Goal: Task Accomplishment & Management: Manage account settings

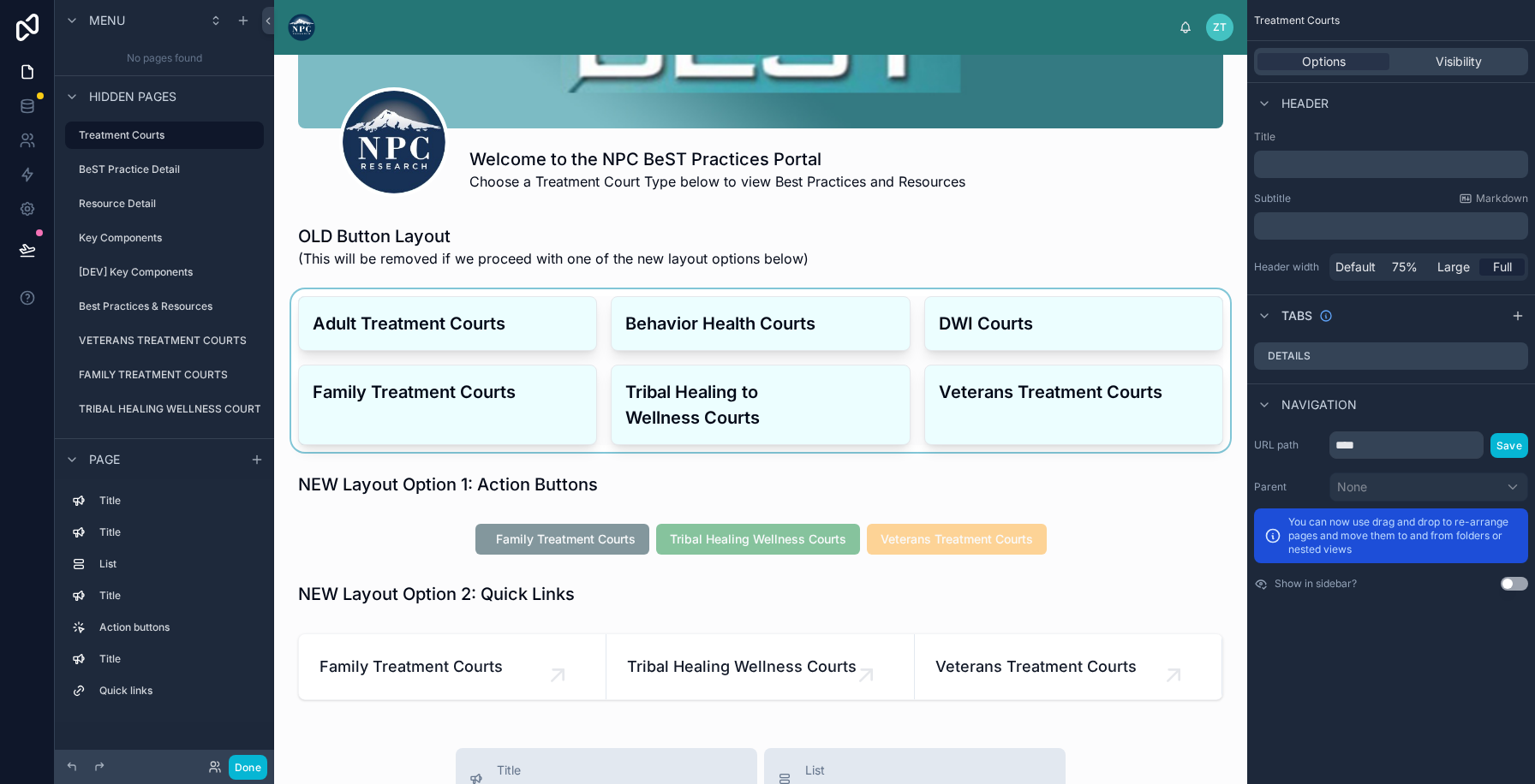
scroll to position [265, 0]
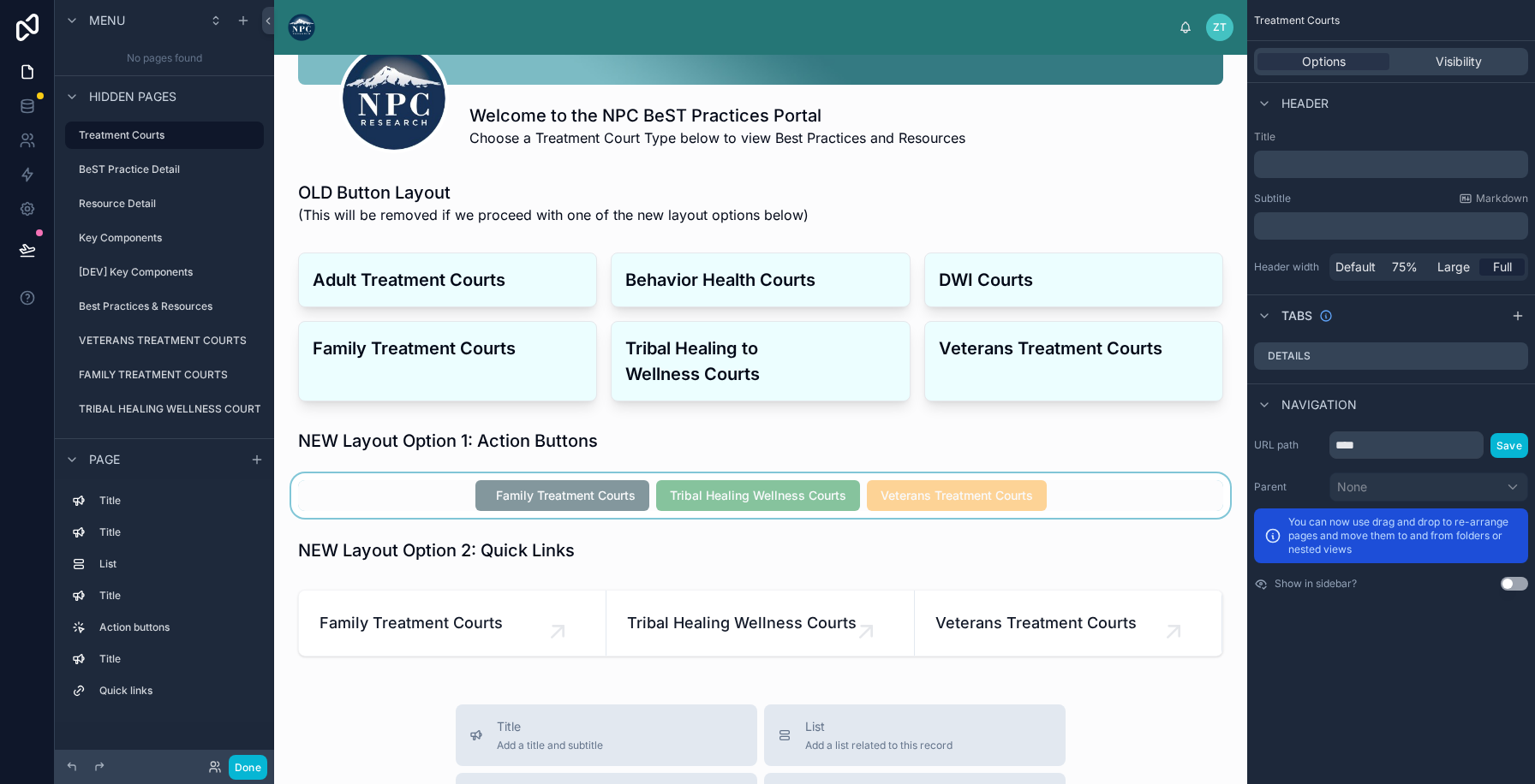
click at [525, 514] on div at bounding box center [760, 495] width 945 height 44
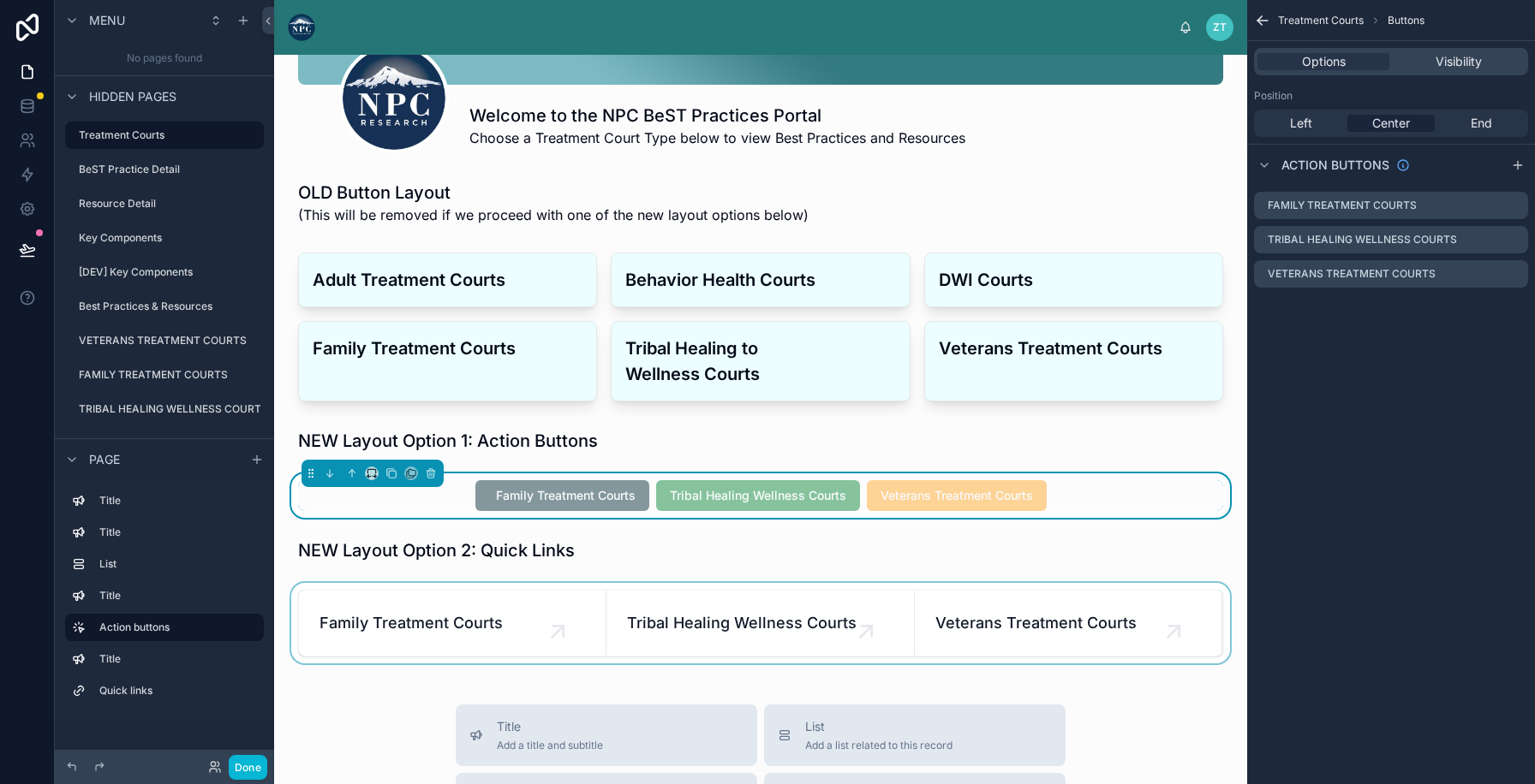
click at [505, 591] on div at bounding box center [760, 623] width 945 height 80
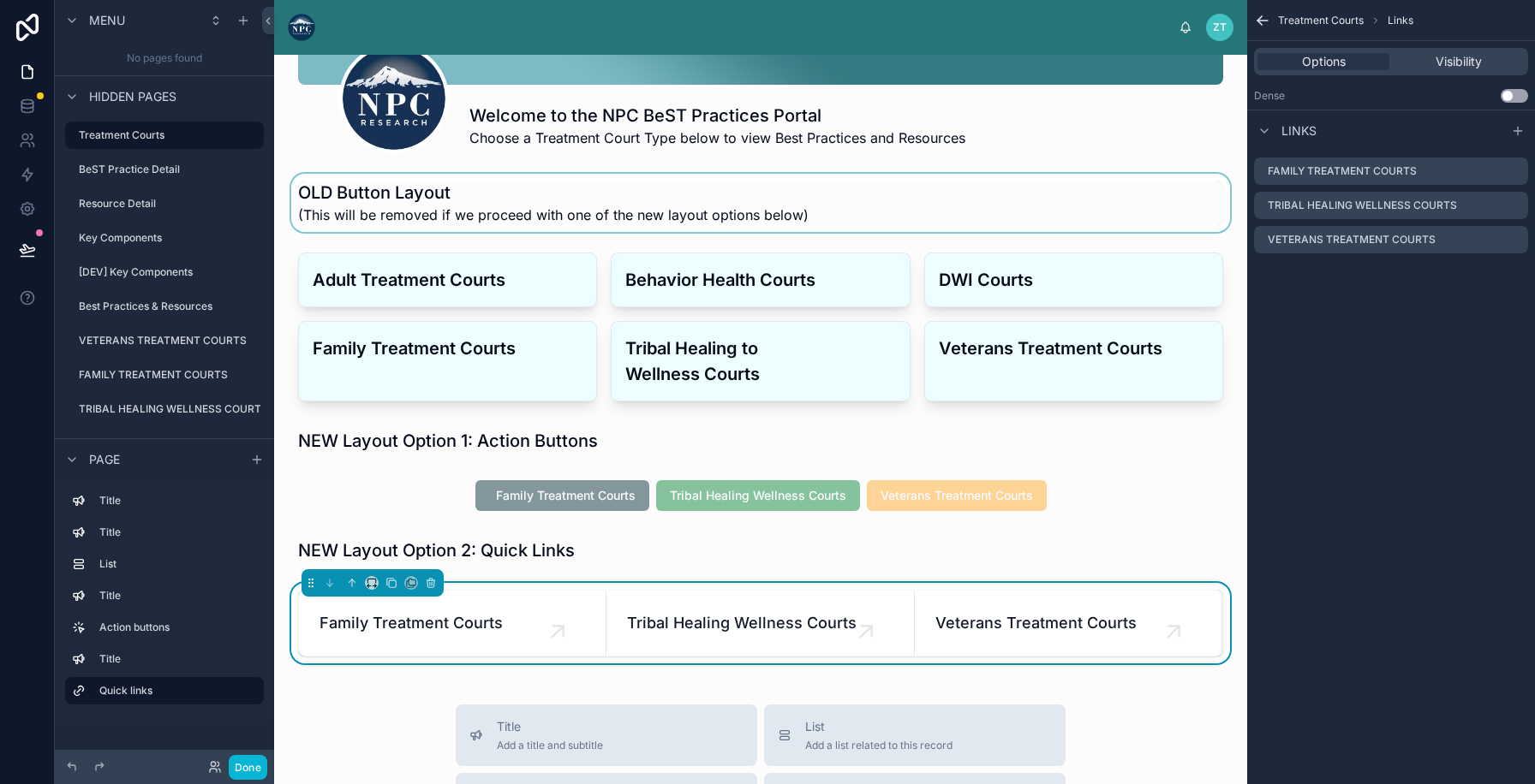
click at [747, 187] on div at bounding box center [760, 202] width 945 height 58
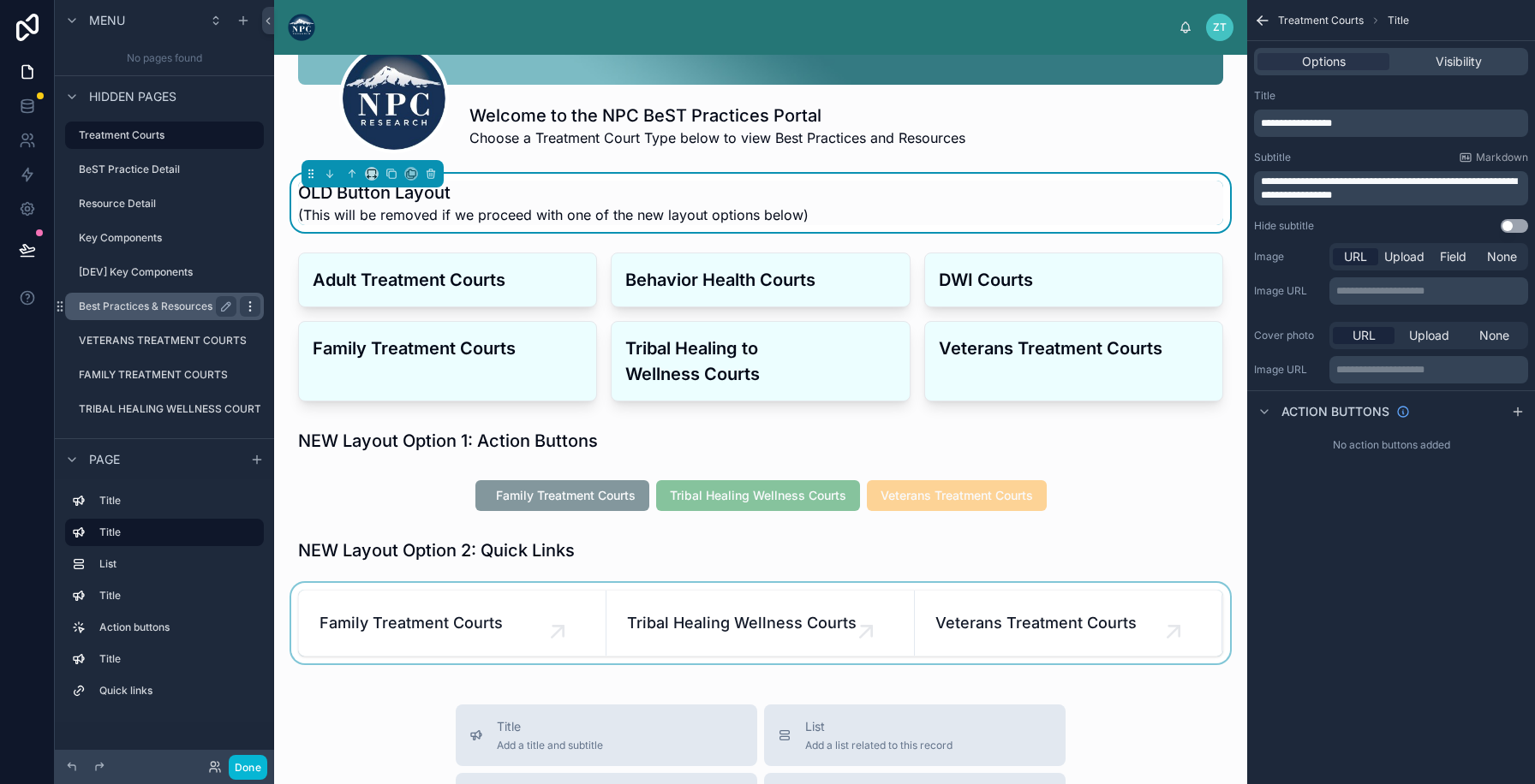
click at [245, 306] on icon "scrollable content" at bounding box center [250, 306] width 14 height 14
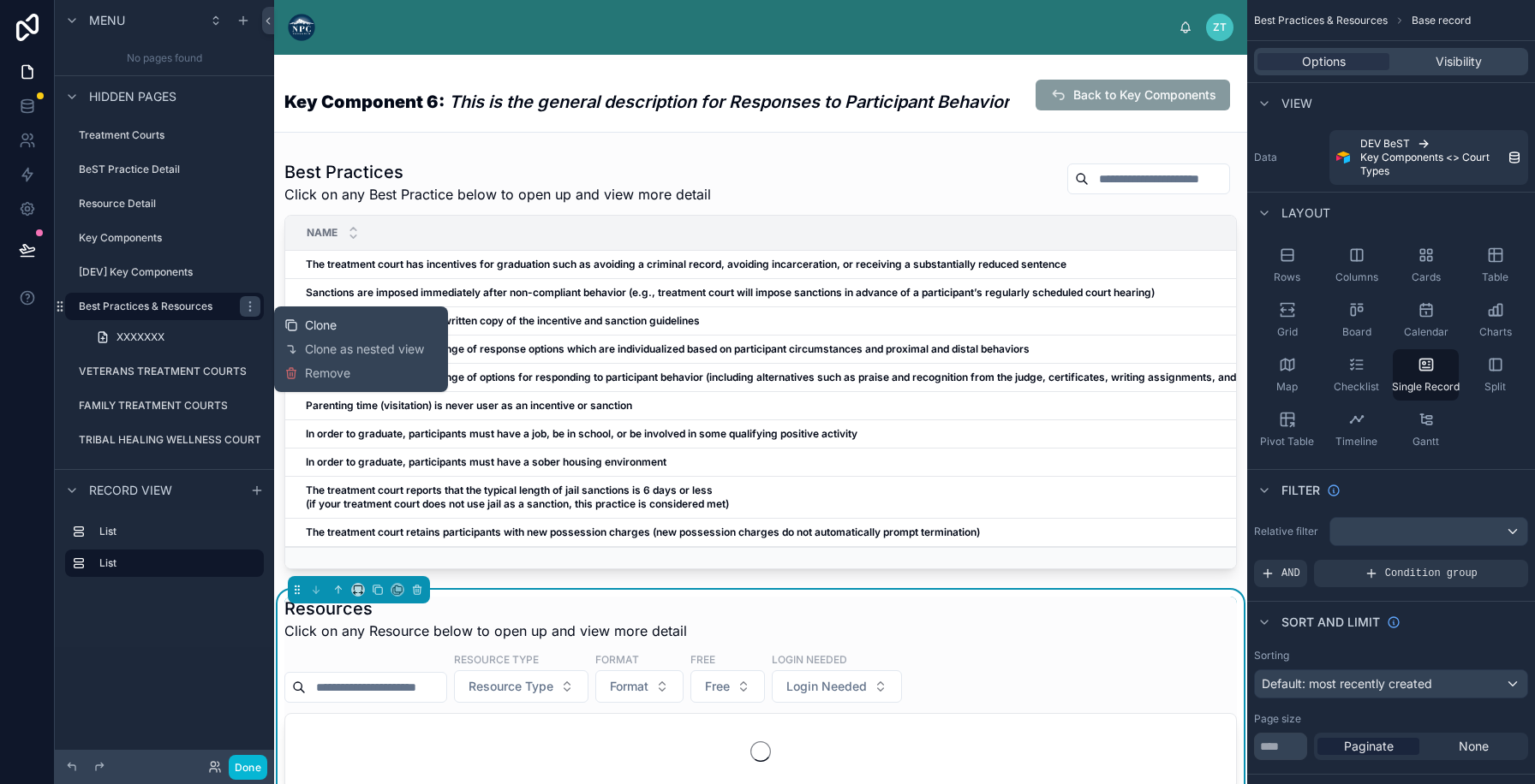
click at [302, 331] on div "Clone" at bounding box center [310, 325] width 52 height 17
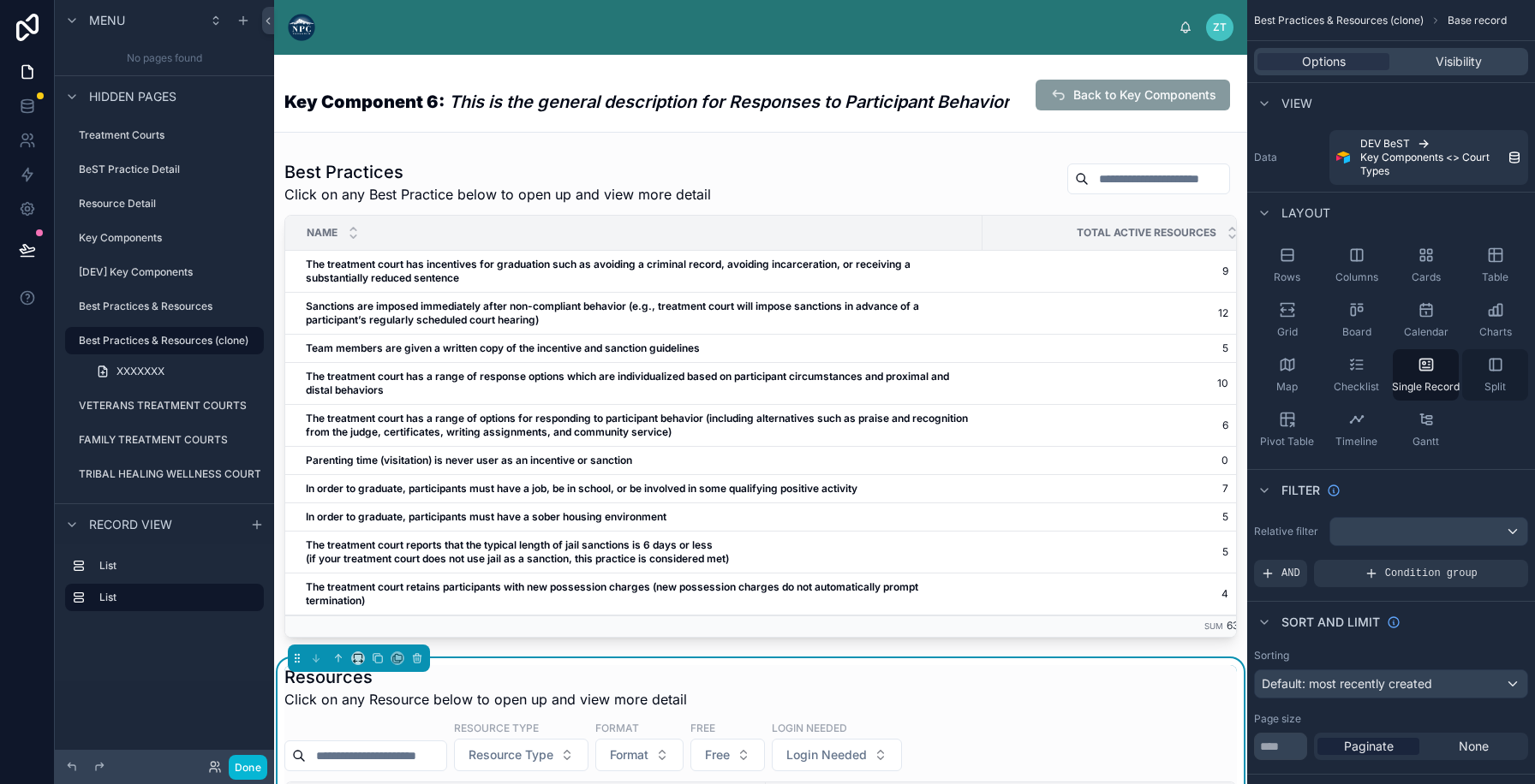
click at [1493, 360] on icon "scrollable content" at bounding box center [1493, 364] width 0 height 11
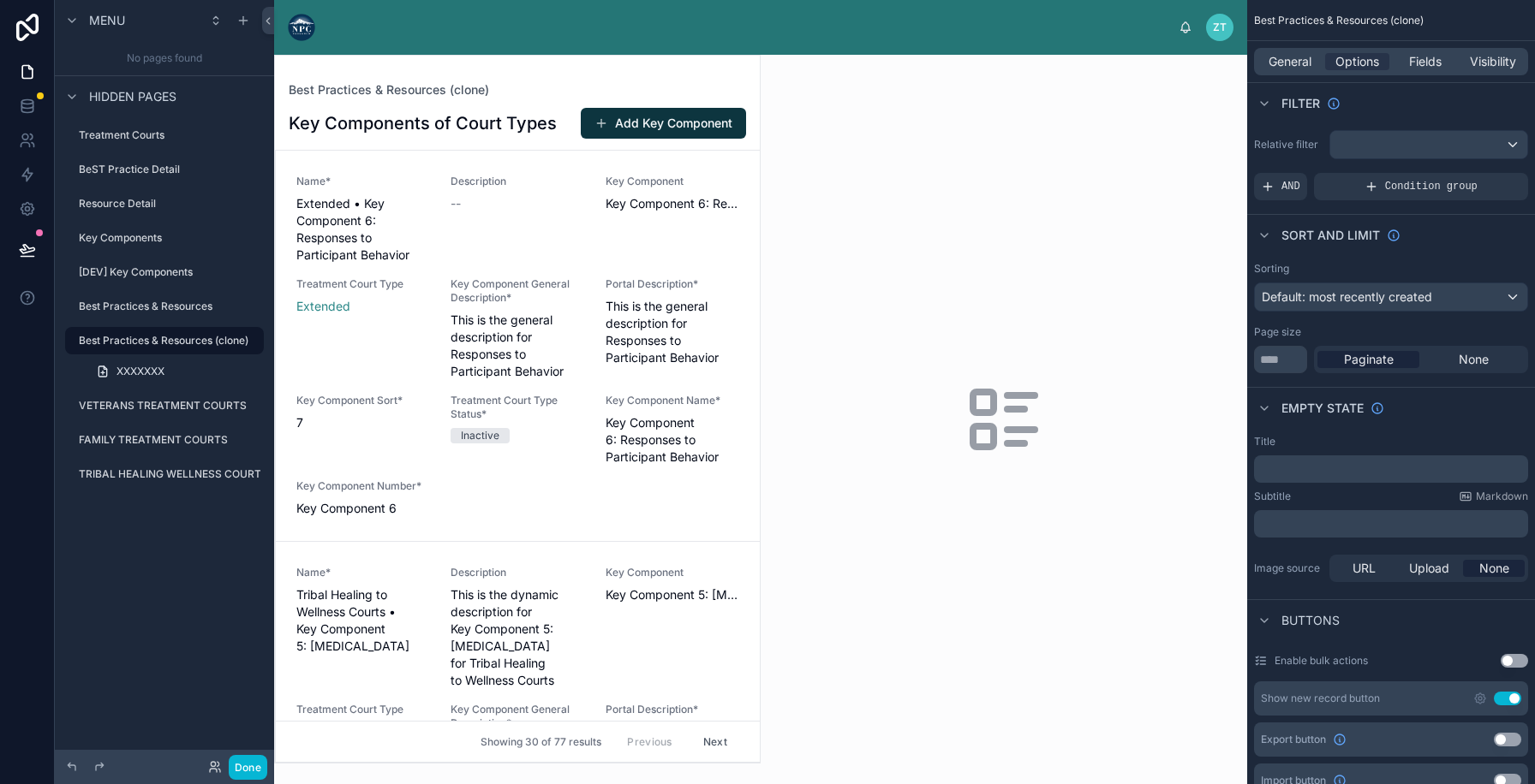
click at [538, 258] on div at bounding box center [518, 408] width 485 height 707
click at [547, 245] on div "Description --" at bounding box center [517, 219] width 133 height 89
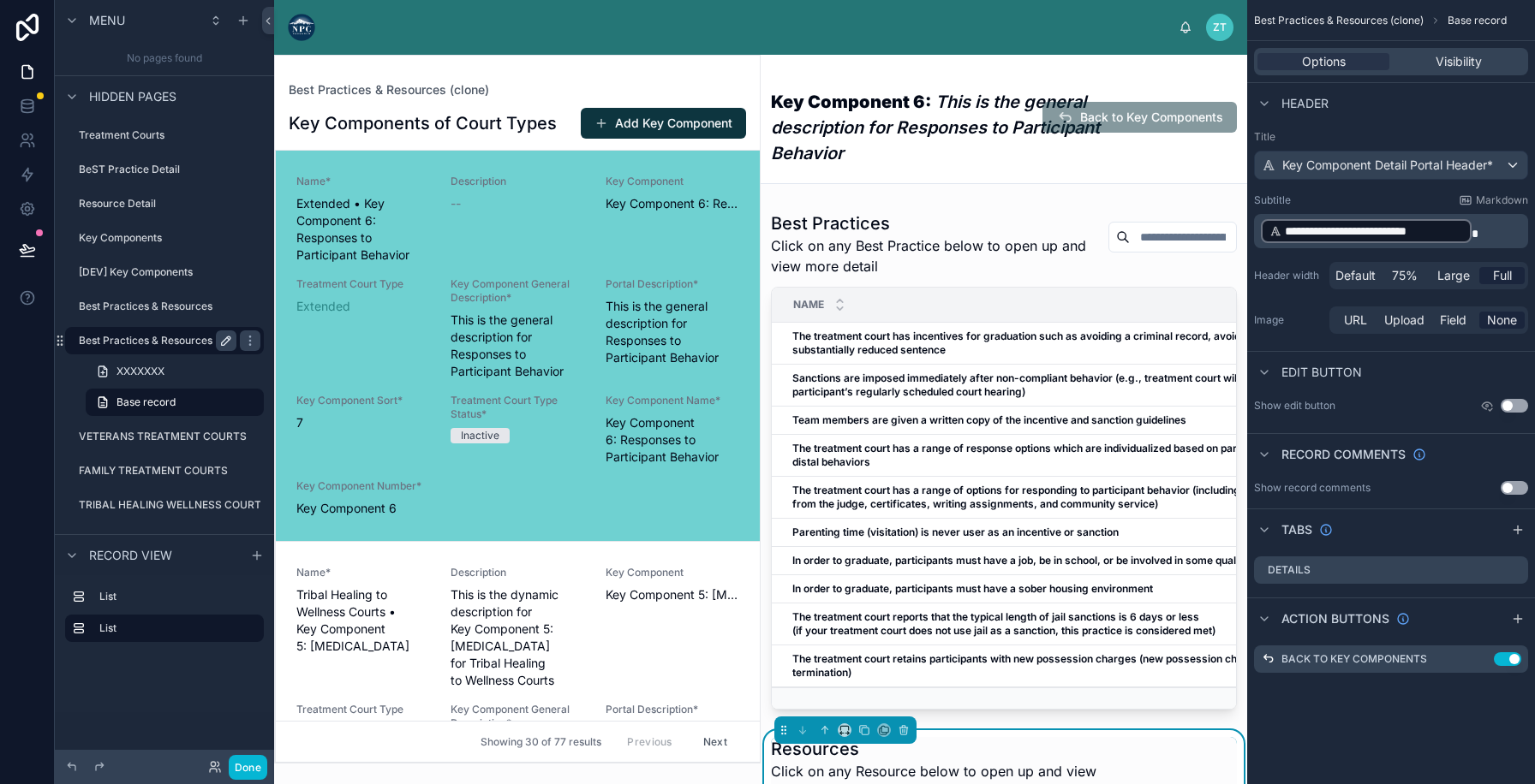
click at [220, 337] on icon "scrollable content" at bounding box center [226, 341] width 14 height 14
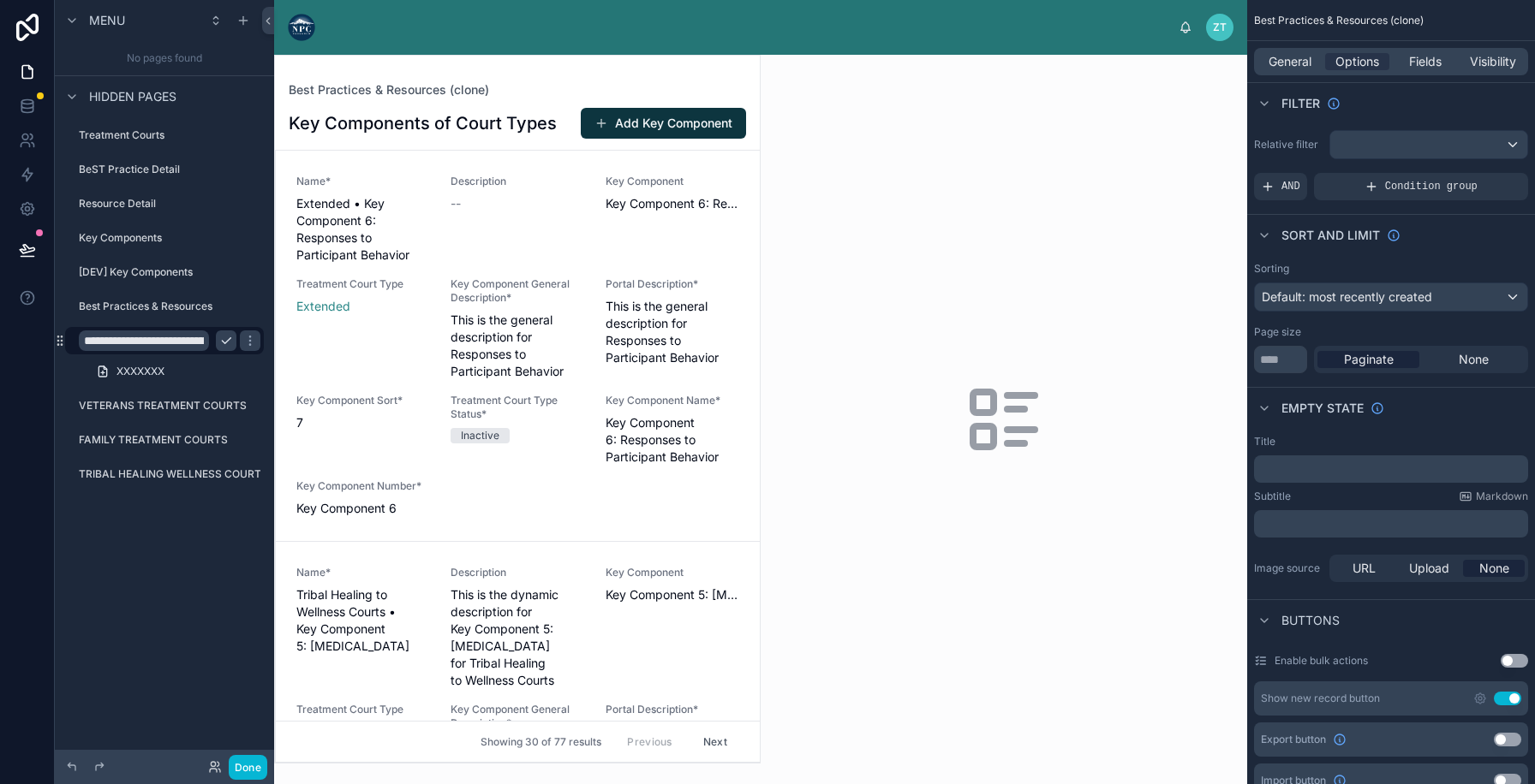
click at [191, 344] on input "**********" at bounding box center [144, 341] width 130 height 21
type input "*"
type input "**********"
click at [243, 344] on icon "scrollable content" at bounding box center [250, 341] width 14 height 14
click at [1500, 691] on button "Use setting" at bounding box center [1507, 698] width 28 height 14
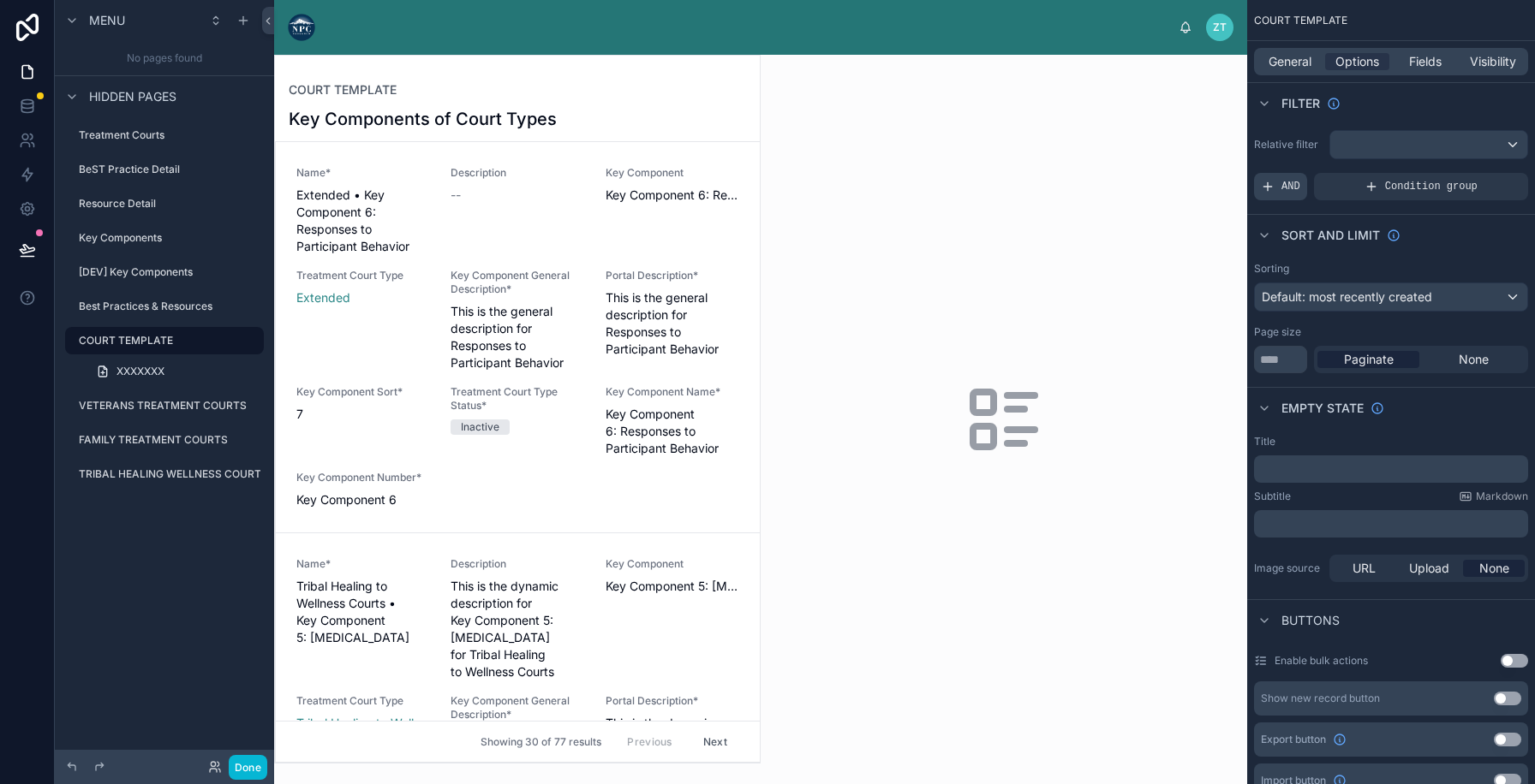
click at [1298, 180] on span "AND" at bounding box center [1291, 187] width 19 height 14
click at [1482, 176] on icon "scrollable content" at bounding box center [1486, 175] width 10 height 10
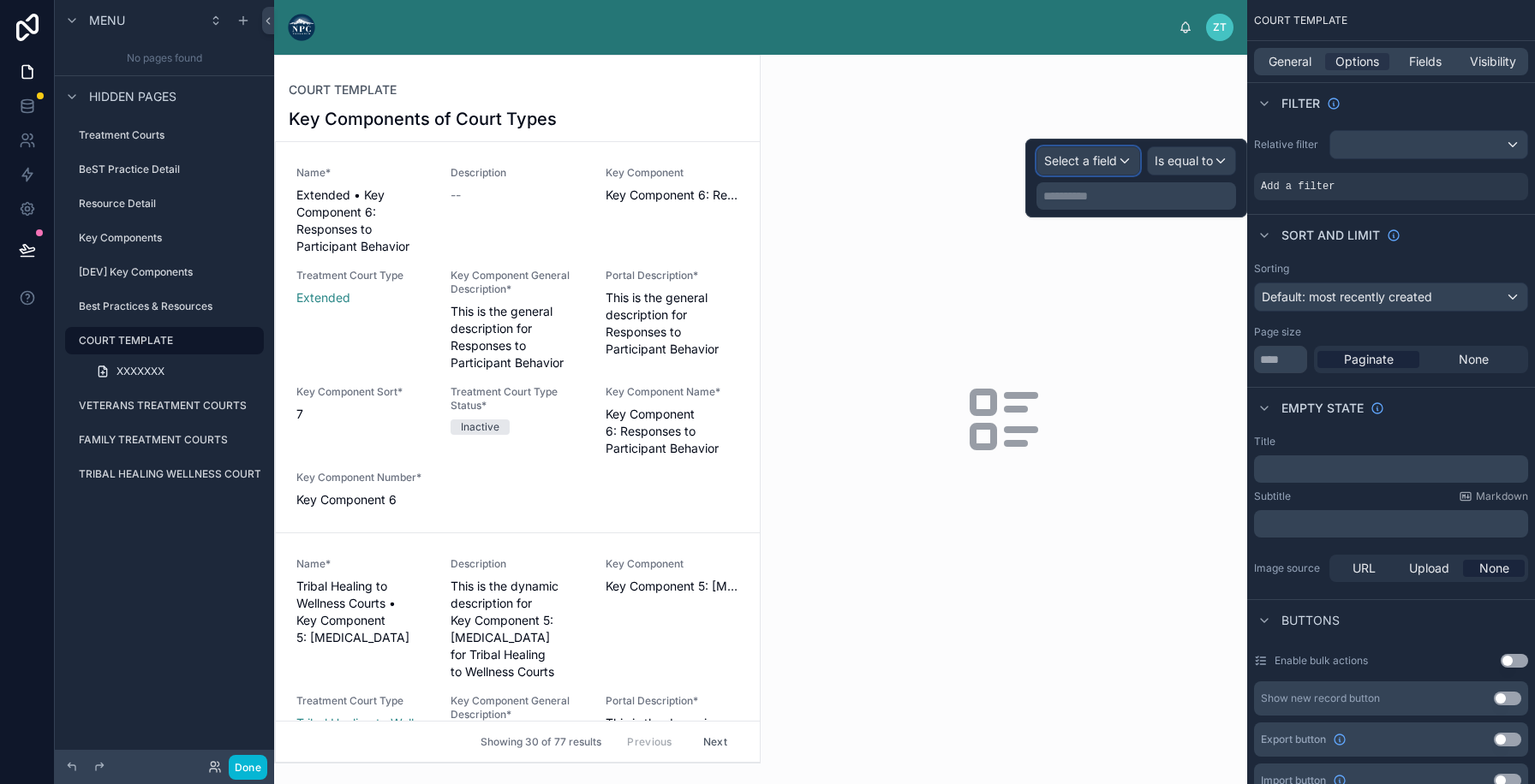
click at [1092, 165] on span "Select a field" at bounding box center [1080, 160] width 73 height 15
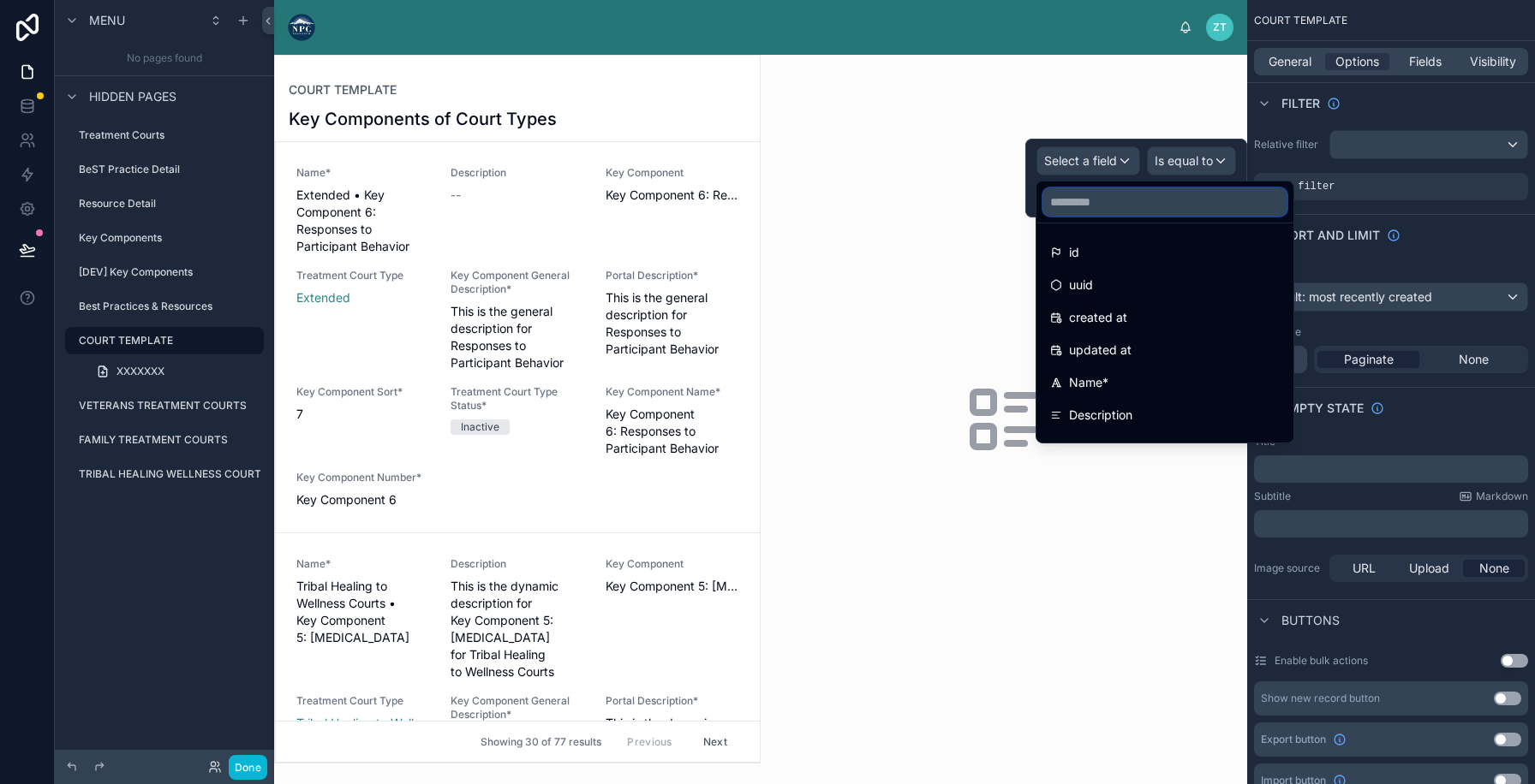
click at [1089, 194] on input "text" at bounding box center [1164, 202] width 243 height 28
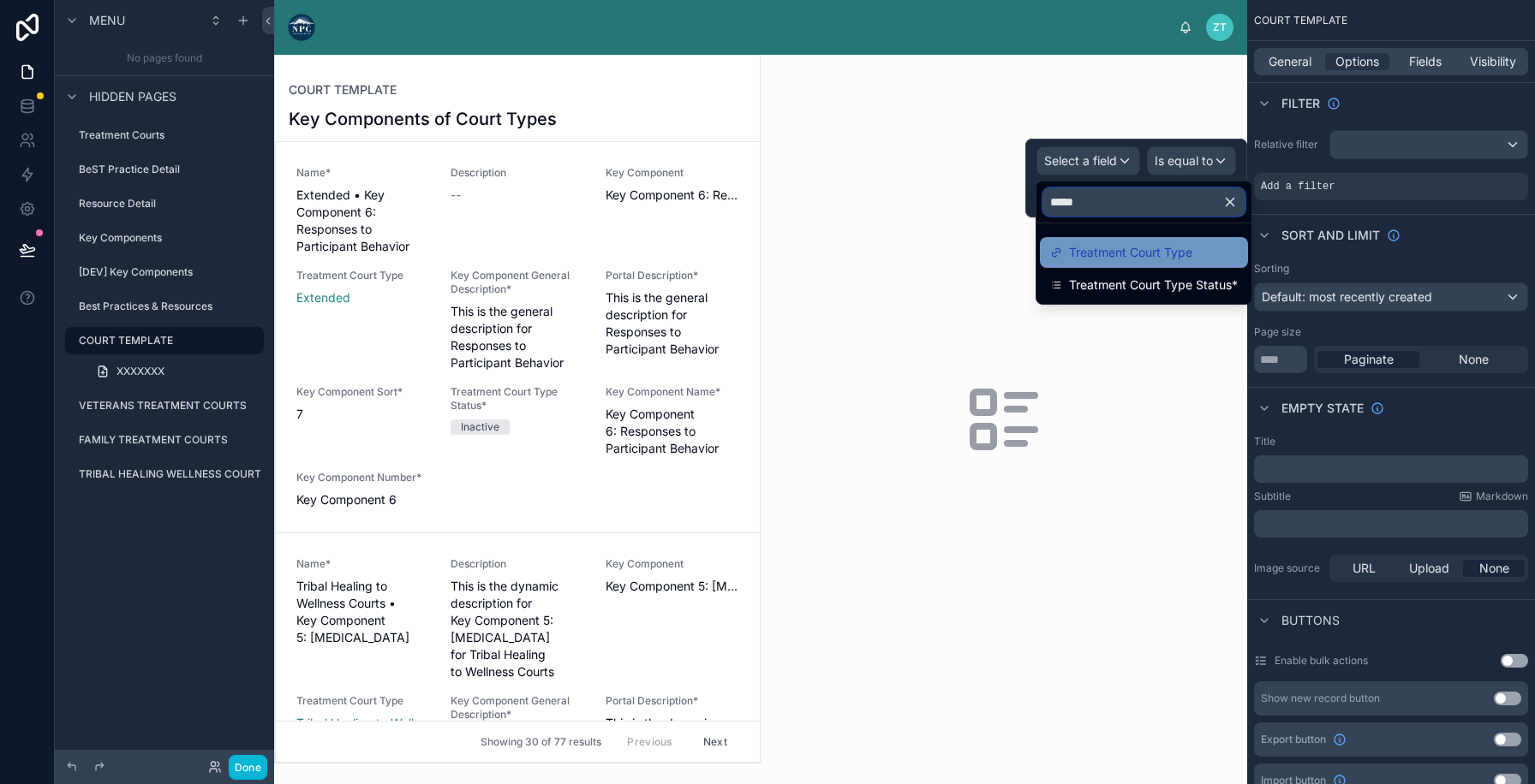
type input "*****"
click at [1108, 260] on span "Treatment Court Type" at bounding box center [1131, 253] width 123 height 21
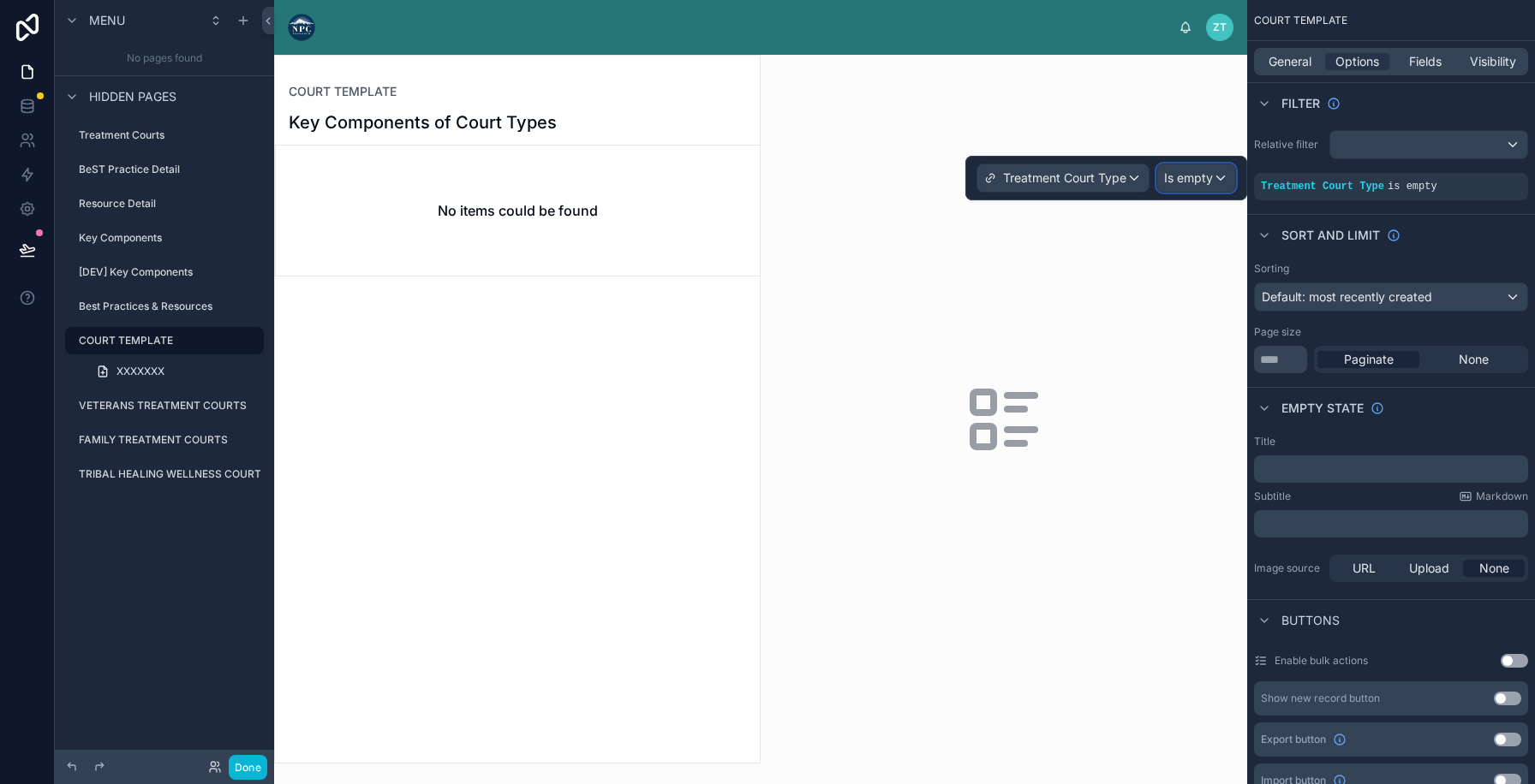
click at [1203, 171] on span "Is empty" at bounding box center [1188, 178] width 48 height 17
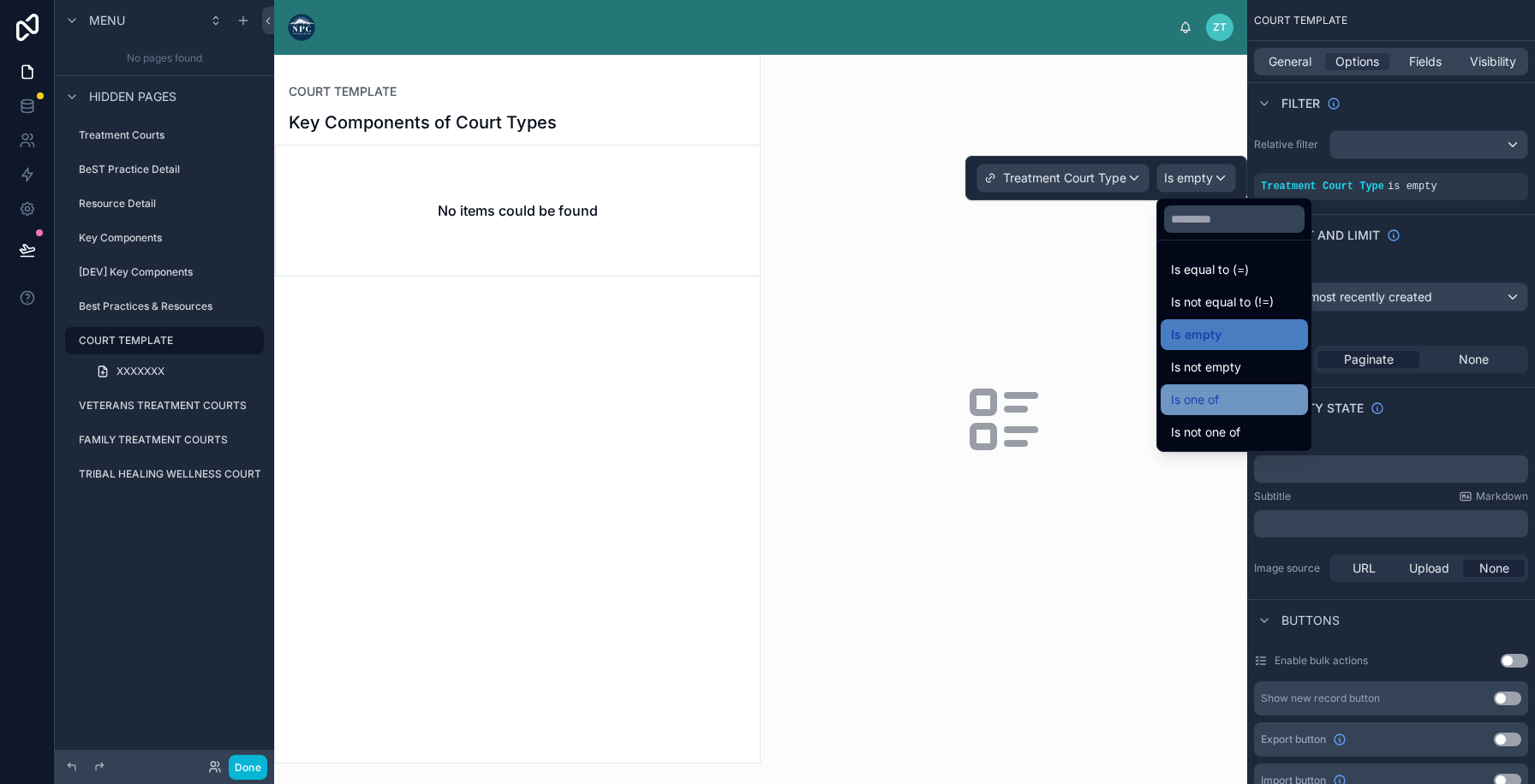
click at [1184, 394] on span "Is one of" at bounding box center [1194, 400] width 48 height 21
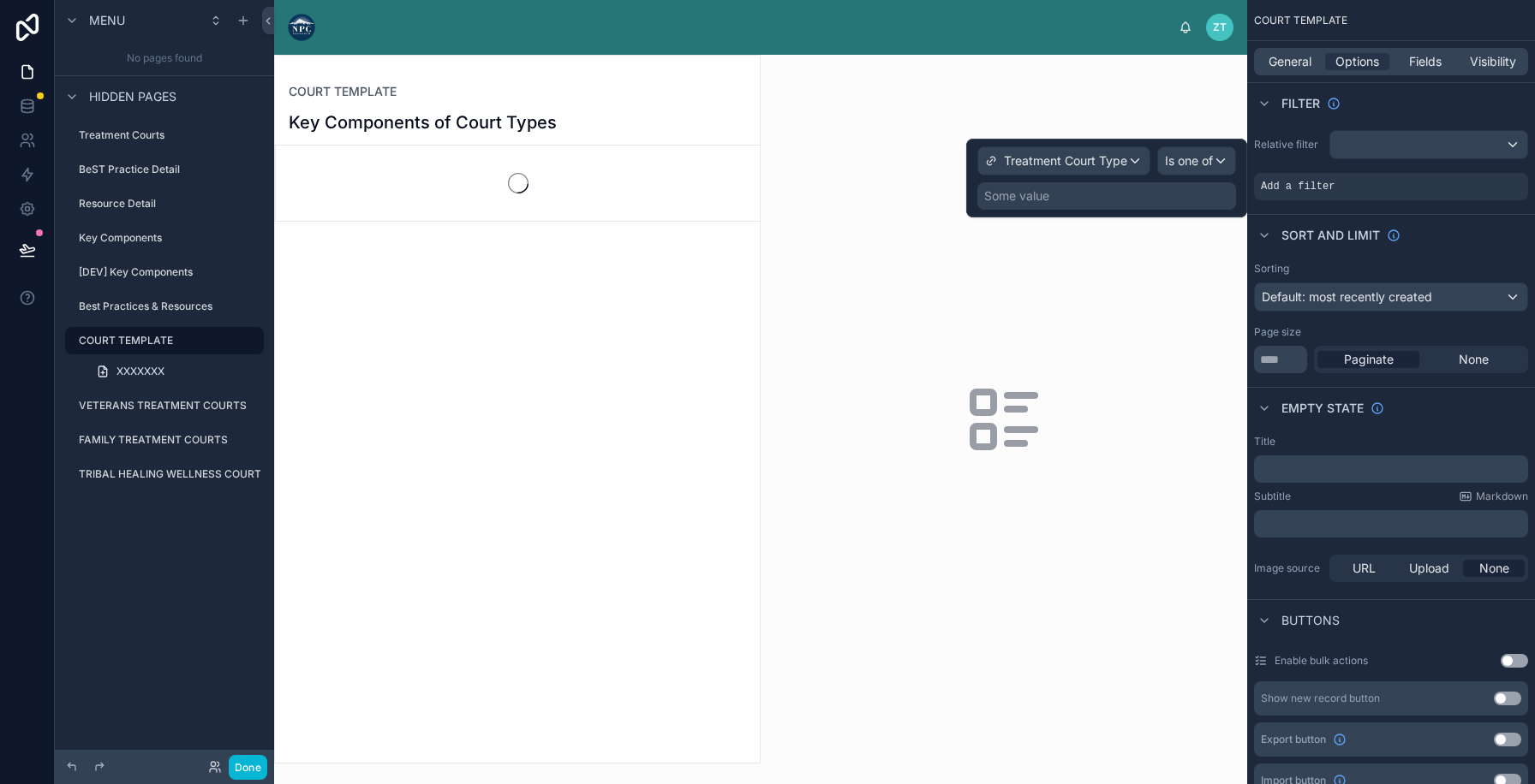
click at [1113, 186] on div "Some value" at bounding box center [1106, 196] width 259 height 28
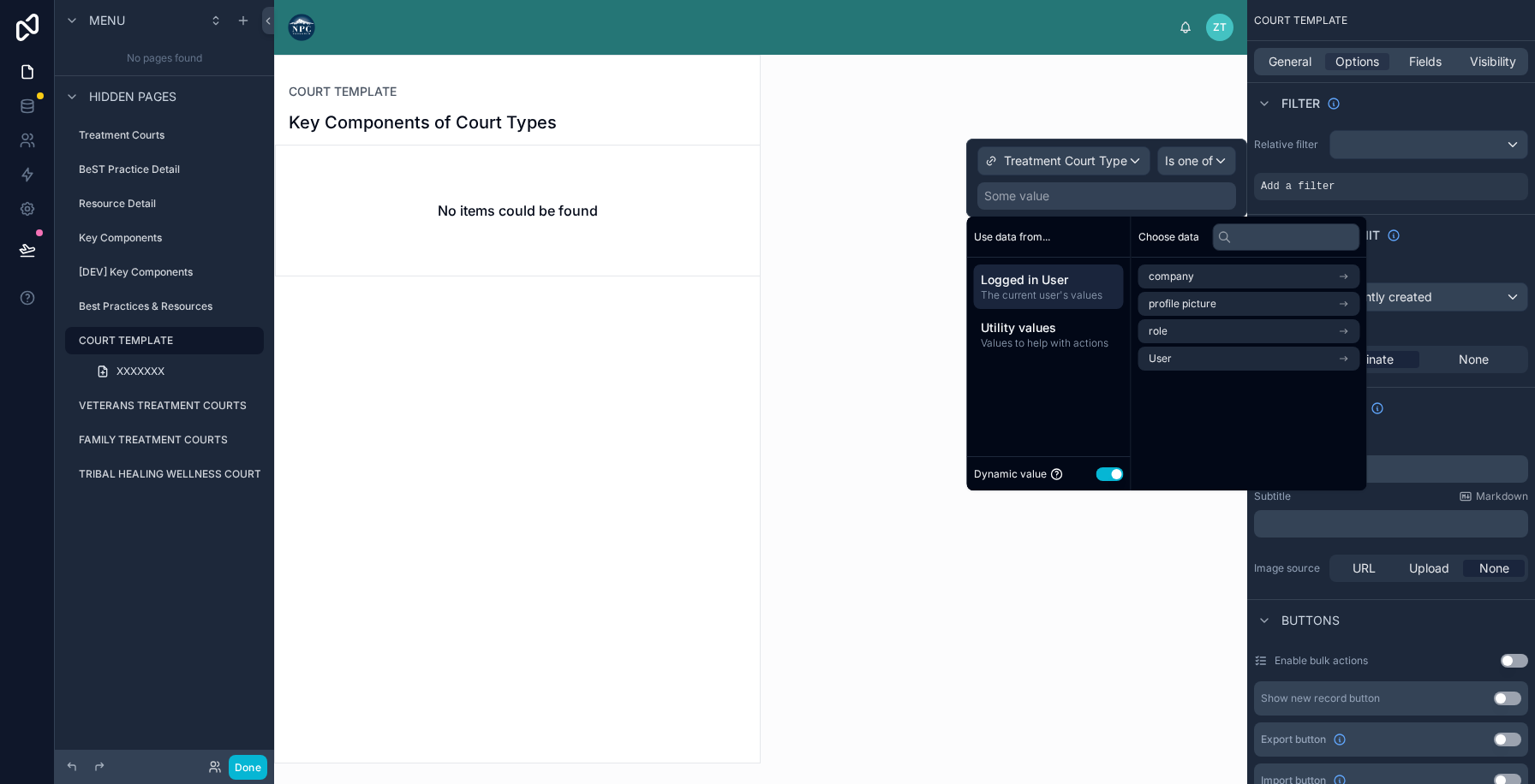
click at [1100, 469] on button "Use setting" at bounding box center [1110, 474] width 28 height 14
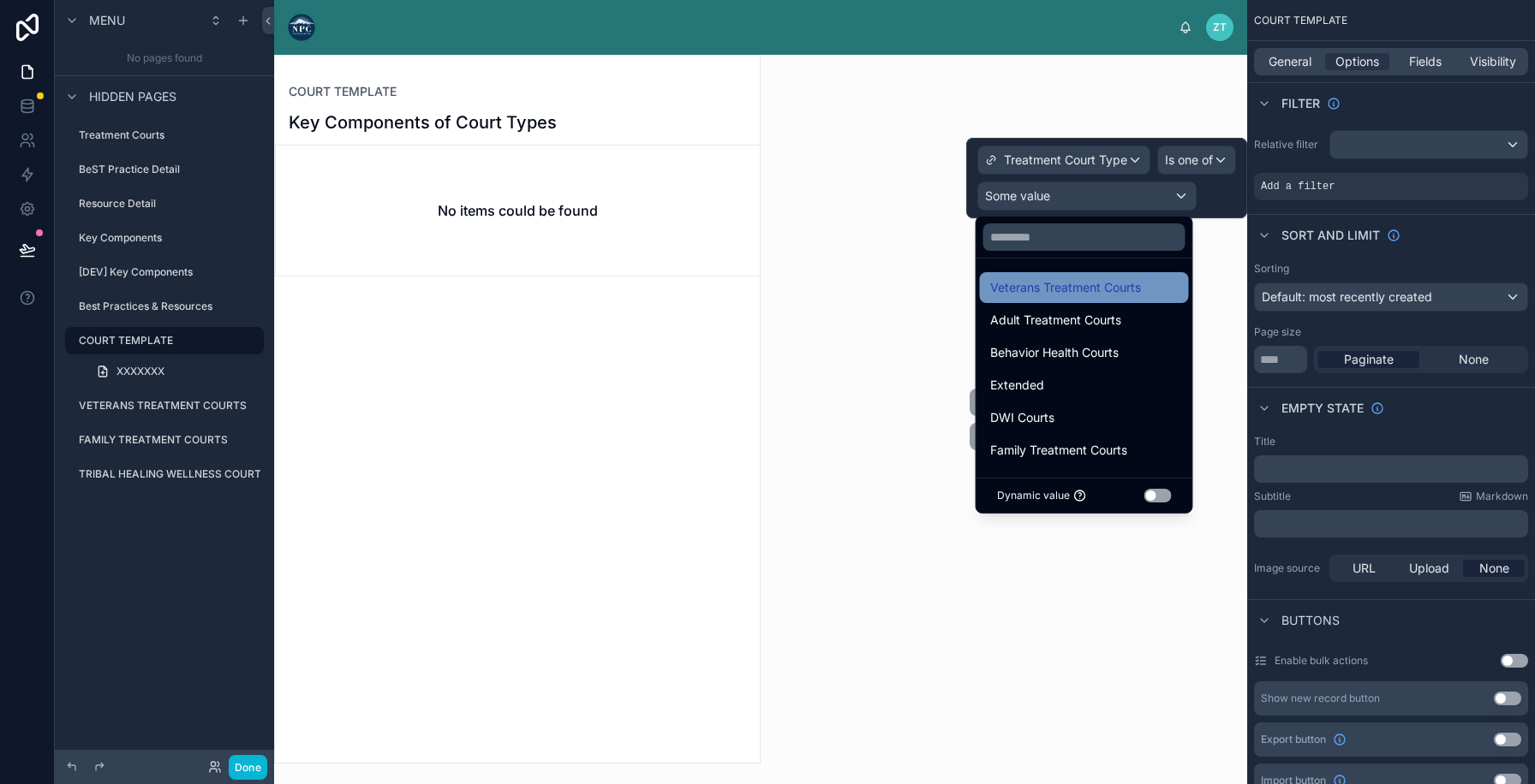
click at [1098, 290] on span "Veterans Treatment Courts" at bounding box center [1066, 288] width 151 height 21
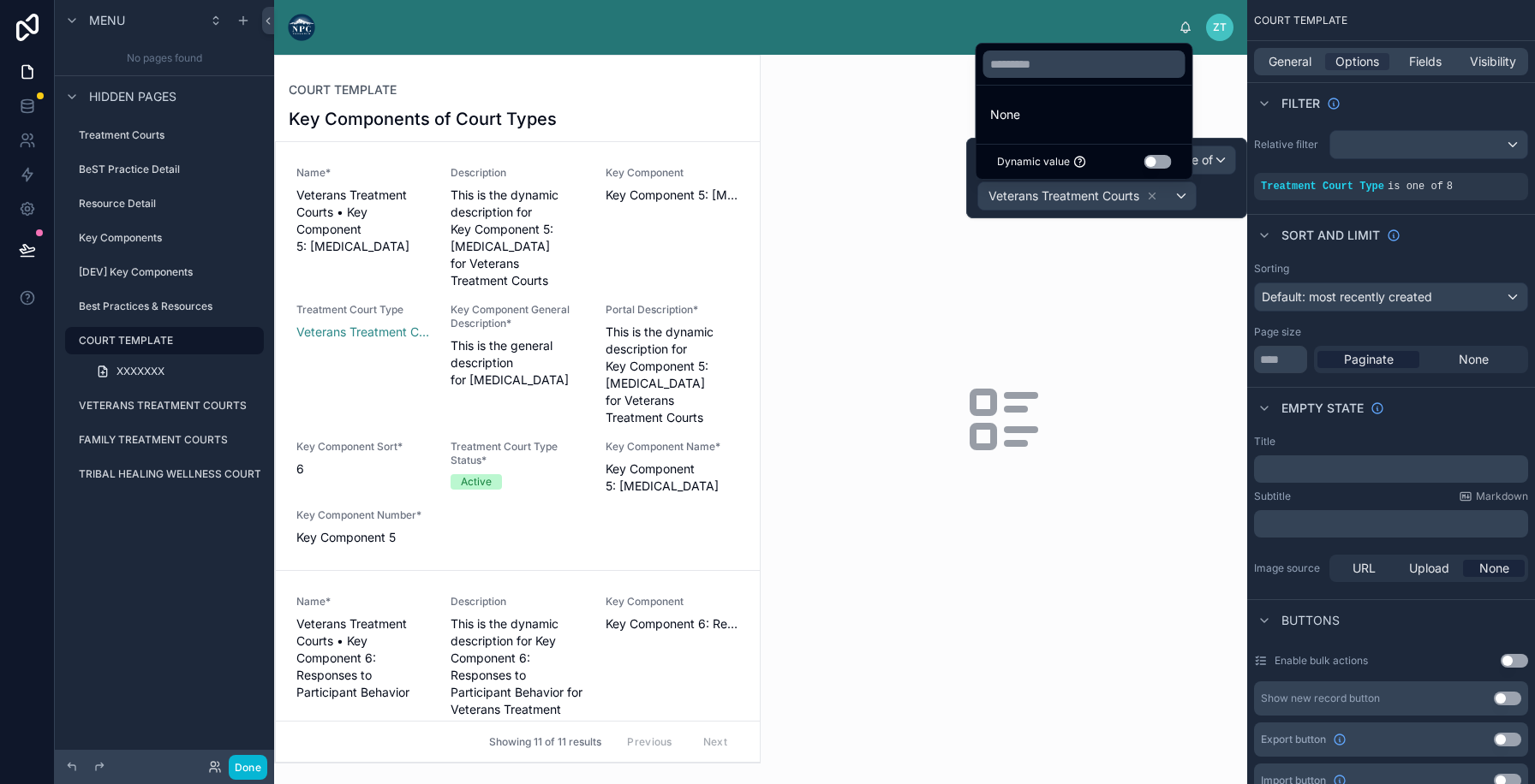
click at [616, 88] on div "COURT TEMPLATE" at bounding box center [517, 90] width 457 height 14
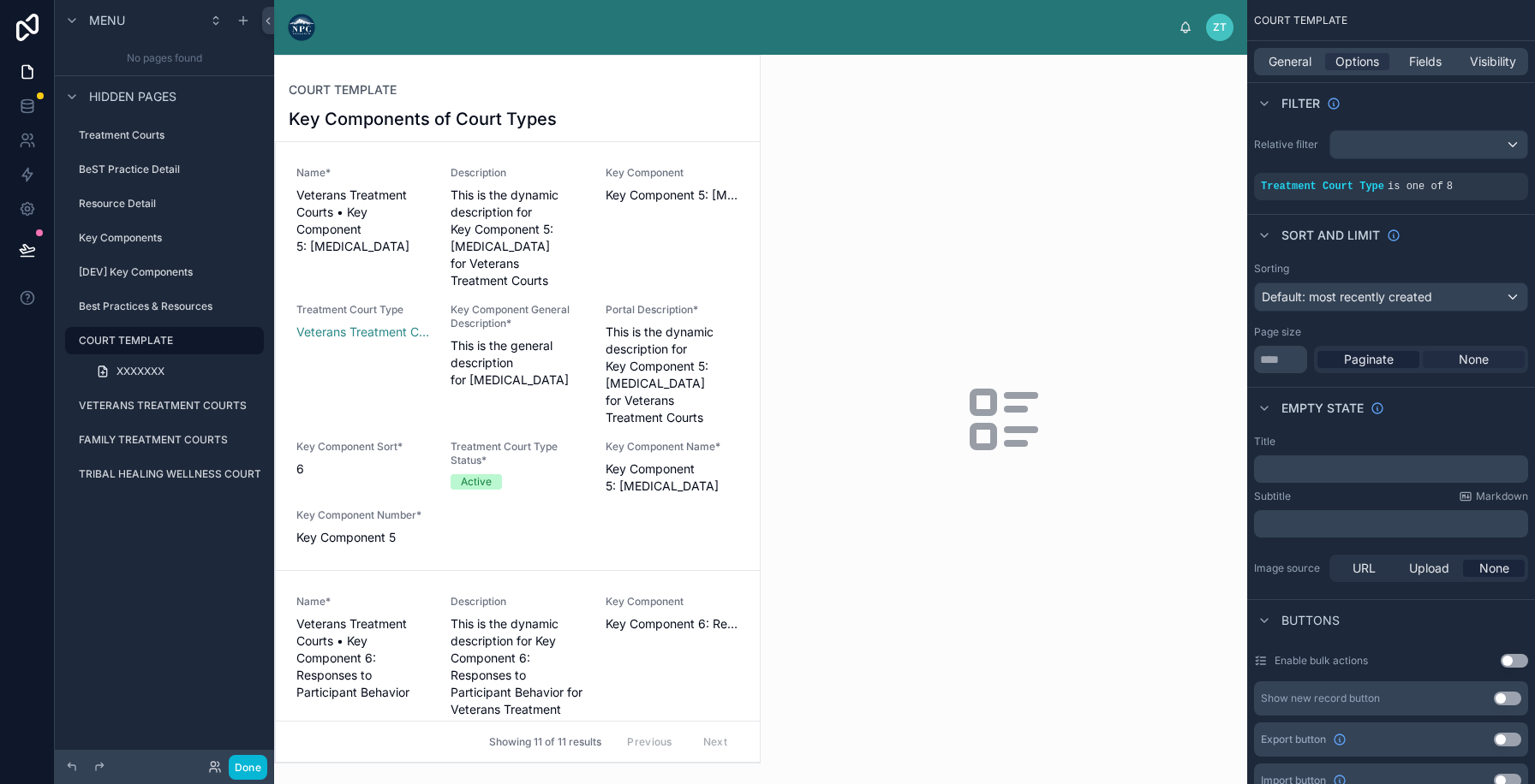
click at [1448, 358] on div "None" at bounding box center [1474, 360] width 102 height 17
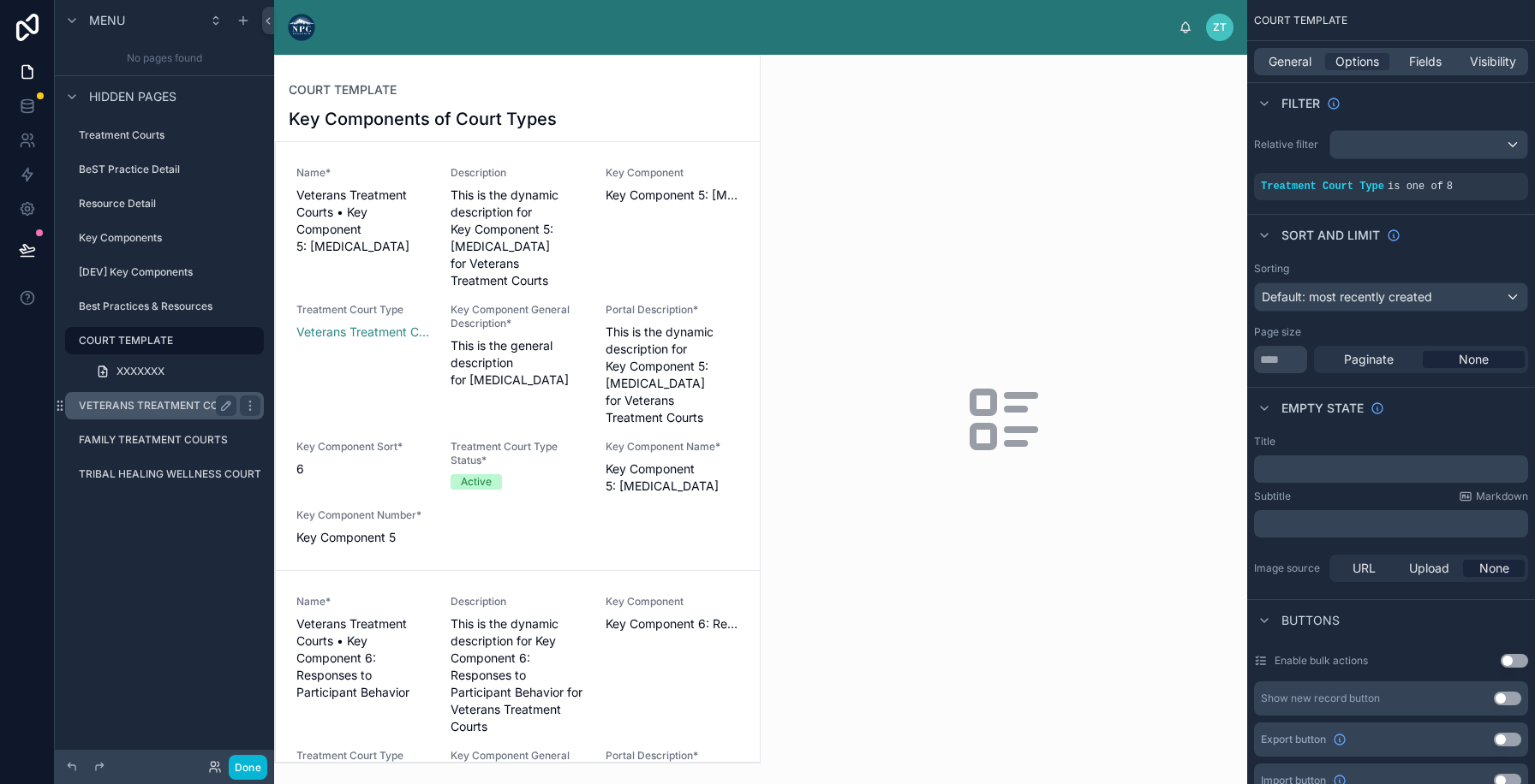
click at [147, 400] on label "VETERANS TREATMENT COURTS" at bounding box center [163, 406] width 168 height 14
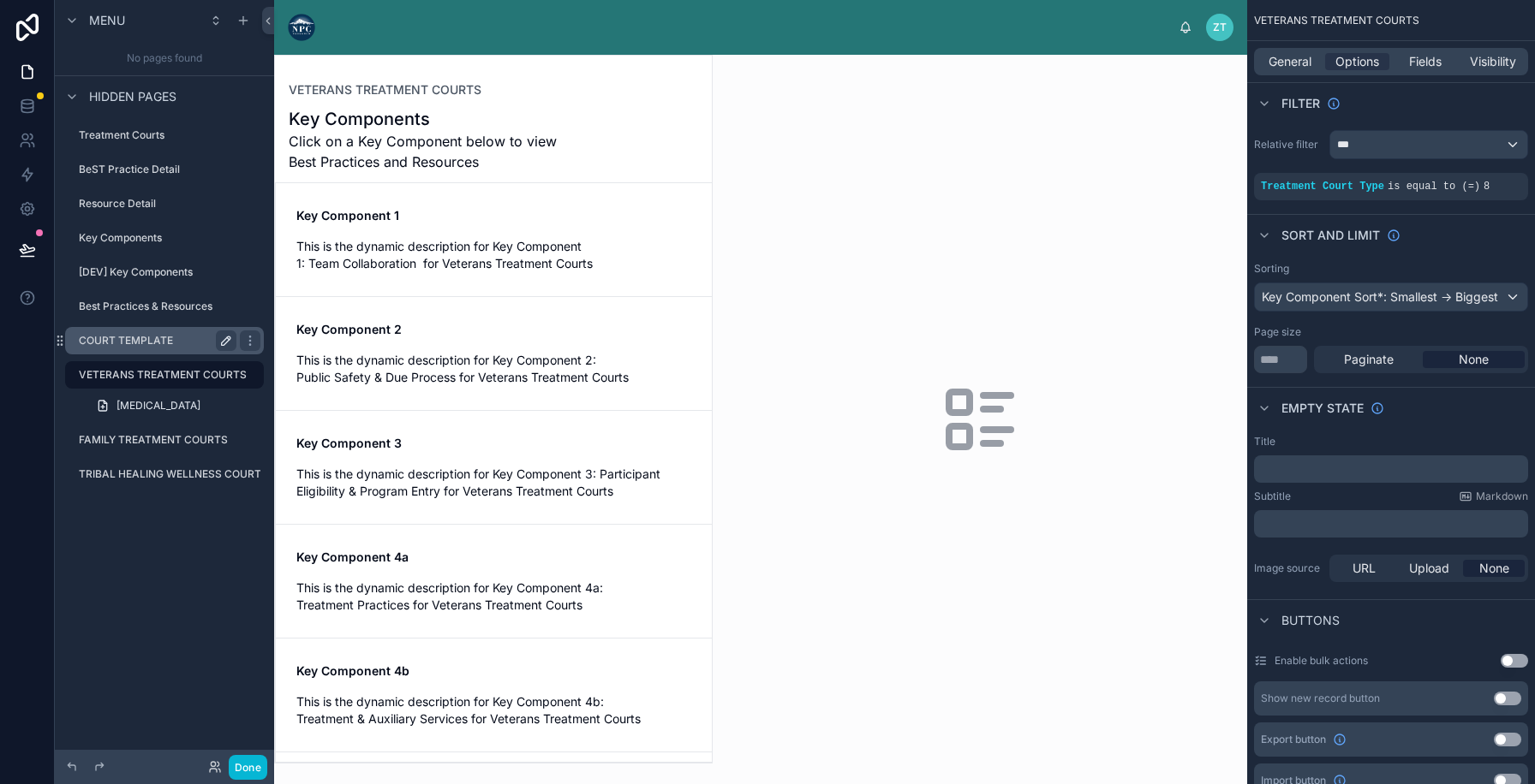
click at [186, 347] on div "COURT TEMPLATE" at bounding box center [158, 341] width 158 height 21
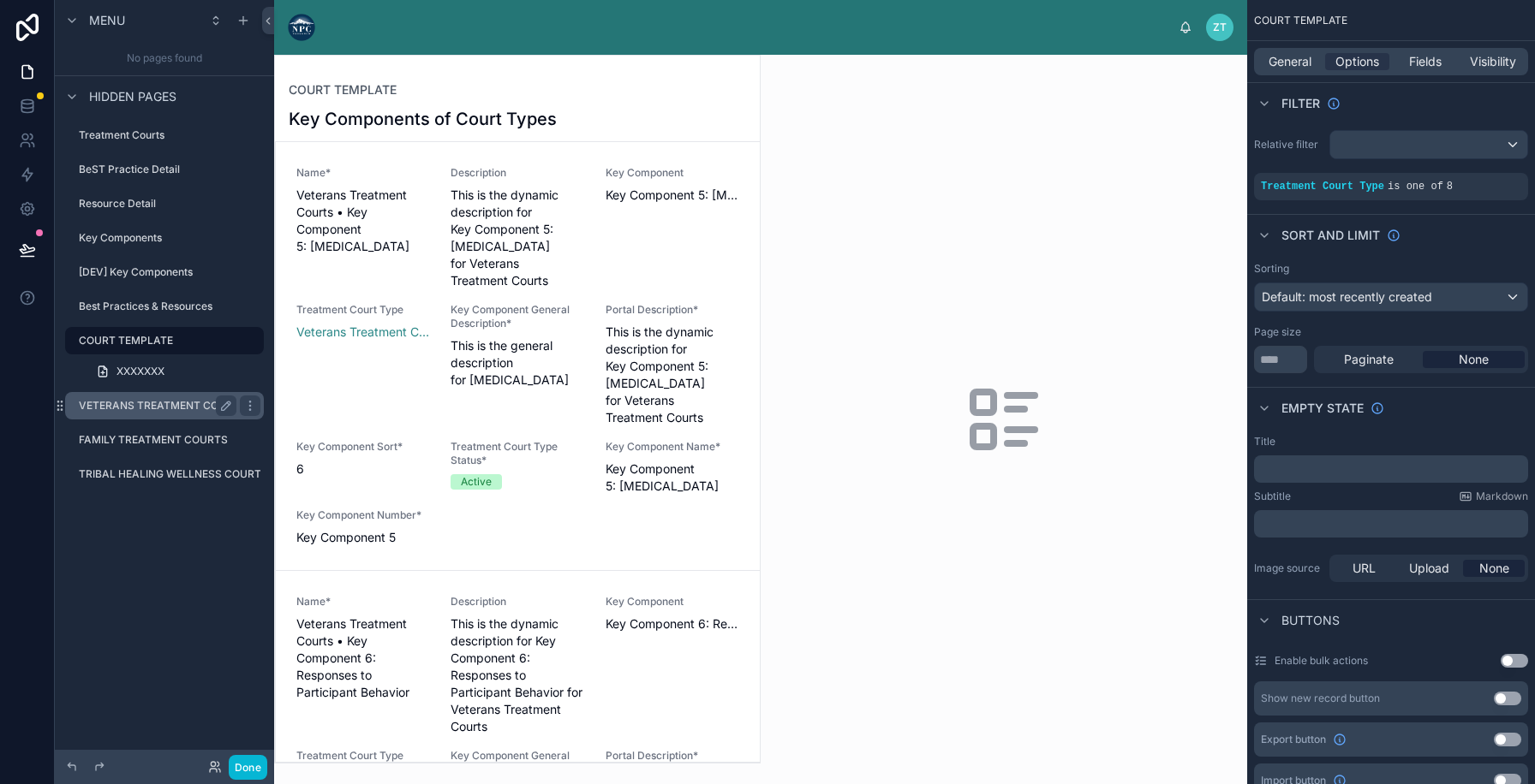
click at [172, 403] on label "VETERANS TREATMENT COURTS" at bounding box center [163, 406] width 168 height 14
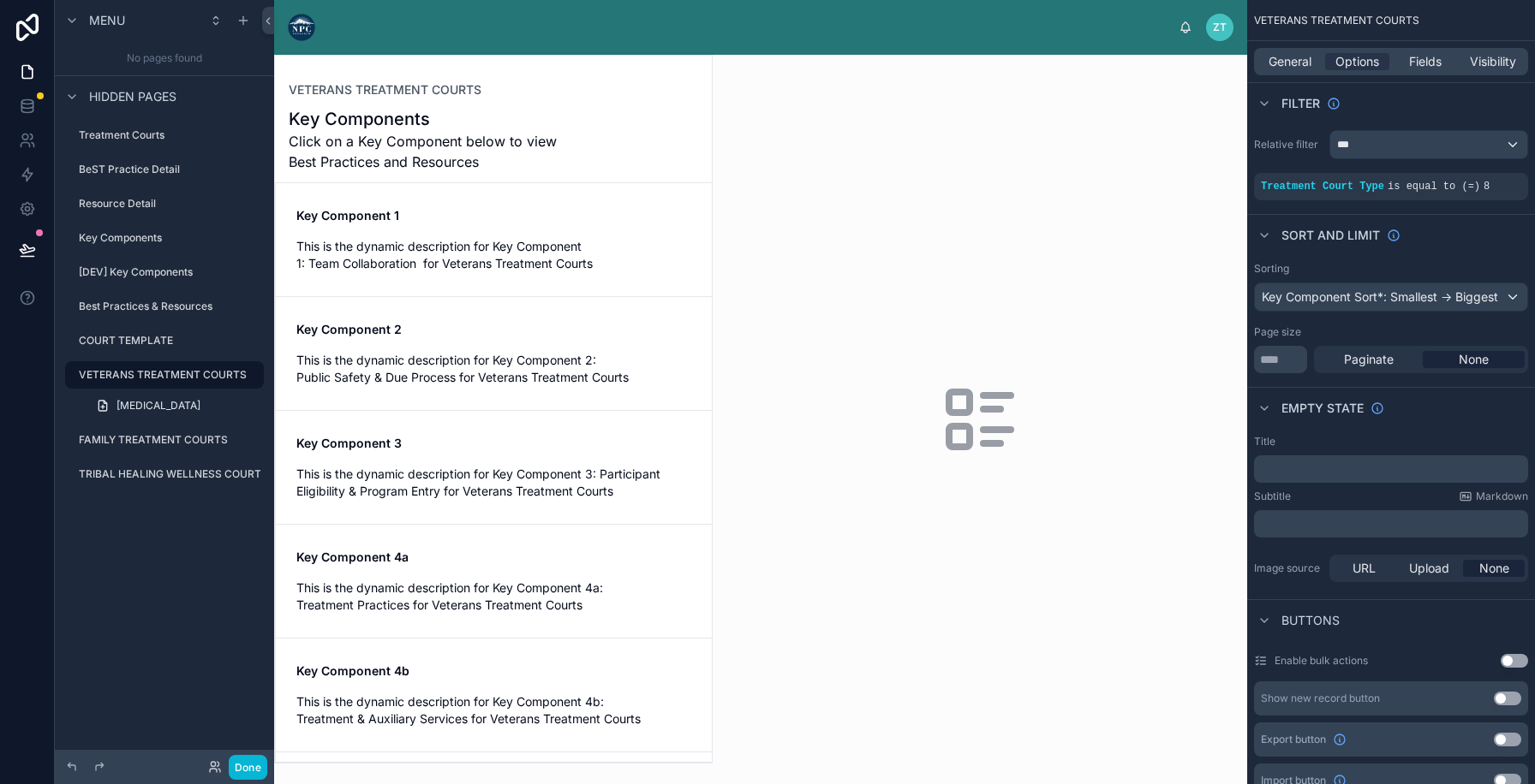
drag, startPoint x: 439, startPoint y: 122, endPoint x: 291, endPoint y: 120, distance: 148.0
click at [291, 120] on div at bounding box center [493, 408] width 437 height 707
click at [503, 125] on h1 "Key Components" at bounding box center [429, 119] width 281 height 24
copy h1 "Key Components"
click at [94, 350] on div "COURT TEMPLATE" at bounding box center [158, 341] width 158 height 21
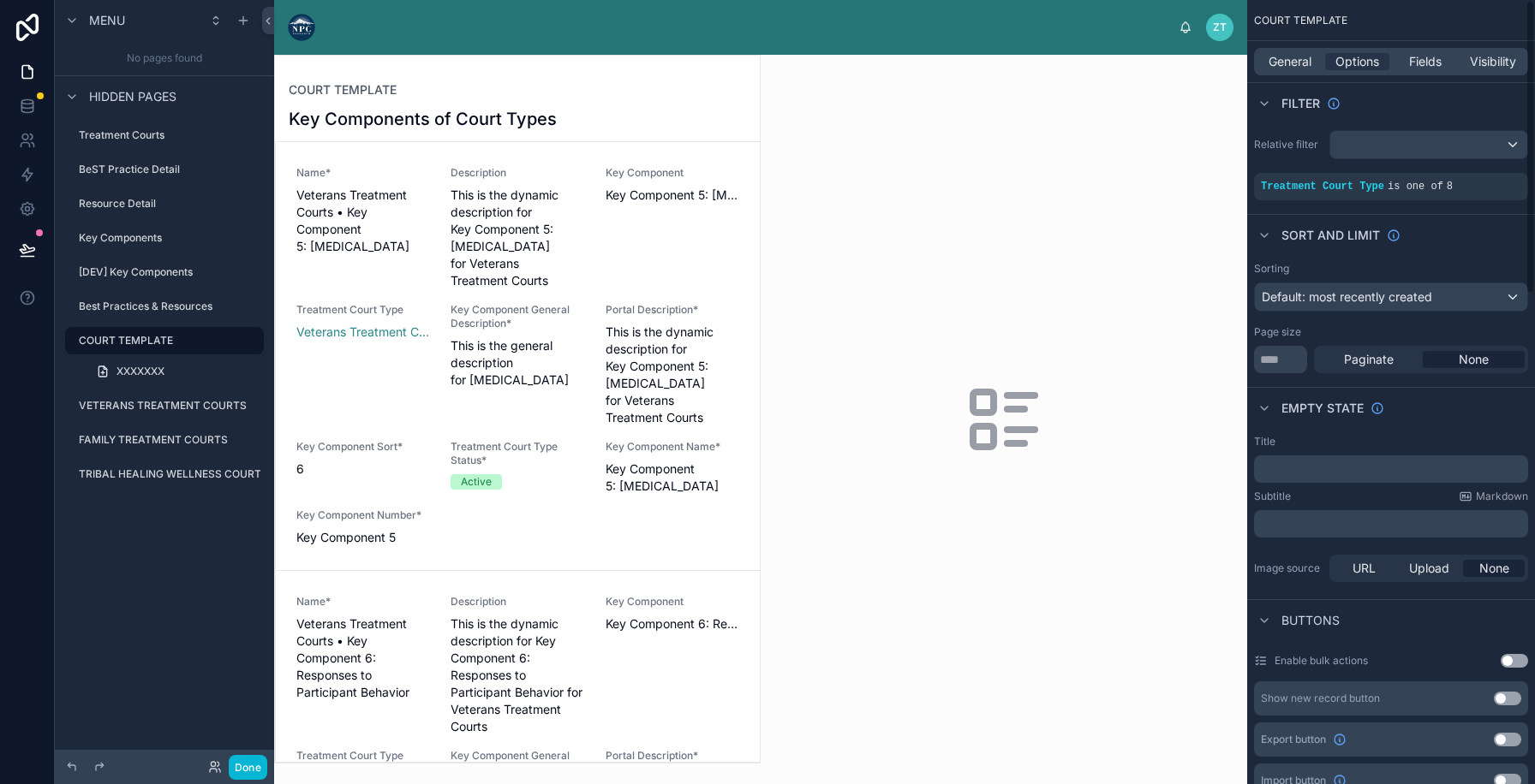
click at [1272, 51] on div "General Options Fields Visibility" at bounding box center [1390, 61] width 274 height 28
click at [1276, 64] on span "General" at bounding box center [1289, 61] width 42 height 17
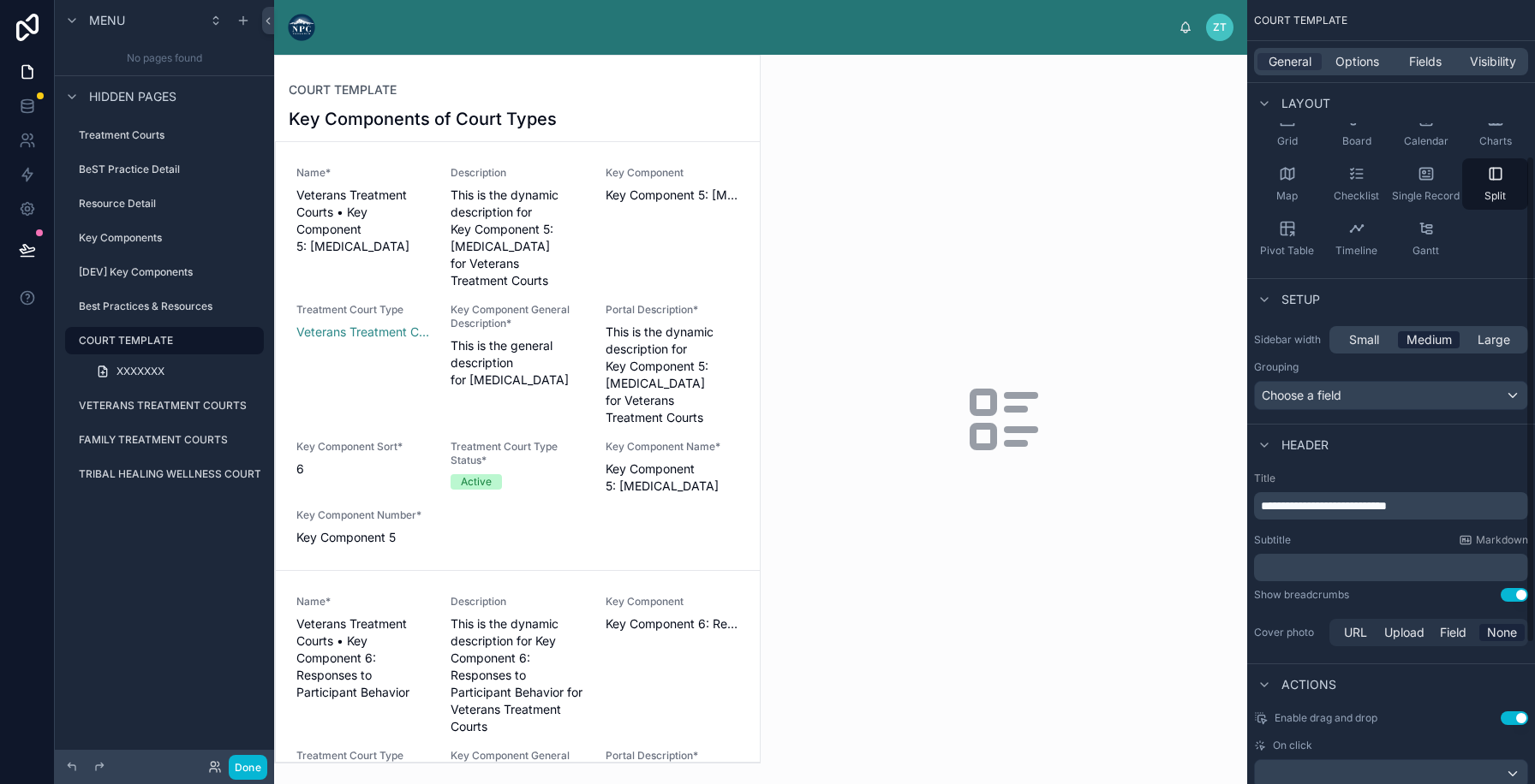
scroll to position [291, 0]
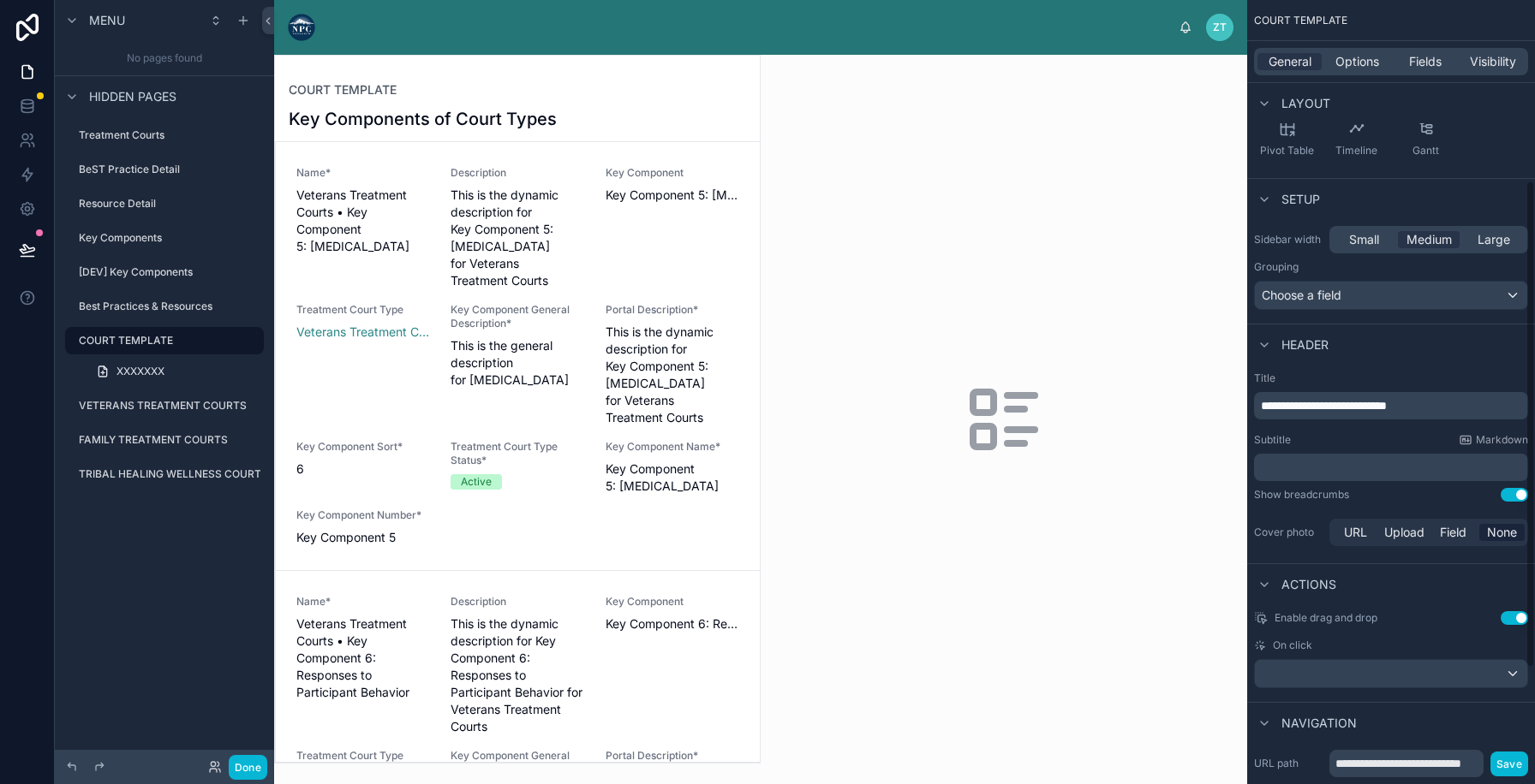
click at [1387, 408] on span "**********" at bounding box center [1323, 406] width 126 height 12
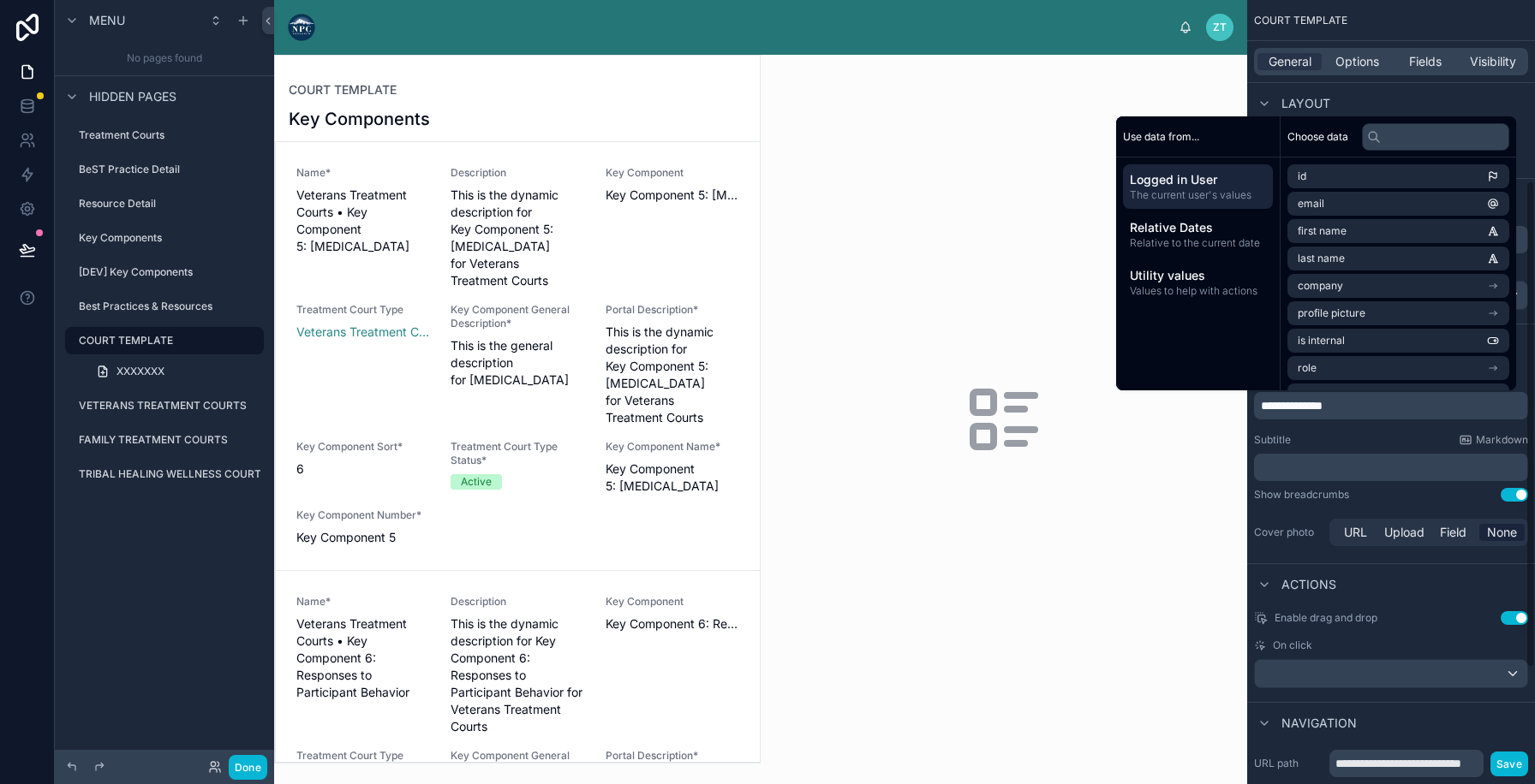
click at [1375, 484] on div "**********" at bounding box center [1390, 460] width 287 height 192
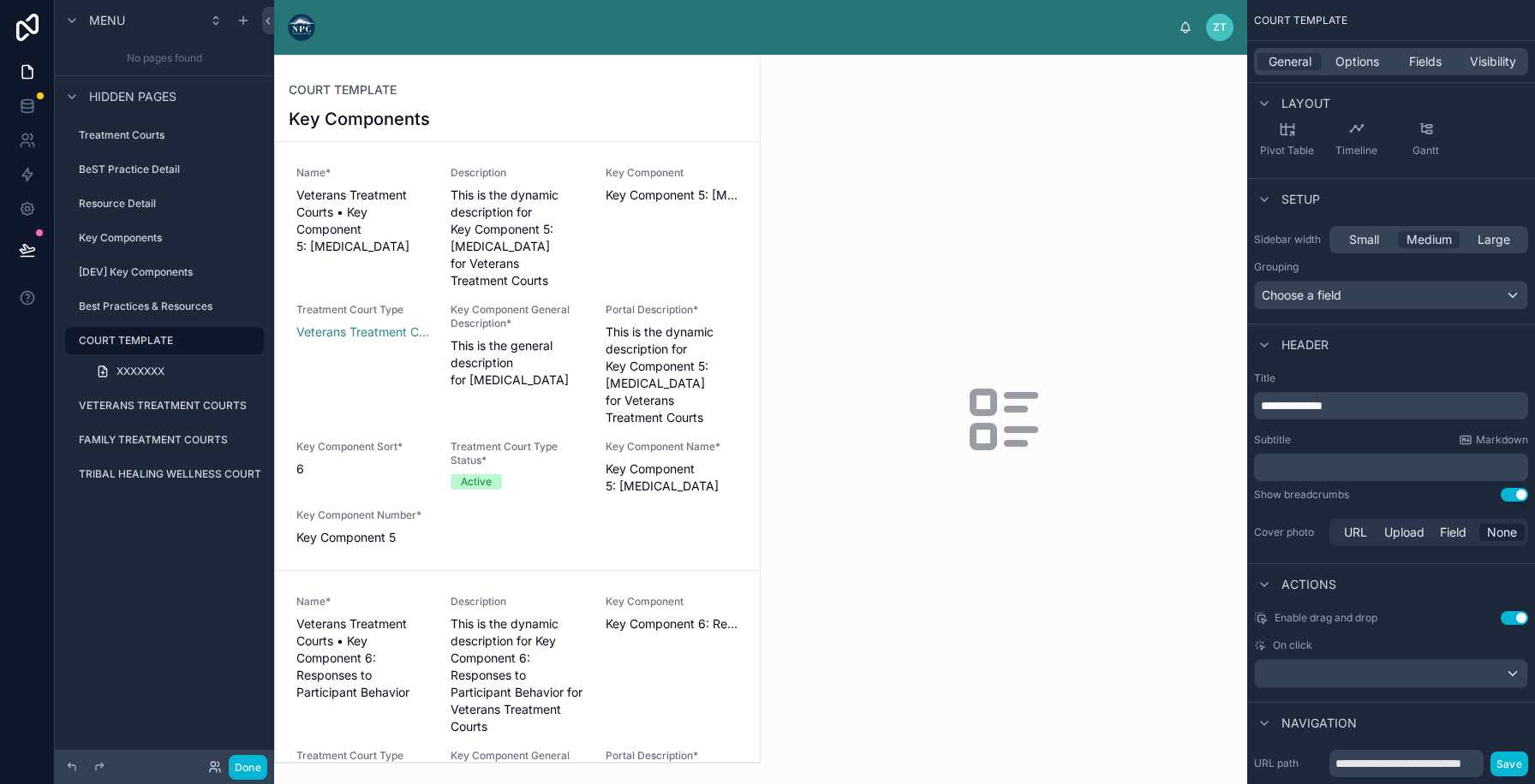
click at [1510, 611] on button "Use setting" at bounding box center [1514, 618] width 28 height 14
click at [1346, 765] on input "**********" at bounding box center [1406, 764] width 154 height 28
type input "**********"
click at [1503, 769] on button "Save" at bounding box center [1509, 764] width 38 height 25
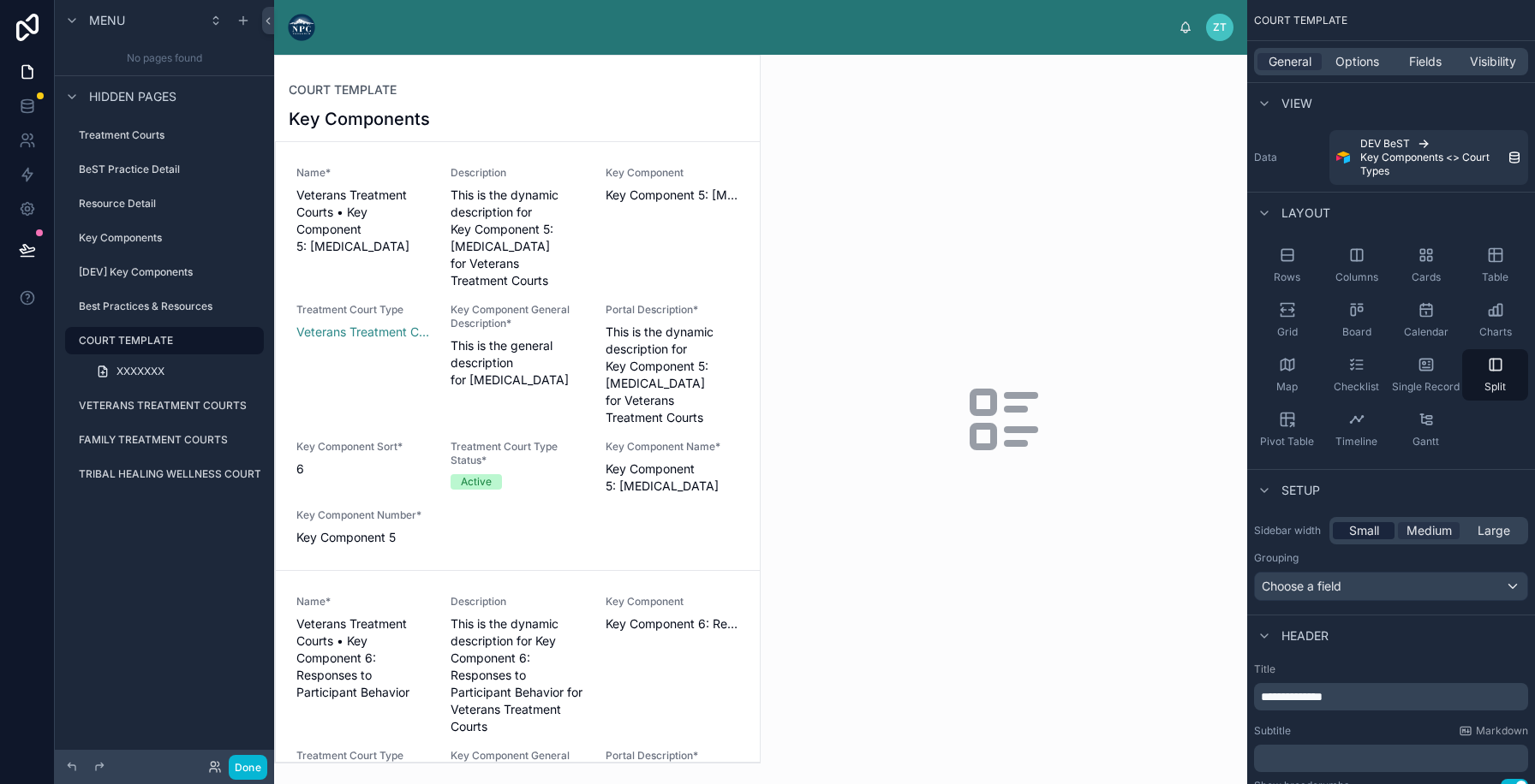
click at [1354, 525] on span "Small" at bounding box center [1364, 530] width 30 height 17
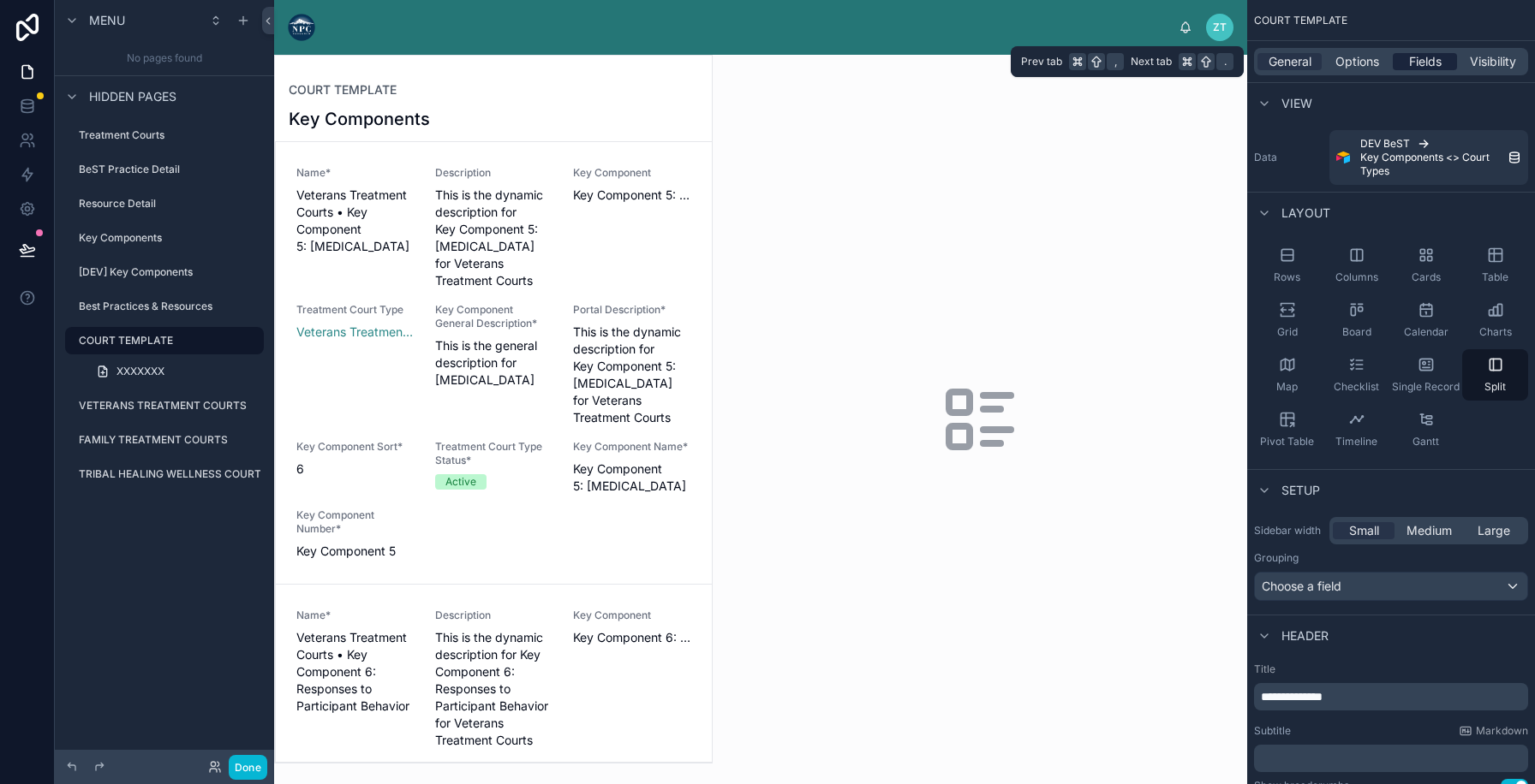
click at [1433, 53] on span "Fields" at bounding box center [1425, 61] width 33 height 17
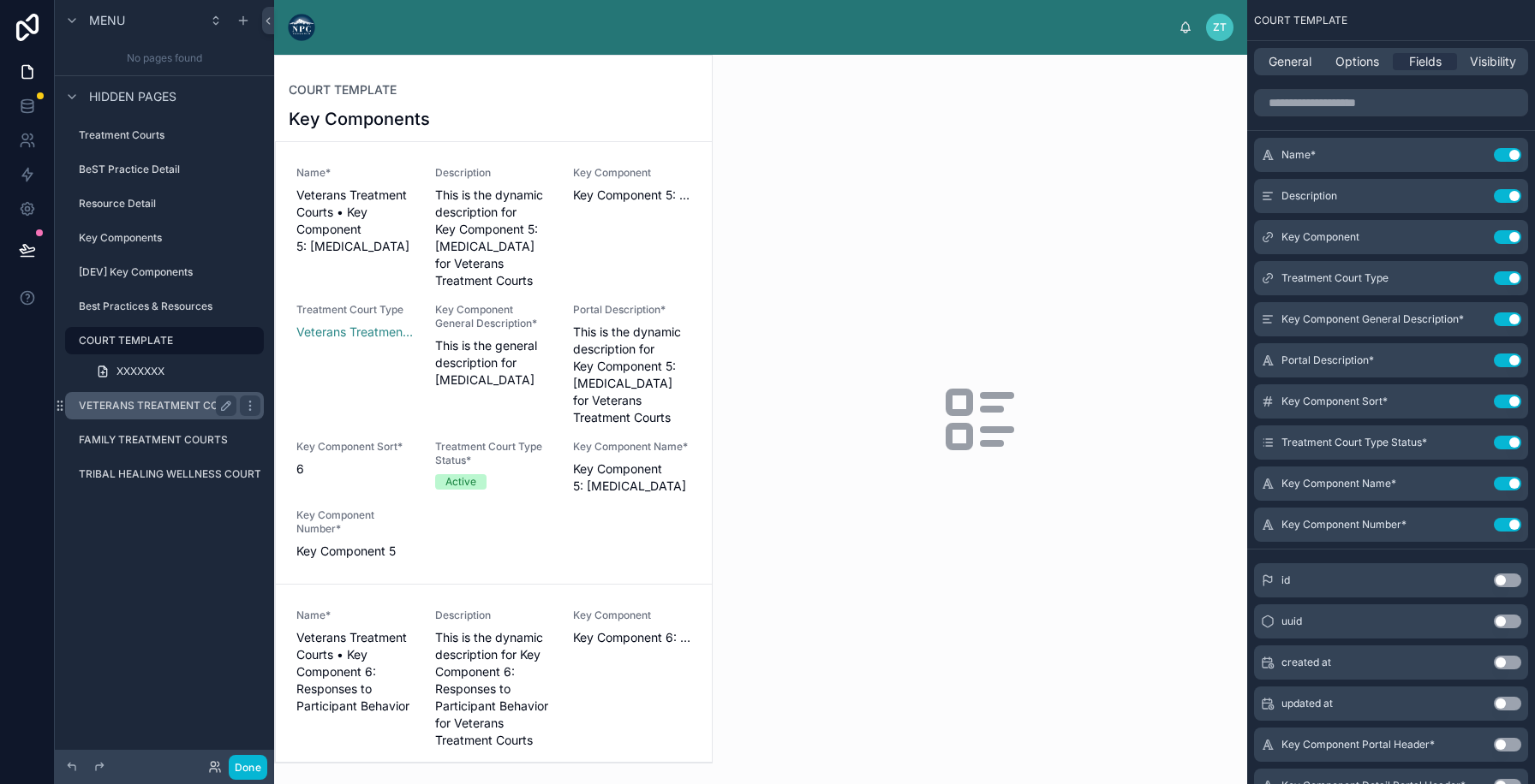
click at [182, 415] on div "VETERANS TREATMENT COURTS" at bounding box center [158, 406] width 158 height 21
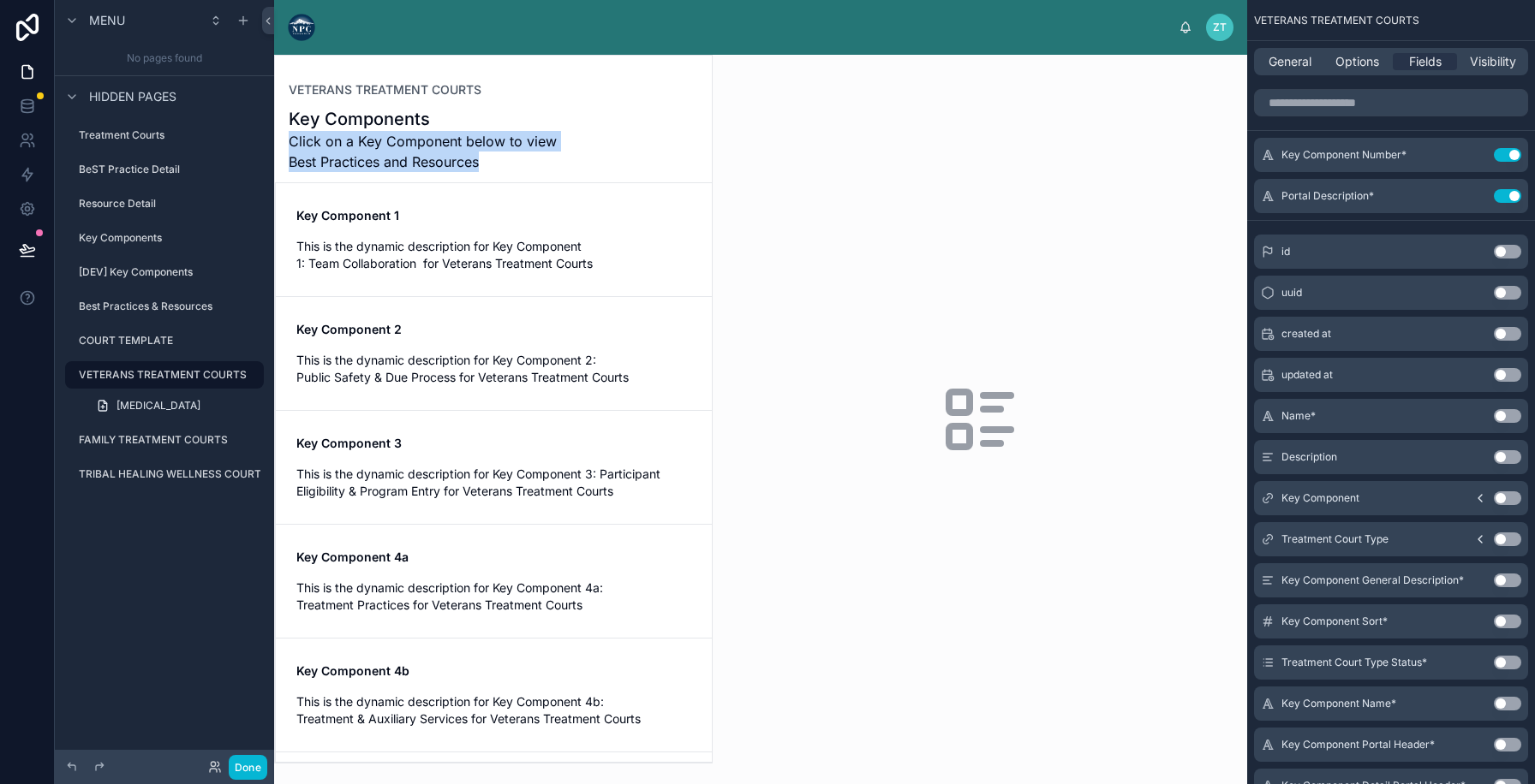
drag, startPoint x: 481, startPoint y: 158, endPoint x: 293, endPoint y: 140, distance: 188.9
click at [293, 140] on span "Click on a Key Component below to view Best Practices and Resources" at bounding box center [429, 151] width 281 height 41
copy span "Click on a Key Component below to view Best Practices and Resources"
click at [139, 344] on label "COURT TEMPLATE" at bounding box center [154, 341] width 151 height 14
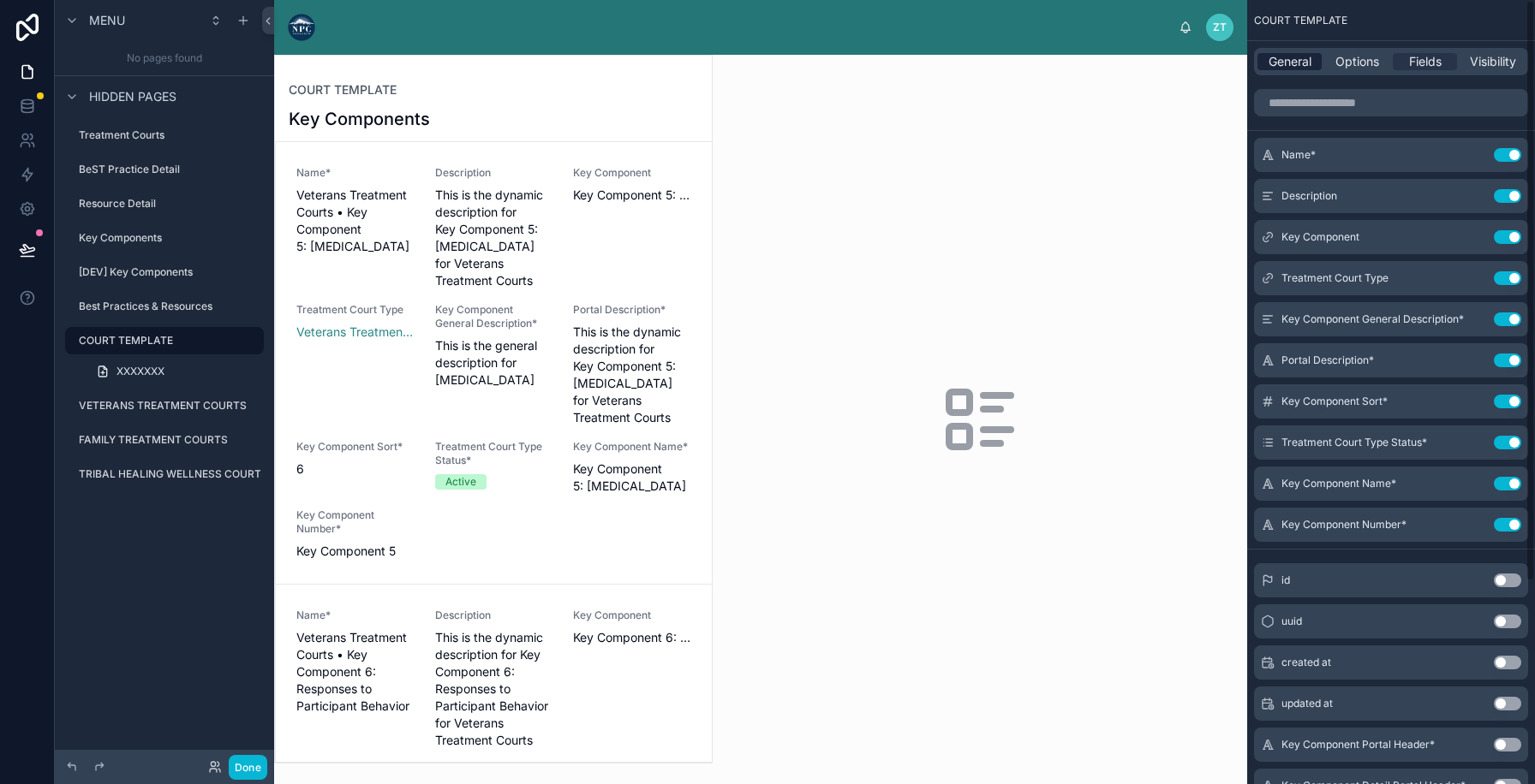
click at [1294, 63] on span "General" at bounding box center [1289, 61] width 42 height 17
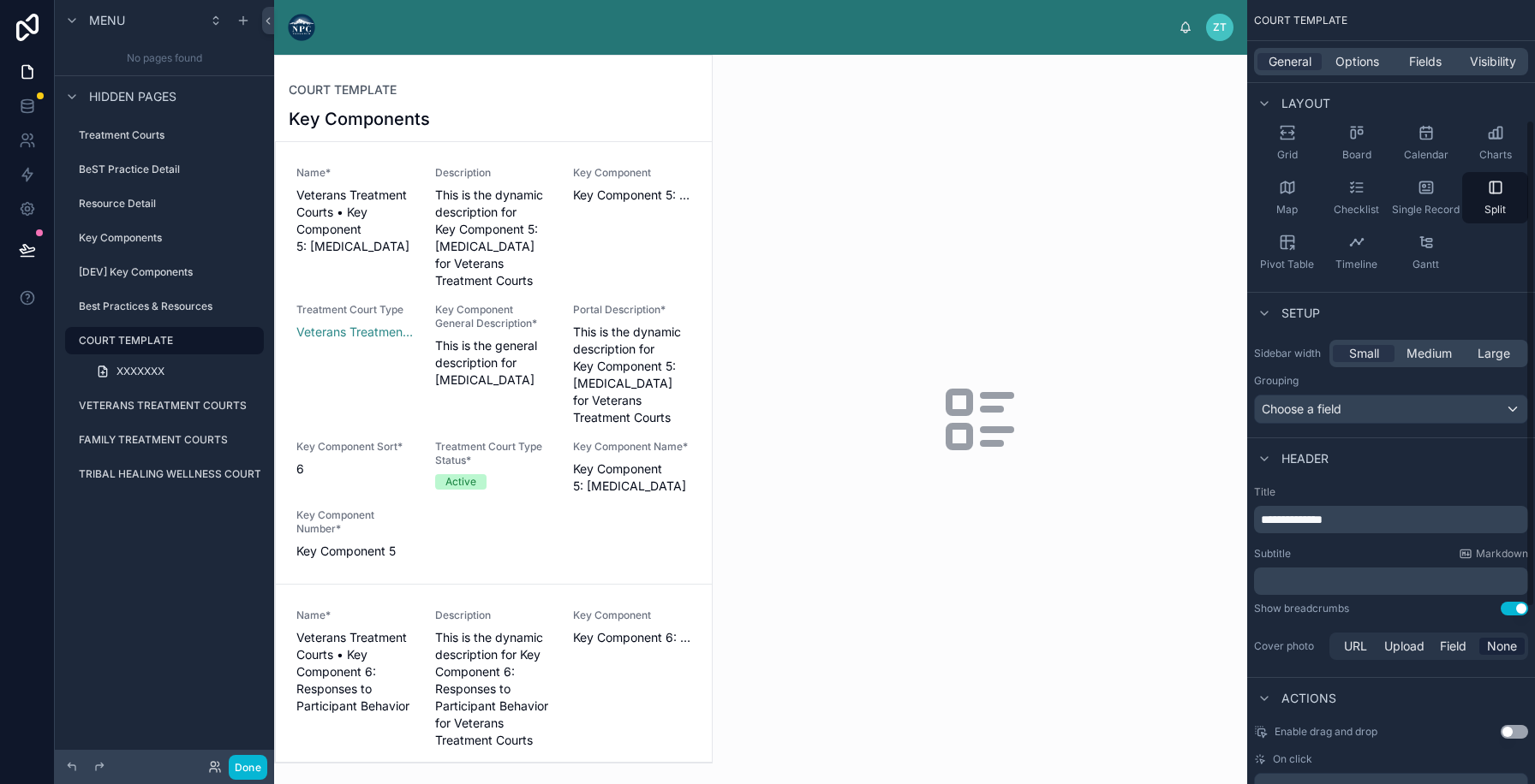
scroll to position [194, 0]
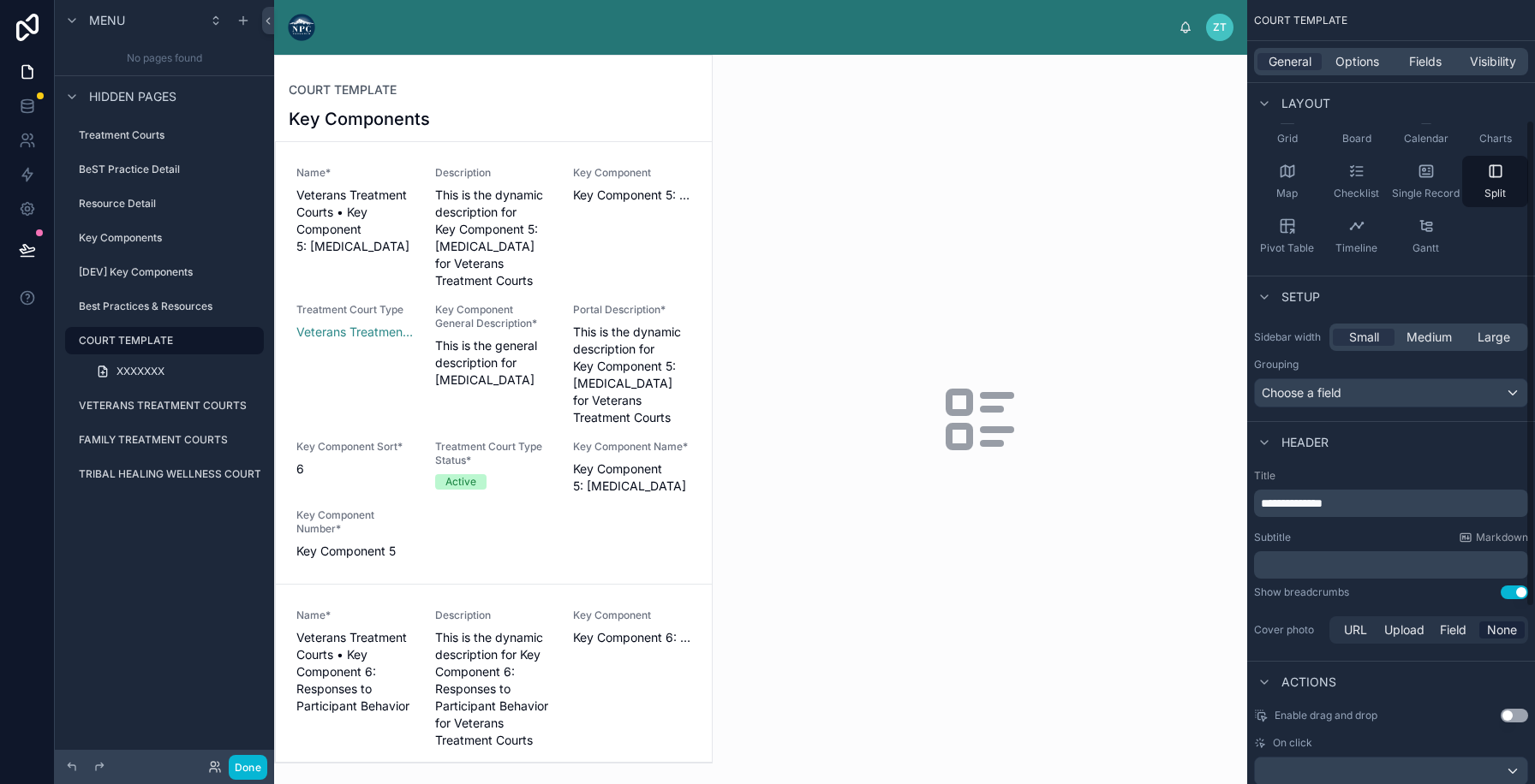
click at [1288, 559] on p "﻿" at bounding box center [1392, 565] width 264 height 17
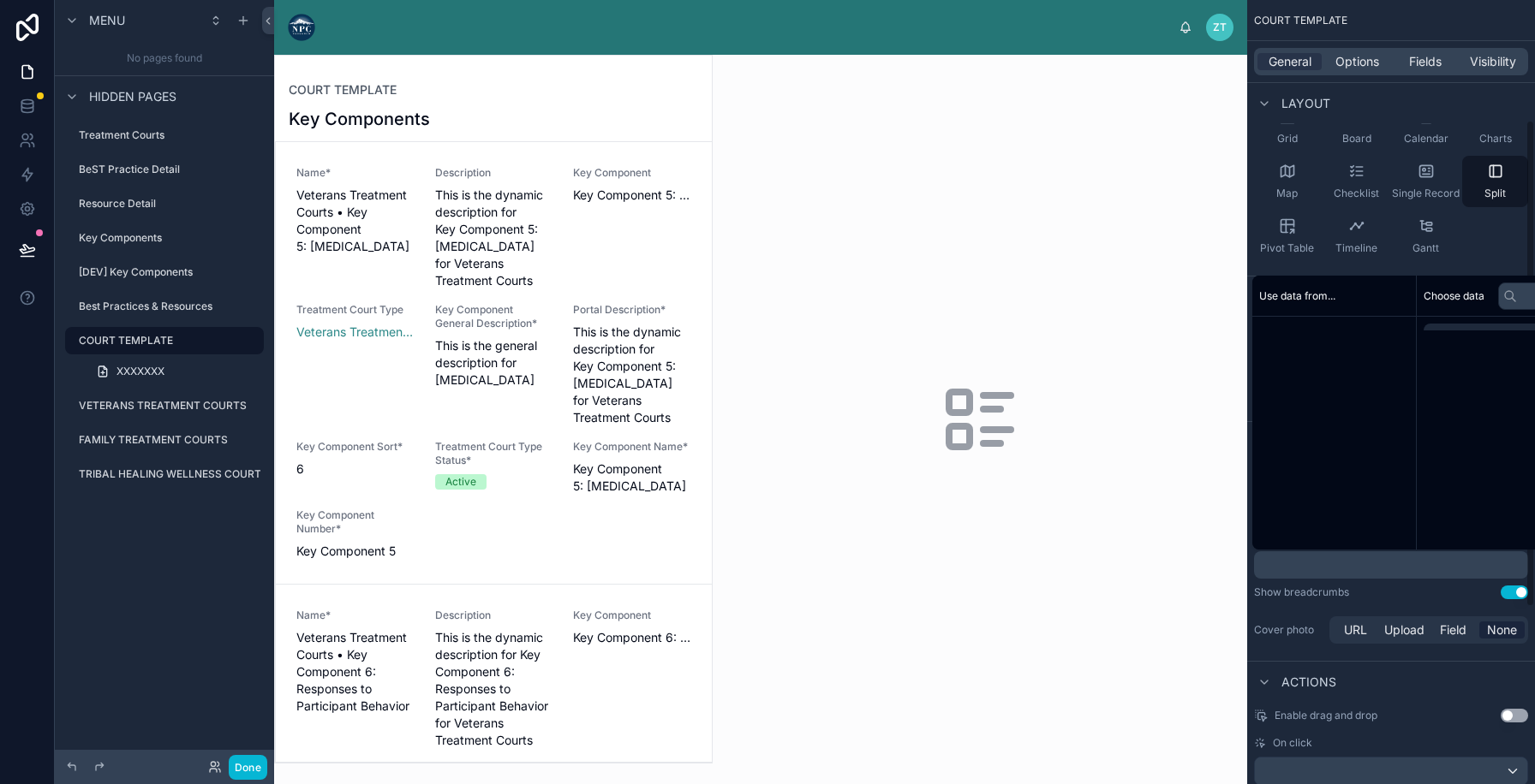
scroll to position [205, 0]
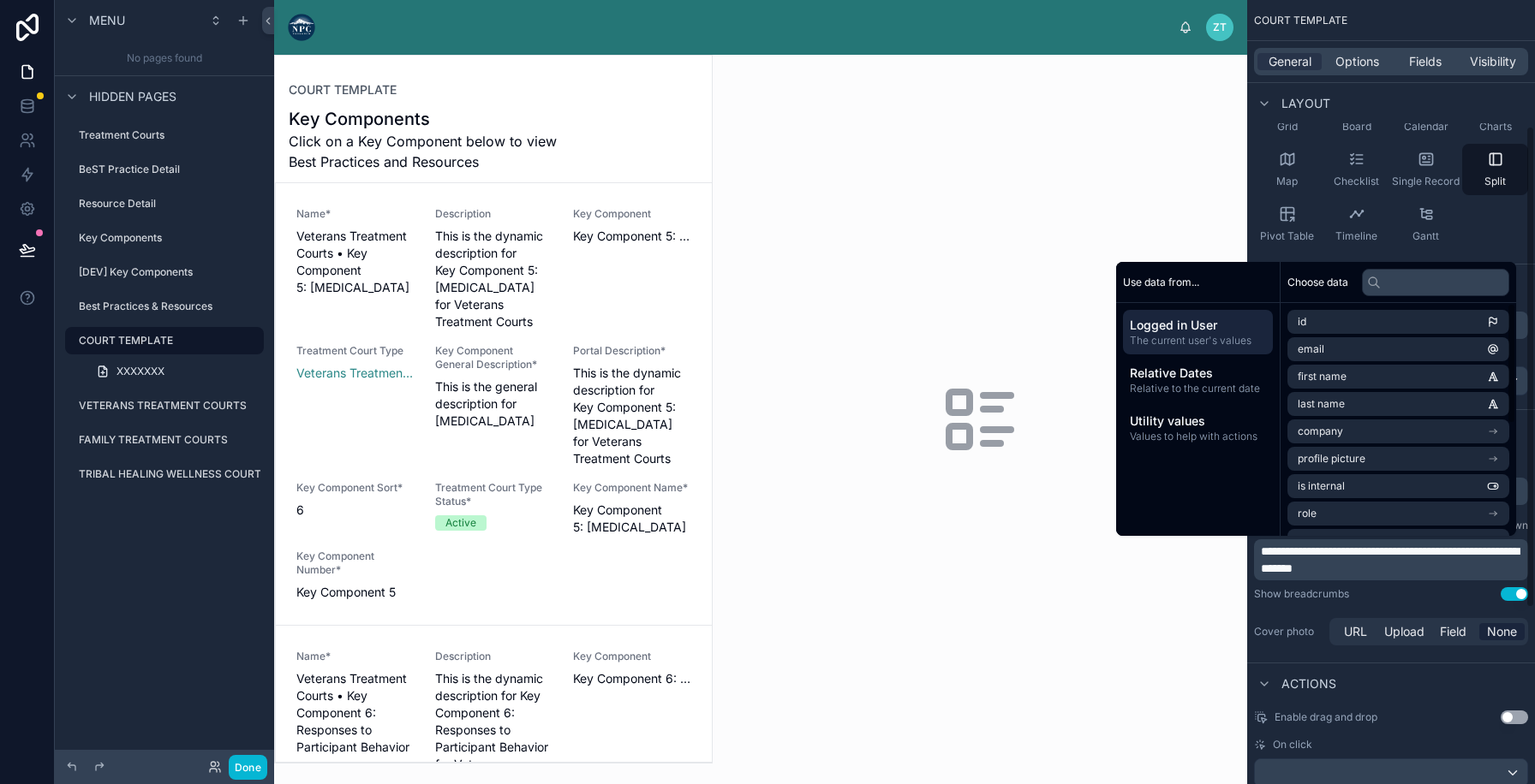
click at [1334, 587] on div "**********" at bounding box center [1390, 552] width 287 height 205
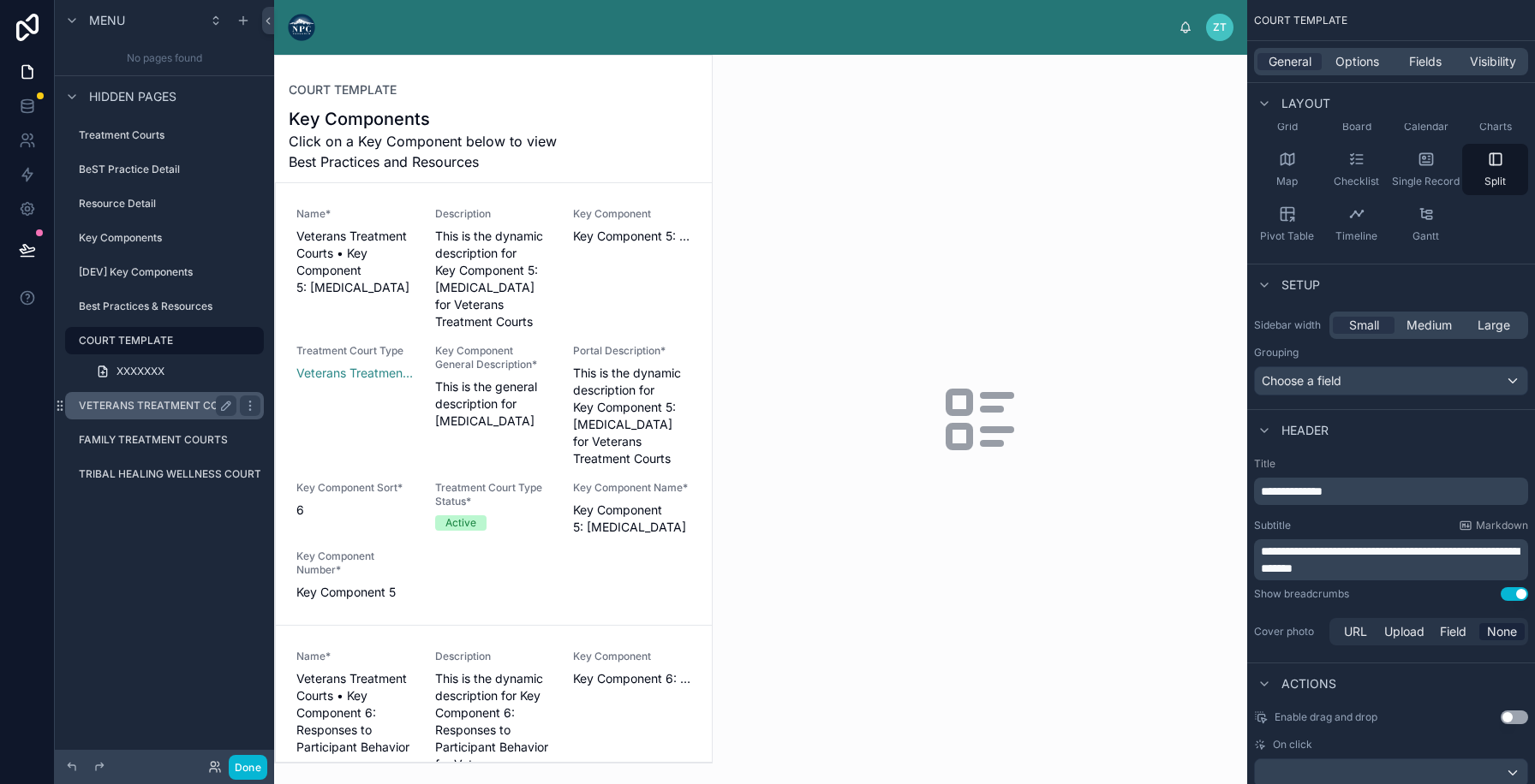
click at [176, 406] on label "VETERANS TREATMENT COURTS" at bounding box center [163, 406] width 168 height 14
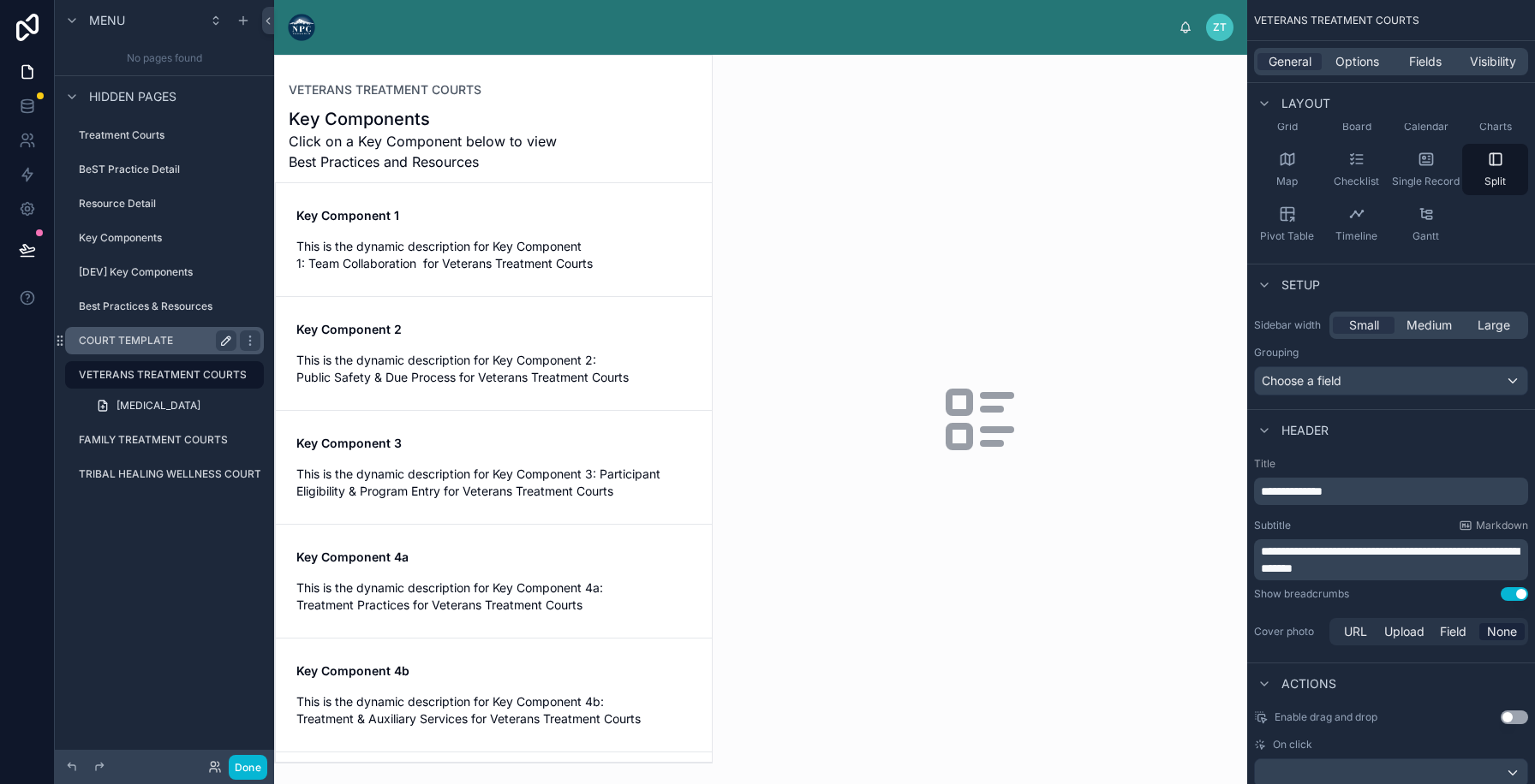
click at [181, 341] on label "COURT TEMPLATE" at bounding box center [154, 341] width 151 height 14
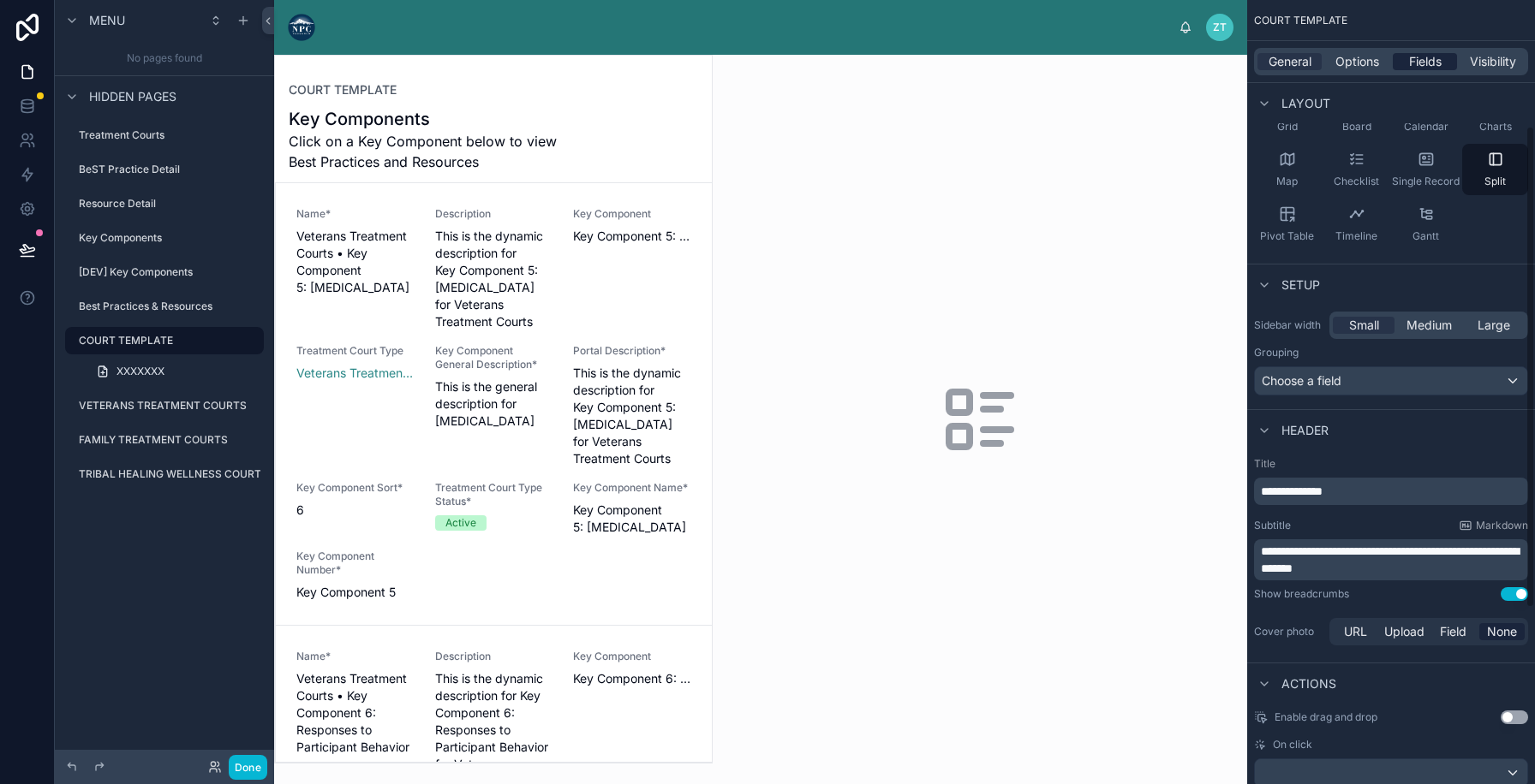
click at [1416, 65] on span "Fields" at bounding box center [1425, 61] width 33 height 17
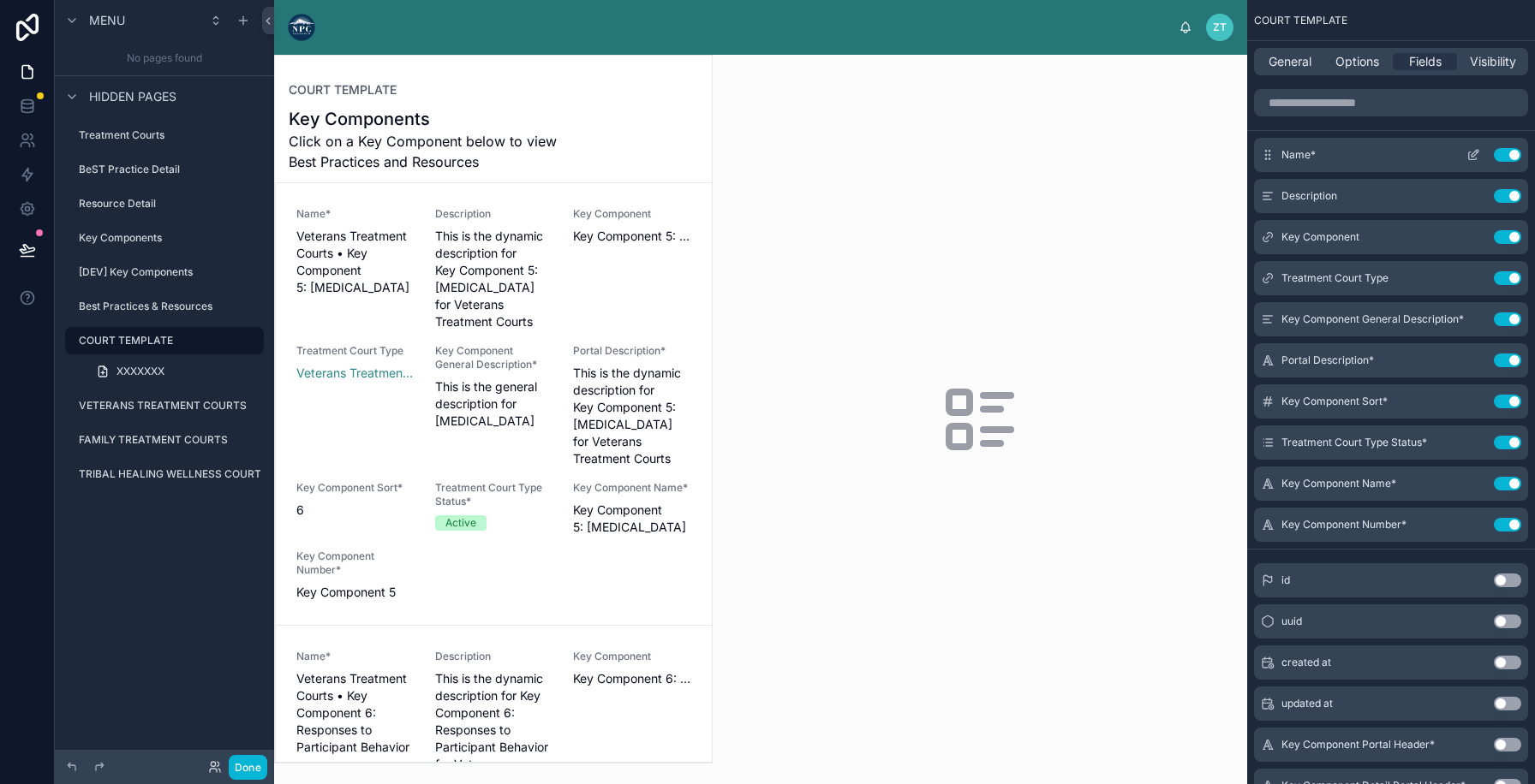
click at [1512, 155] on button "Use setting" at bounding box center [1507, 155] width 28 height 14
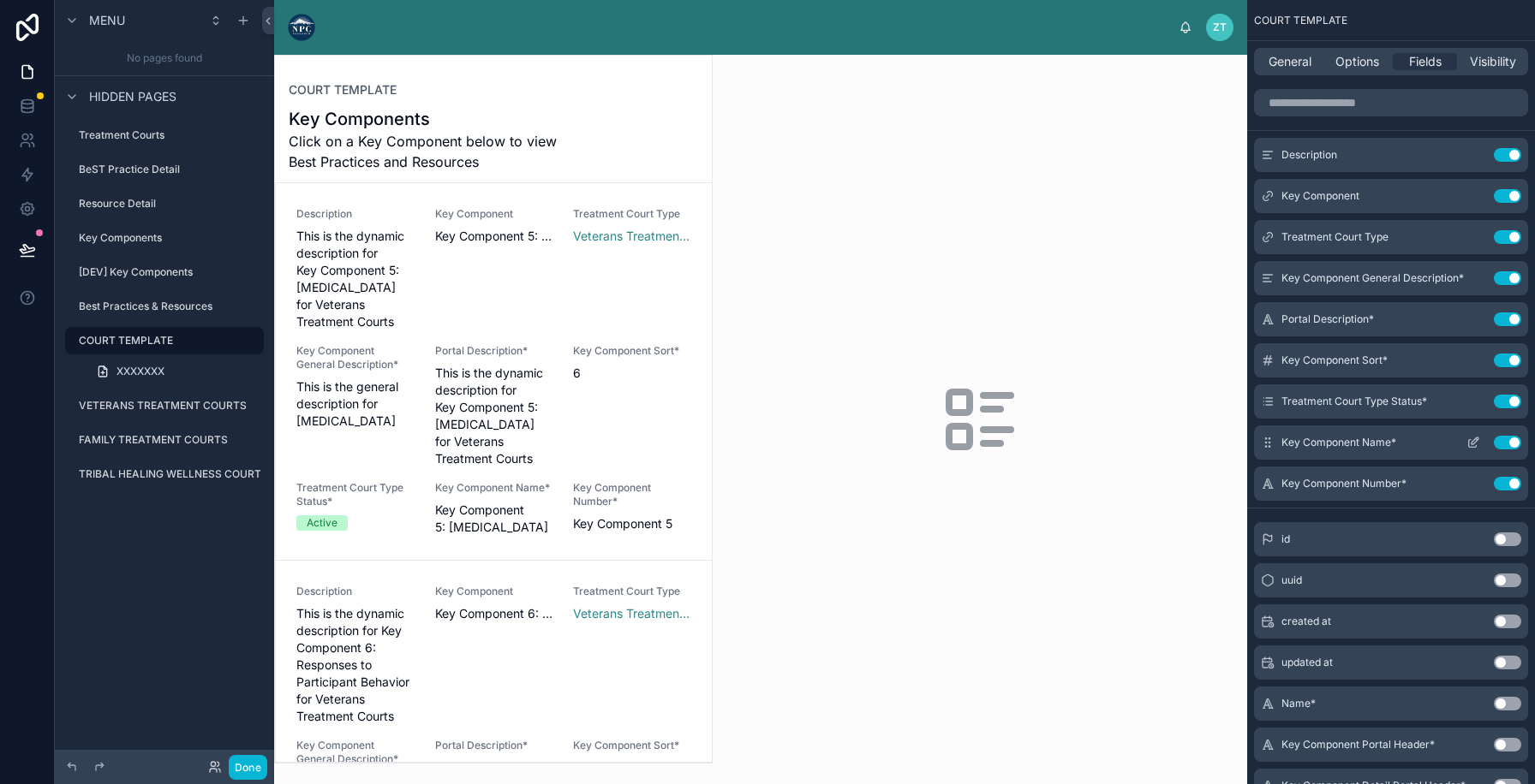
click at [1511, 440] on button "Use setting" at bounding box center [1507, 443] width 28 height 14
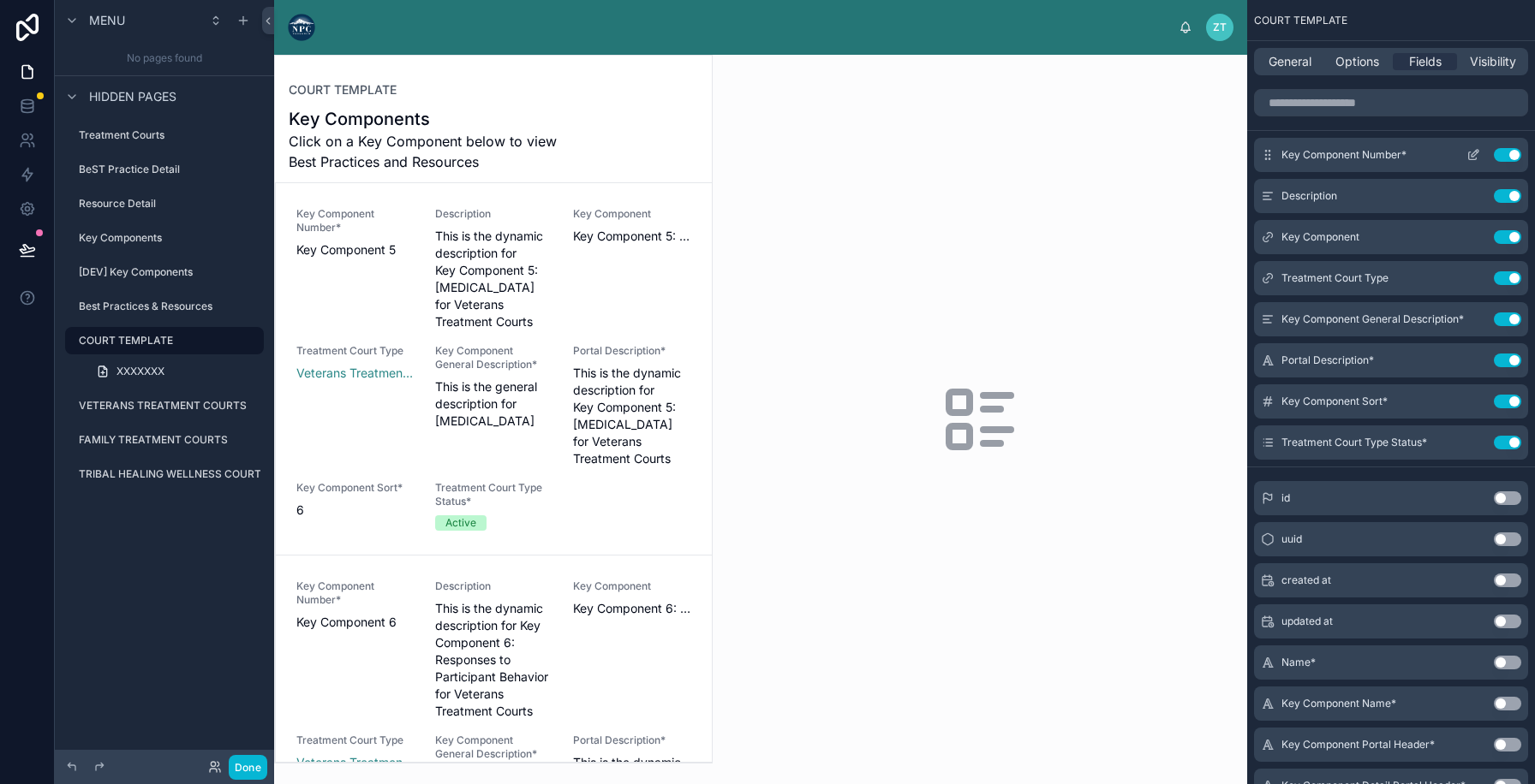
click at [1474, 154] on icon "scrollable content" at bounding box center [1475, 153] width 7 height 7
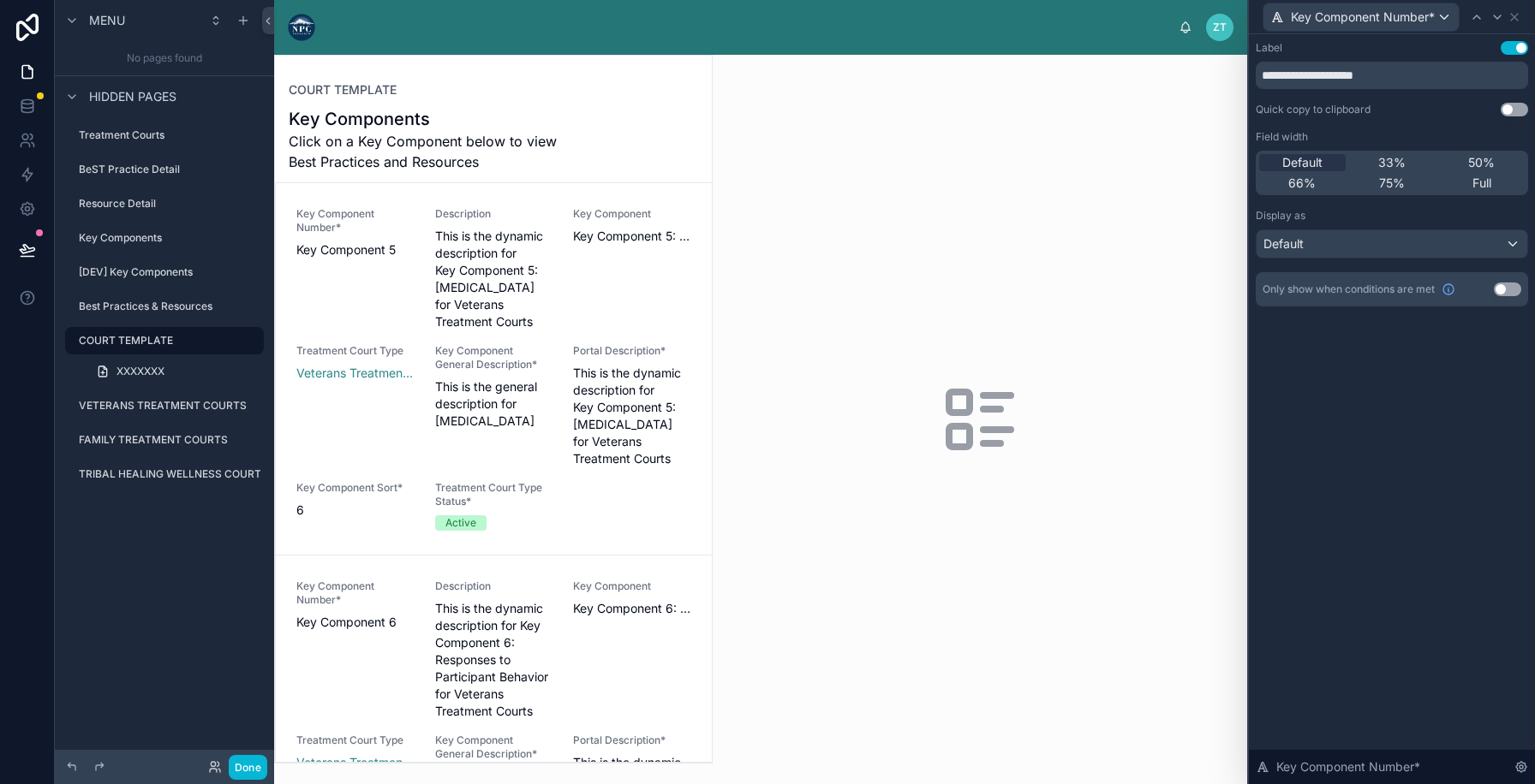
click at [1511, 46] on button "Use setting" at bounding box center [1514, 48] width 28 height 14
click at [1485, 185] on span "Full" at bounding box center [1482, 183] width 19 height 17
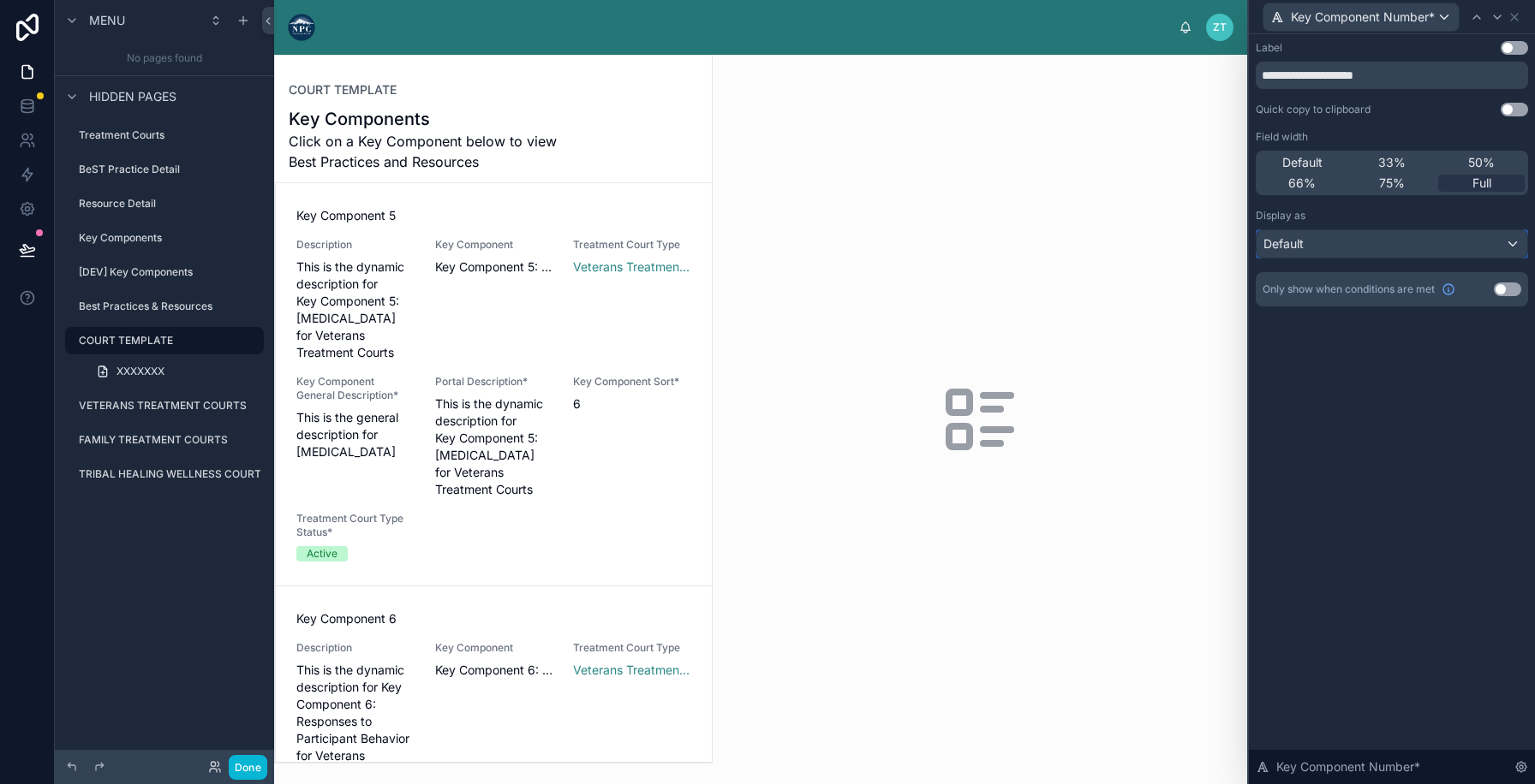
click at [1407, 250] on div "Default" at bounding box center [1391, 244] width 271 height 28
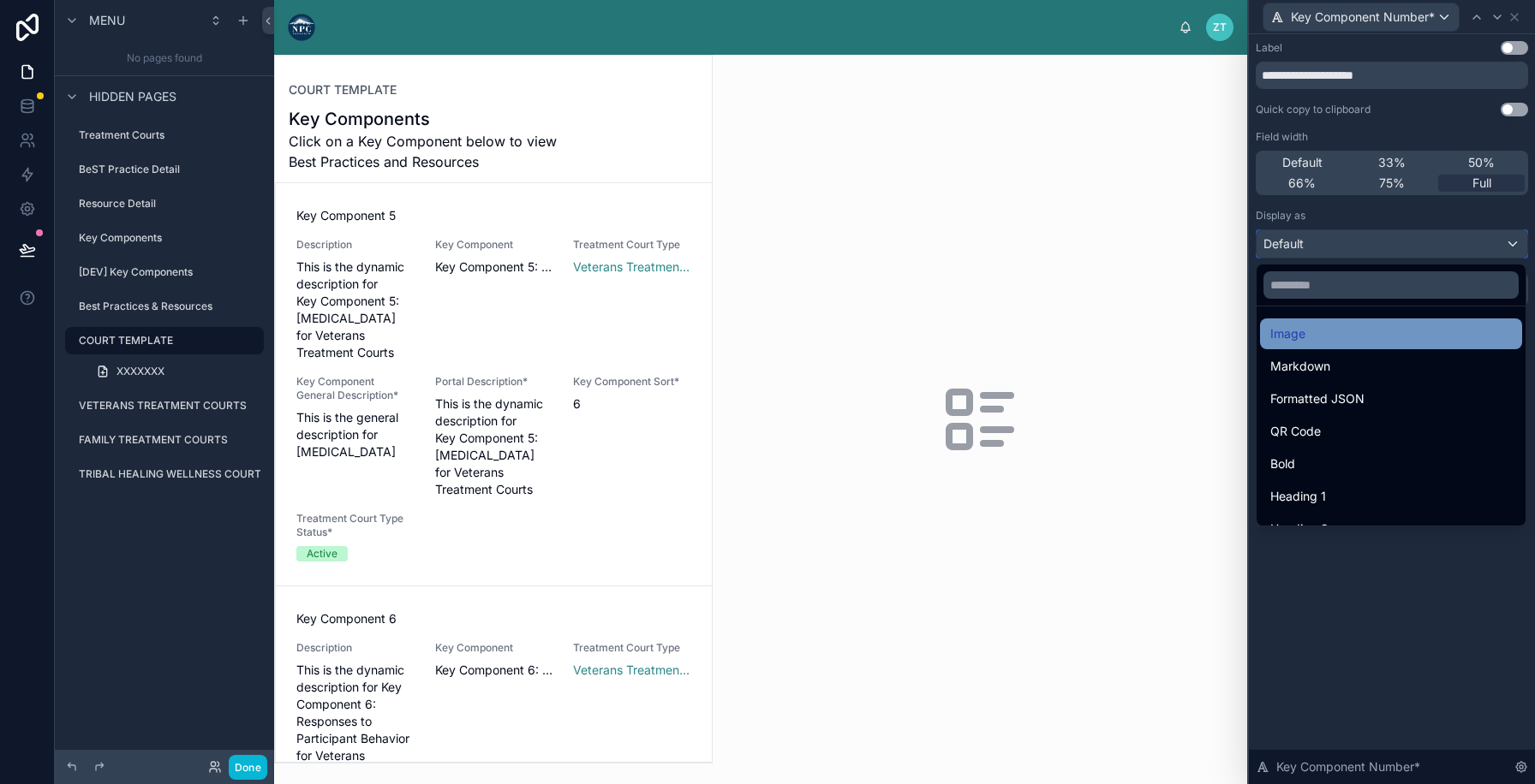
scroll to position [187, 0]
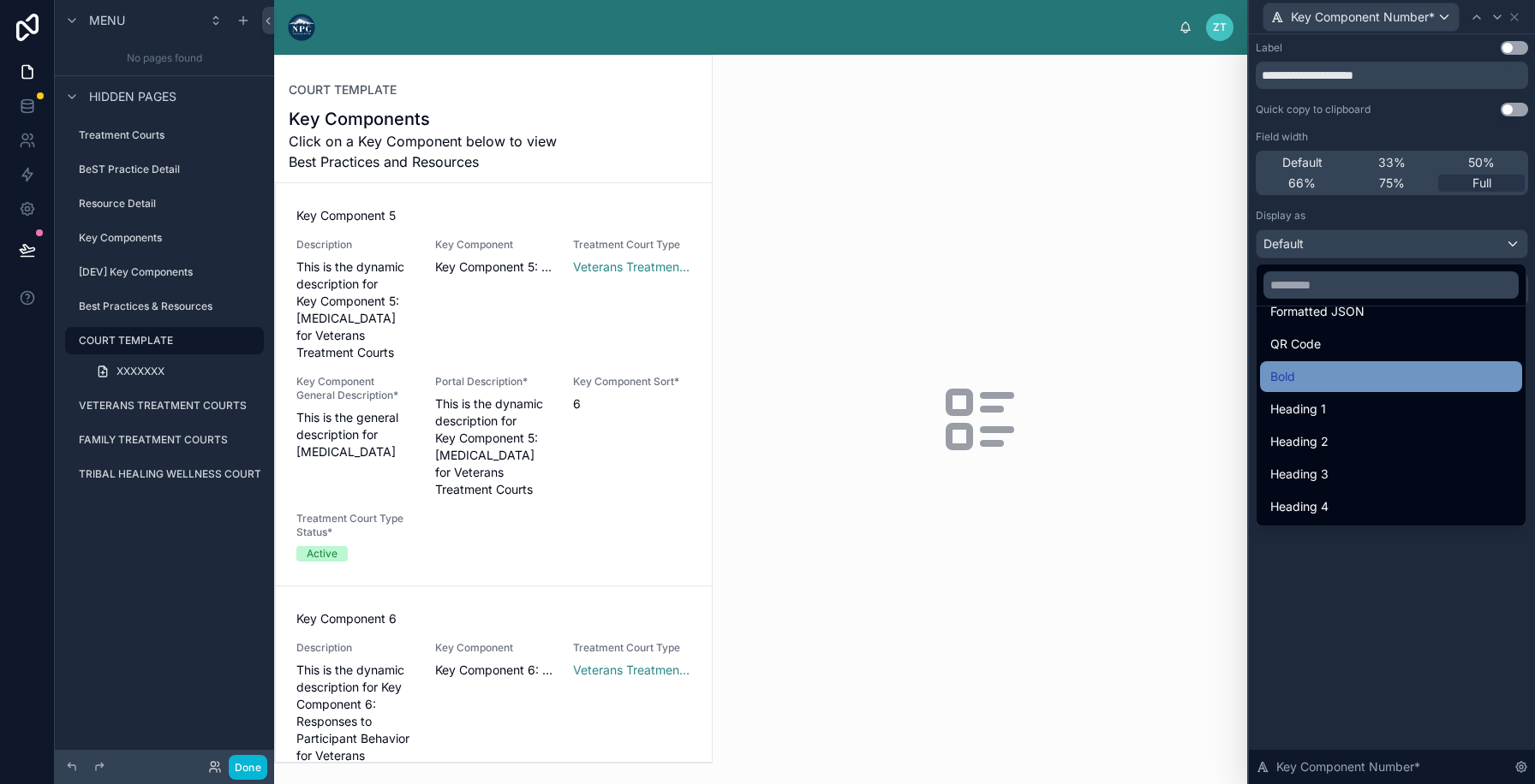
click at [1328, 370] on div "Bold" at bounding box center [1390, 376] width 242 height 21
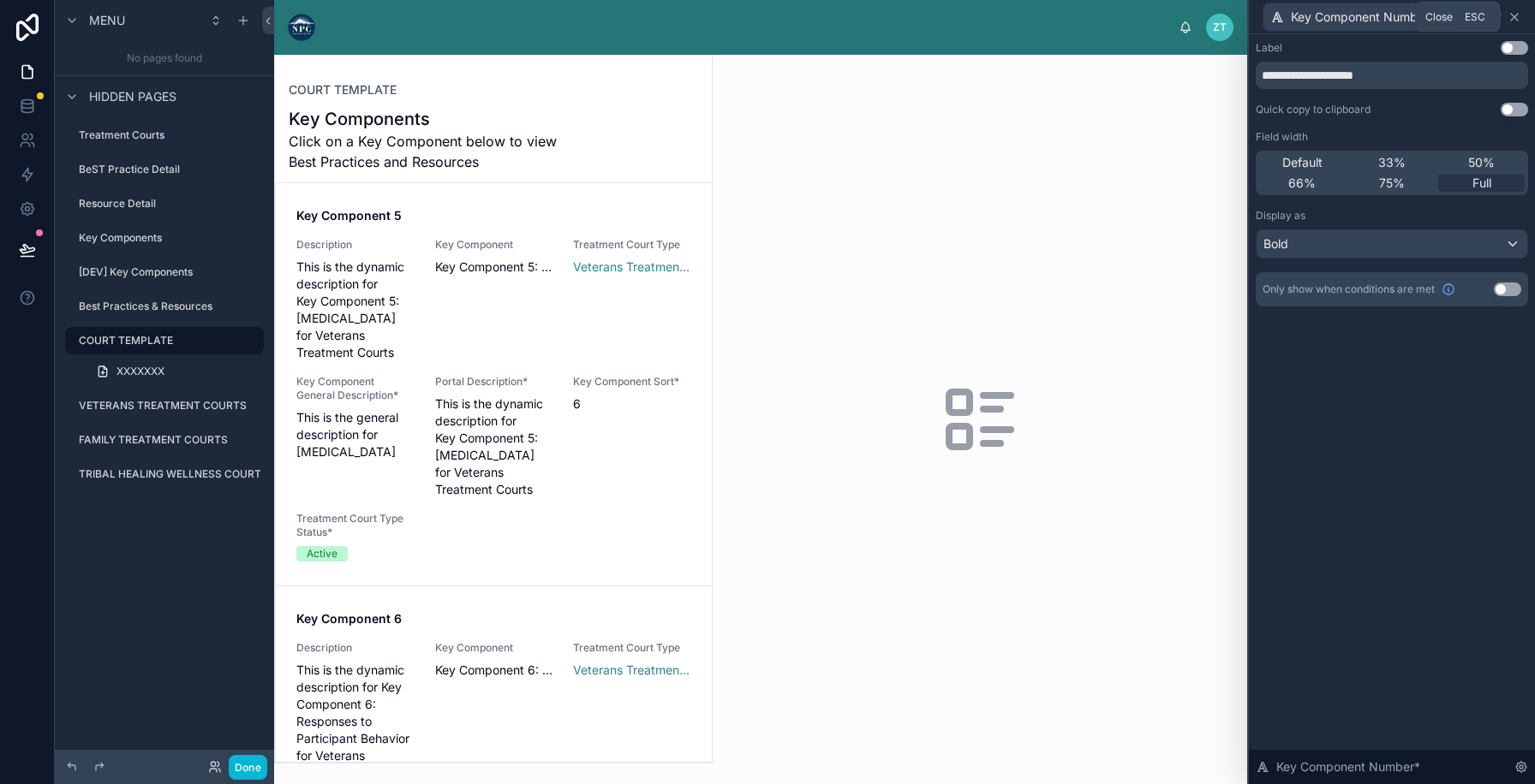
click at [1511, 20] on icon at bounding box center [1514, 17] width 14 height 14
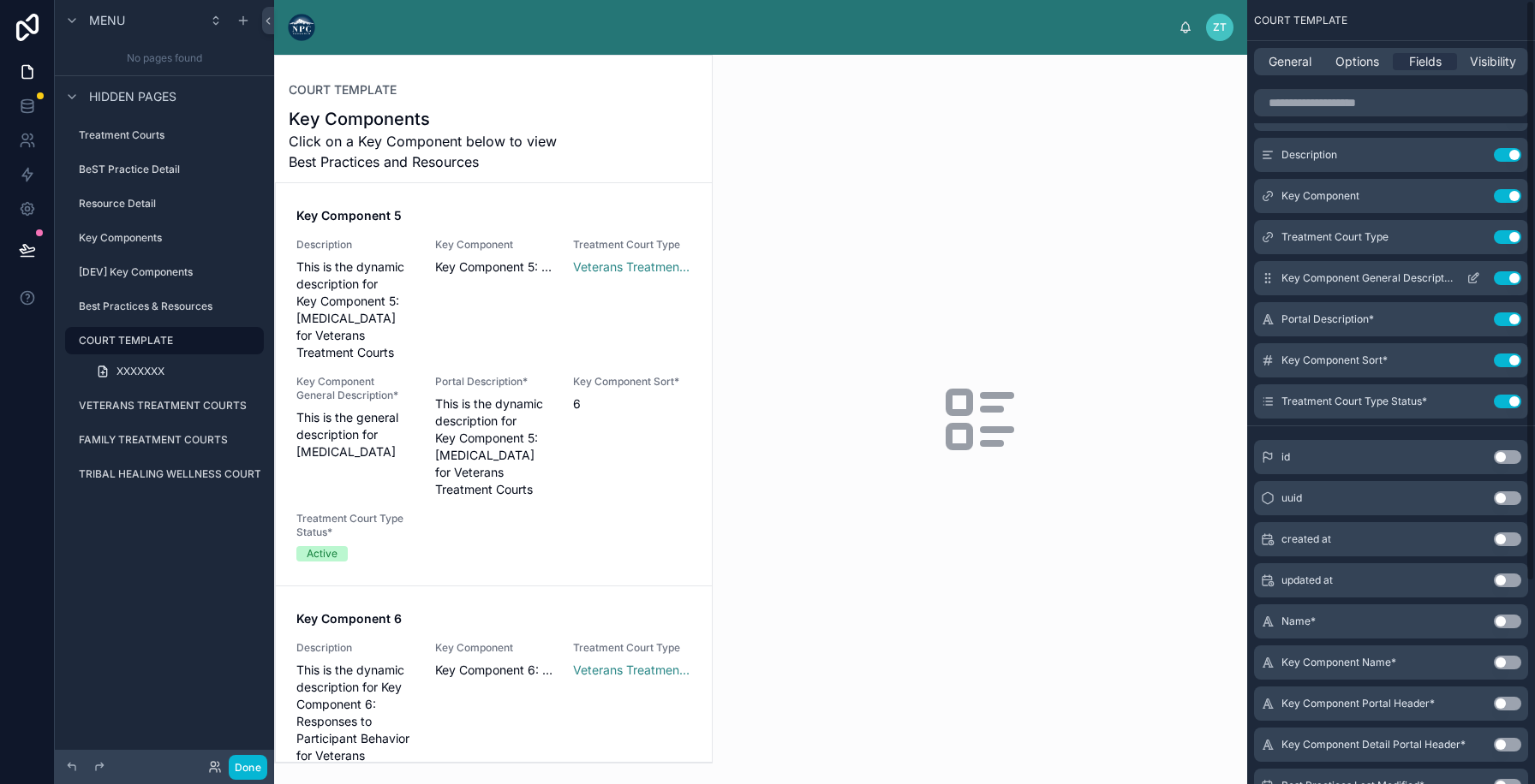
scroll to position [0, 0]
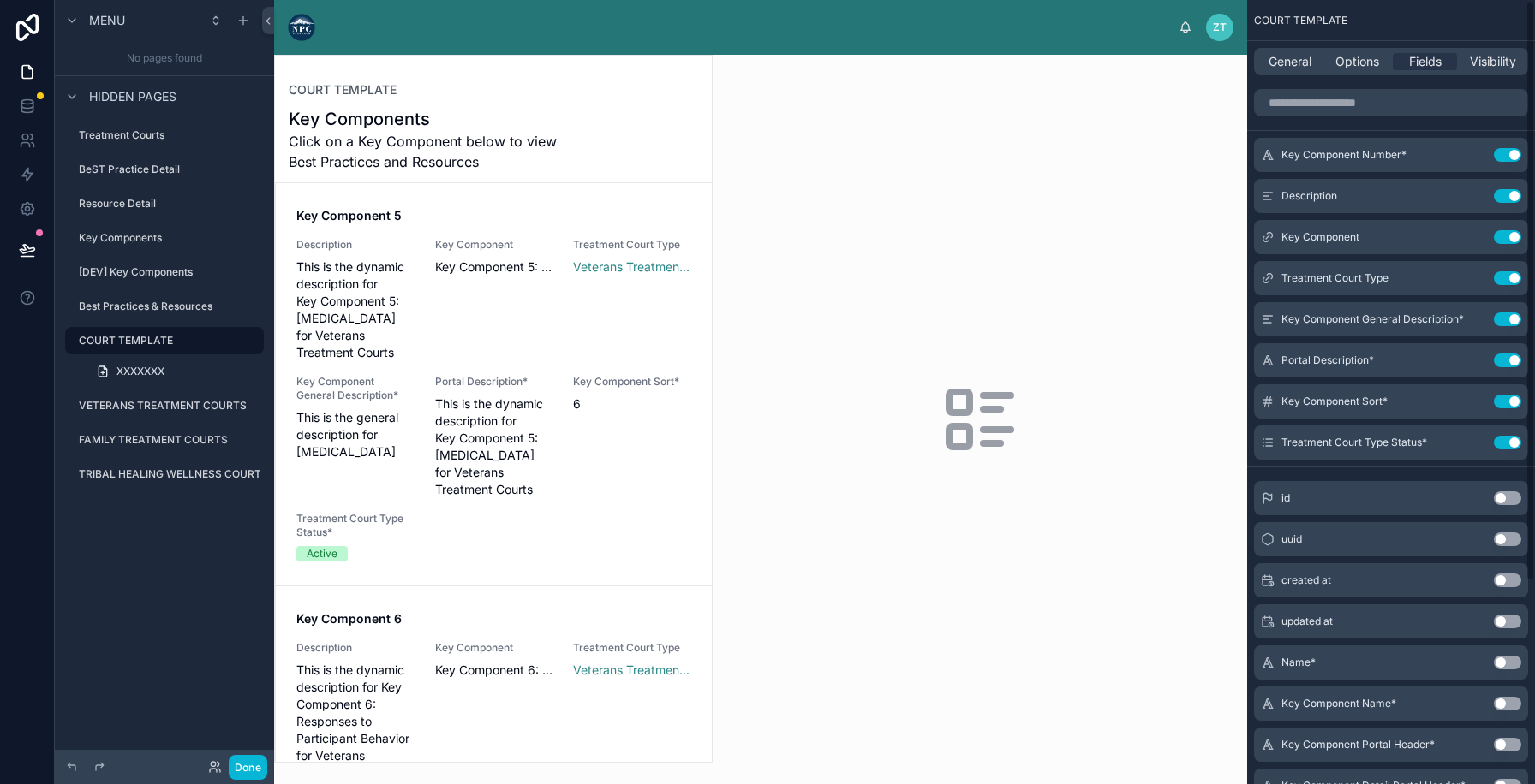
click at [1344, 85] on div "scrollable content" at bounding box center [1390, 102] width 287 height 41
click at [1502, 235] on button "Use setting" at bounding box center [1507, 237] width 28 height 14
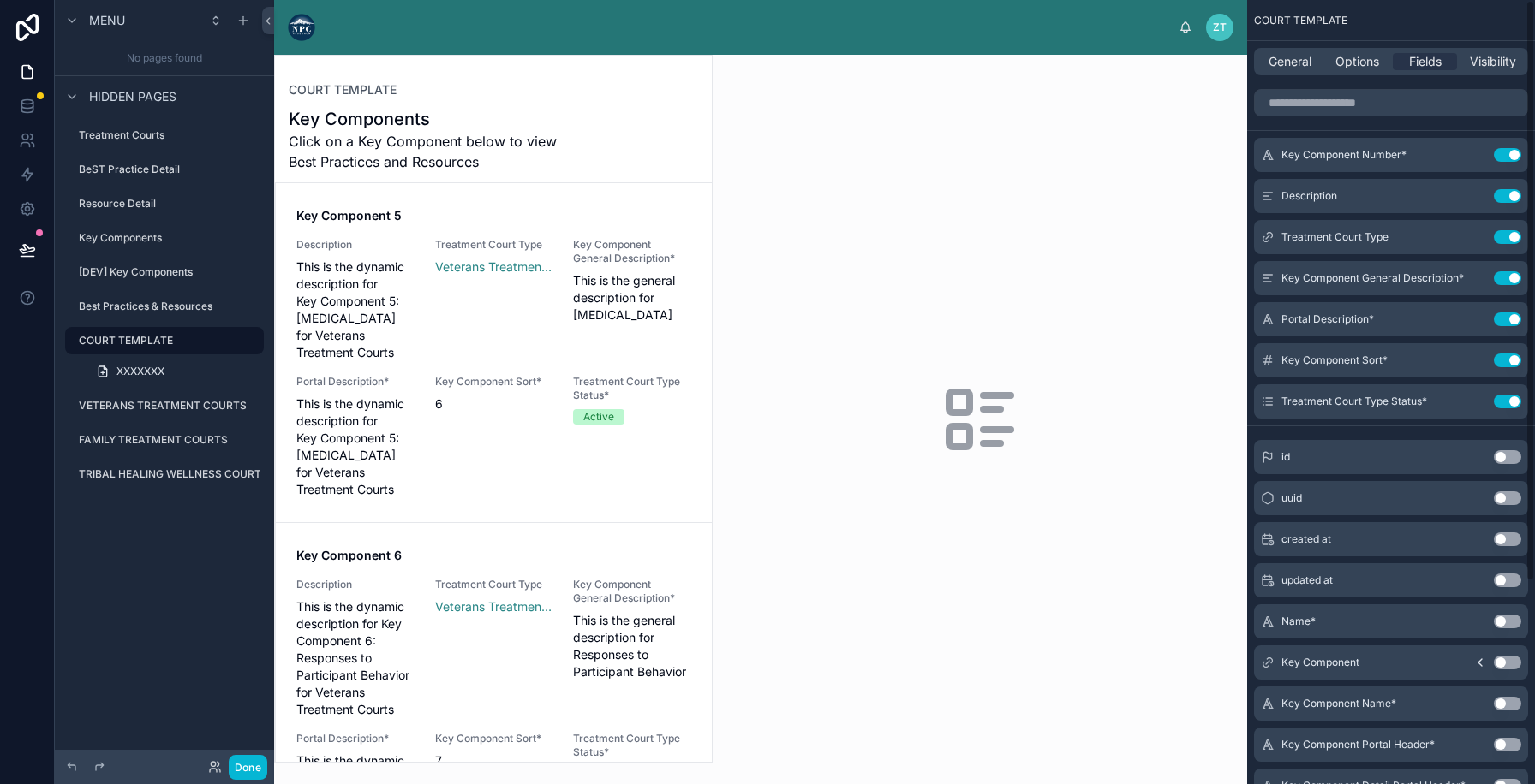
click at [1502, 235] on button "Use setting" at bounding box center [1507, 237] width 28 height 14
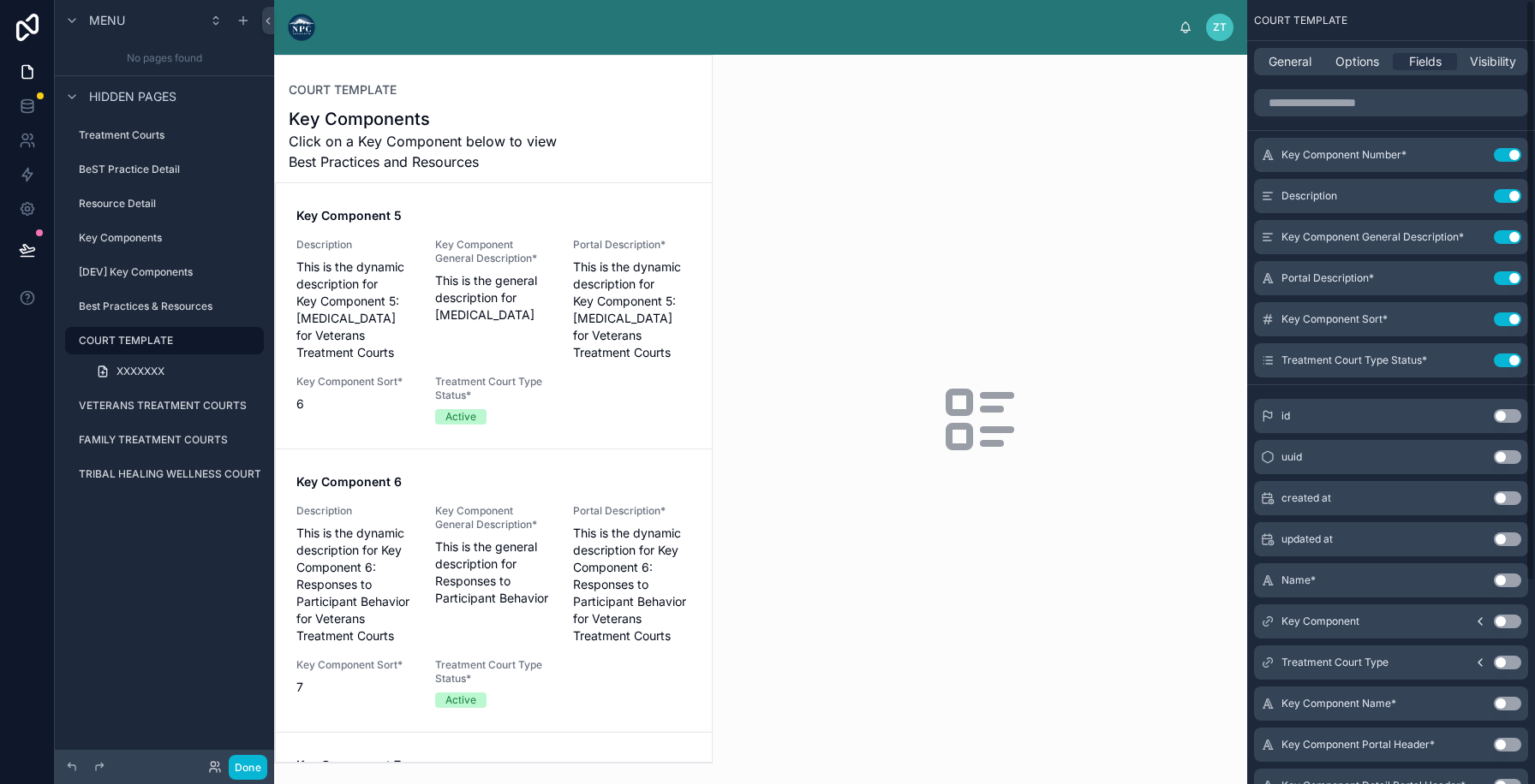
click at [1502, 235] on button "Use setting" at bounding box center [1507, 237] width 28 height 14
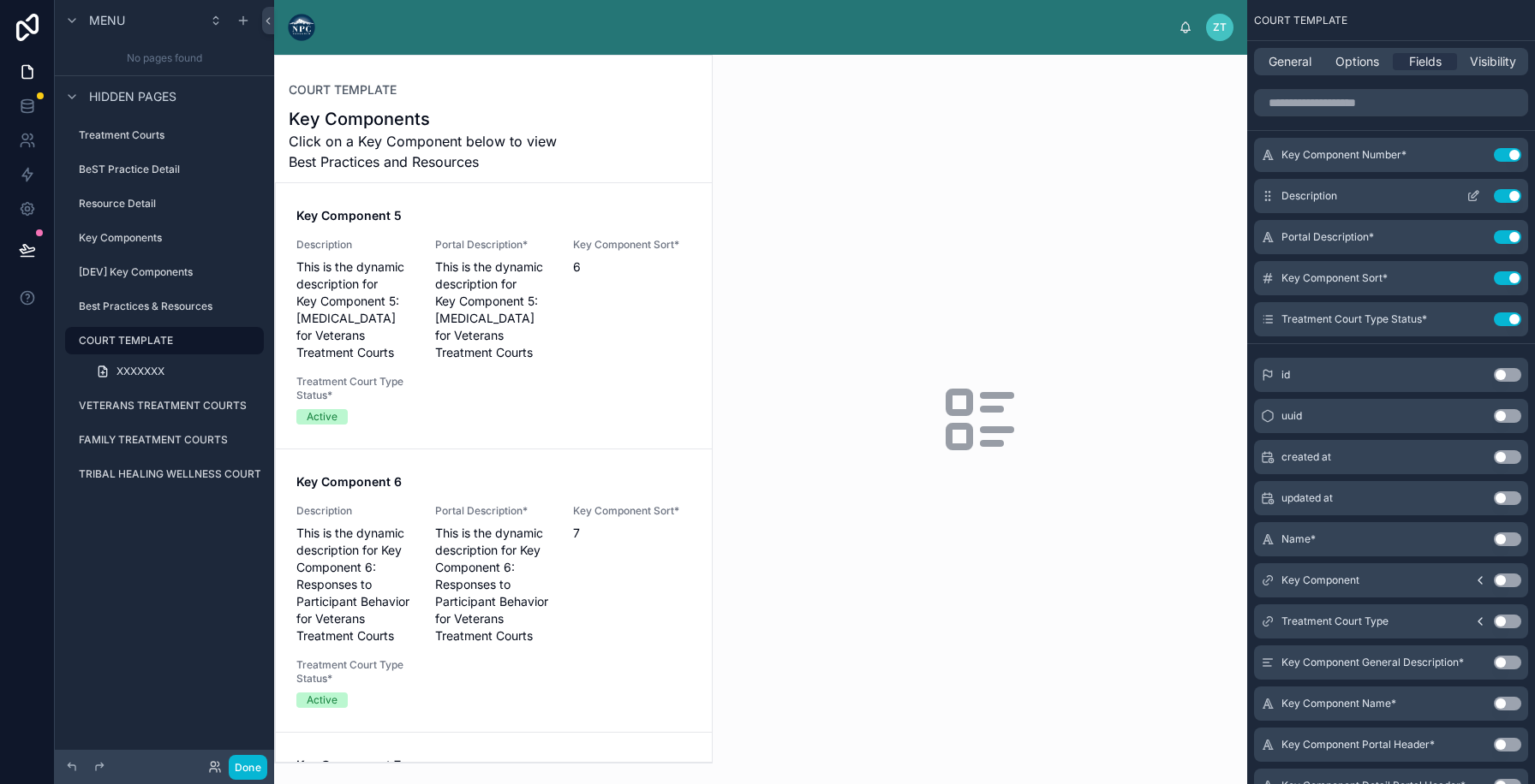
click at [1508, 197] on button "Use setting" at bounding box center [1507, 196] width 28 height 14
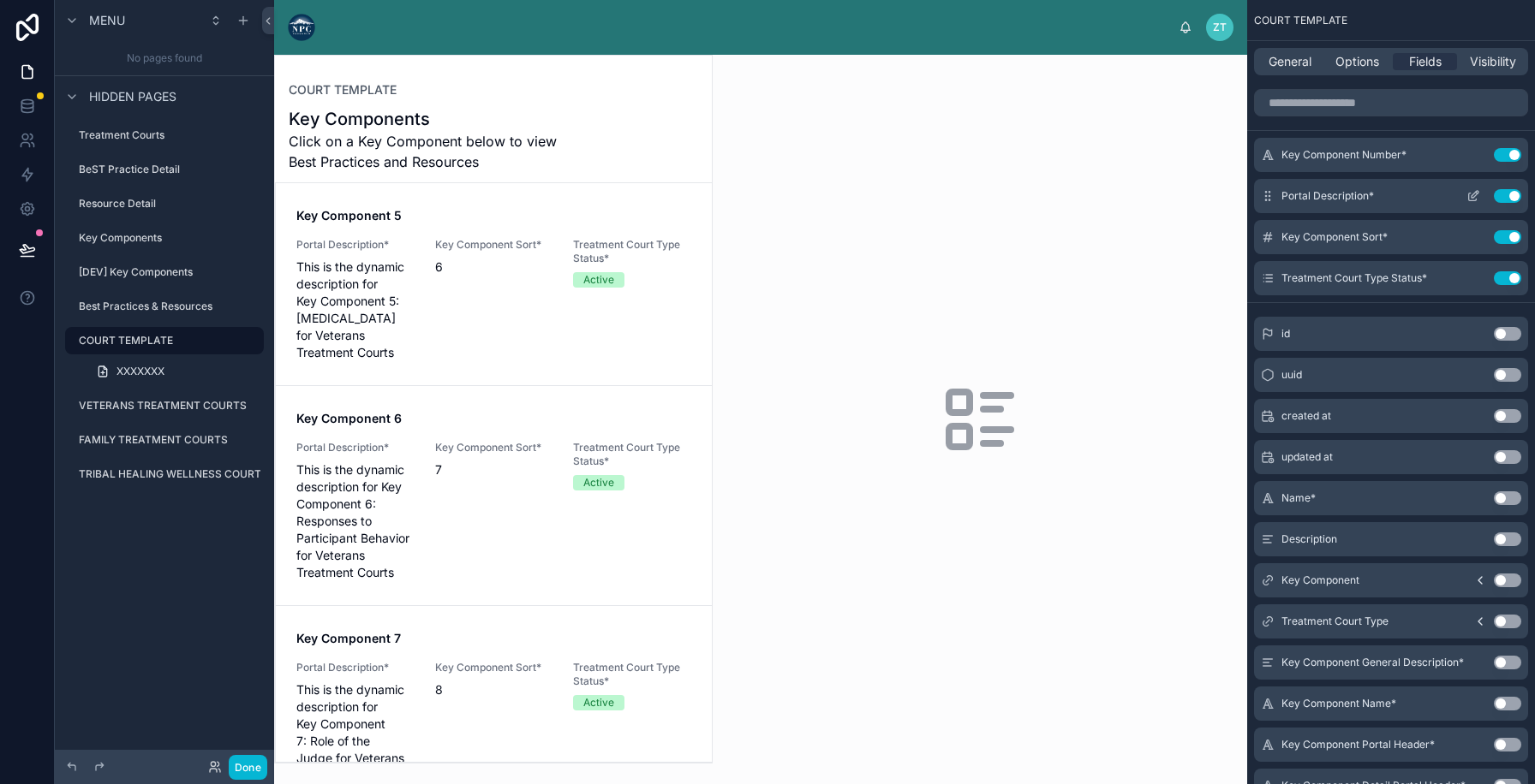
click at [1469, 199] on icon "scrollable content" at bounding box center [1474, 196] width 14 height 14
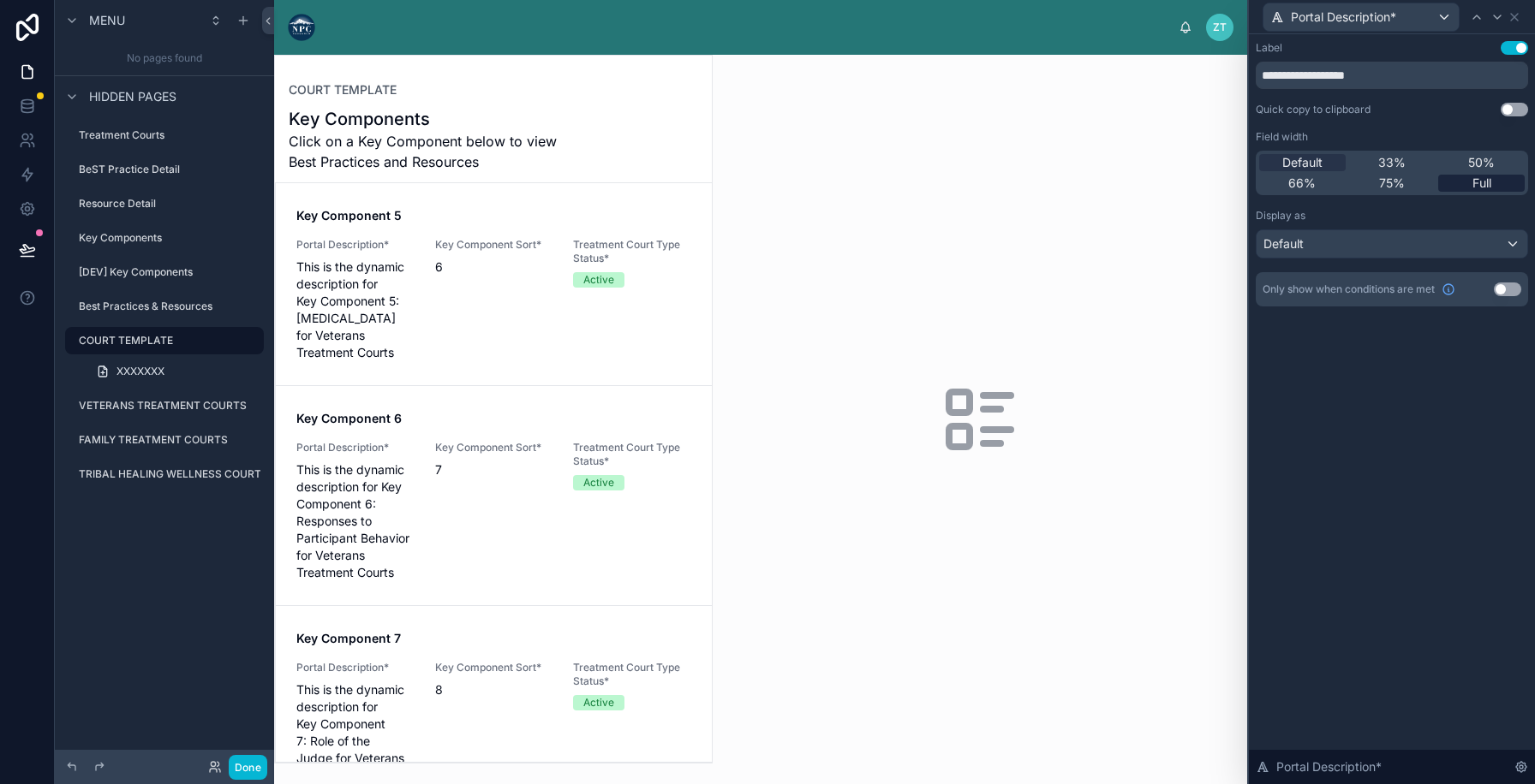
click at [1480, 191] on span "Full" at bounding box center [1482, 183] width 19 height 17
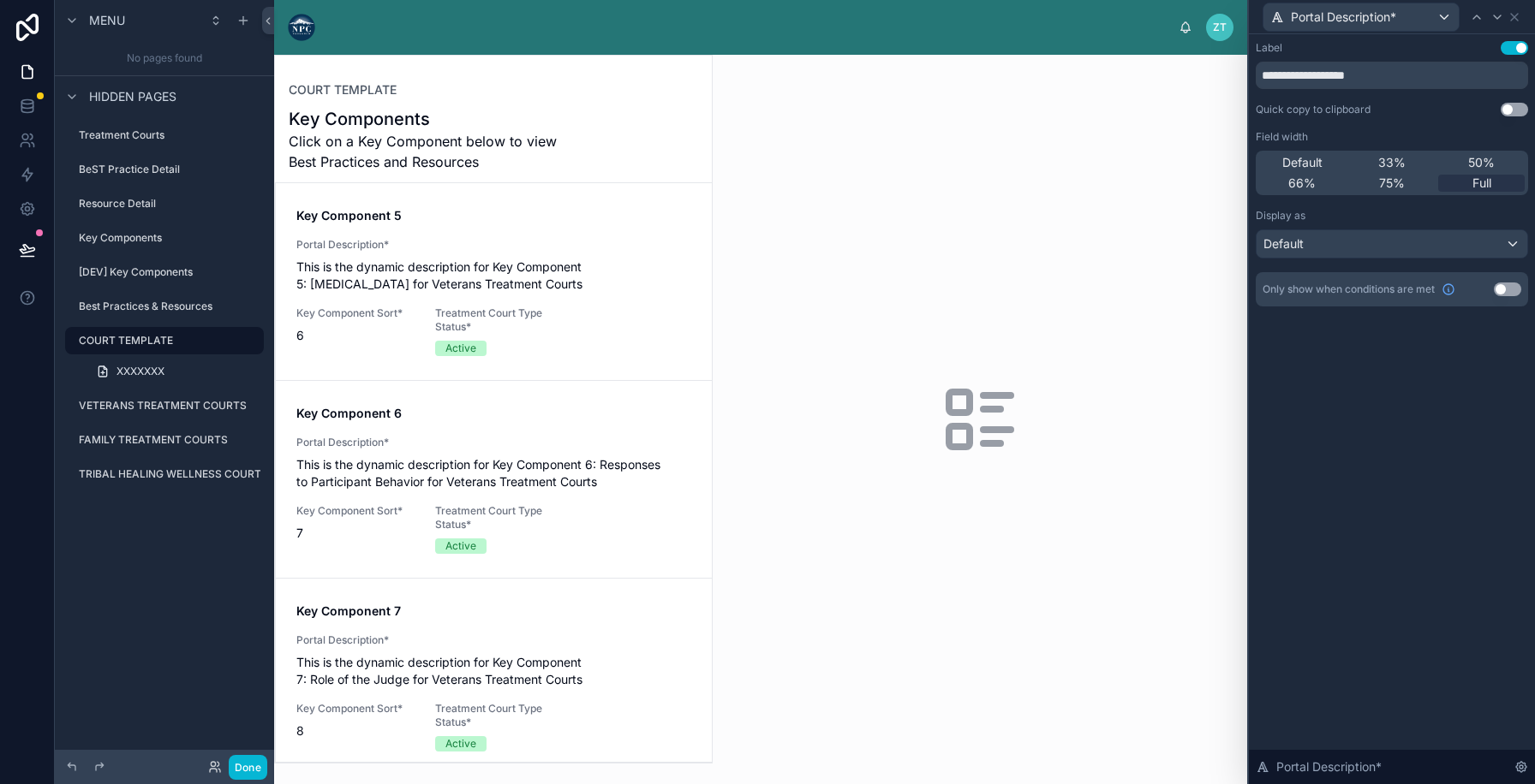
click at [1512, 45] on button "Use setting" at bounding box center [1514, 48] width 28 height 14
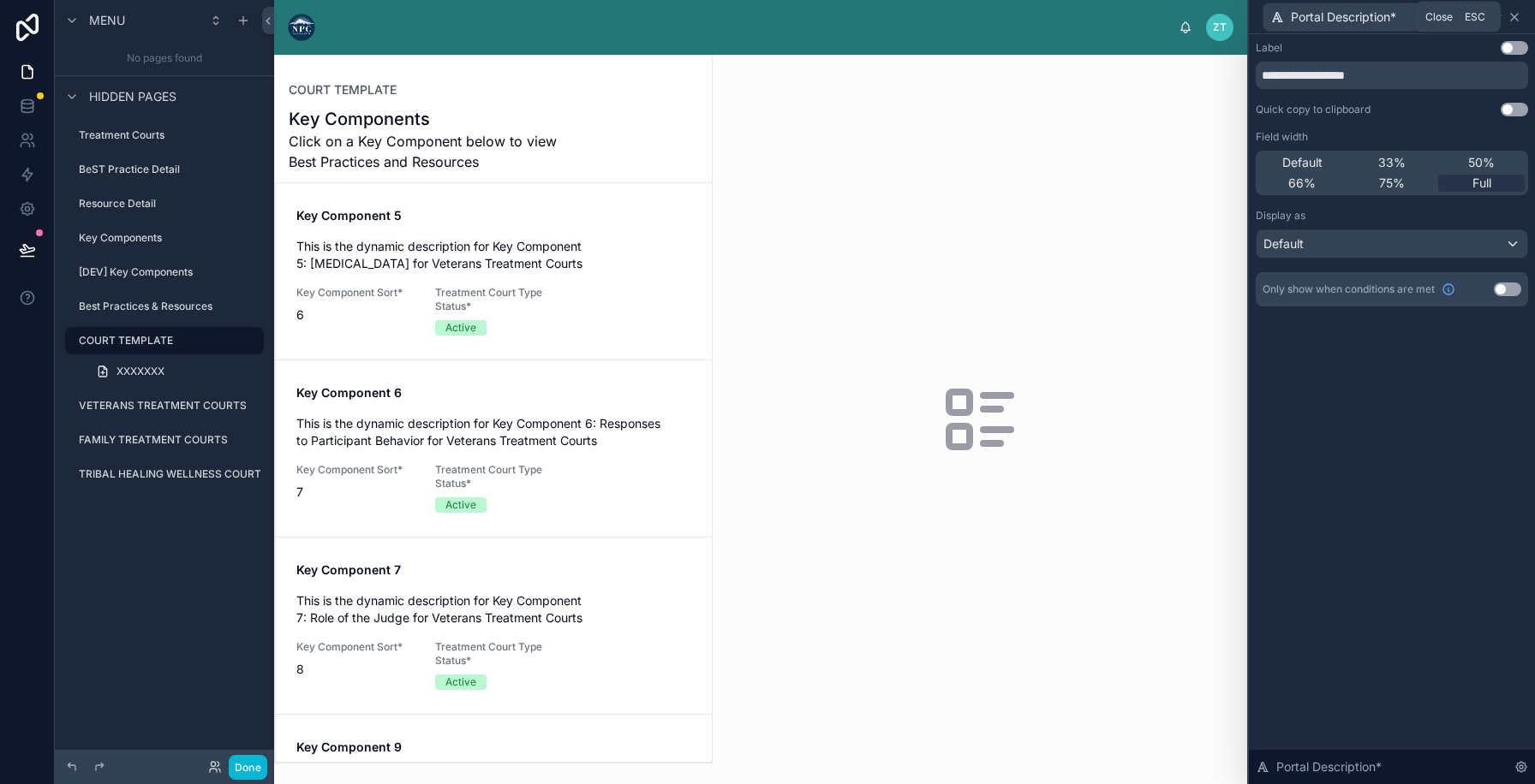
click at [1519, 12] on icon at bounding box center [1514, 17] width 14 height 14
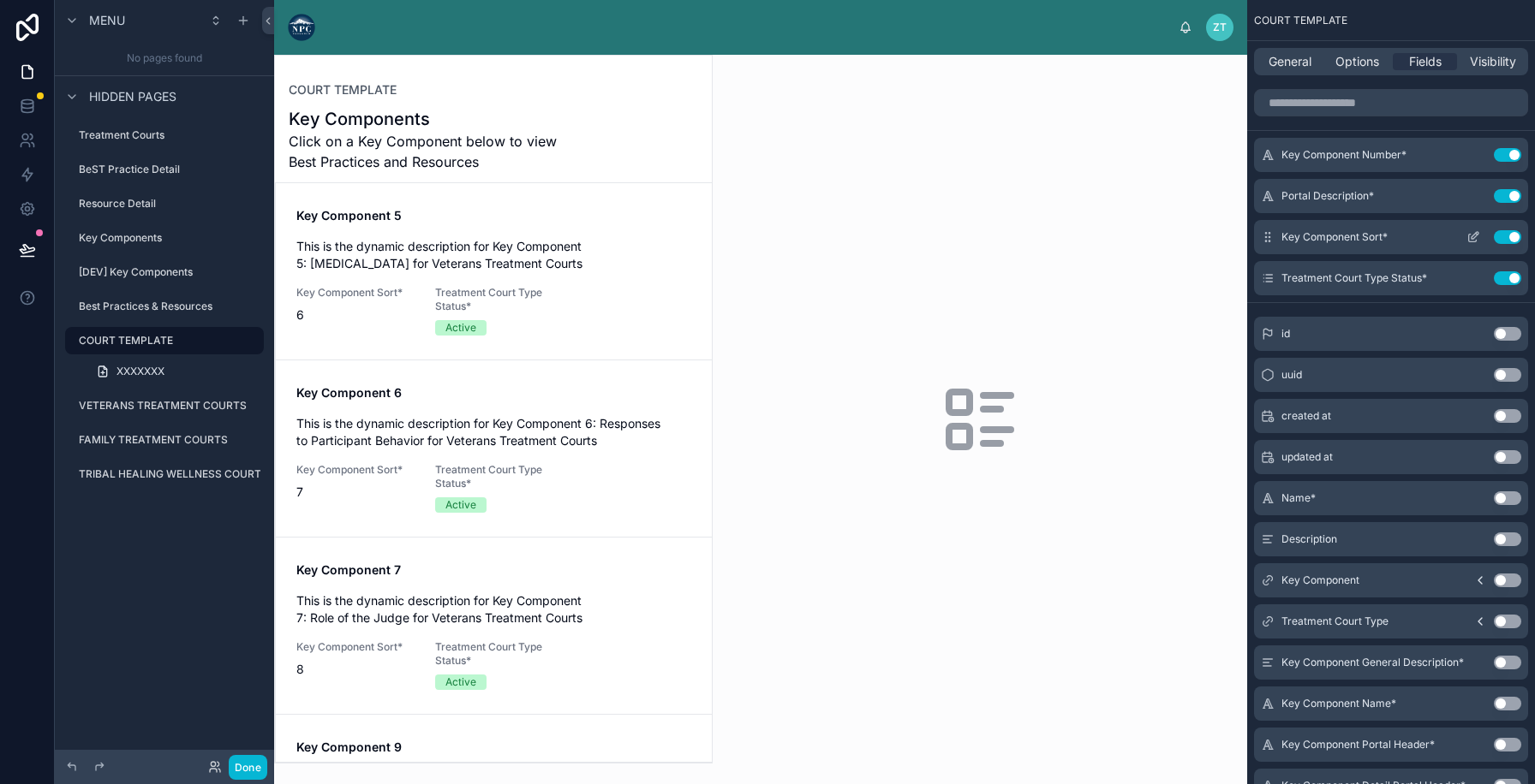
click at [1504, 237] on button "Use setting" at bounding box center [1507, 237] width 28 height 14
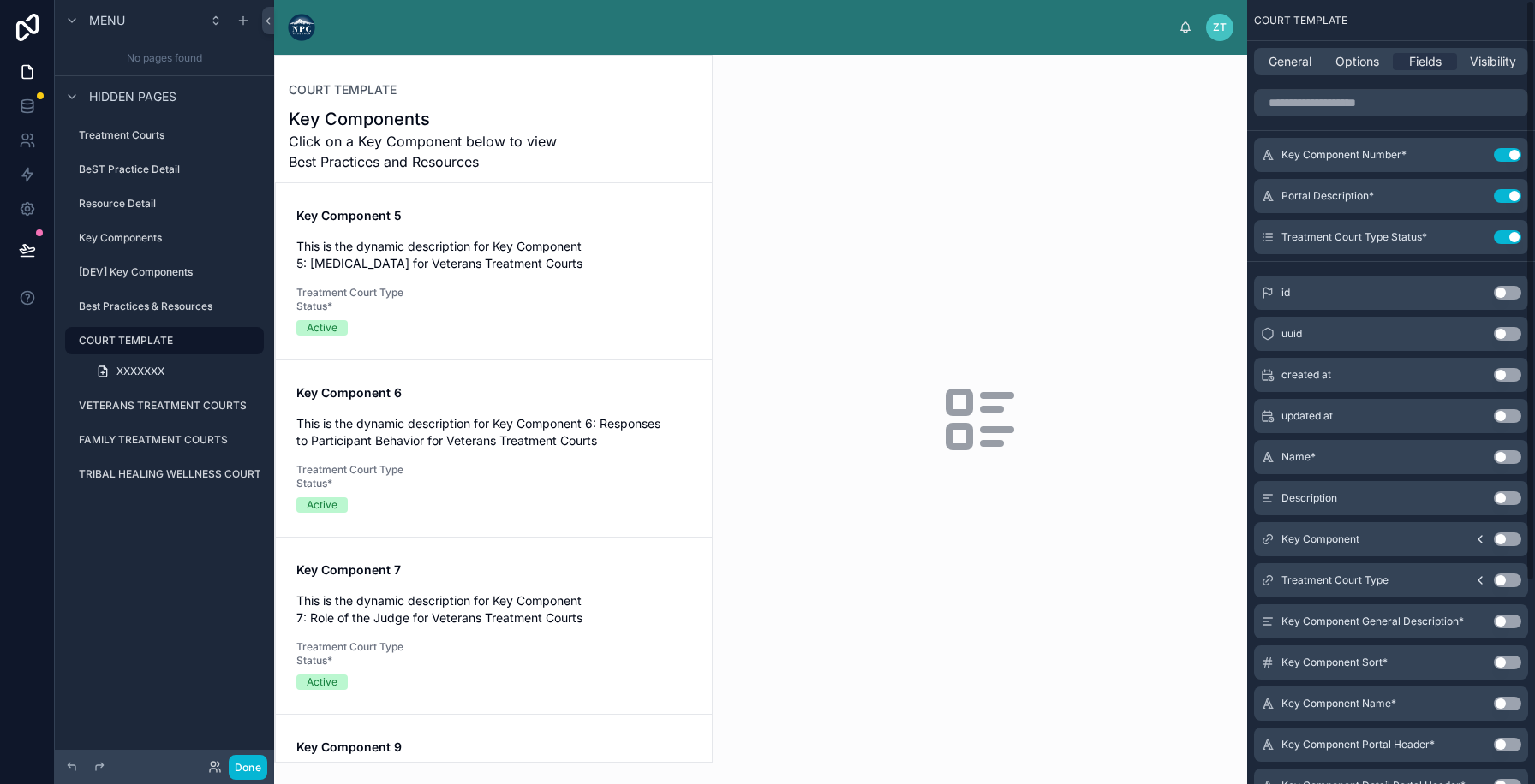
click at [1504, 237] on button "Use setting" at bounding box center [1507, 237] width 28 height 14
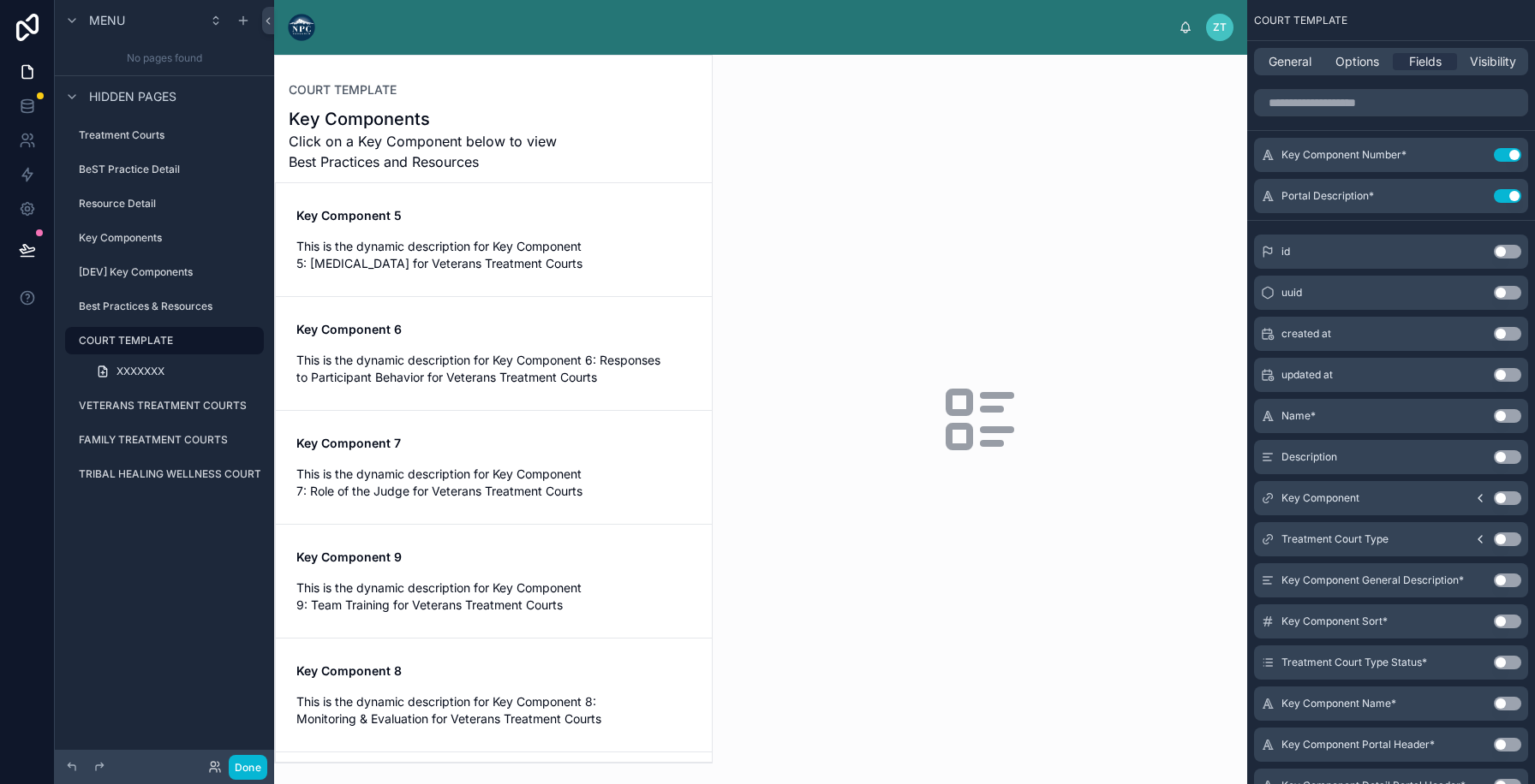
click at [621, 199] on div at bounding box center [493, 408] width 437 height 707
click at [613, 241] on span "This is the dynamic description for Key Component 5: [MEDICAL_DATA] for Veteran…" at bounding box center [493, 255] width 395 height 35
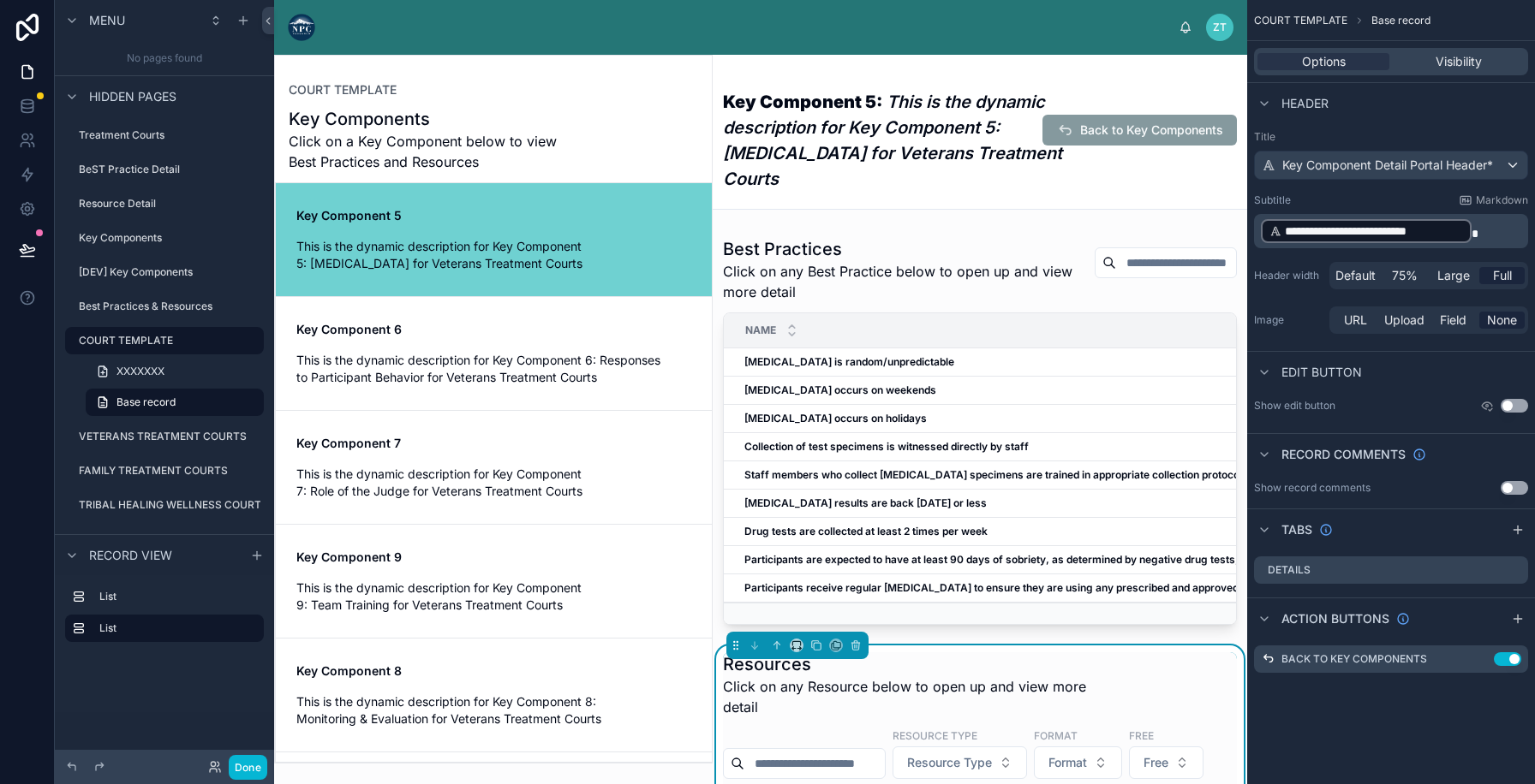
click at [965, 389] on div at bounding box center [979, 431] width 534 height 402
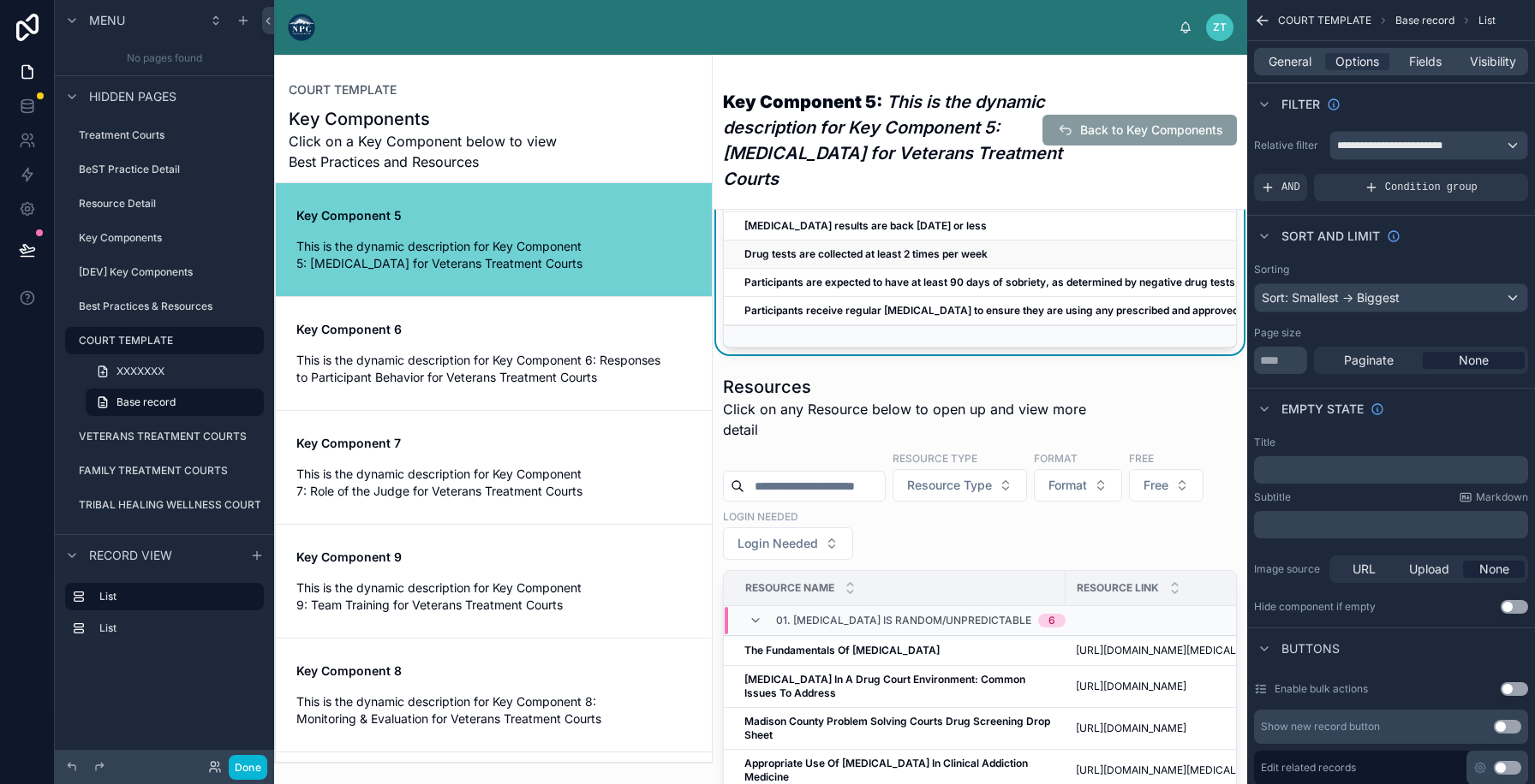
scroll to position [534, 0]
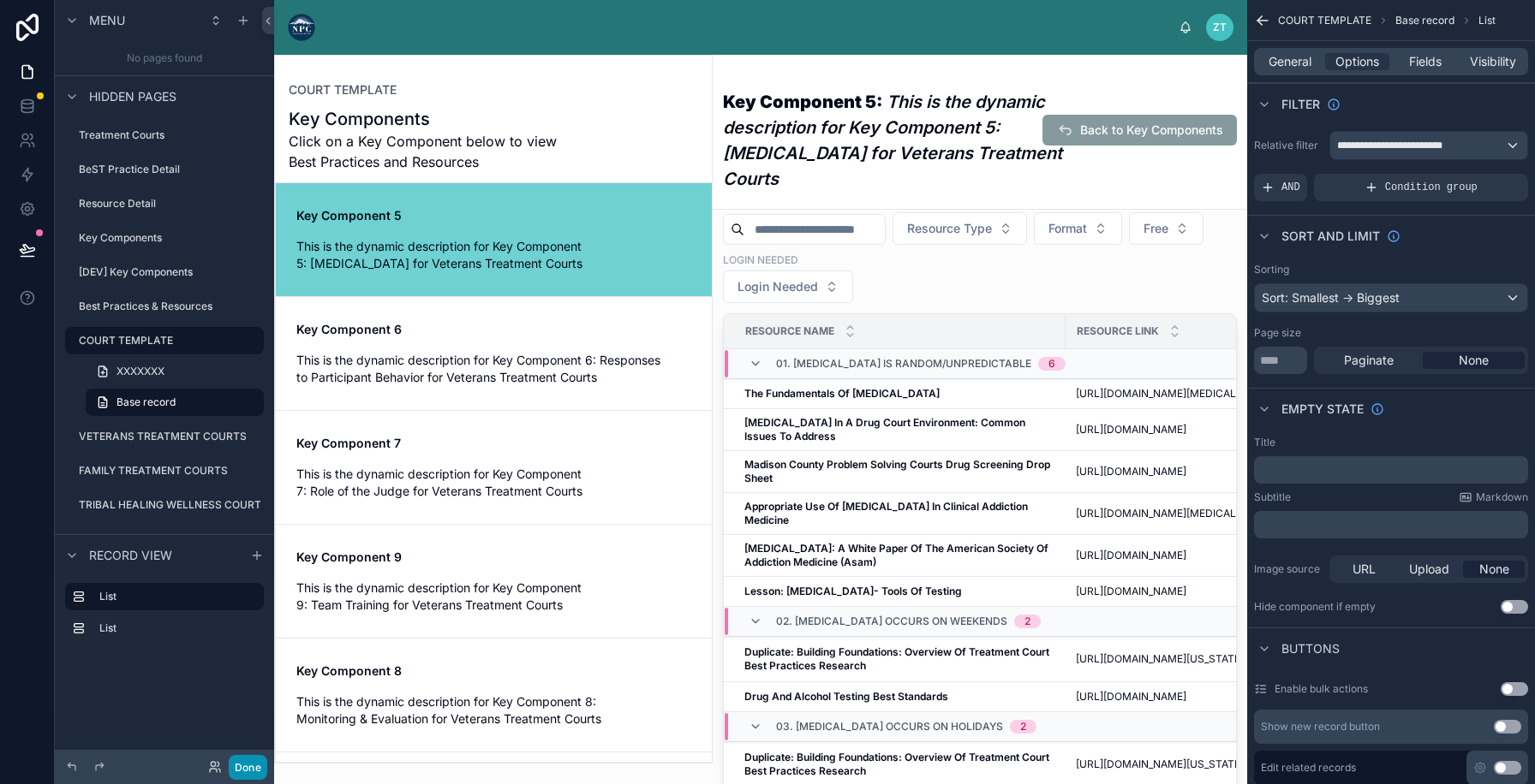
click at [234, 770] on button "Done" at bounding box center [248, 768] width 39 height 25
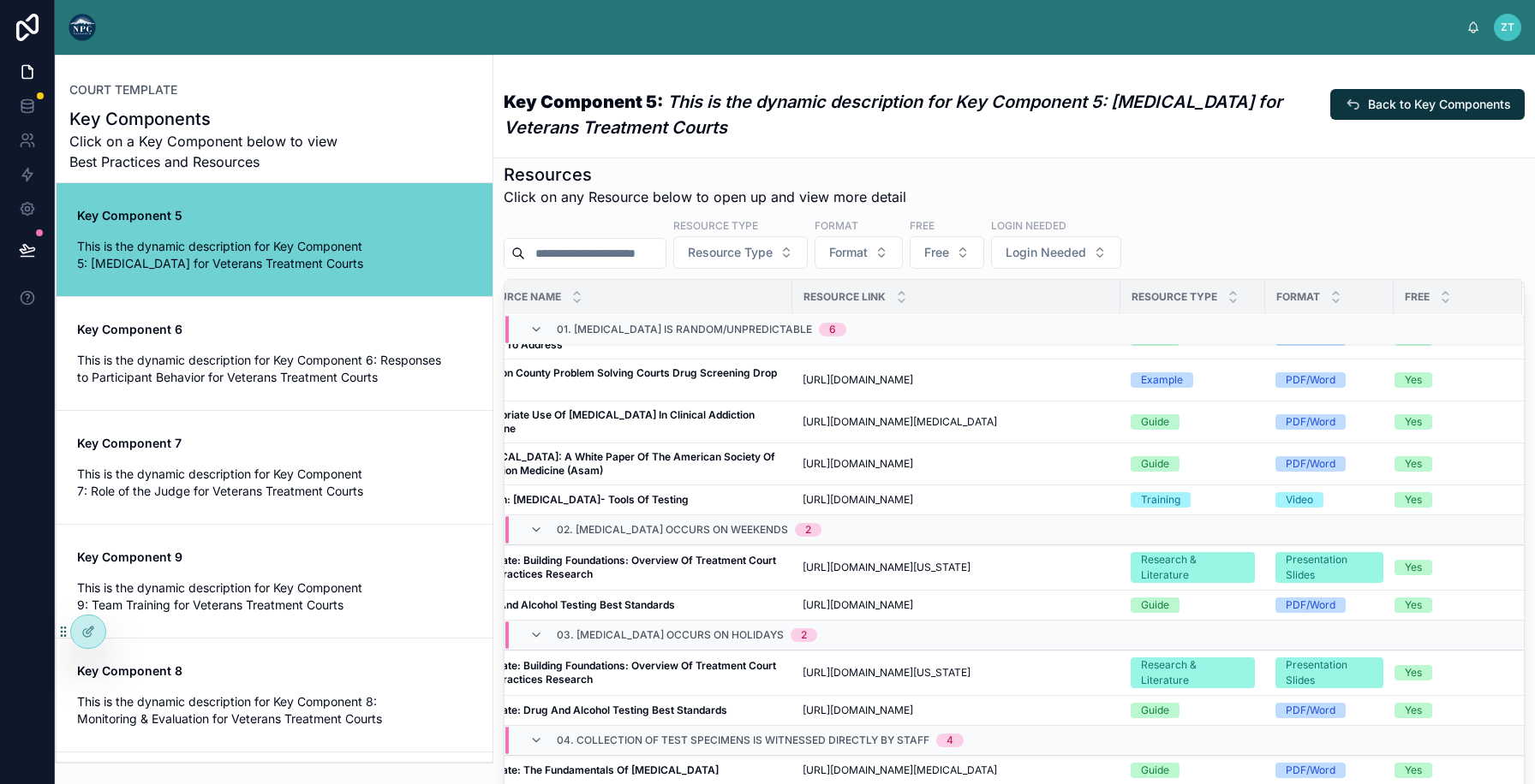
scroll to position [57, 0]
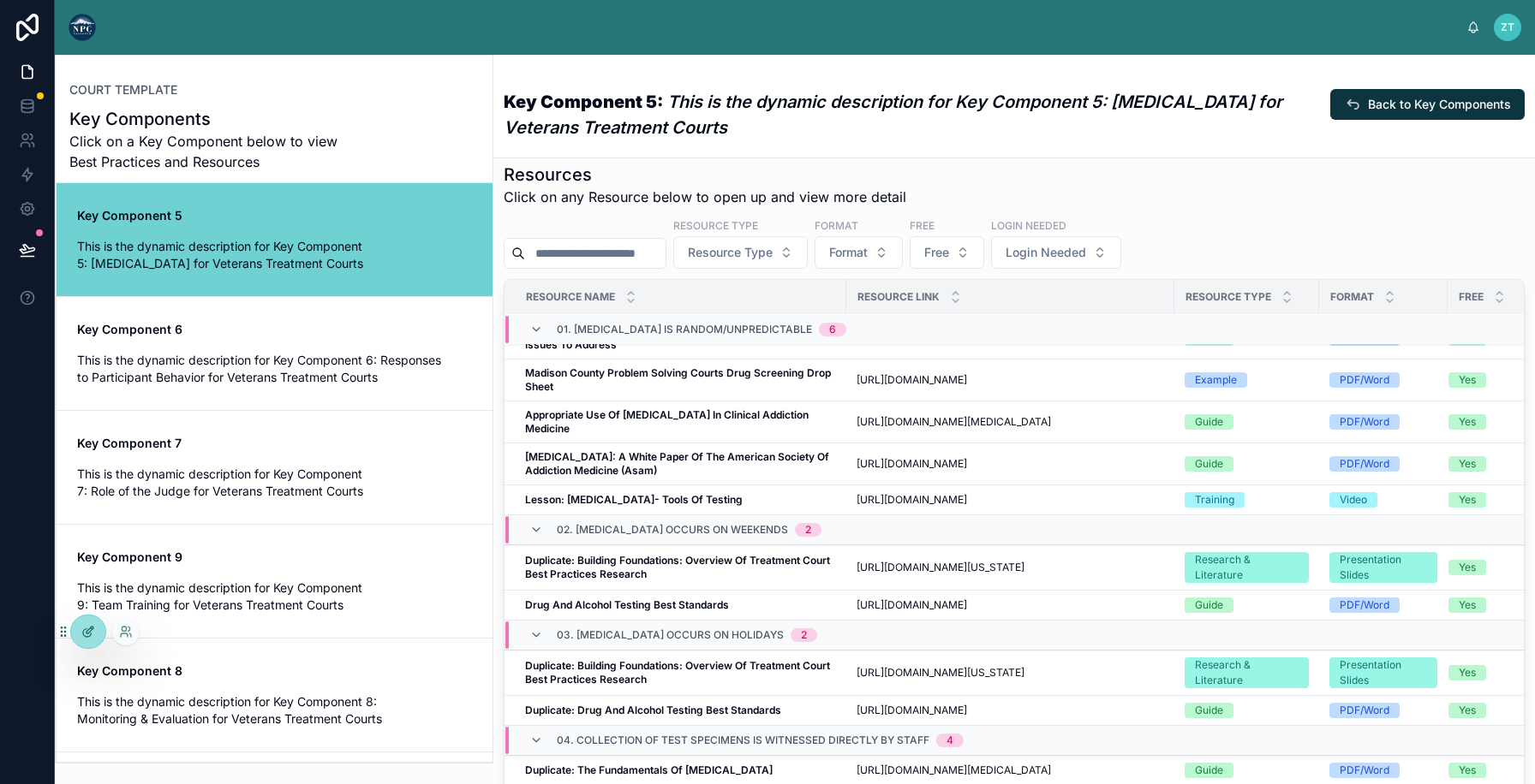
click at [90, 645] on div at bounding box center [88, 632] width 35 height 33
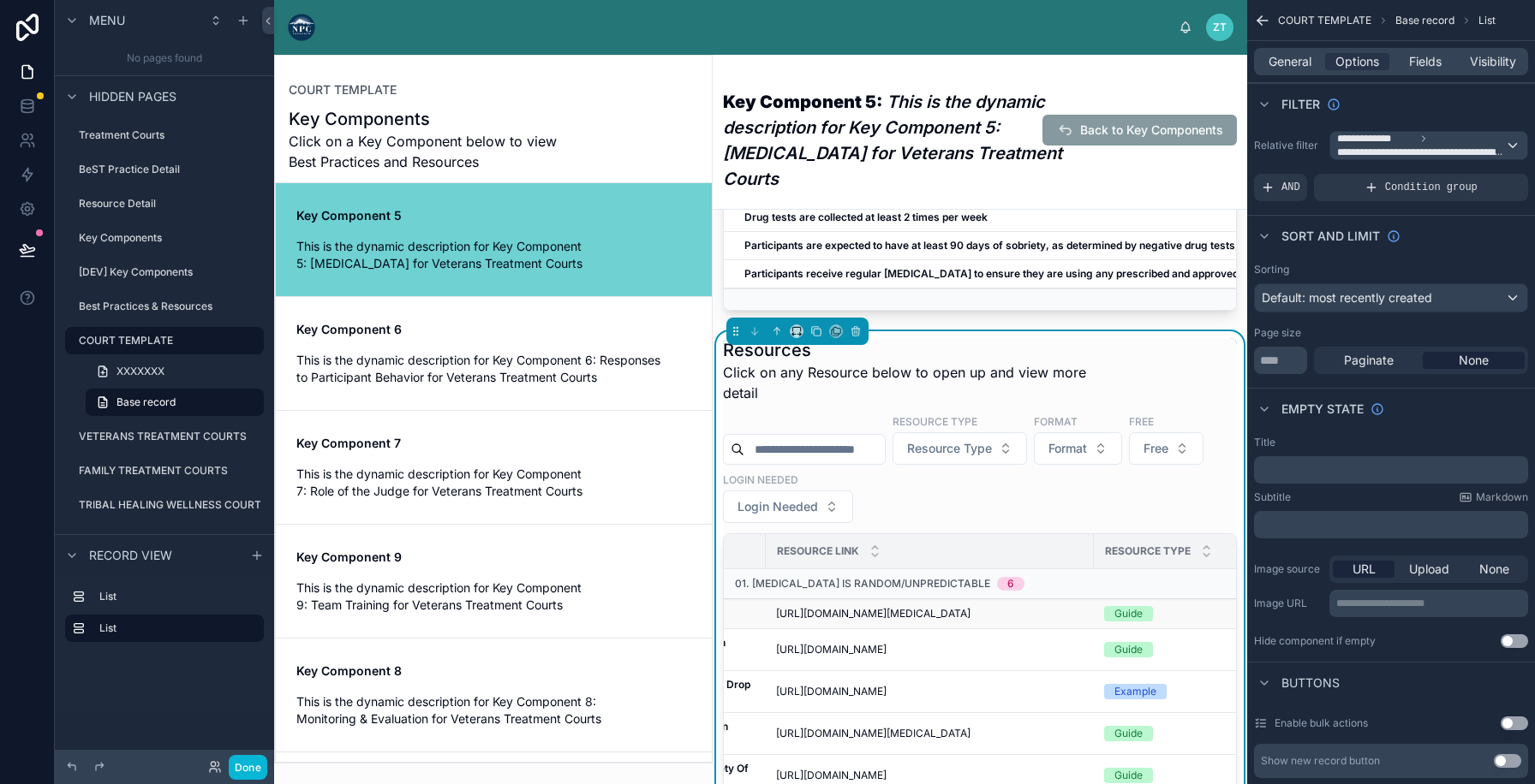
scroll to position [0, 353]
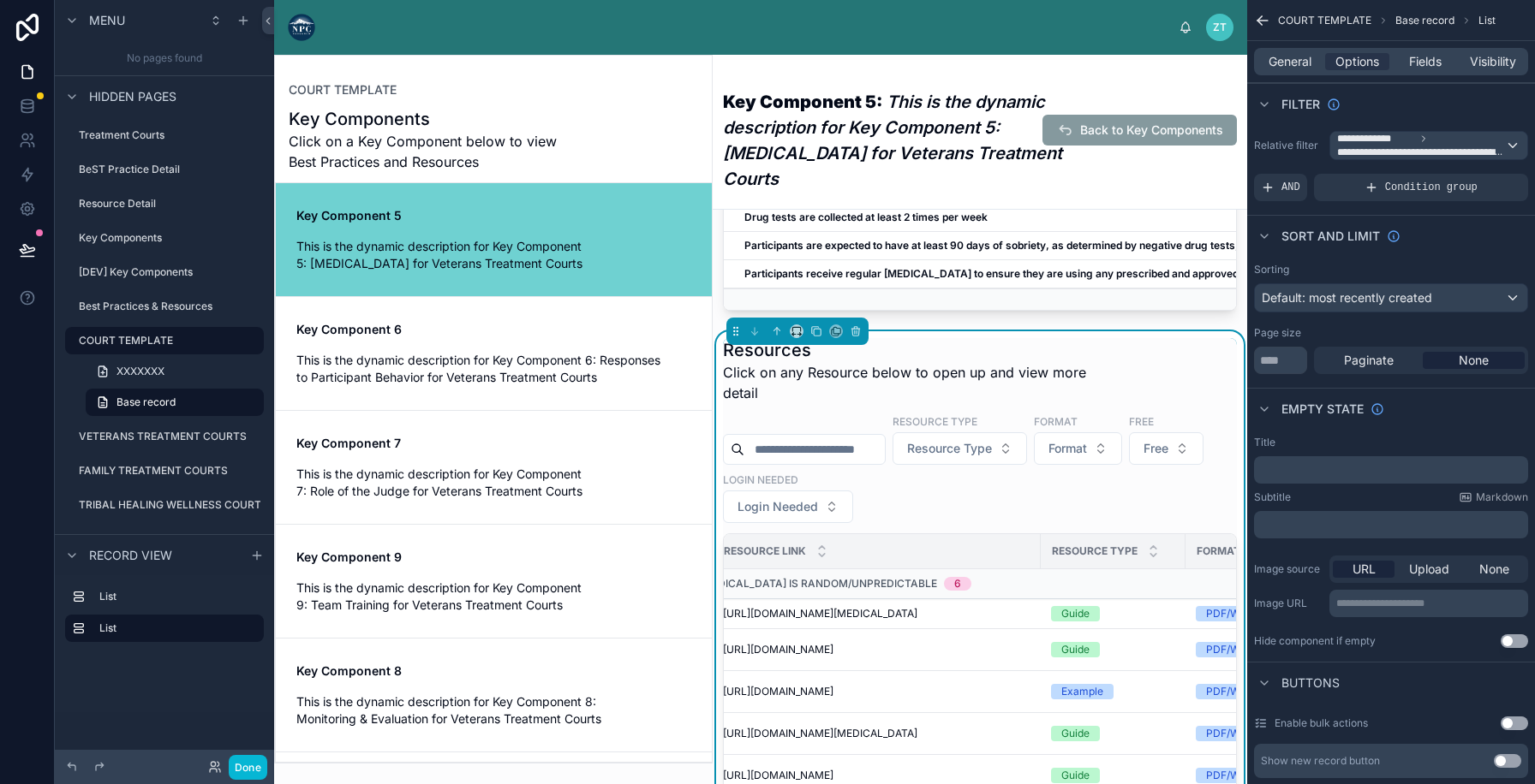
drag, startPoint x: 1054, startPoint y: 522, endPoint x: 996, endPoint y: 529, distance: 58.4
click at [996, 534] on tr "Resource Name Resource Link Resource Type Format Free" at bounding box center [907, 551] width 1074 height 35
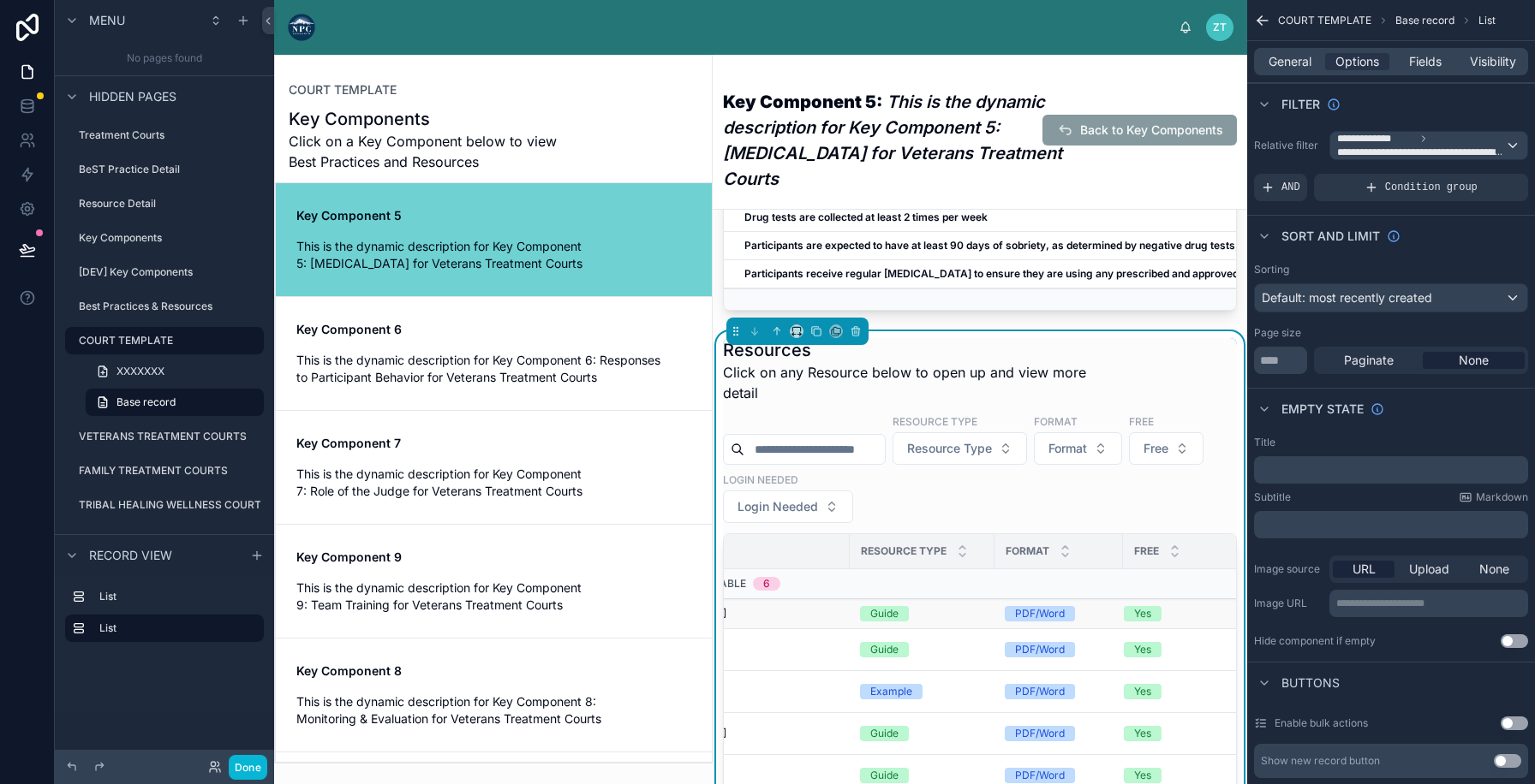
scroll to position [0, 575]
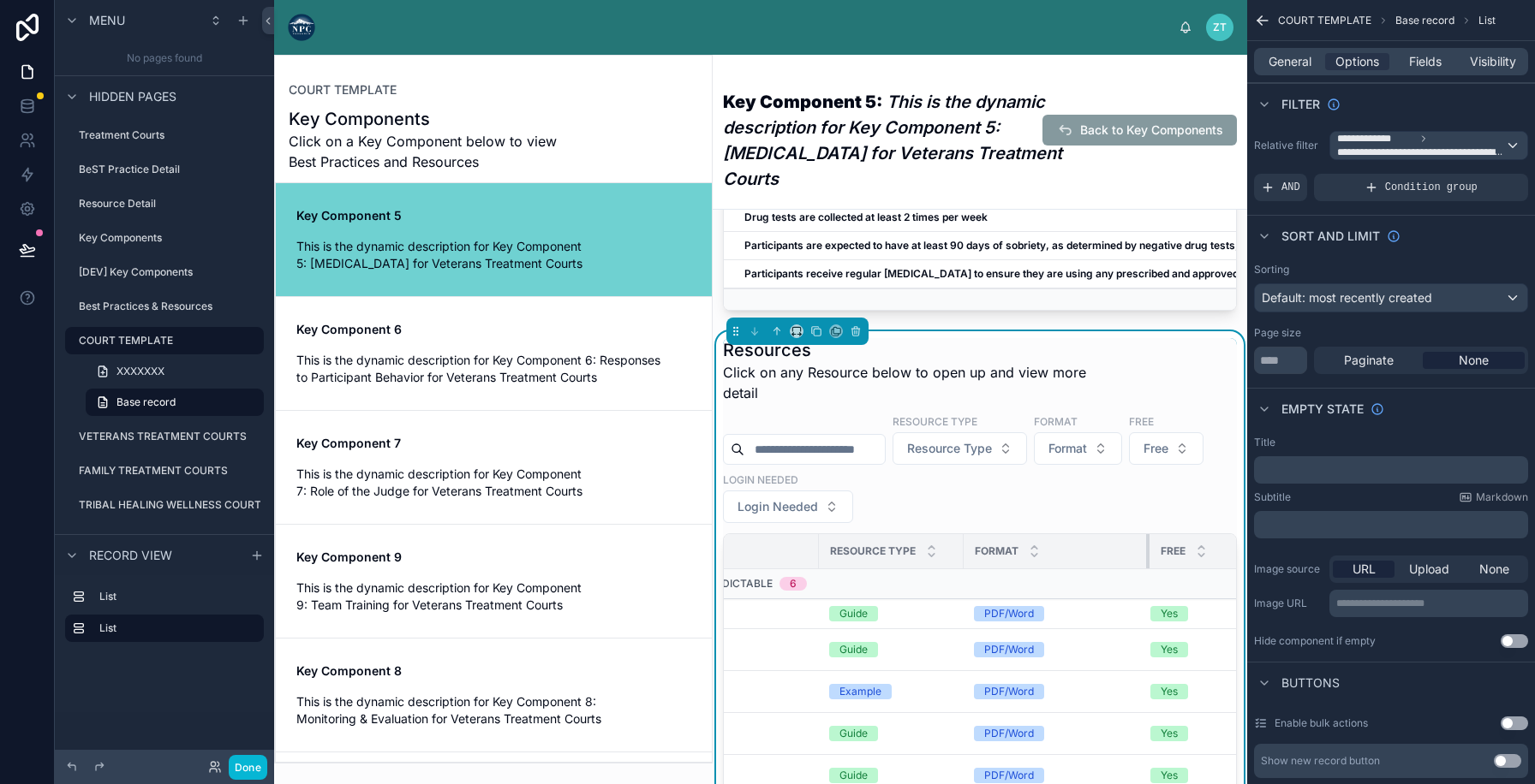
drag, startPoint x: 1104, startPoint y: 521, endPoint x: 1162, endPoint y: 520, distance: 58.0
click at [1153, 534] on div at bounding box center [1150, 551] width 7 height 35
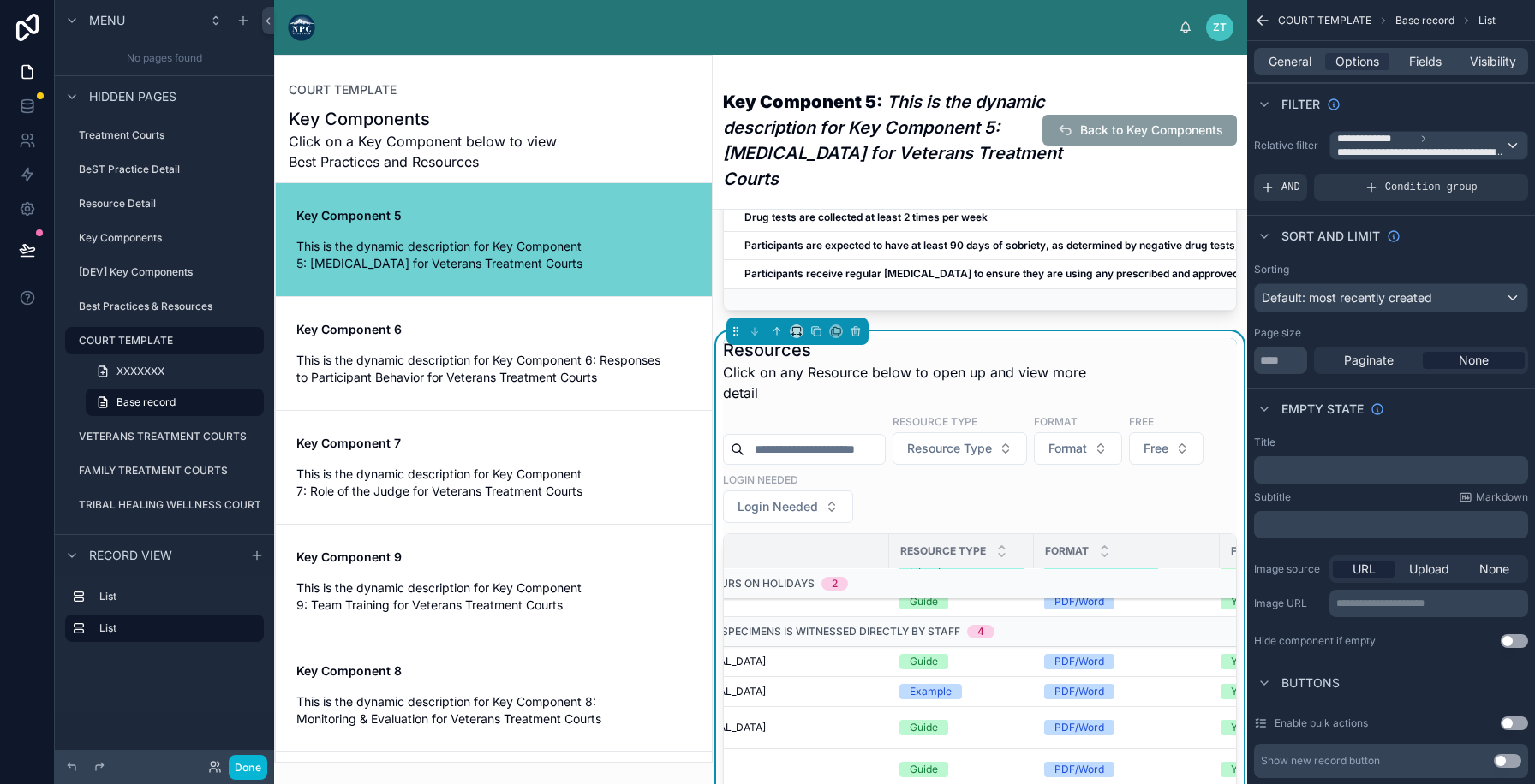
scroll to position [413, 505]
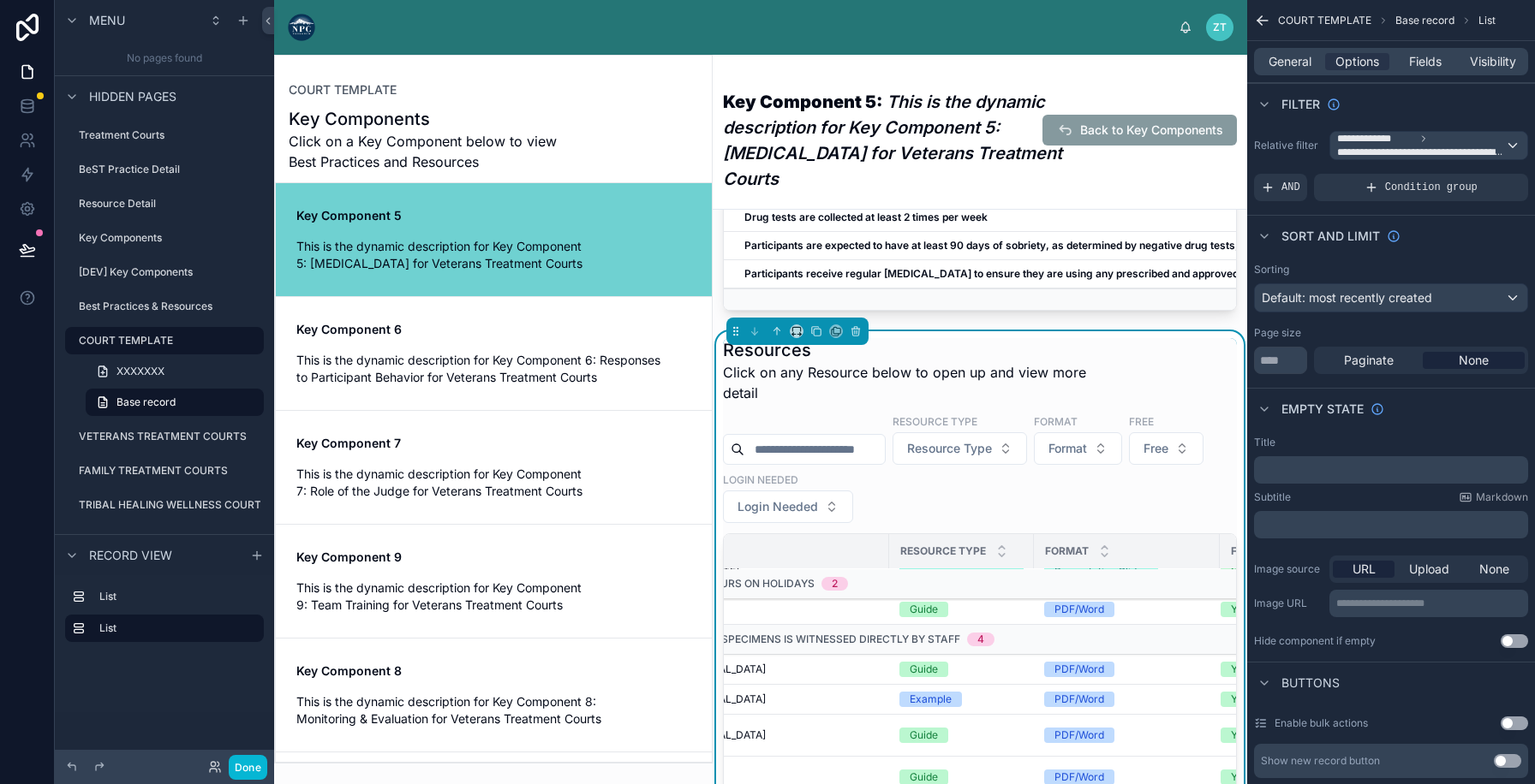
click at [1048, 535] on div "Format" at bounding box center [1126, 551] width 184 height 33
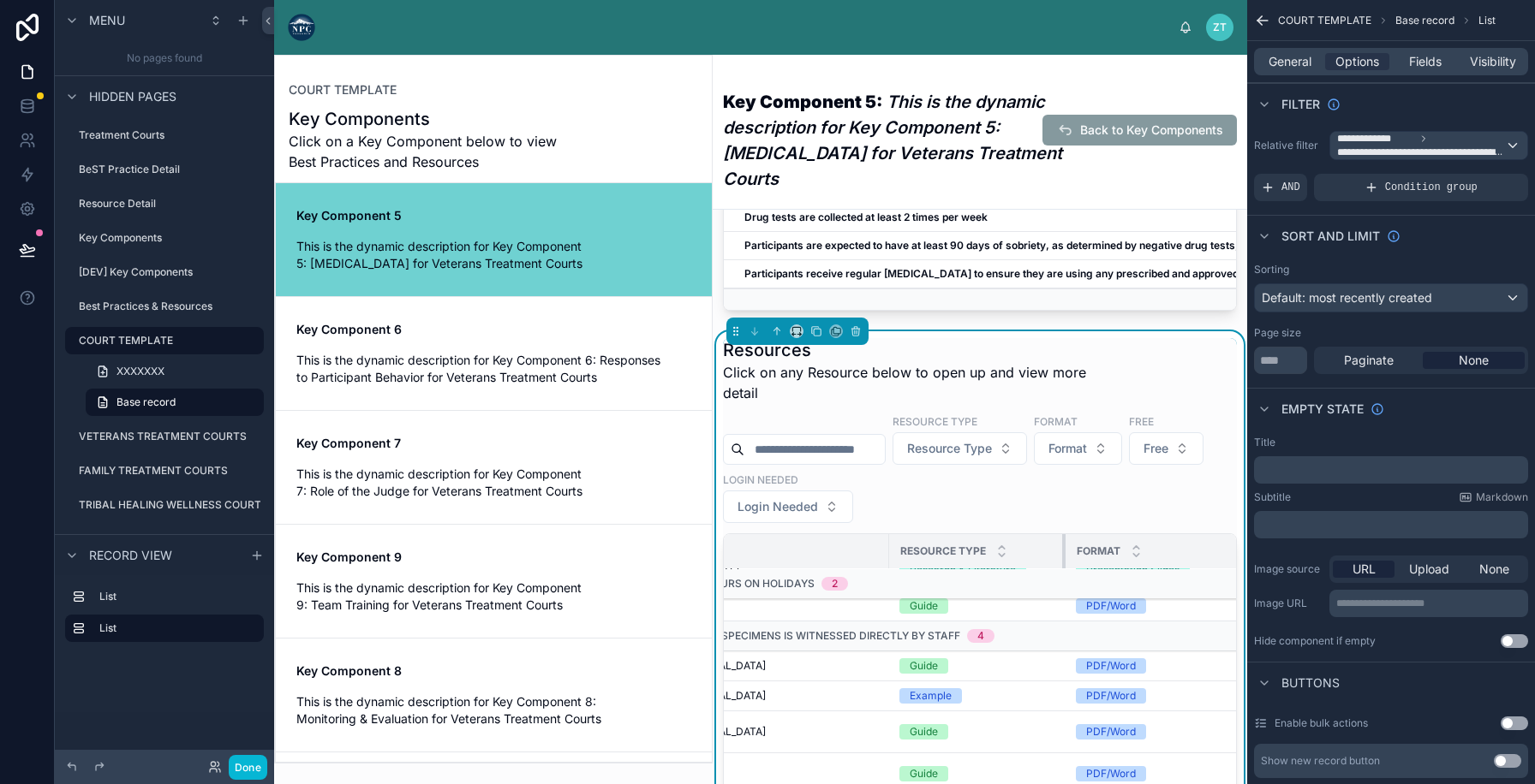
drag, startPoint x: 1047, startPoint y: 533, endPoint x: 1079, endPoint y: 533, distance: 32.0
click at [1069, 534] on div at bounding box center [1066, 551] width 7 height 35
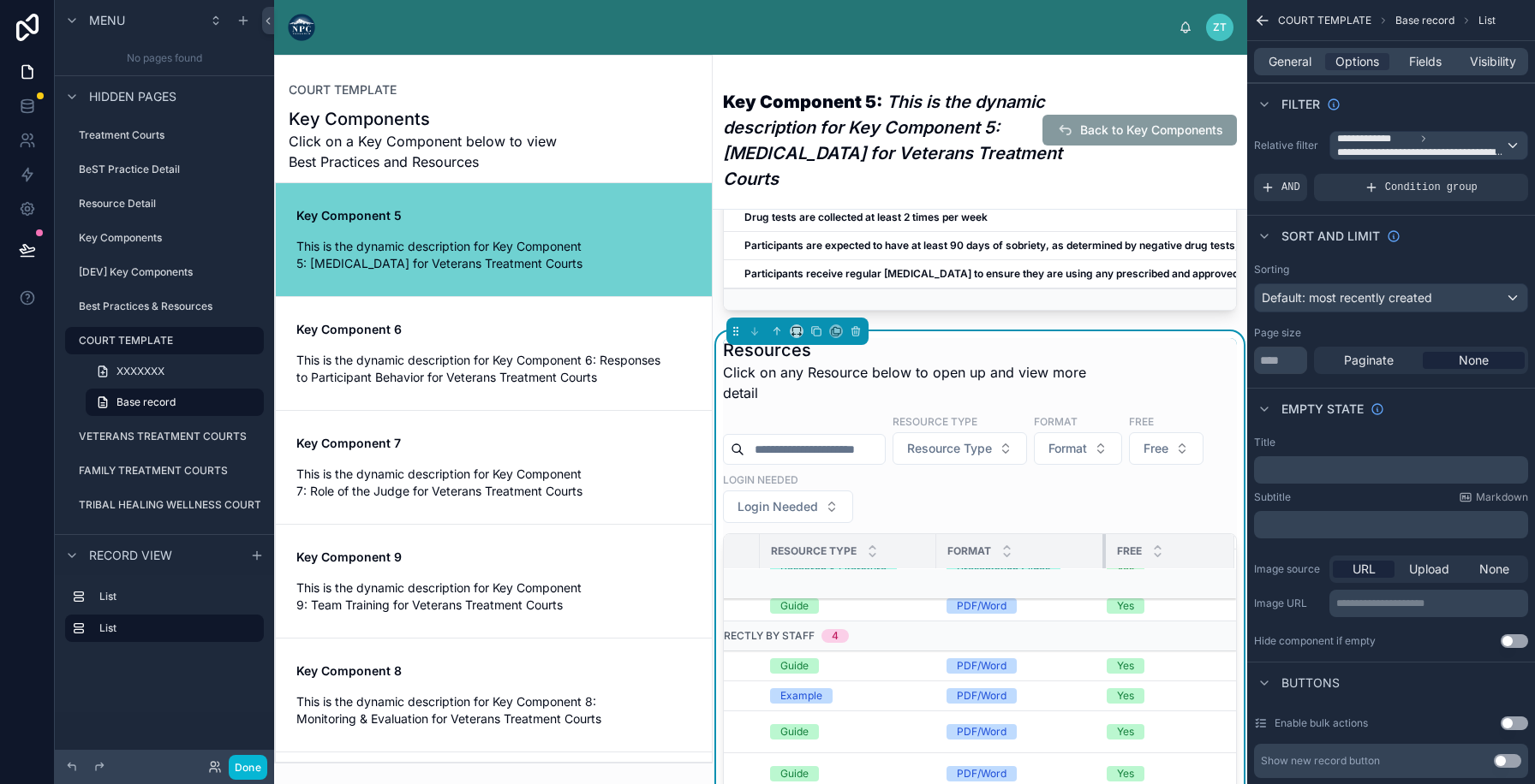
scroll to position [409, 644]
drag, startPoint x: 1103, startPoint y: 522, endPoint x: 1083, endPoint y: 524, distance: 20.1
click at [1083, 534] on th "Format" at bounding box center [1022, 551] width 166 height 35
click at [234, 774] on button "Done" at bounding box center [248, 768] width 39 height 25
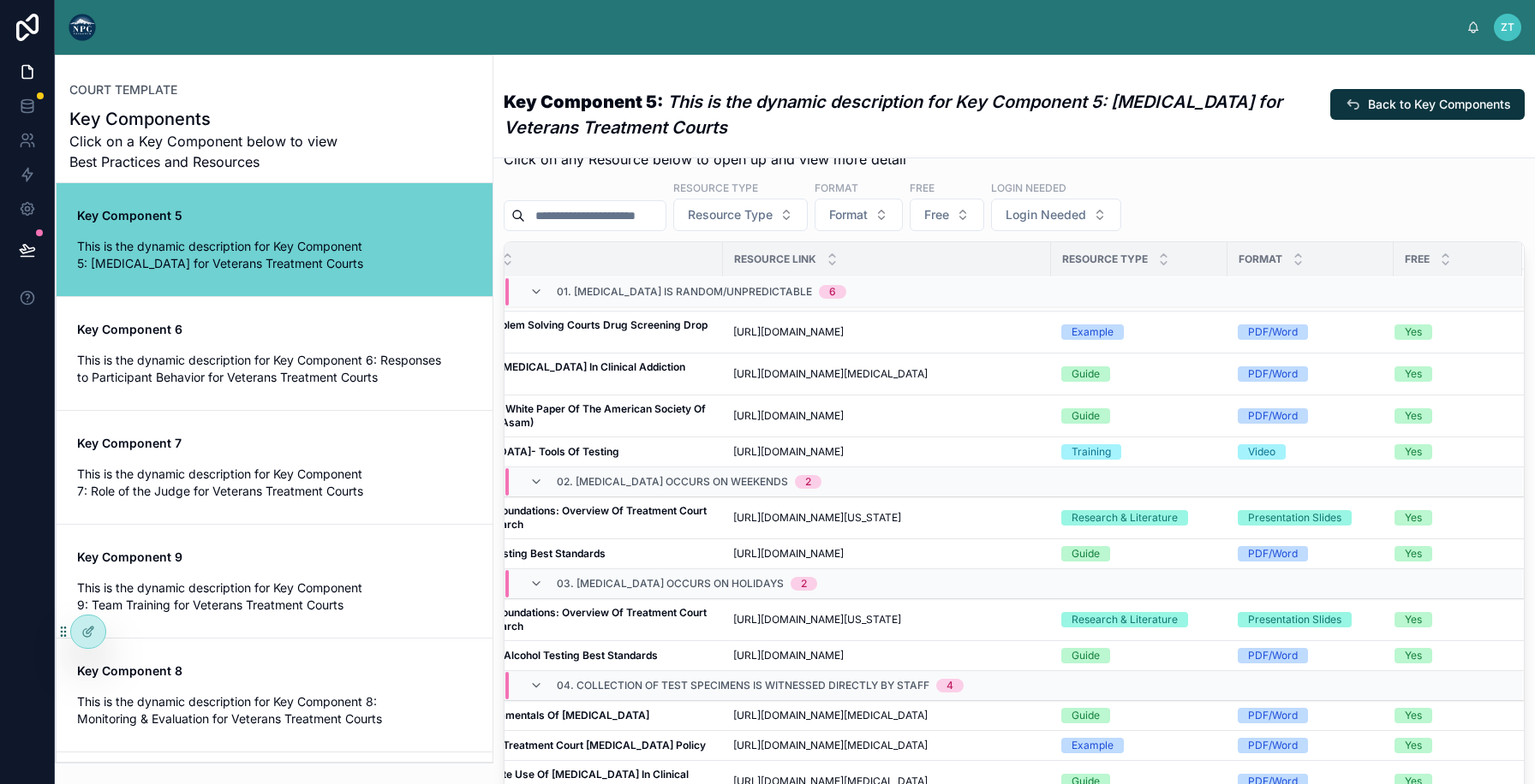
scroll to position [67, 0]
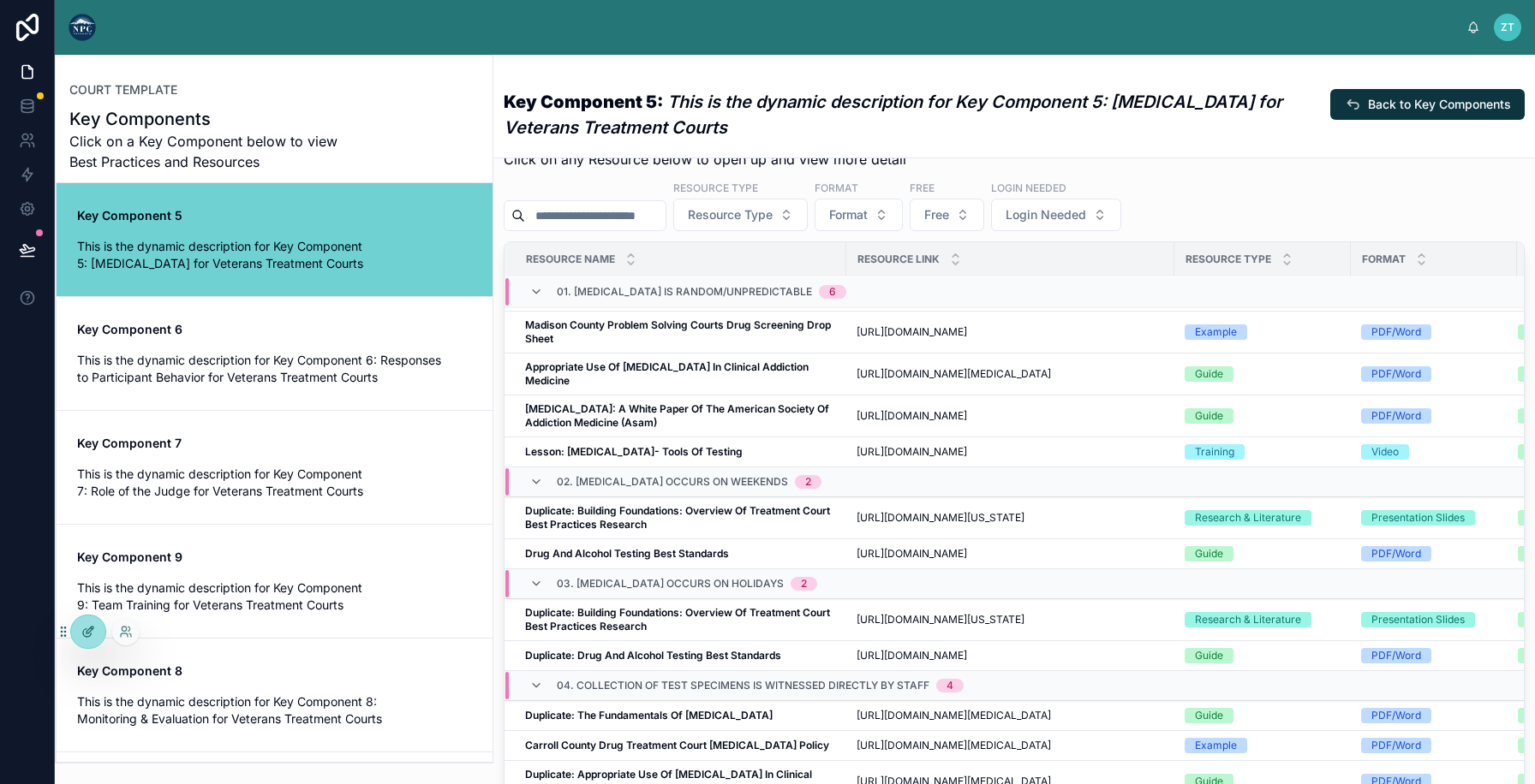
click at [90, 633] on icon at bounding box center [87, 633] width 8 height 8
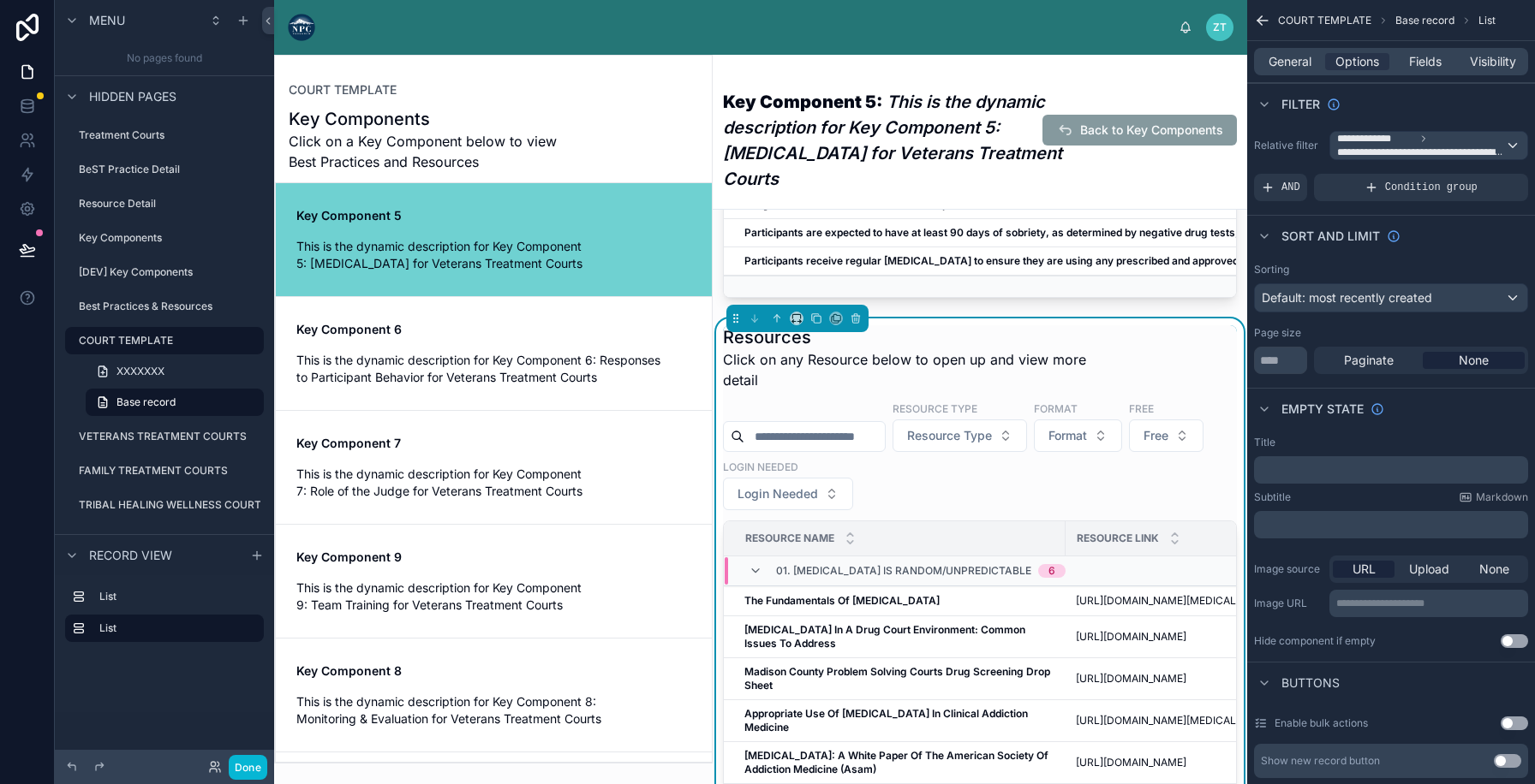
scroll to position [460, 0]
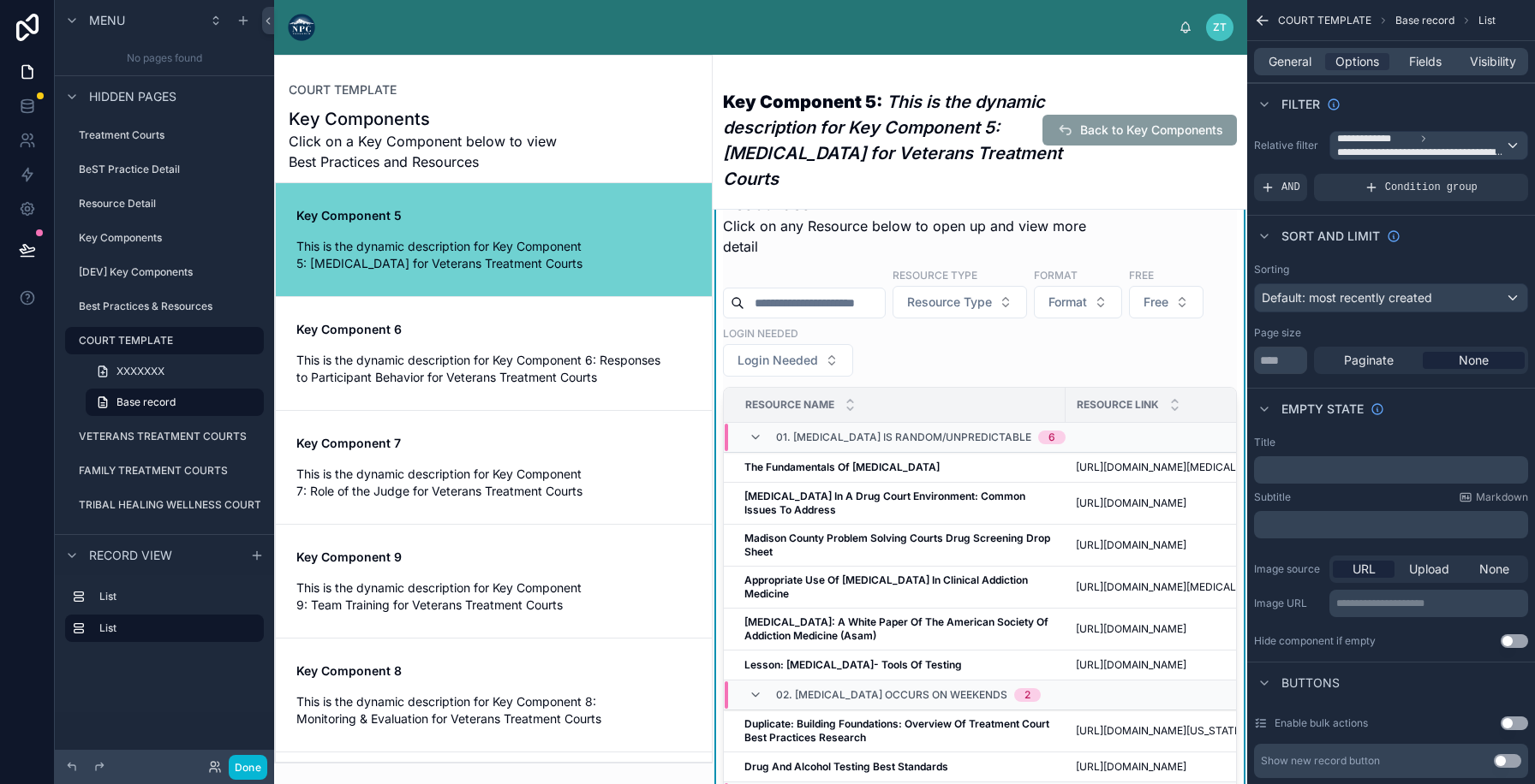
click at [1426, 70] on div "General Options Fields Visibility" at bounding box center [1390, 61] width 274 height 28
click at [1423, 60] on span "Fields" at bounding box center [1425, 61] width 33 height 17
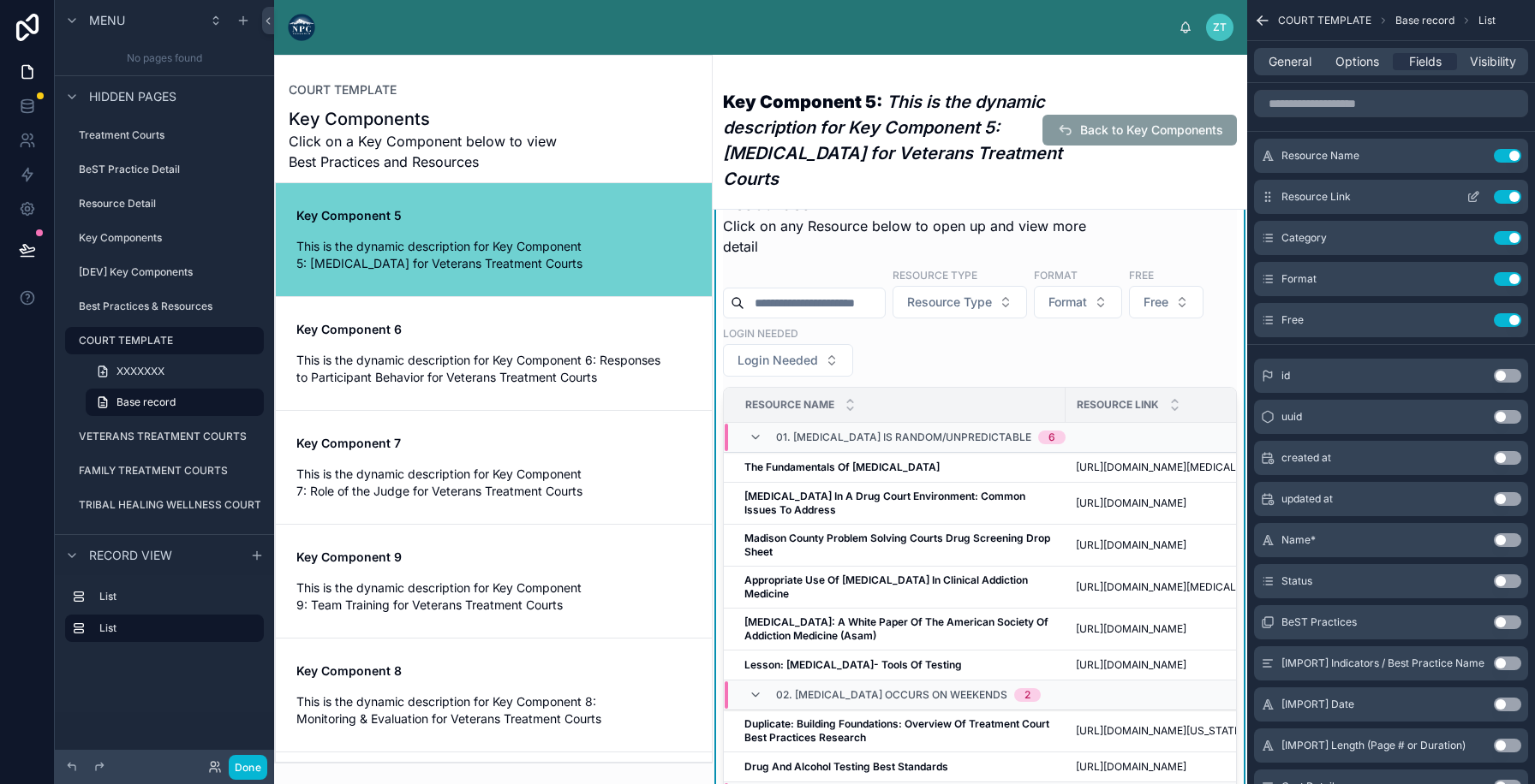
click at [1472, 199] on icon "scrollable content" at bounding box center [1475, 196] width 7 height 7
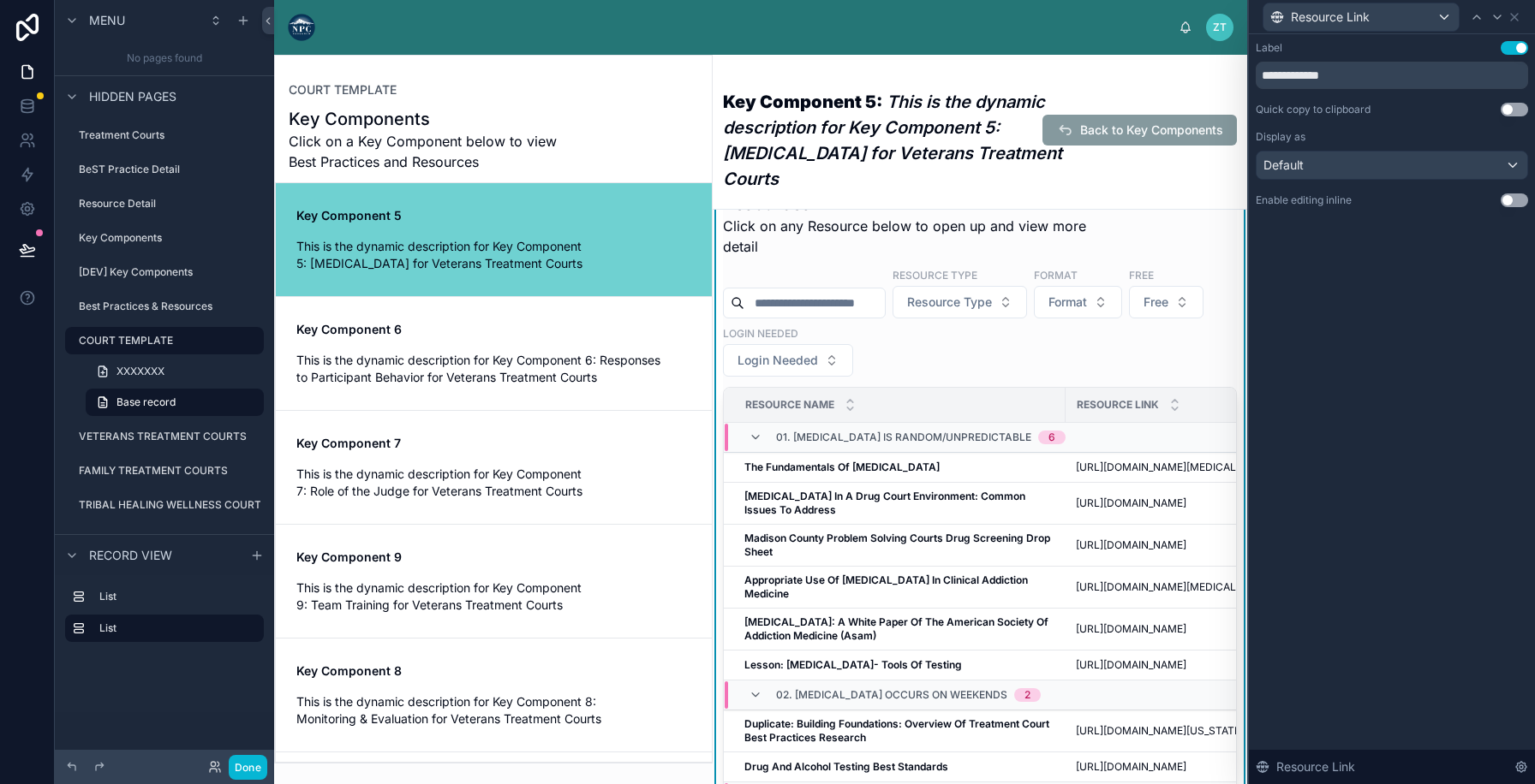
click at [1518, 107] on button "Use setting" at bounding box center [1514, 110] width 28 height 14
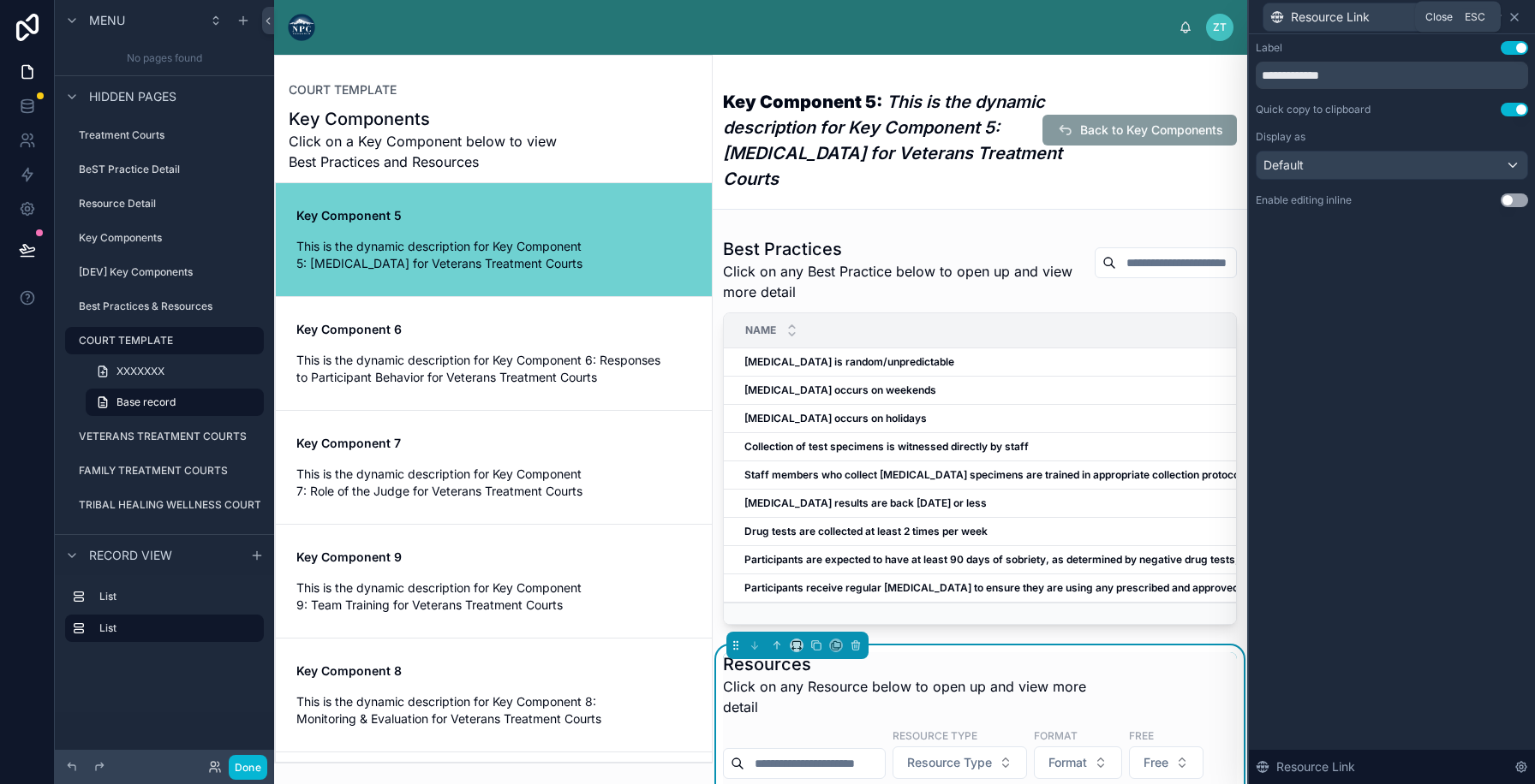
click at [1517, 14] on icon at bounding box center [1514, 17] width 7 height 7
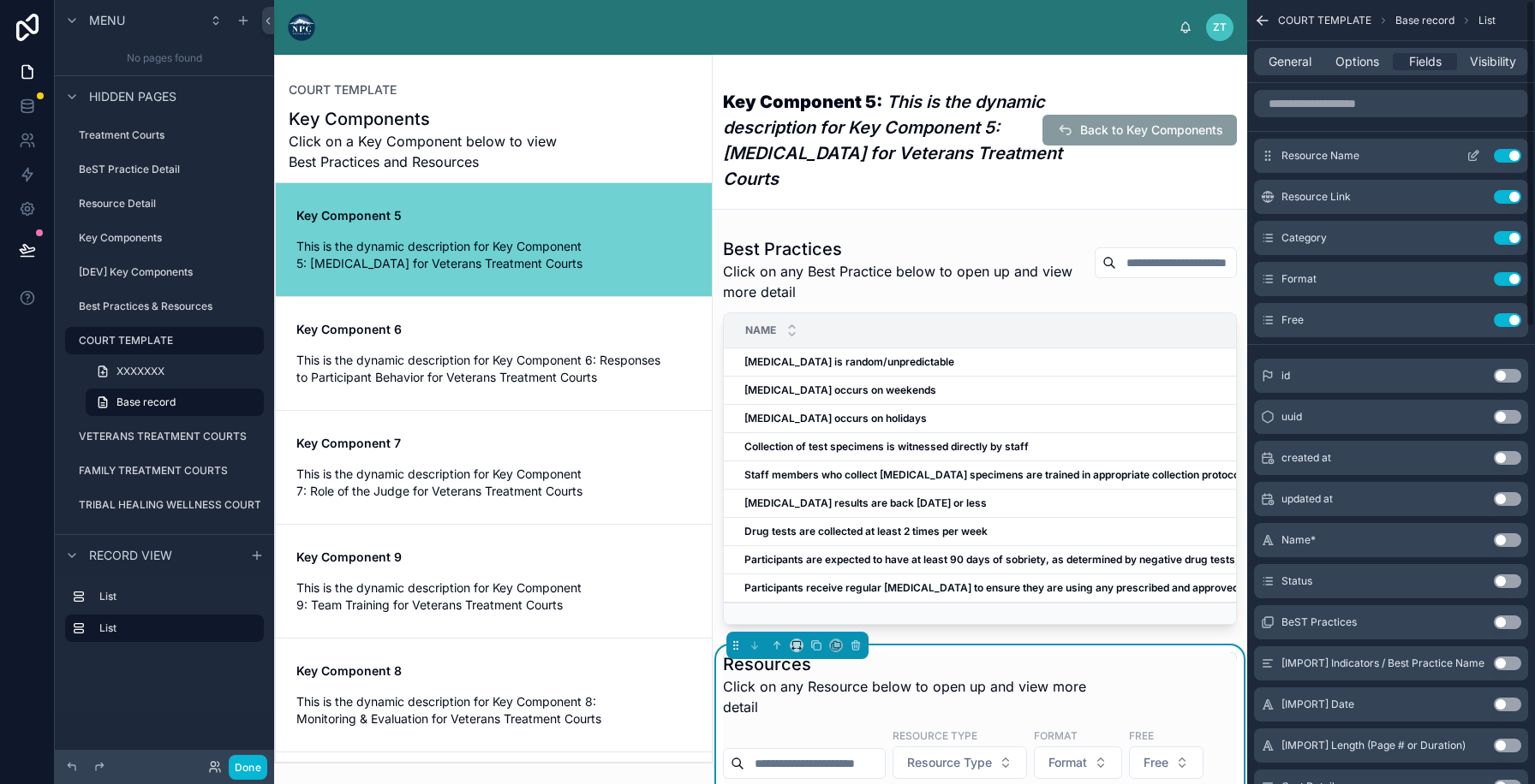
click at [1476, 158] on icon "scrollable content" at bounding box center [1473, 157] width 8 height 8
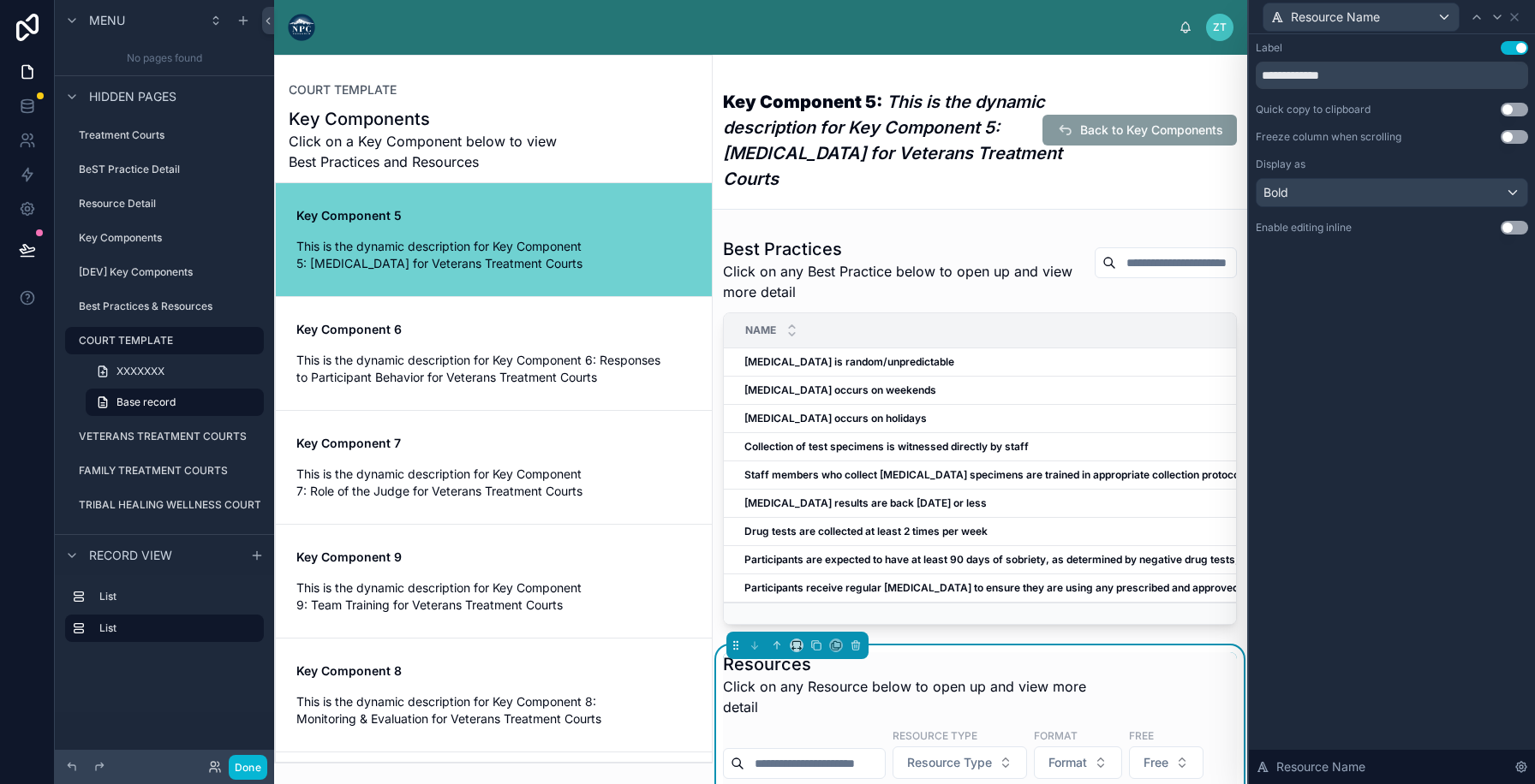
click at [1512, 140] on button "Use setting" at bounding box center [1514, 137] width 28 height 14
click at [1517, 17] on icon at bounding box center [1514, 17] width 14 height 14
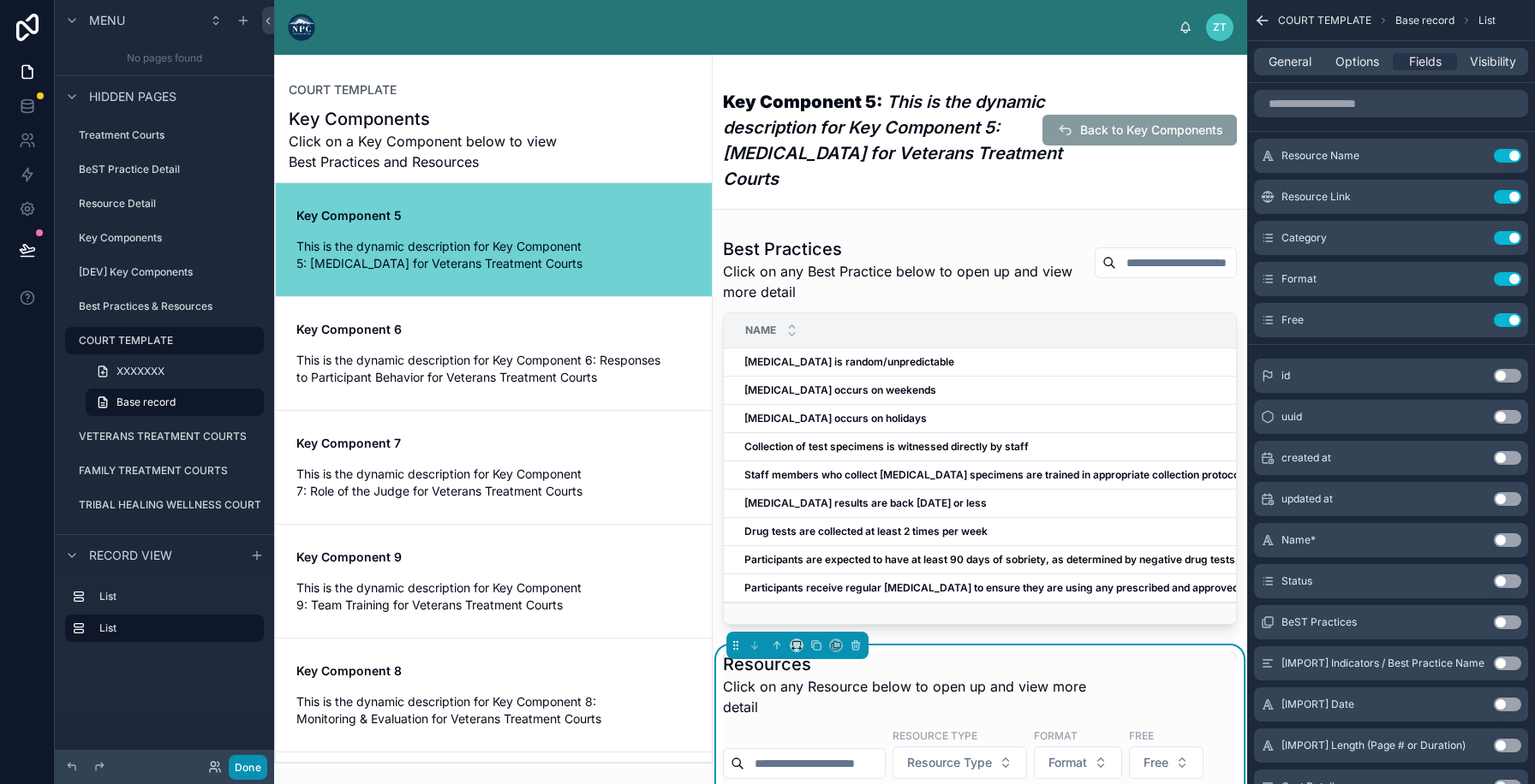
click at [236, 774] on button "Done" at bounding box center [248, 768] width 39 height 25
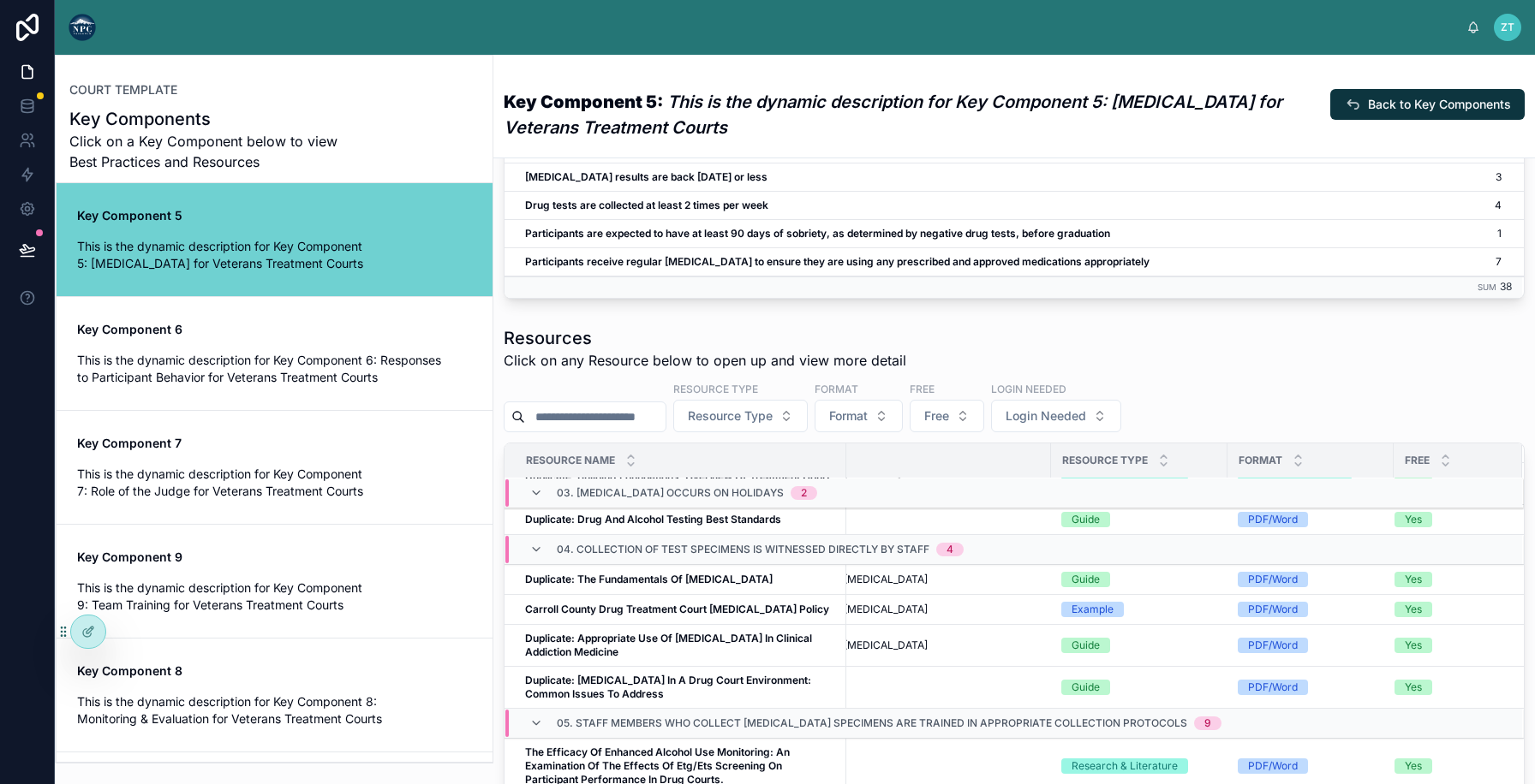
scroll to position [596, 137]
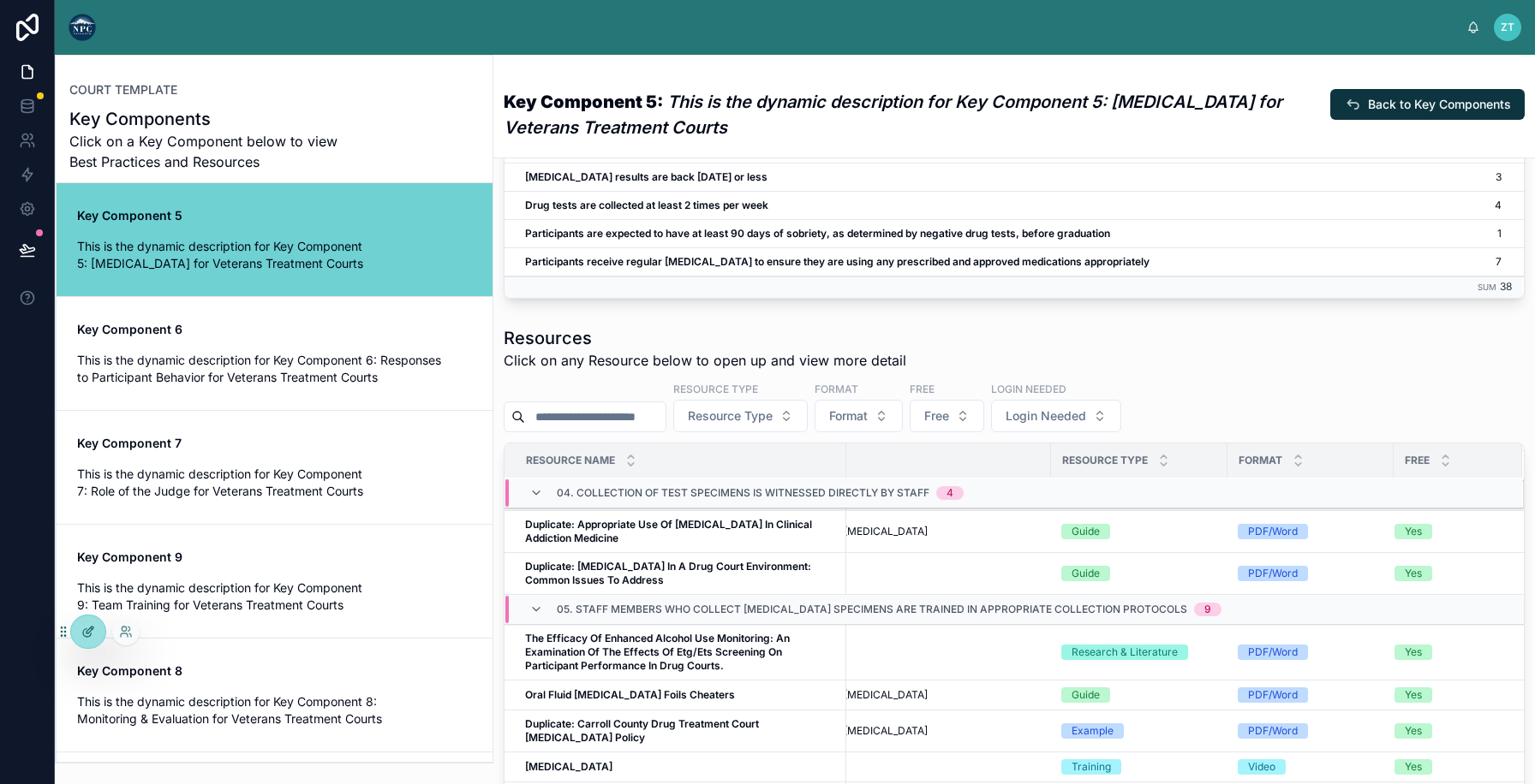
click at [91, 635] on icon at bounding box center [88, 632] width 14 height 14
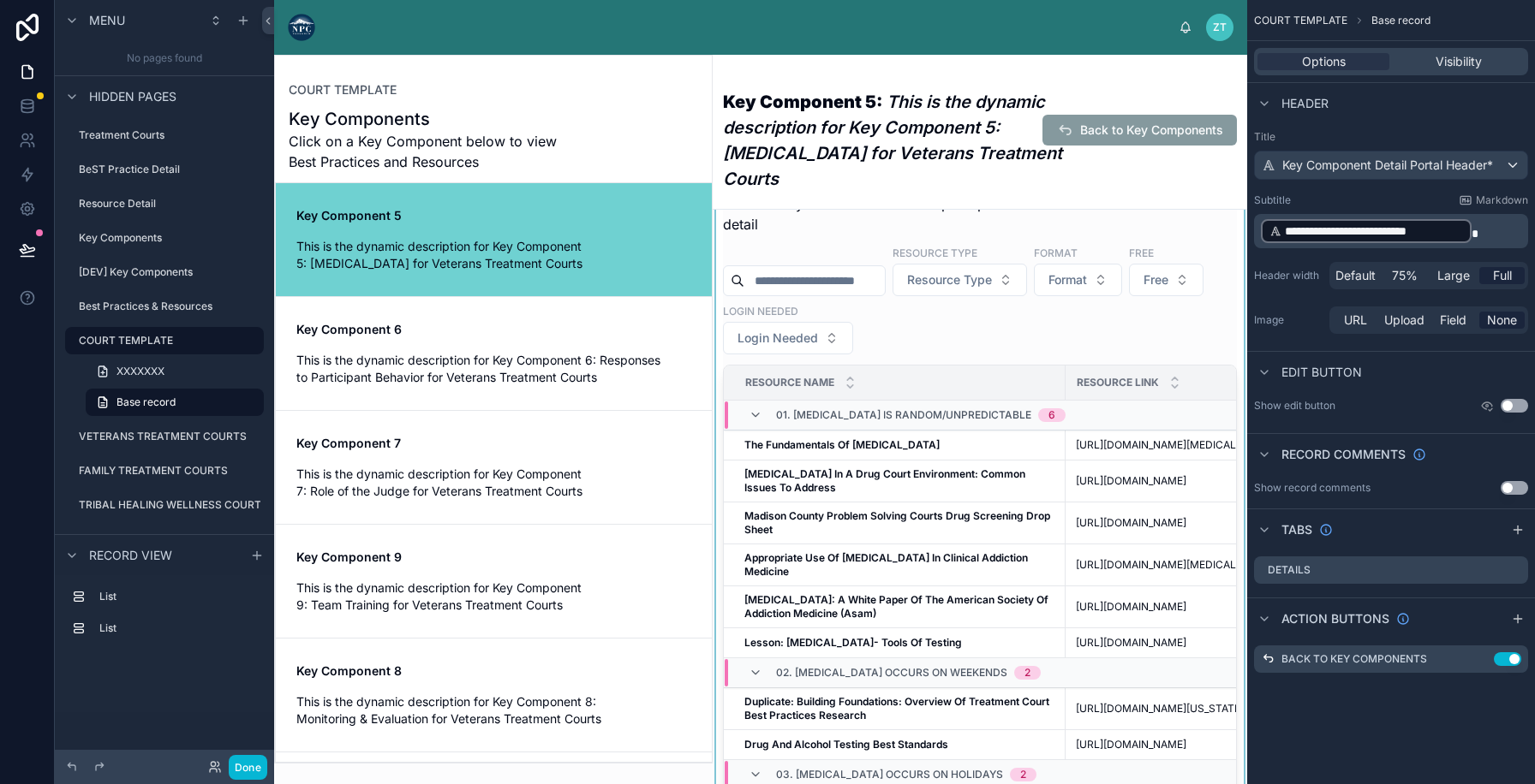
scroll to position [665, 0]
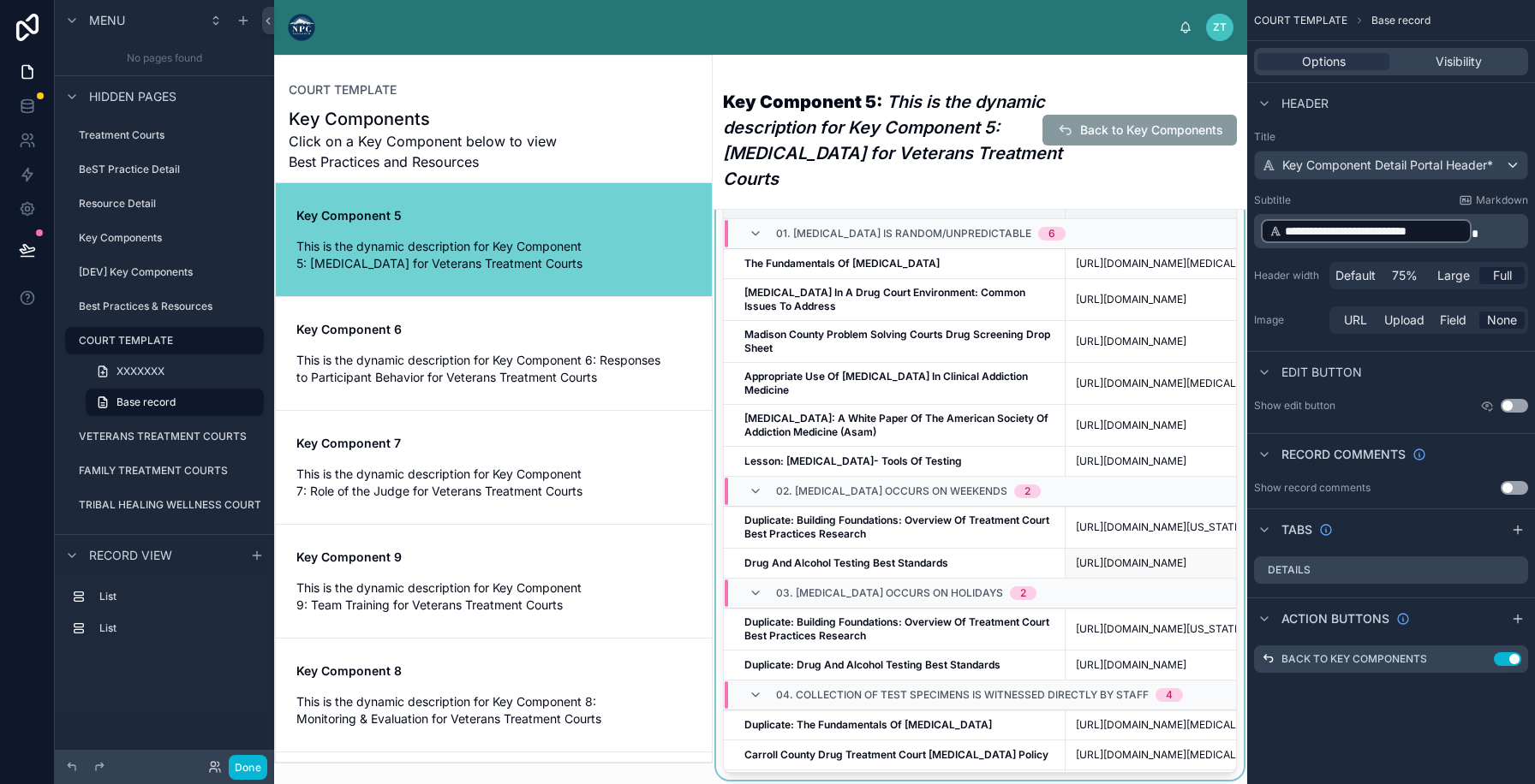
click at [944, 579] on td "Drug And Alcohol Testing Best Standards Drug And Alcohol Testing Best Standards" at bounding box center [894, 563] width 342 height 30
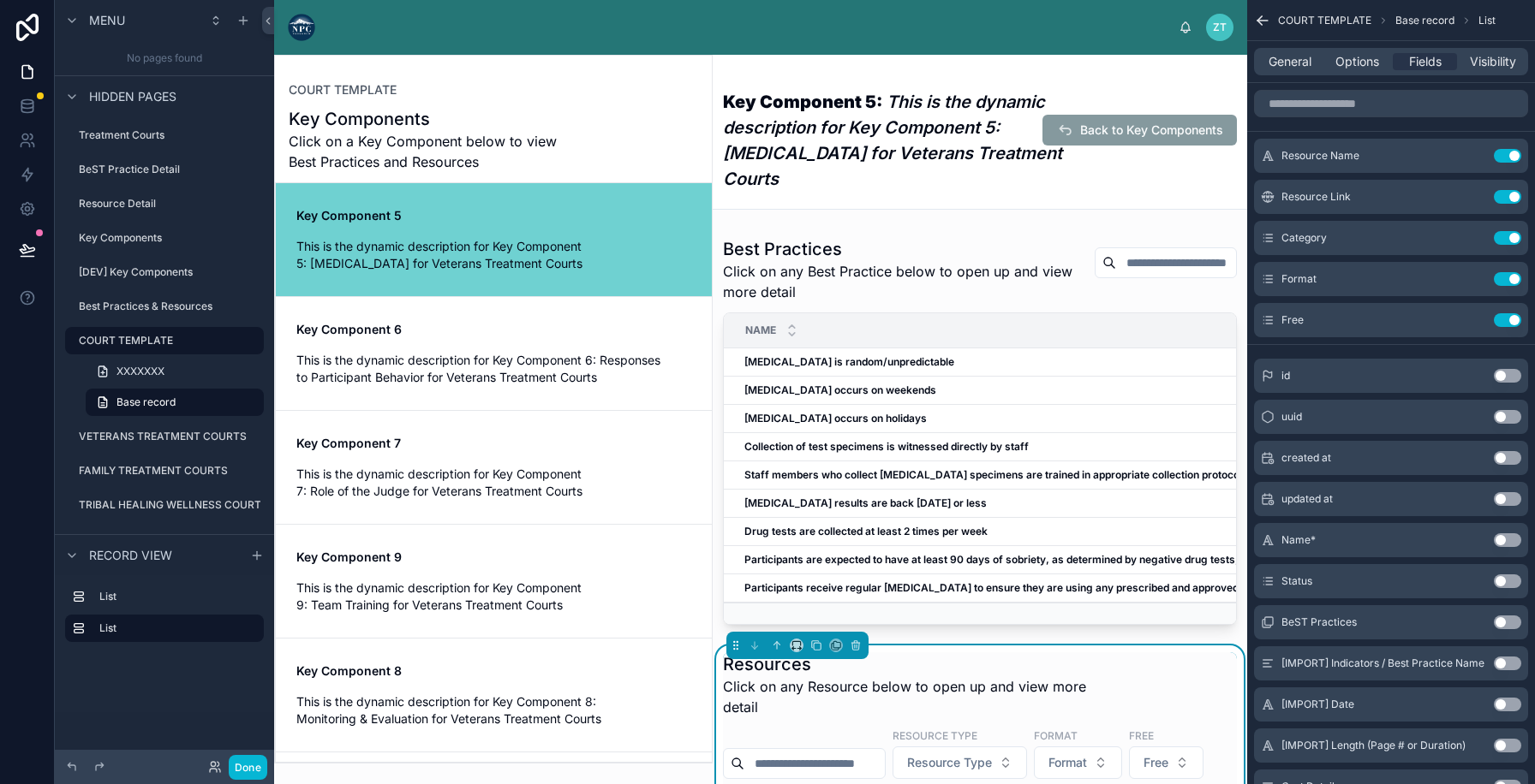
click at [985, 652] on h1 "Resources" at bounding box center [915, 665] width 385 height 24
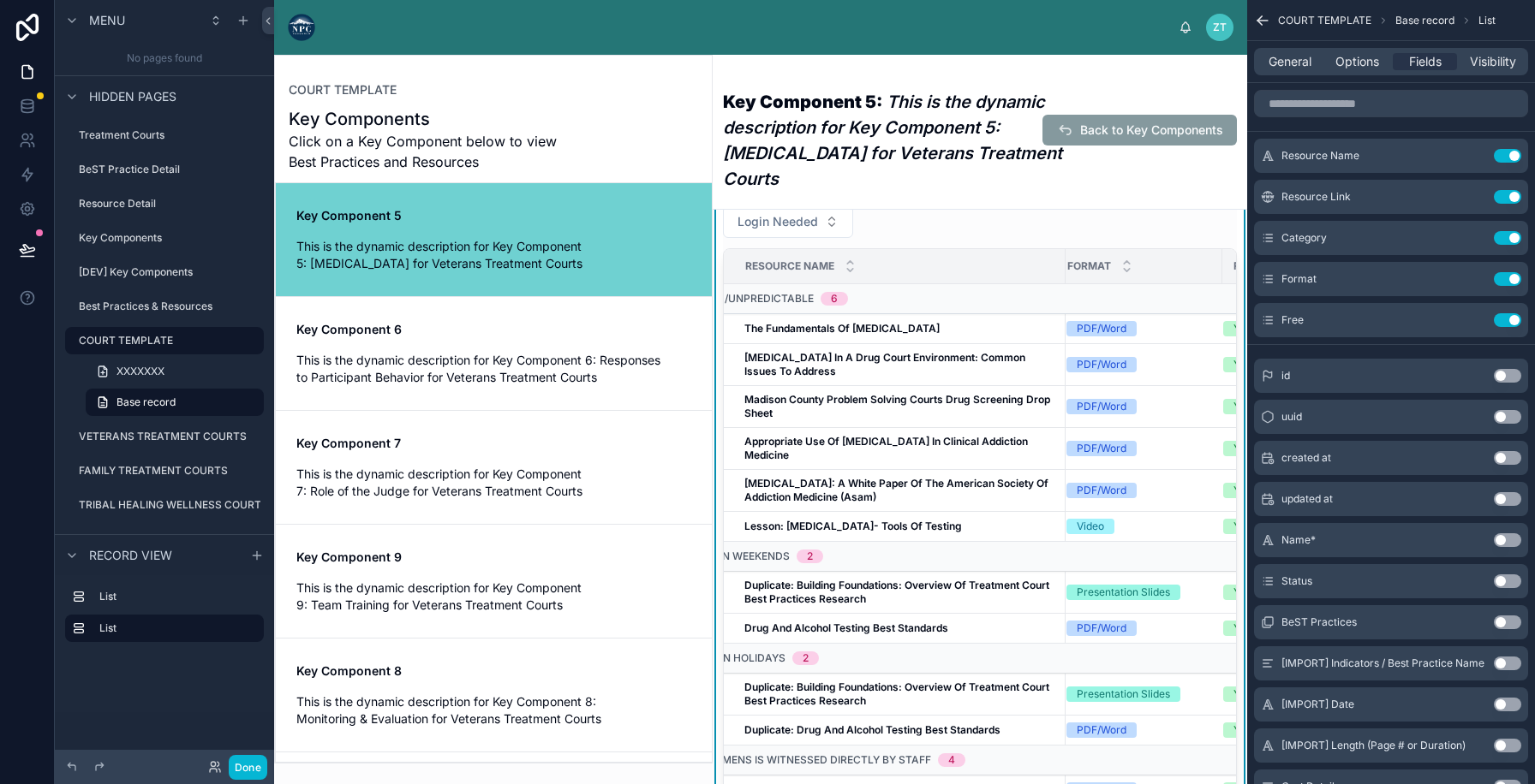
scroll to position [0, 644]
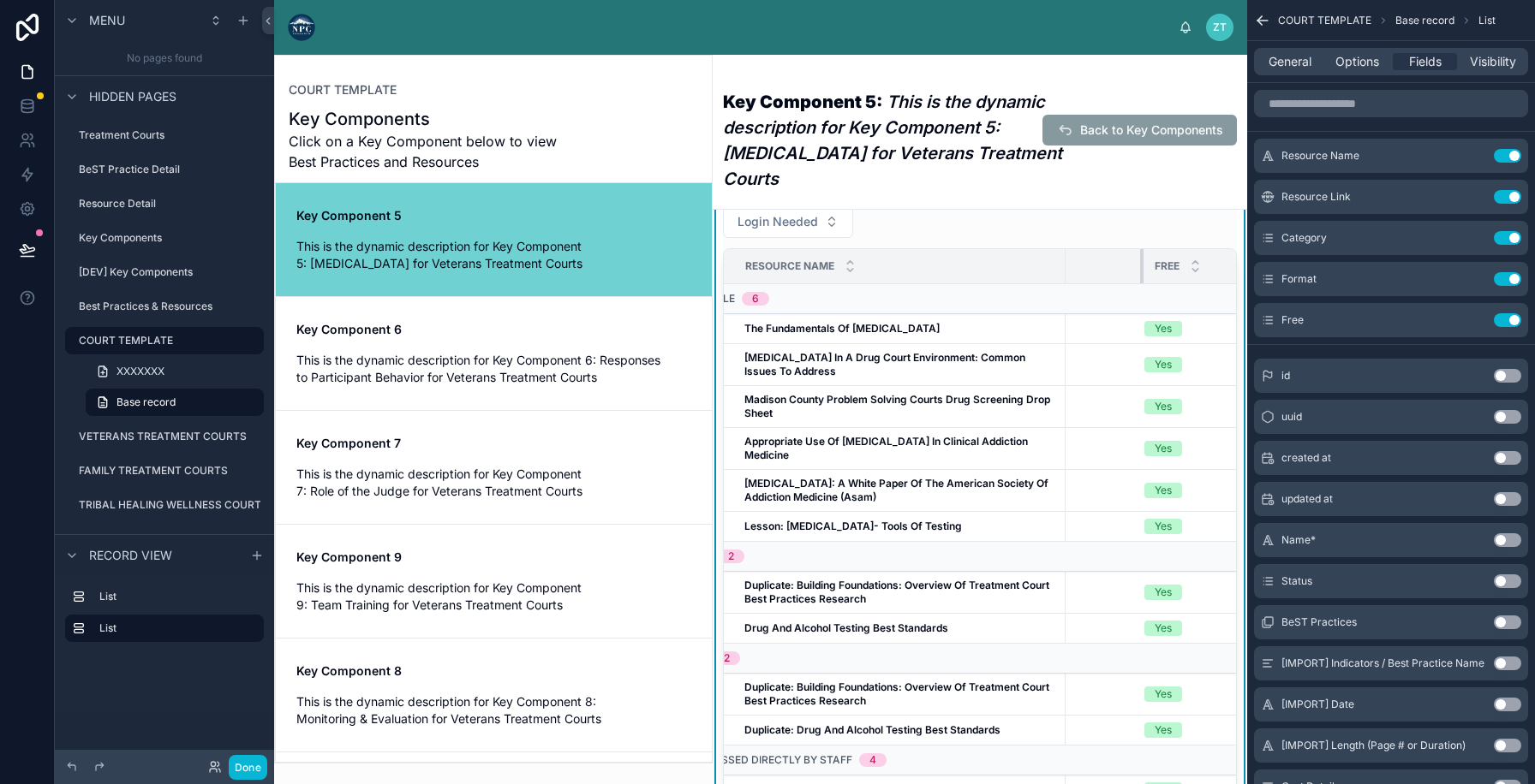
drag, startPoint x: 1105, startPoint y: 240, endPoint x: 1157, endPoint y: 240, distance: 52.0
click at [1157, 249] on tr "Resource Name Resource Link Resource Type Format Free" at bounding box center [676, 267] width 1194 height 35
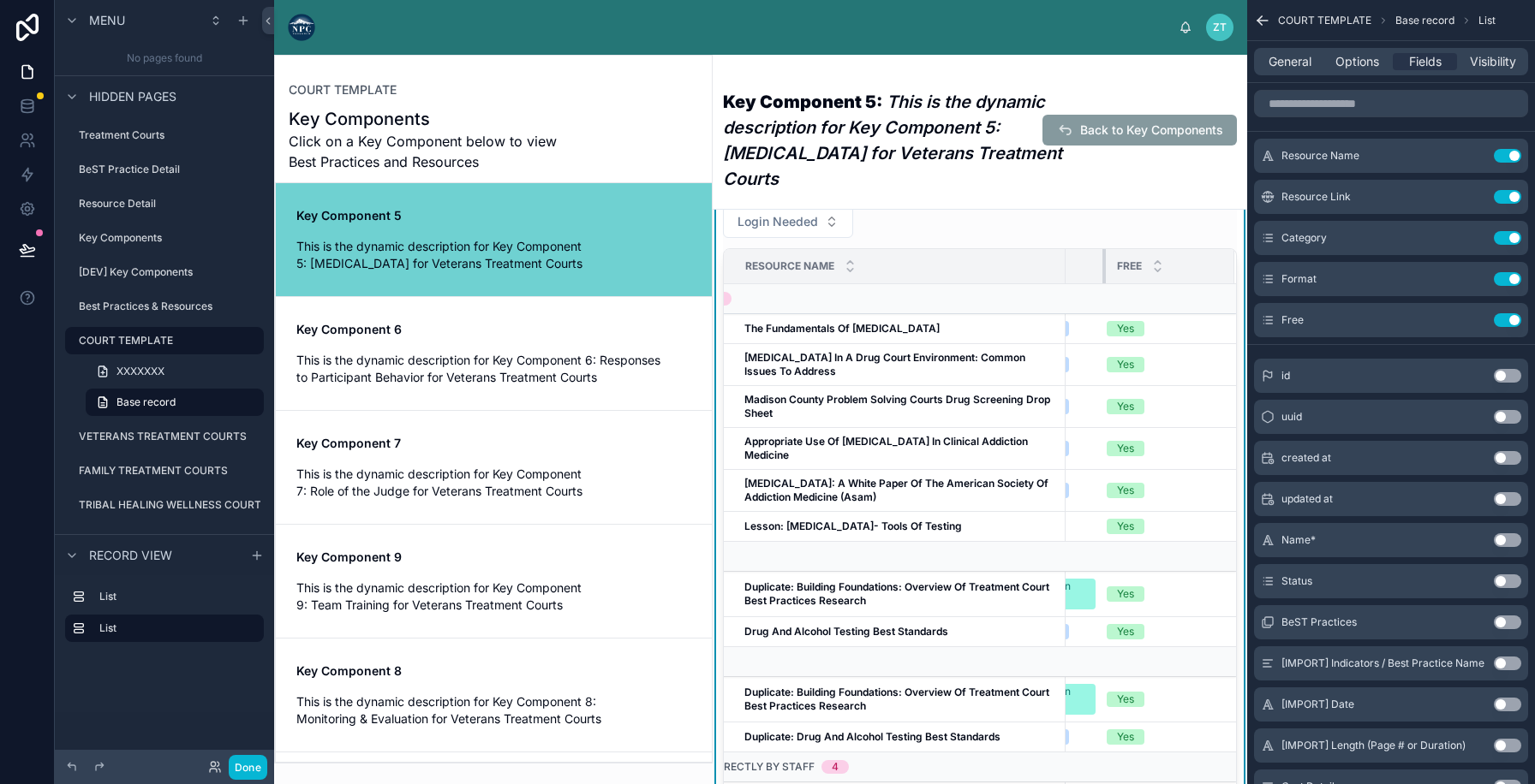
scroll to position [0, 591]
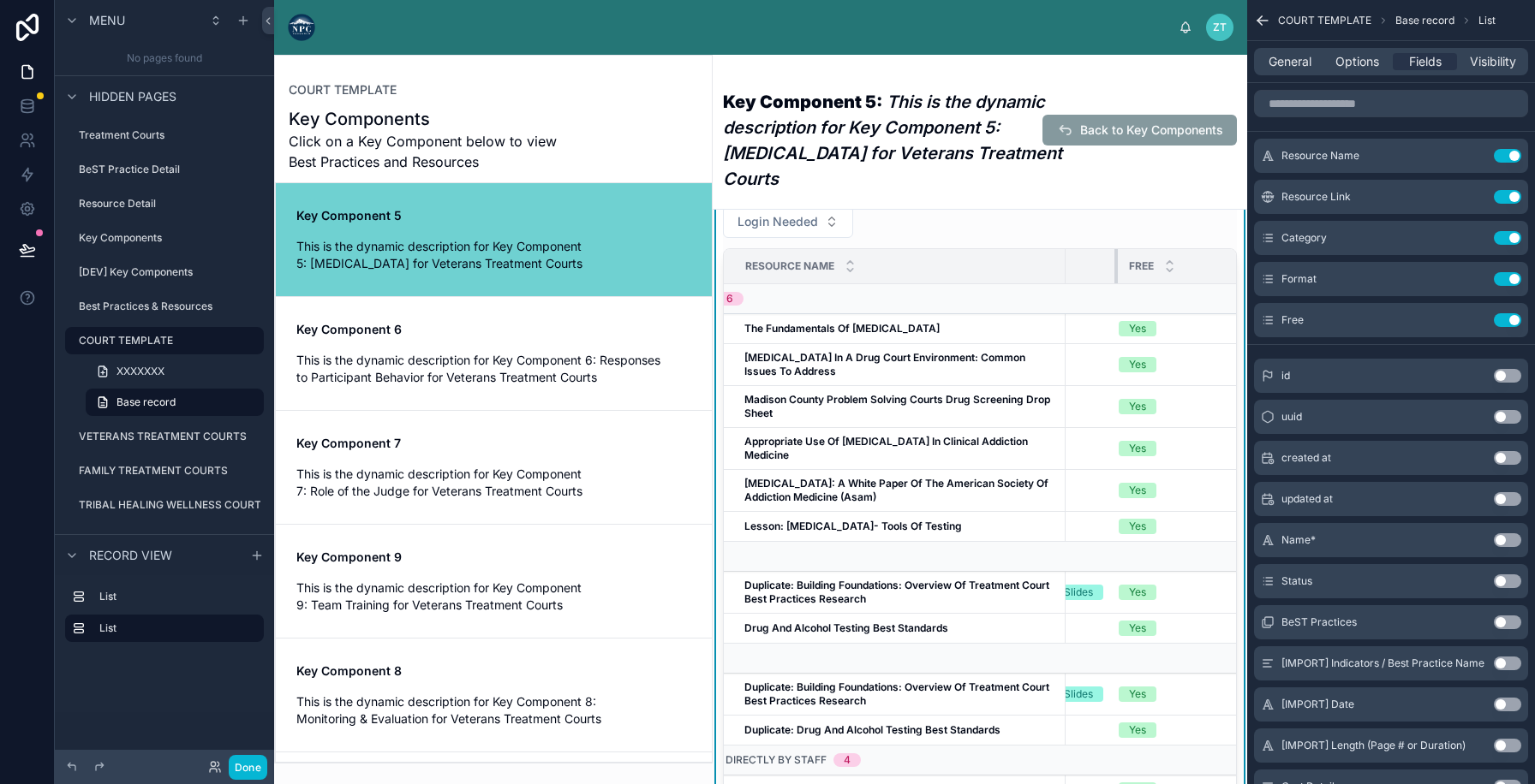
drag, startPoint x: 1105, startPoint y: 245, endPoint x: 1026, endPoint y: 263, distance: 81.0
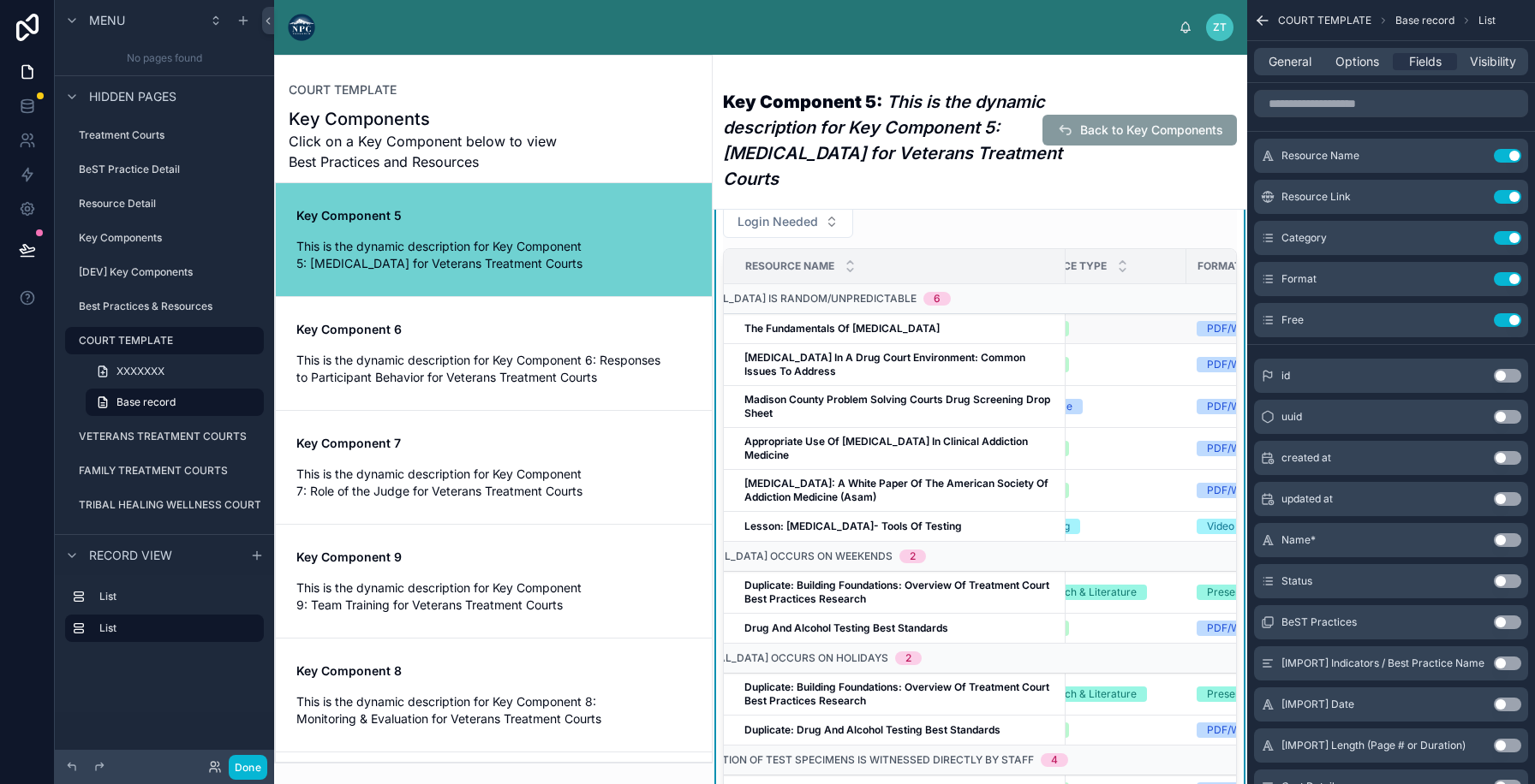
scroll to position [0, 370]
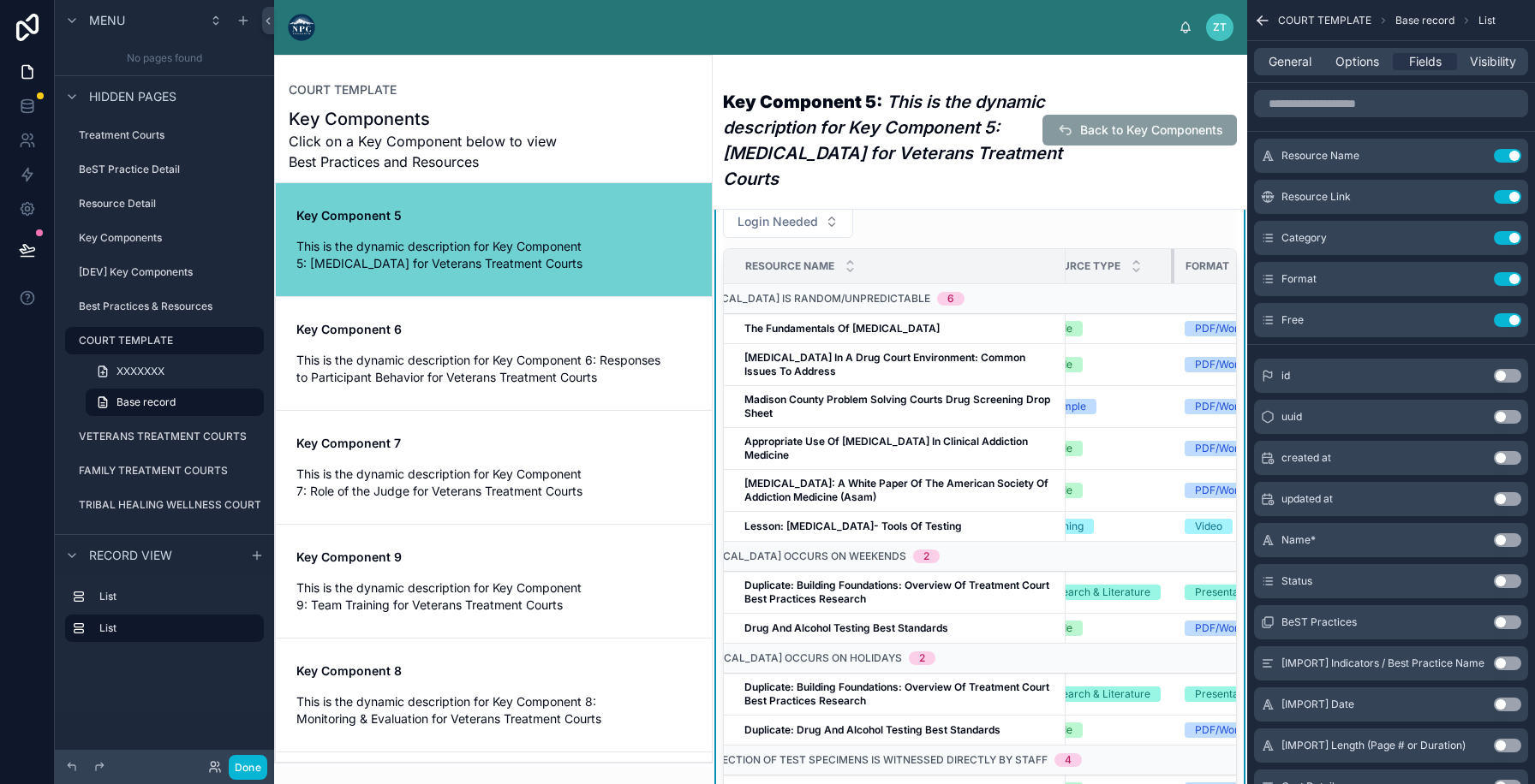
drag, startPoint x: 1212, startPoint y: 227, endPoint x: 1186, endPoint y: 228, distance: 26.0
click at [1177, 249] on div at bounding box center [1174, 267] width 7 height 35
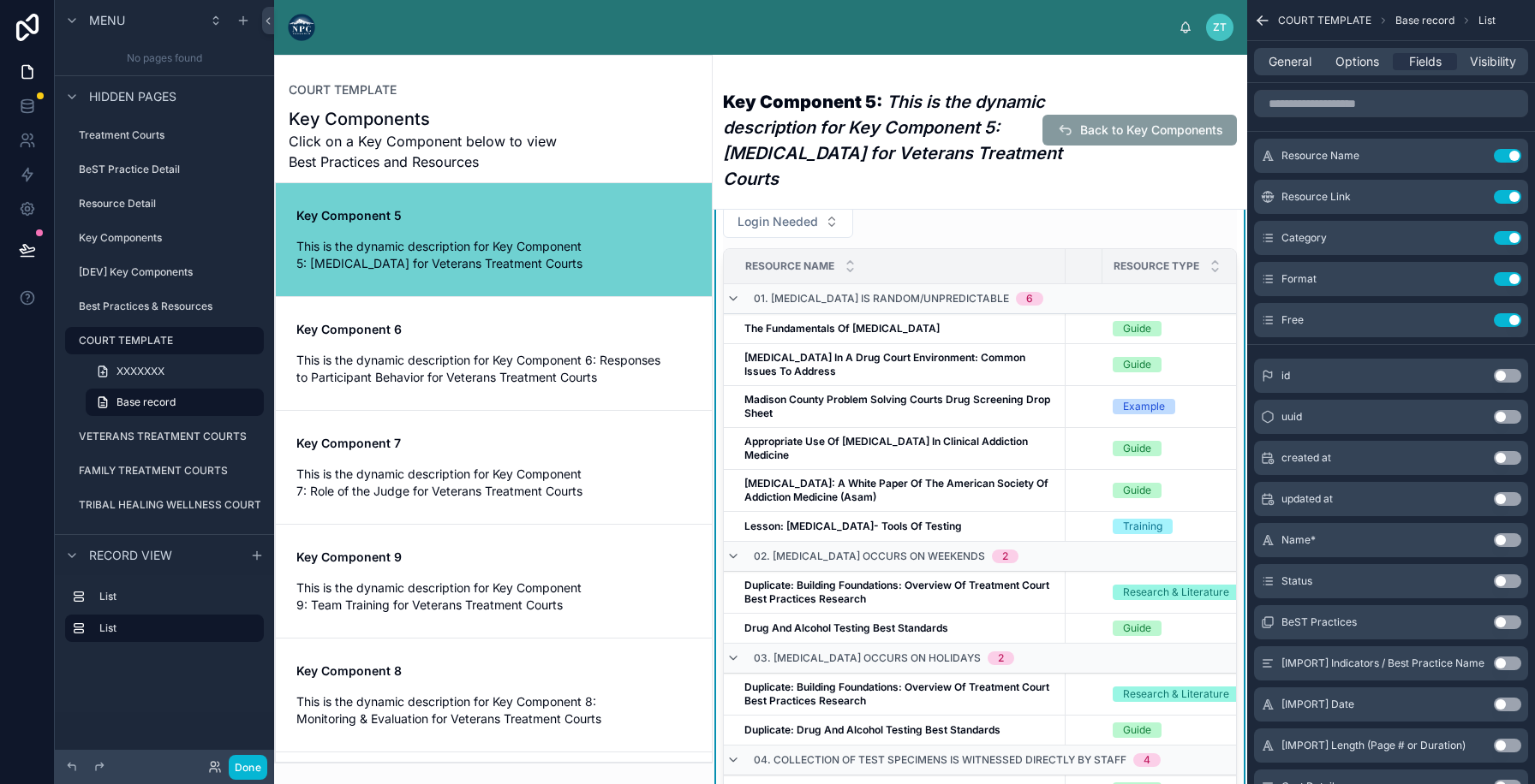
scroll to position [0, 235]
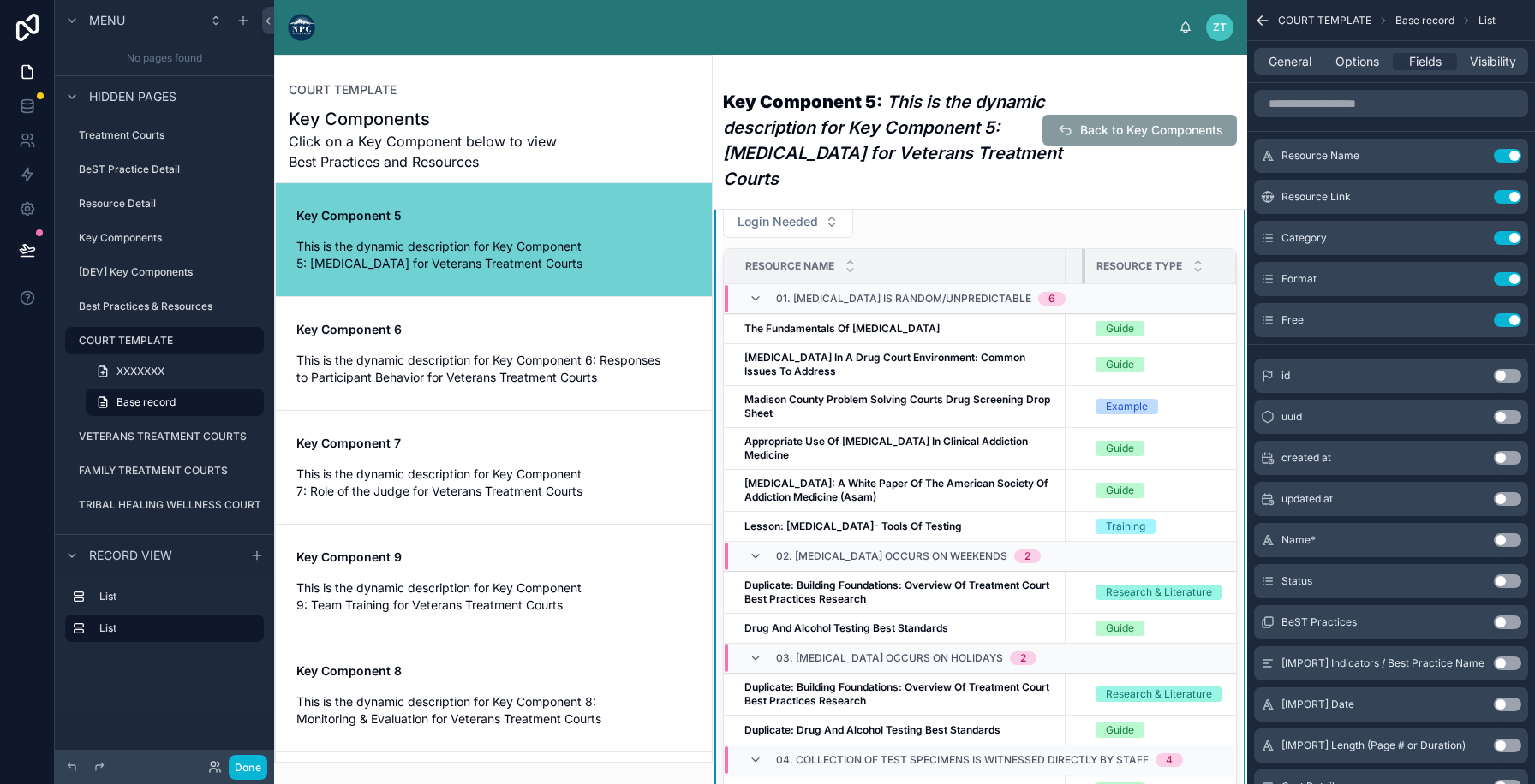
drag, startPoint x: 1169, startPoint y: 243, endPoint x: 1096, endPoint y: 247, distance: 73.1
click at [1088, 249] on div at bounding box center [1085, 267] width 7 height 35
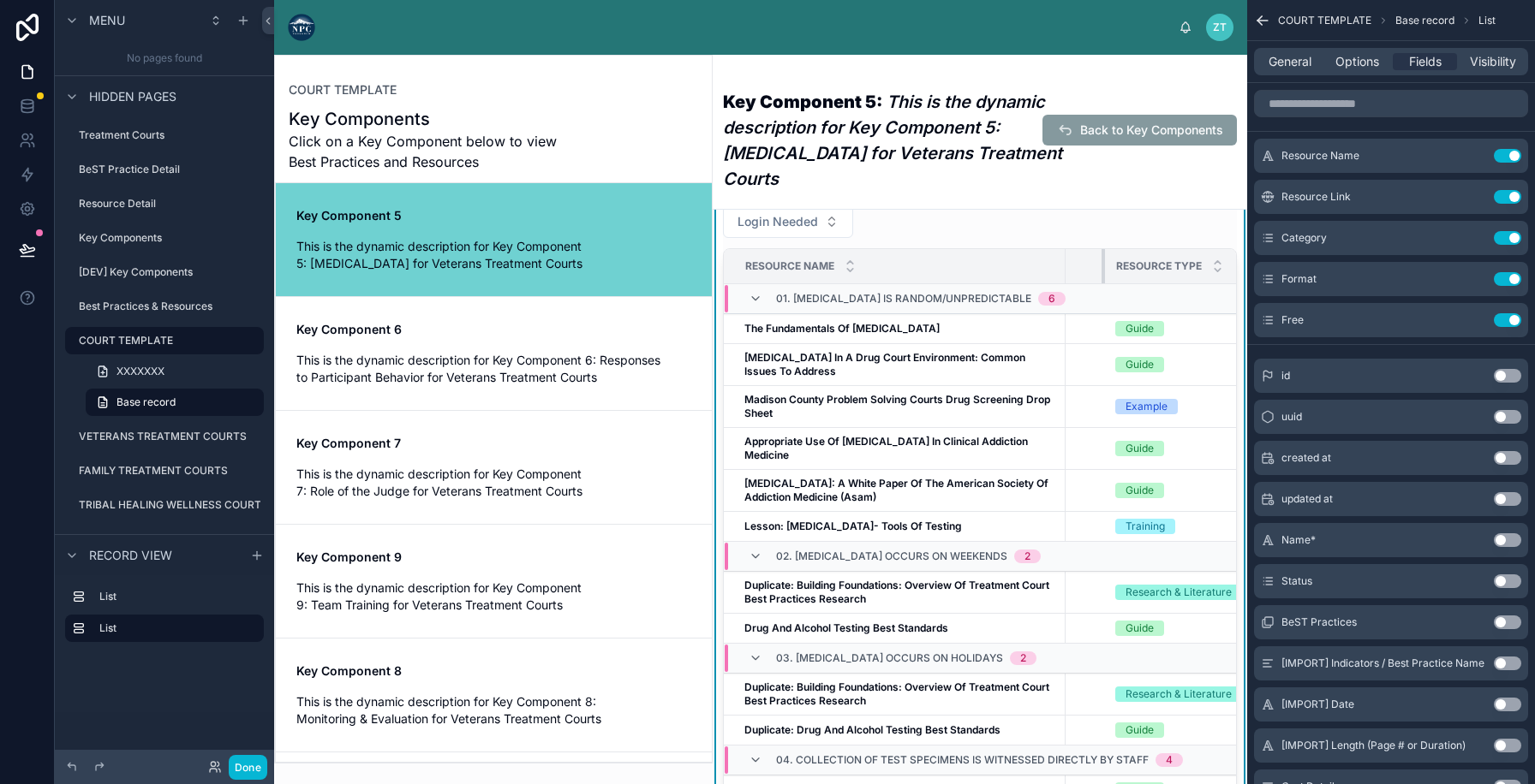
drag, startPoint x: 1096, startPoint y: 247, endPoint x: 1116, endPoint y: 247, distance: 20.0
click at [1108, 249] on div at bounding box center [1105, 267] width 7 height 35
click at [244, 768] on button "Done" at bounding box center [248, 768] width 39 height 25
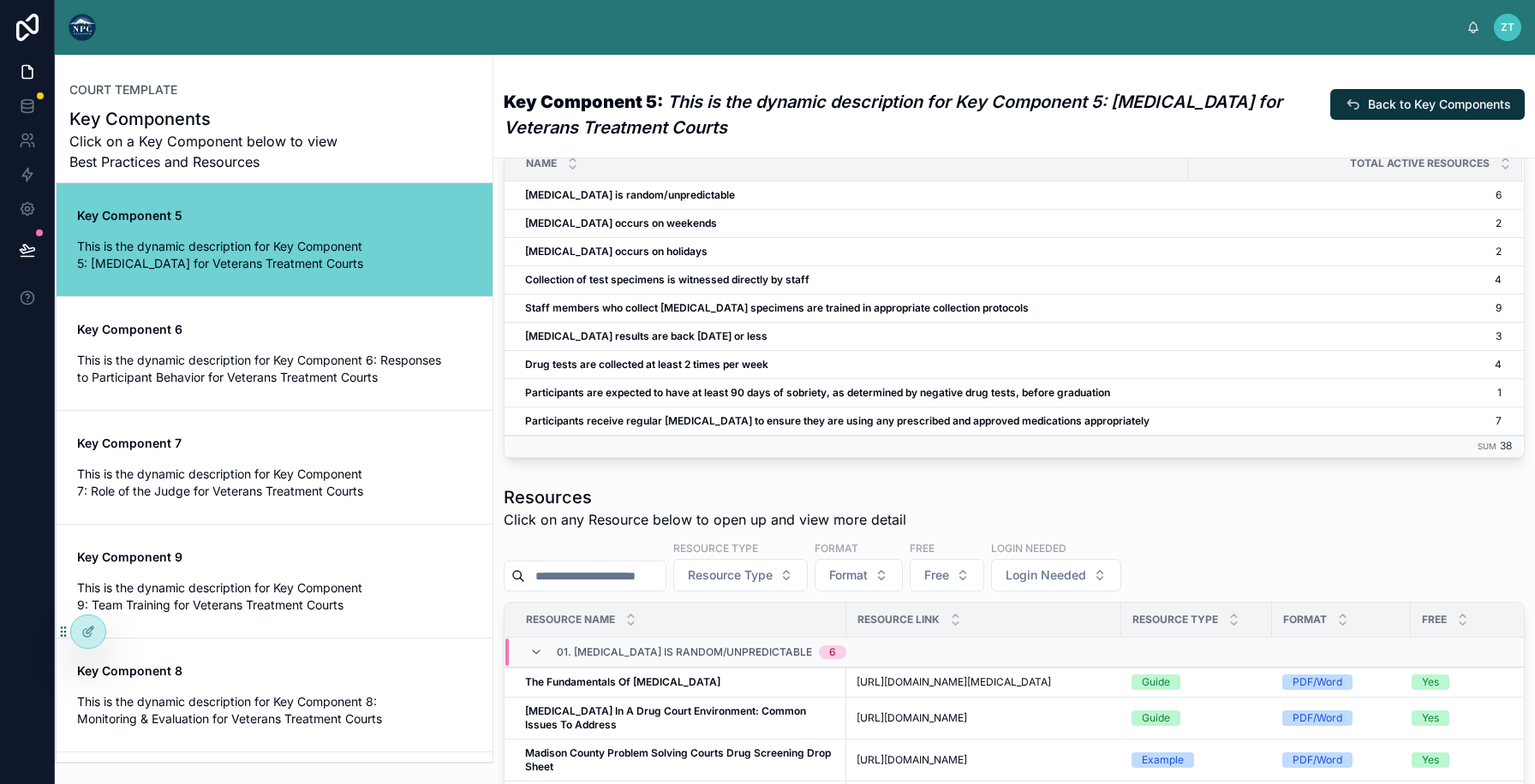
scroll to position [466, 0]
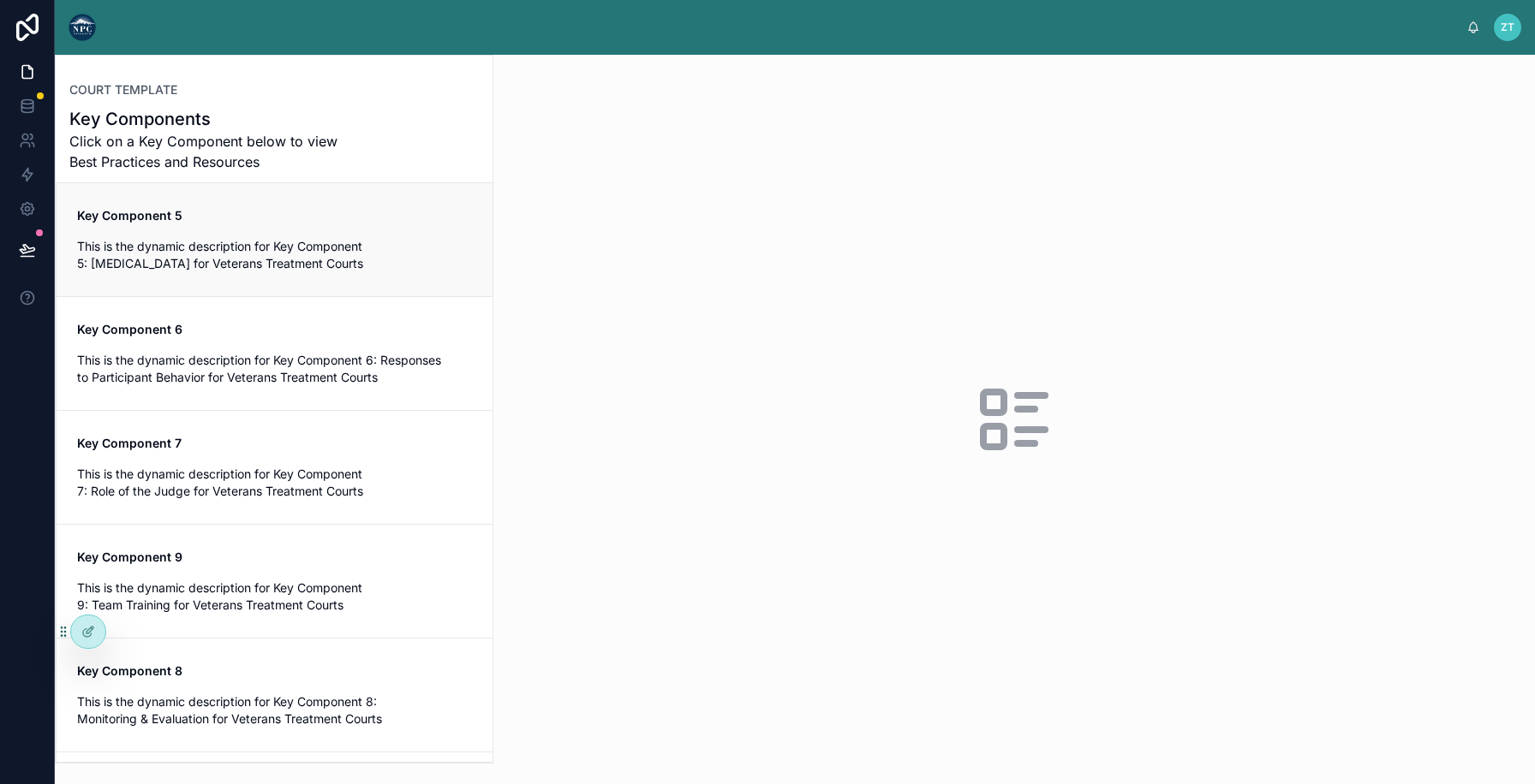
click at [385, 256] on span "This is the dynamic description for Key Component 5: [MEDICAL_DATA] for Veteran…" at bounding box center [274, 255] width 395 height 35
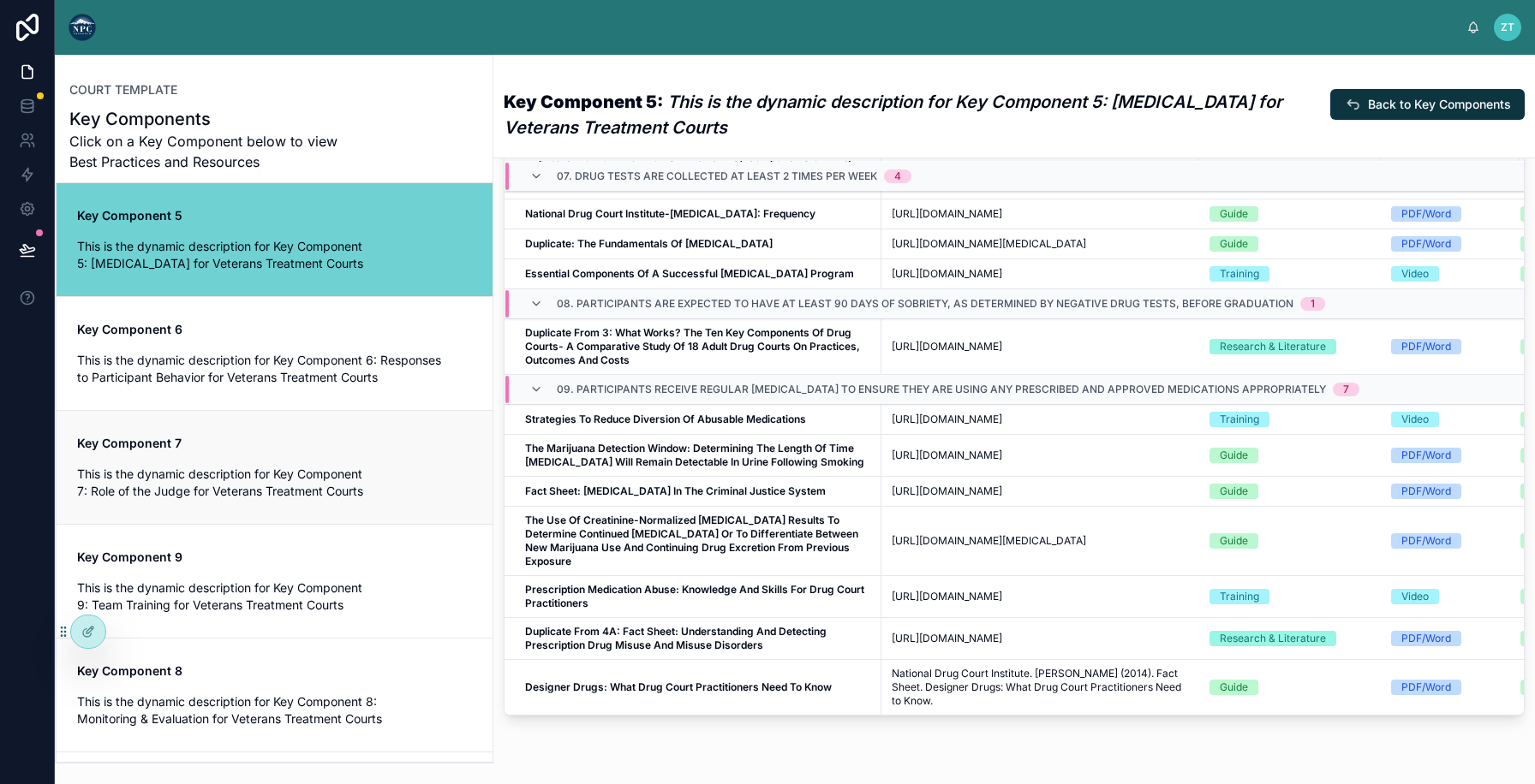
scroll to position [673, 0]
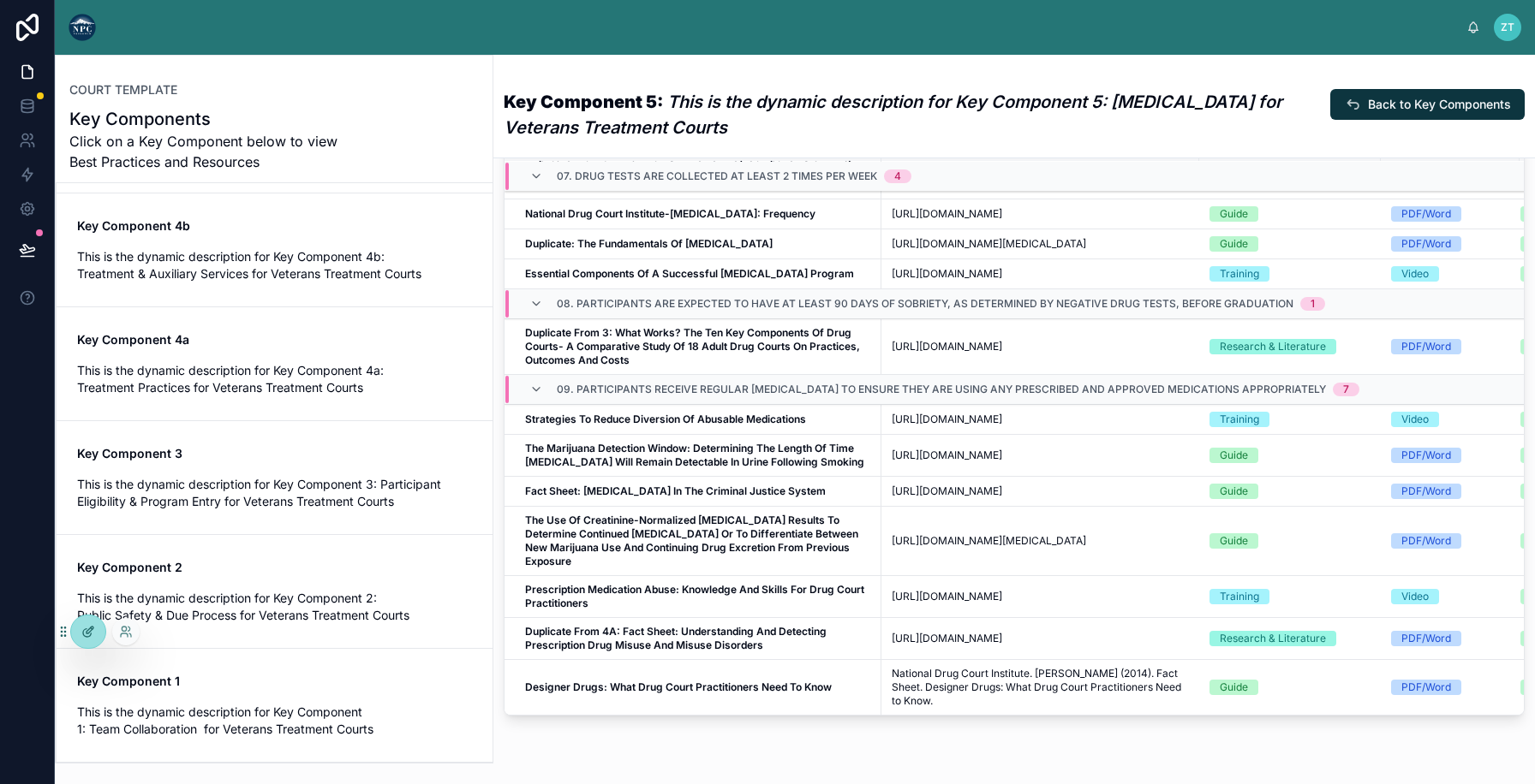
click at [75, 627] on div at bounding box center [88, 632] width 35 height 33
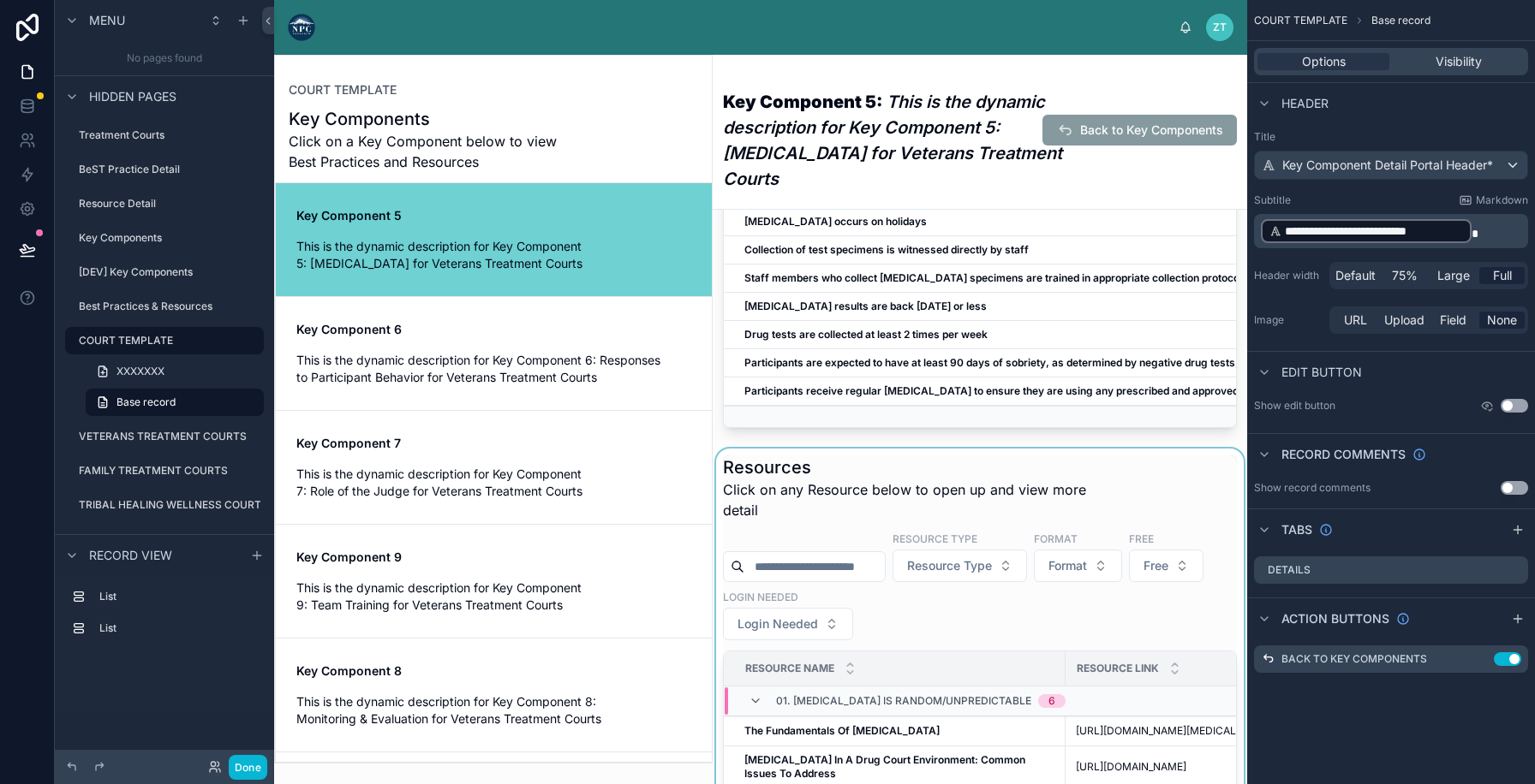
scroll to position [328, 0]
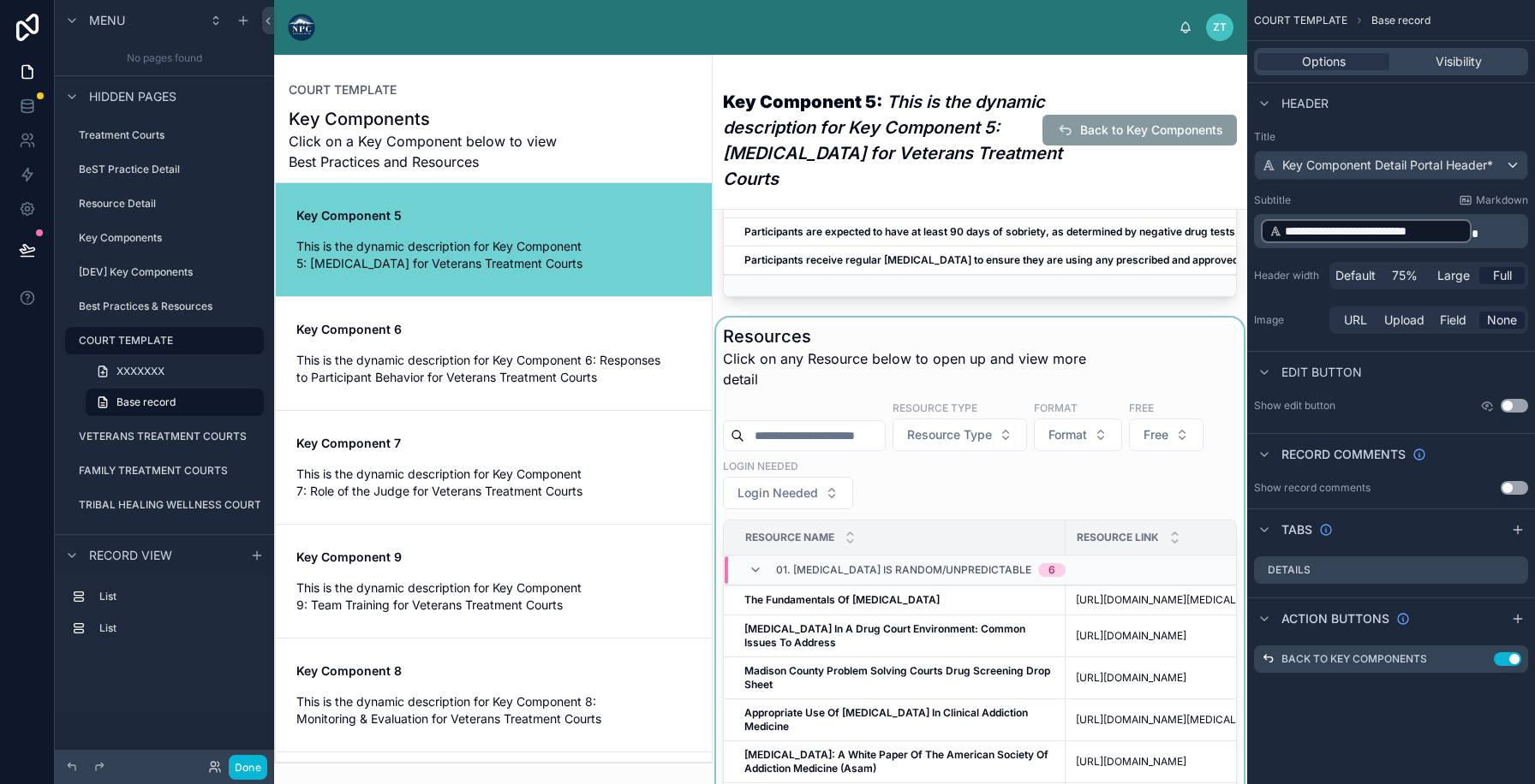
click at [934, 442] on div at bounding box center [979, 717] width 534 height 799
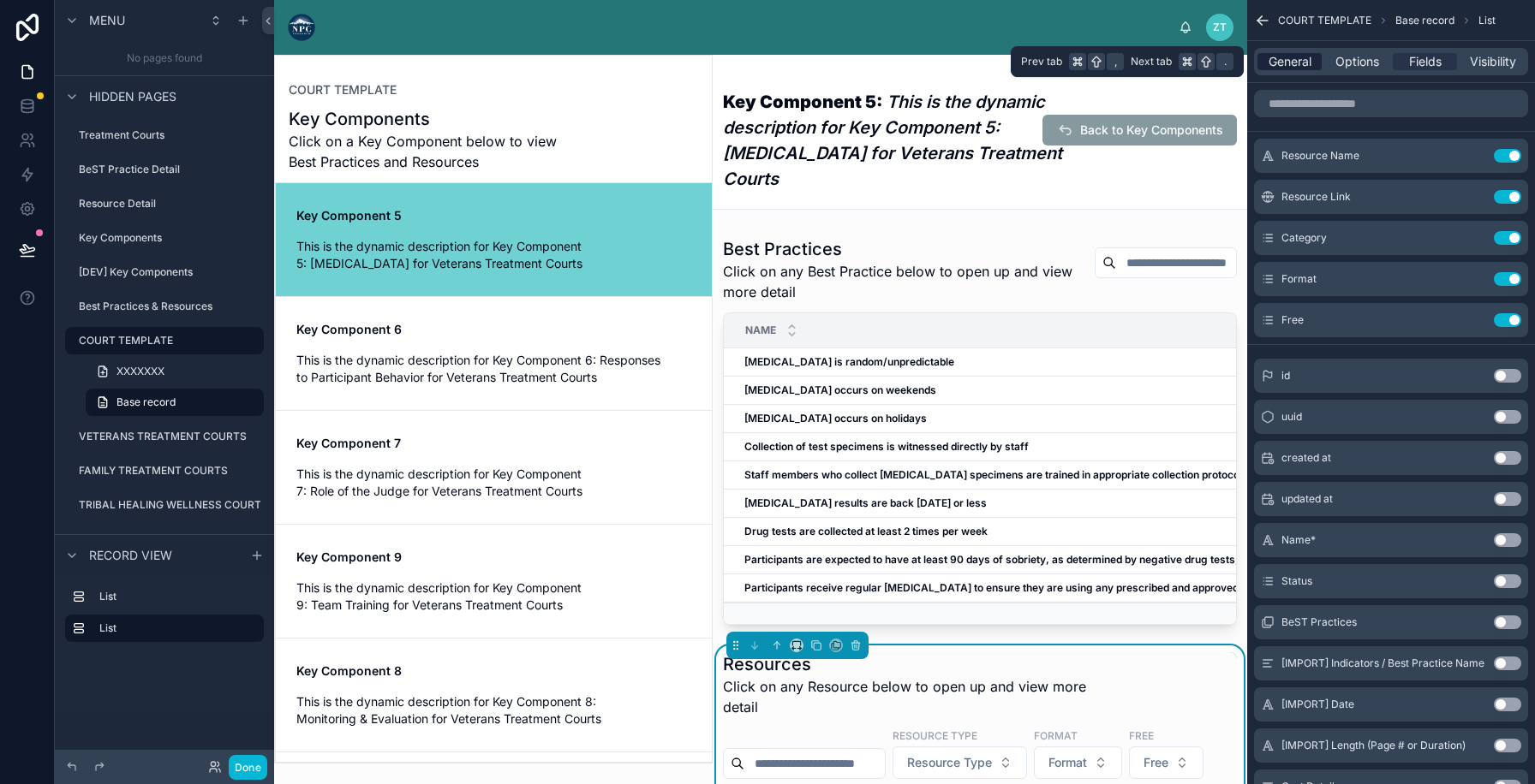
click at [1268, 64] on span "General" at bounding box center [1289, 61] width 42 height 17
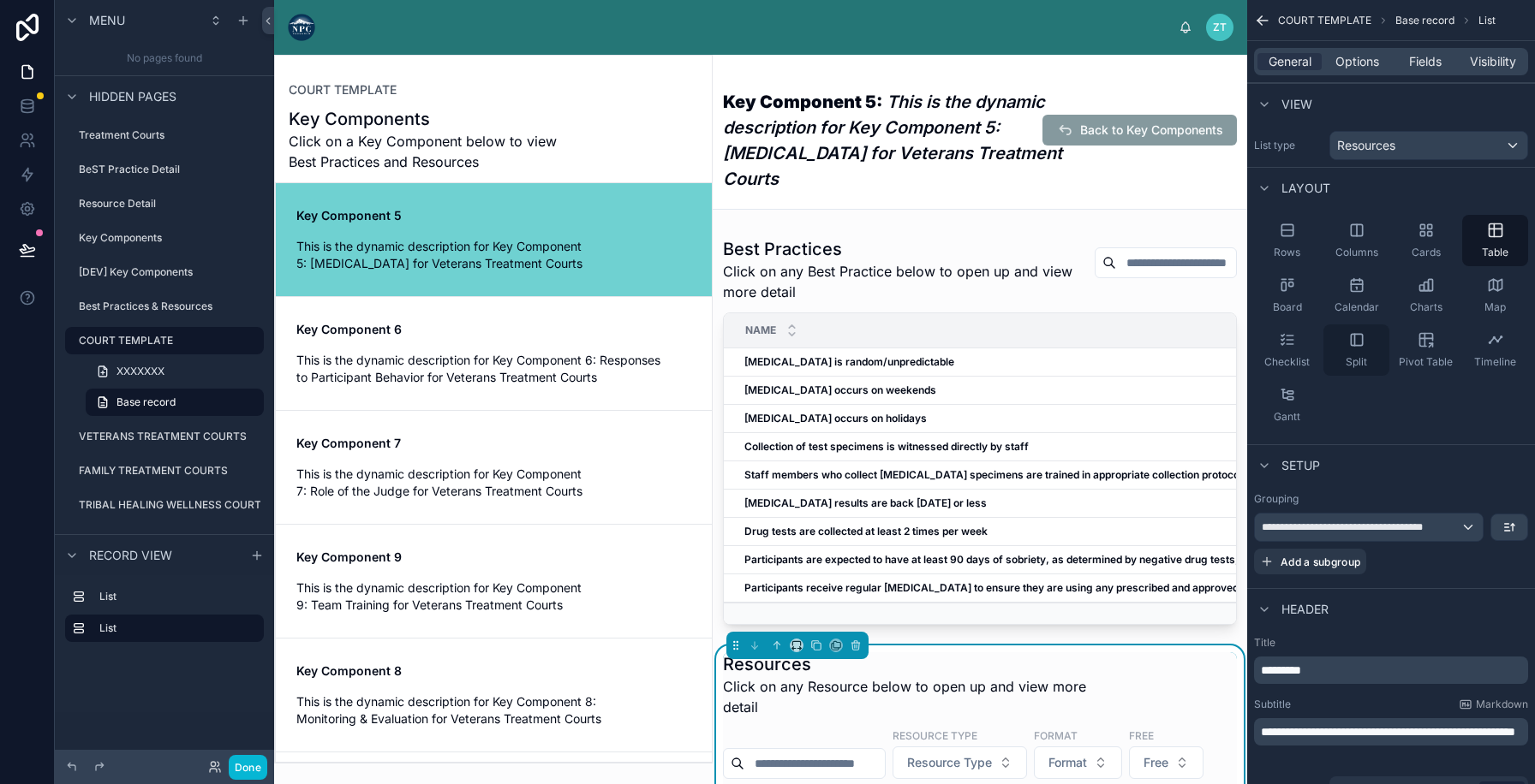
click at [1362, 363] on span "Split" at bounding box center [1356, 363] width 22 height 14
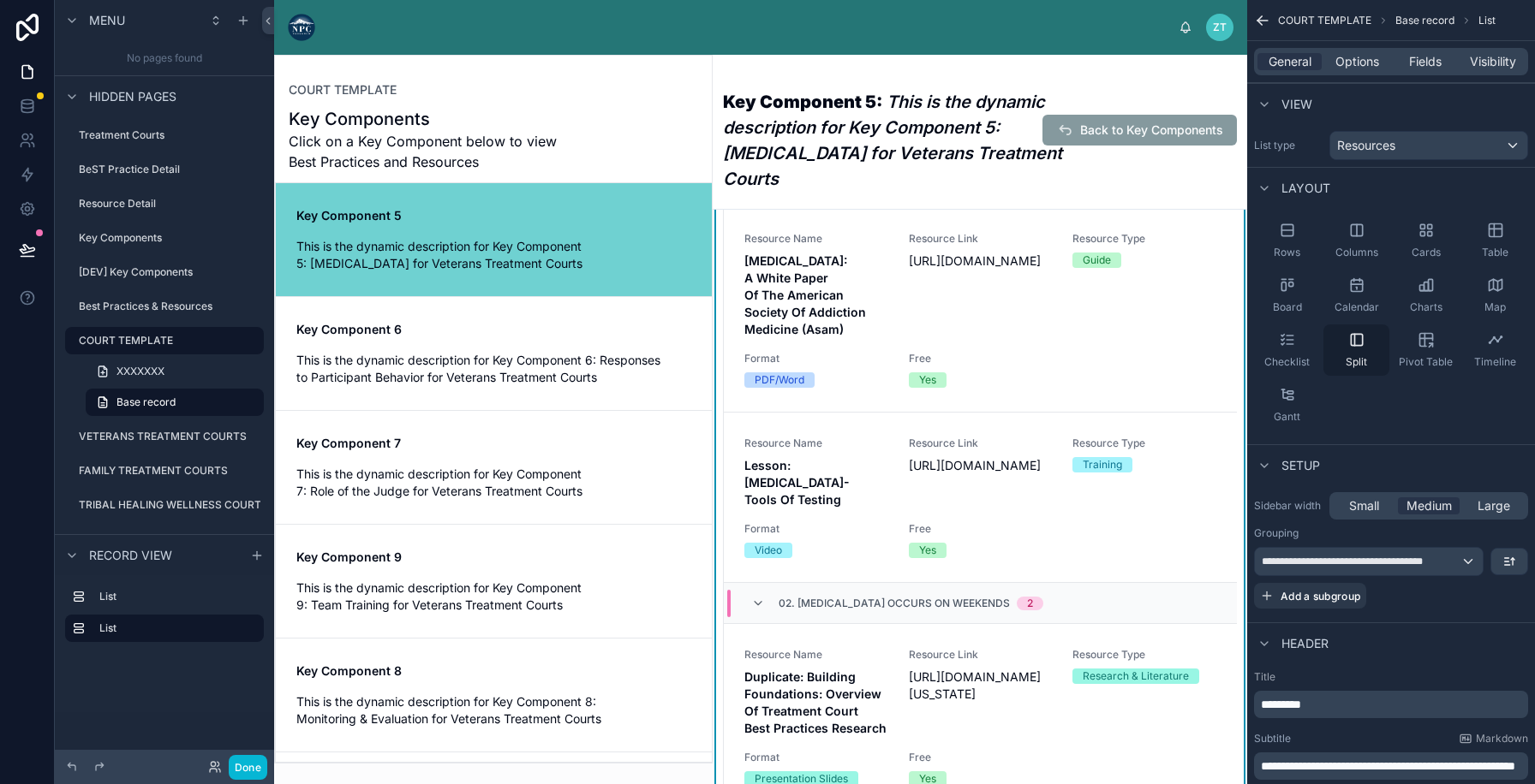
scroll to position [1507, 0]
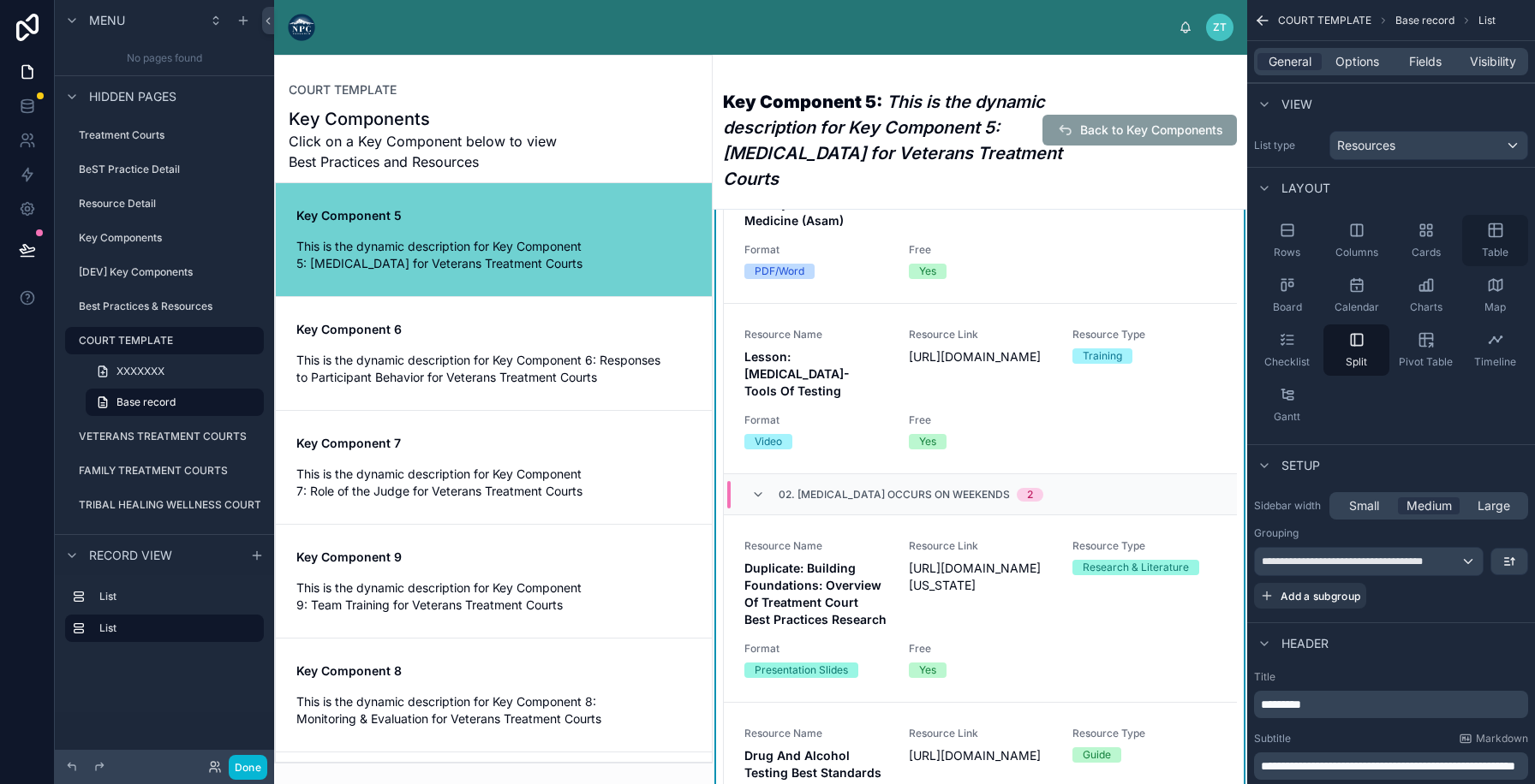
click at [1497, 233] on icon "scrollable content" at bounding box center [1495, 230] width 17 height 17
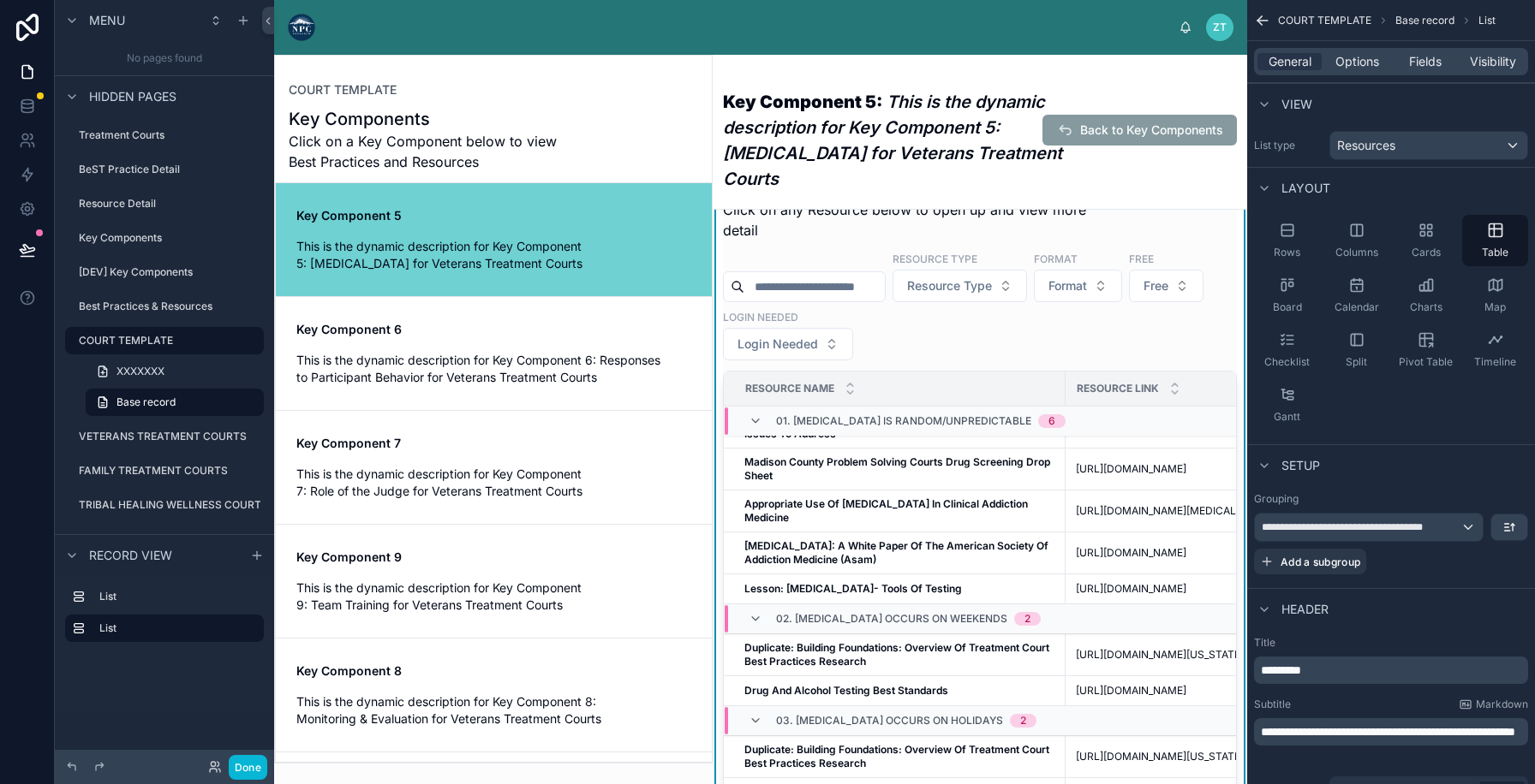
scroll to position [0, 0]
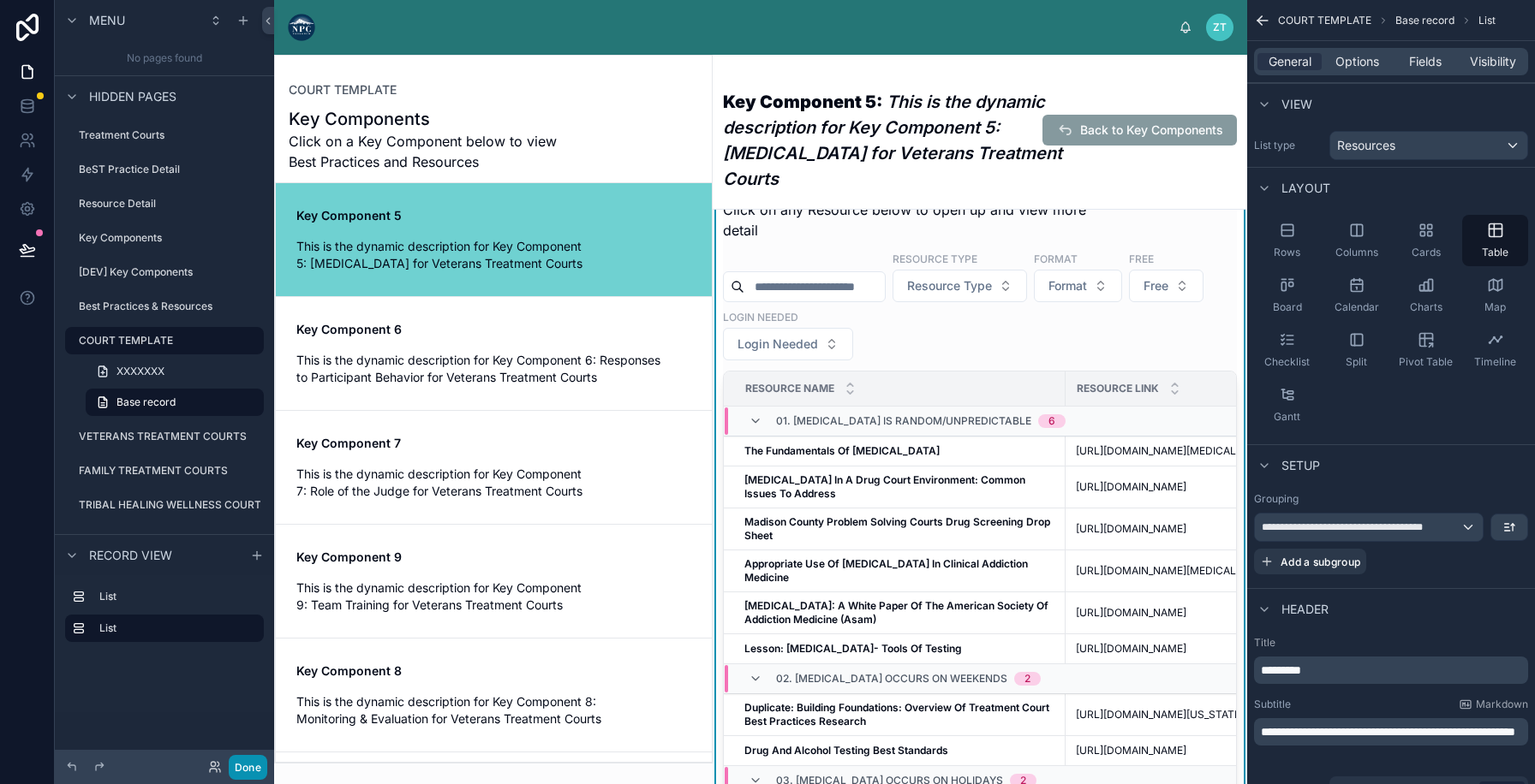
click at [255, 763] on button "Done" at bounding box center [248, 768] width 39 height 25
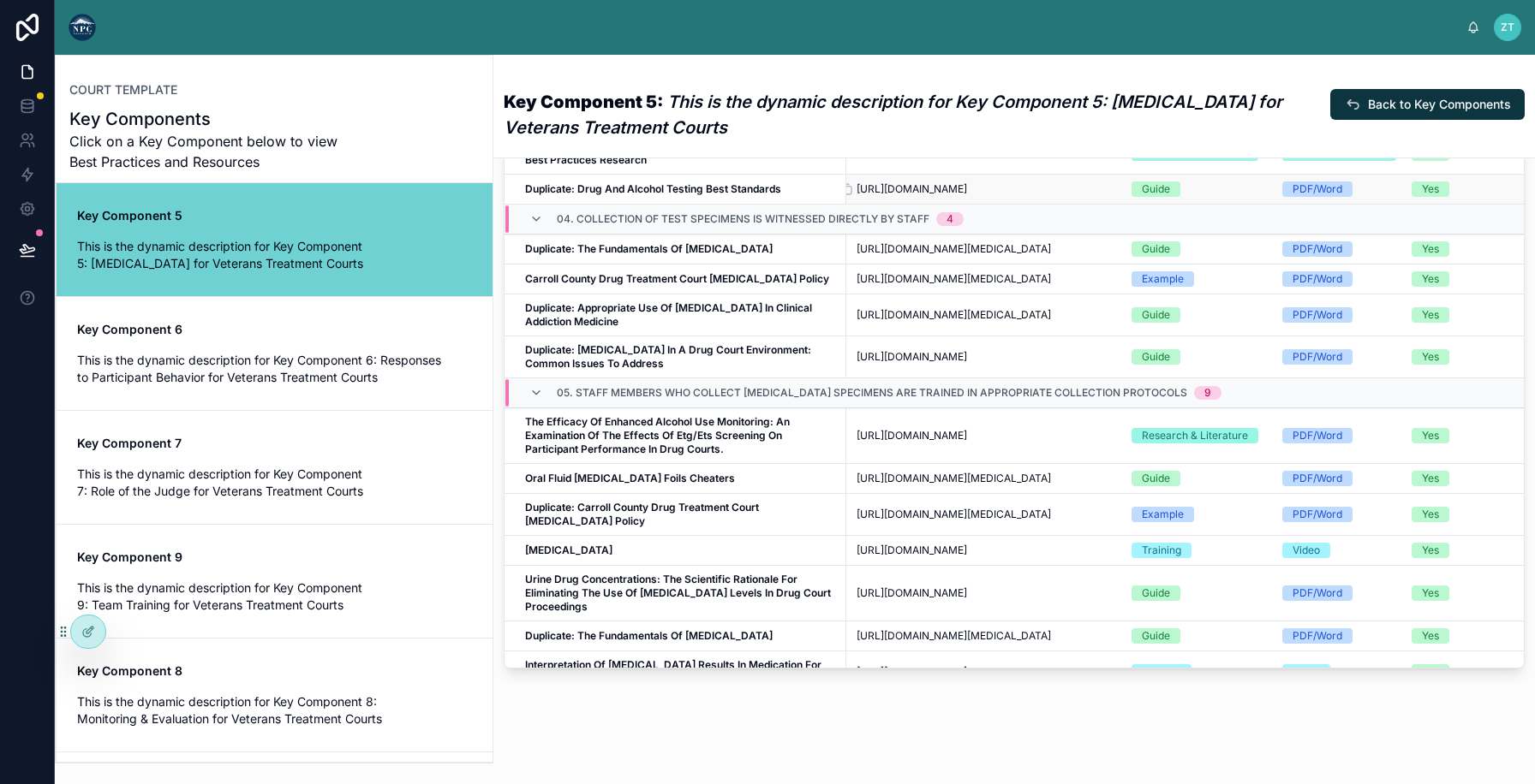
scroll to position [204, 0]
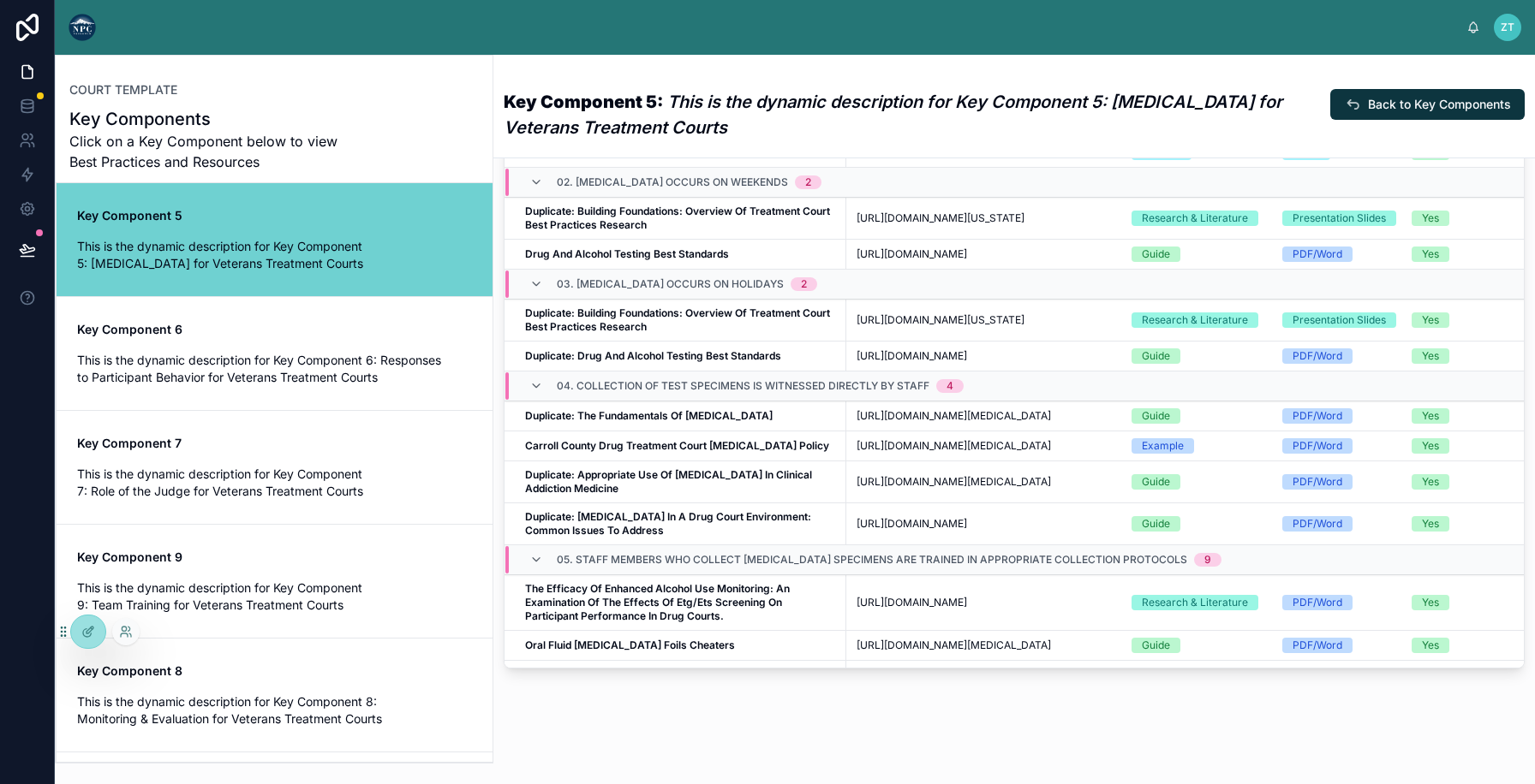
click at [70, 633] on div at bounding box center [88, 632] width 36 height 35
click at [81, 641] on div at bounding box center [88, 632] width 35 height 33
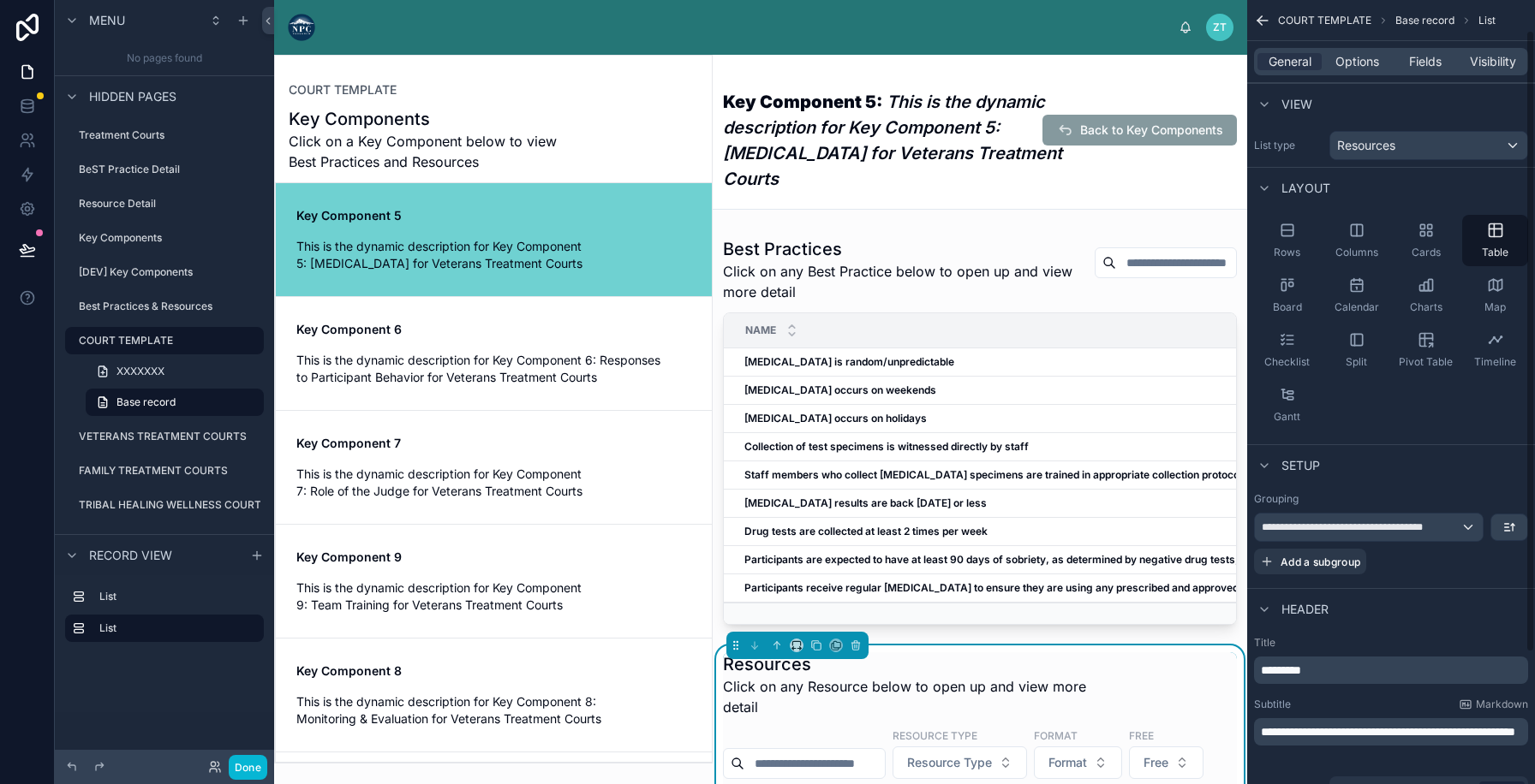
scroll to position [202, 0]
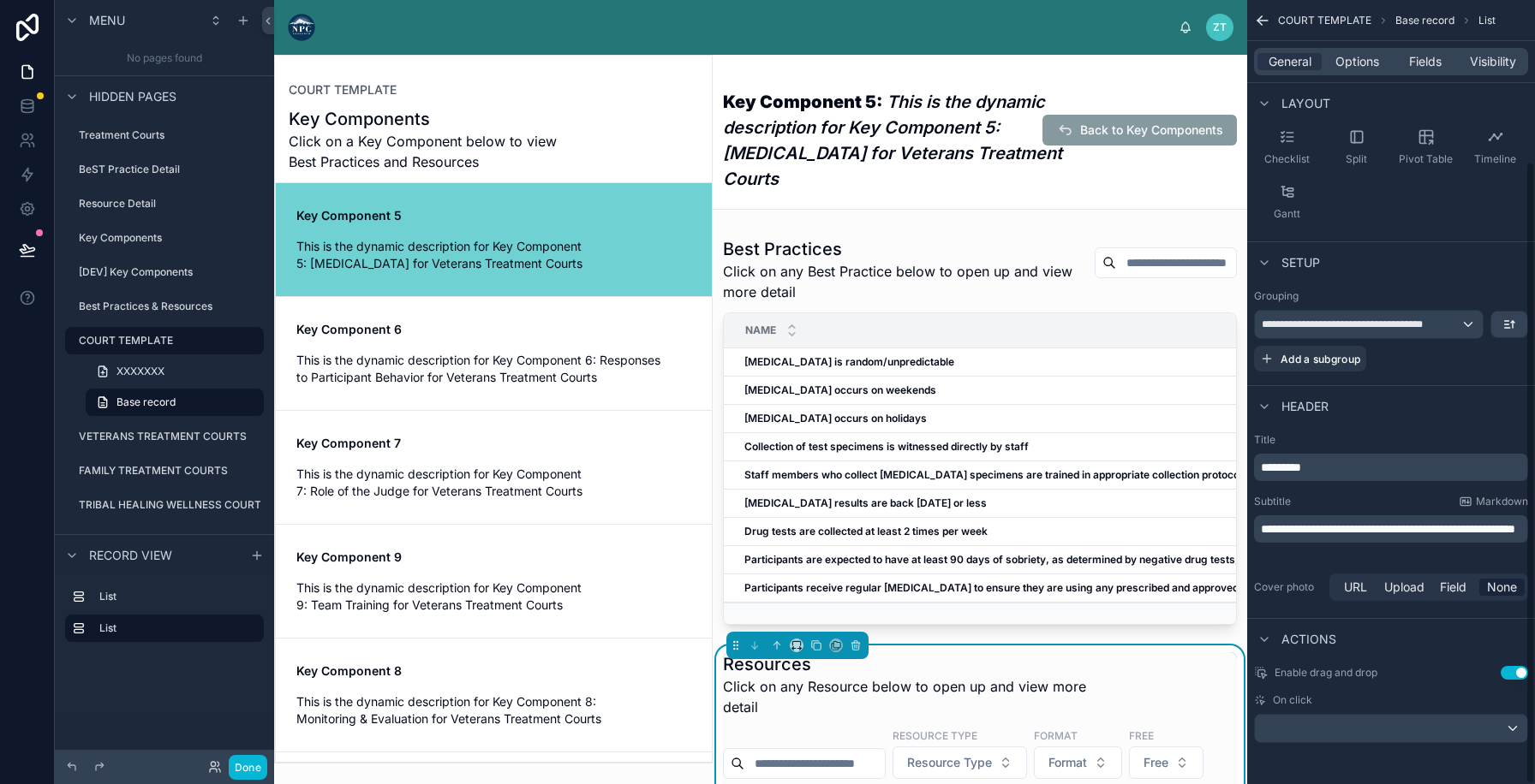
click at [1508, 674] on button "Use setting" at bounding box center [1514, 673] width 28 height 14
click at [1433, 723] on div "scrollable content" at bounding box center [1390, 729] width 273 height 28
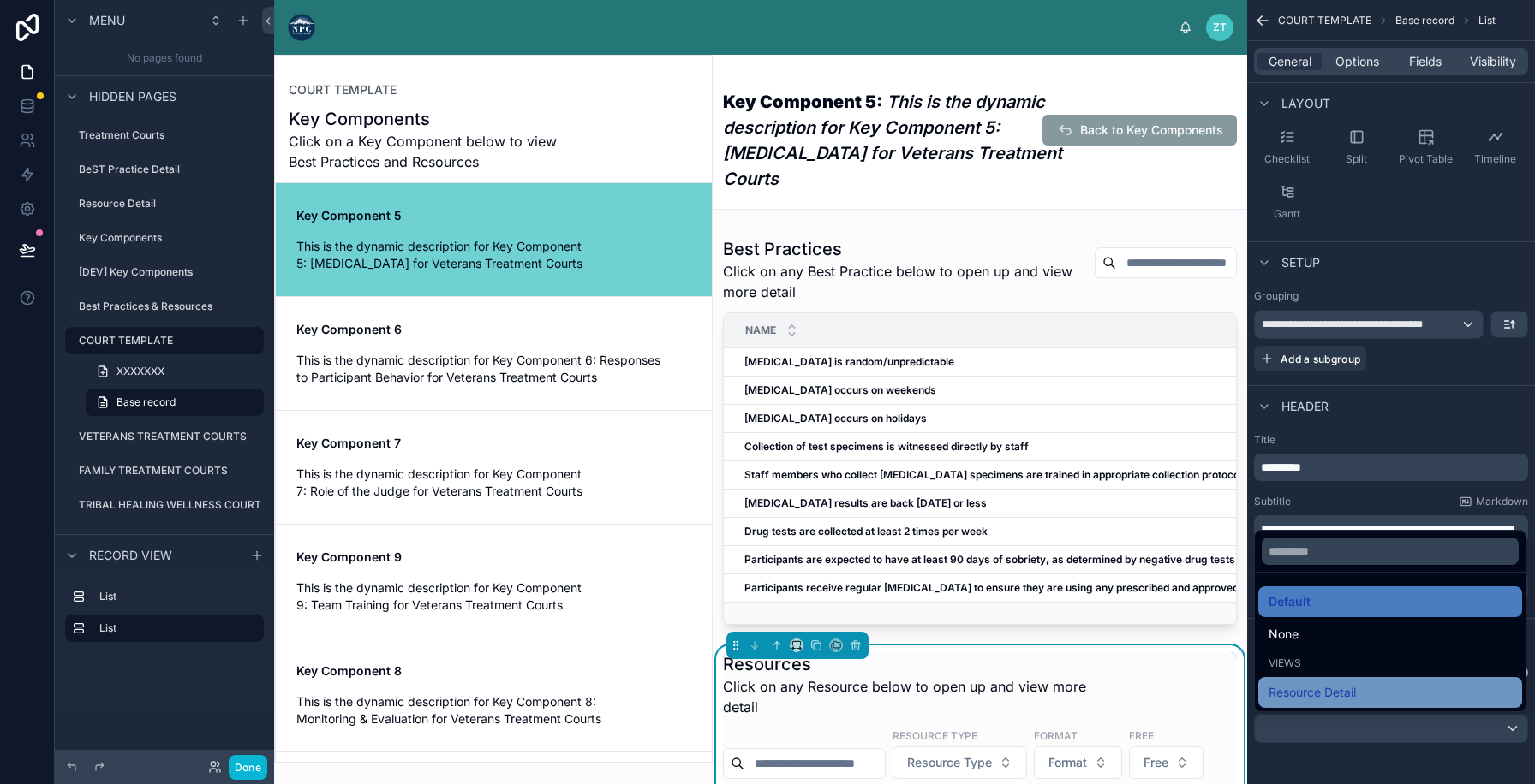
click at [1414, 687] on div "Resource Detail" at bounding box center [1390, 692] width 243 height 21
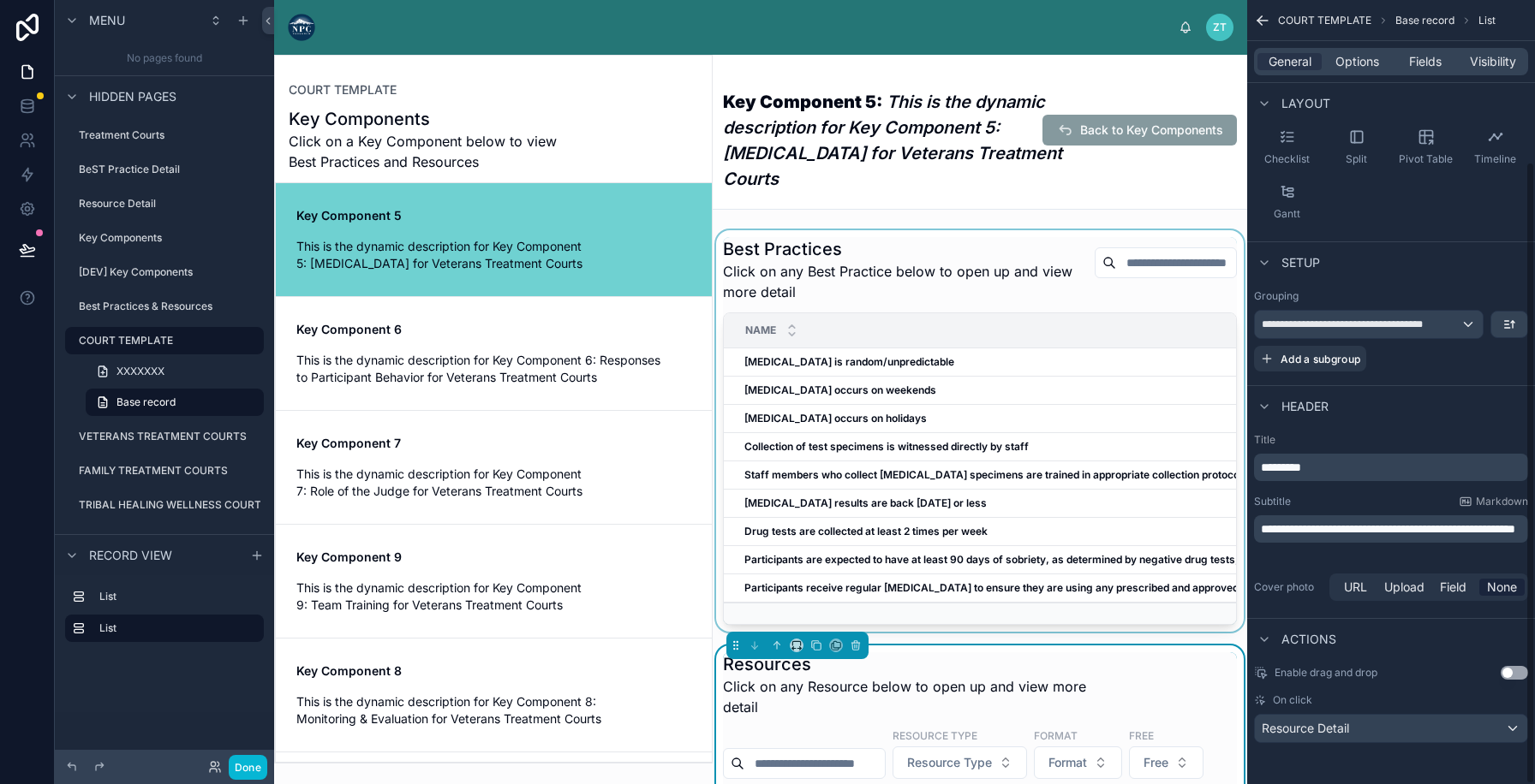
click at [1008, 273] on div at bounding box center [979, 431] width 534 height 402
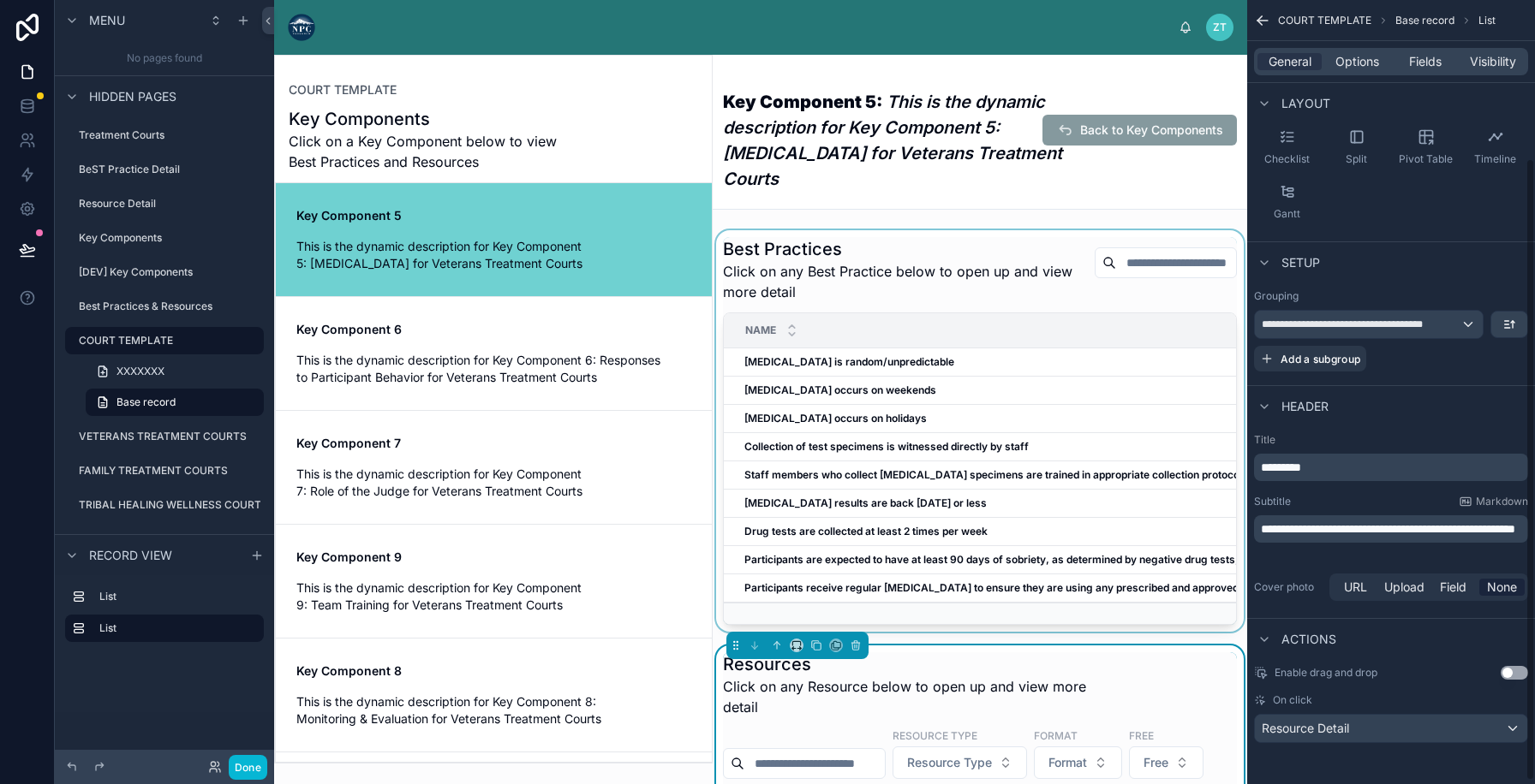
scroll to position [0, 0]
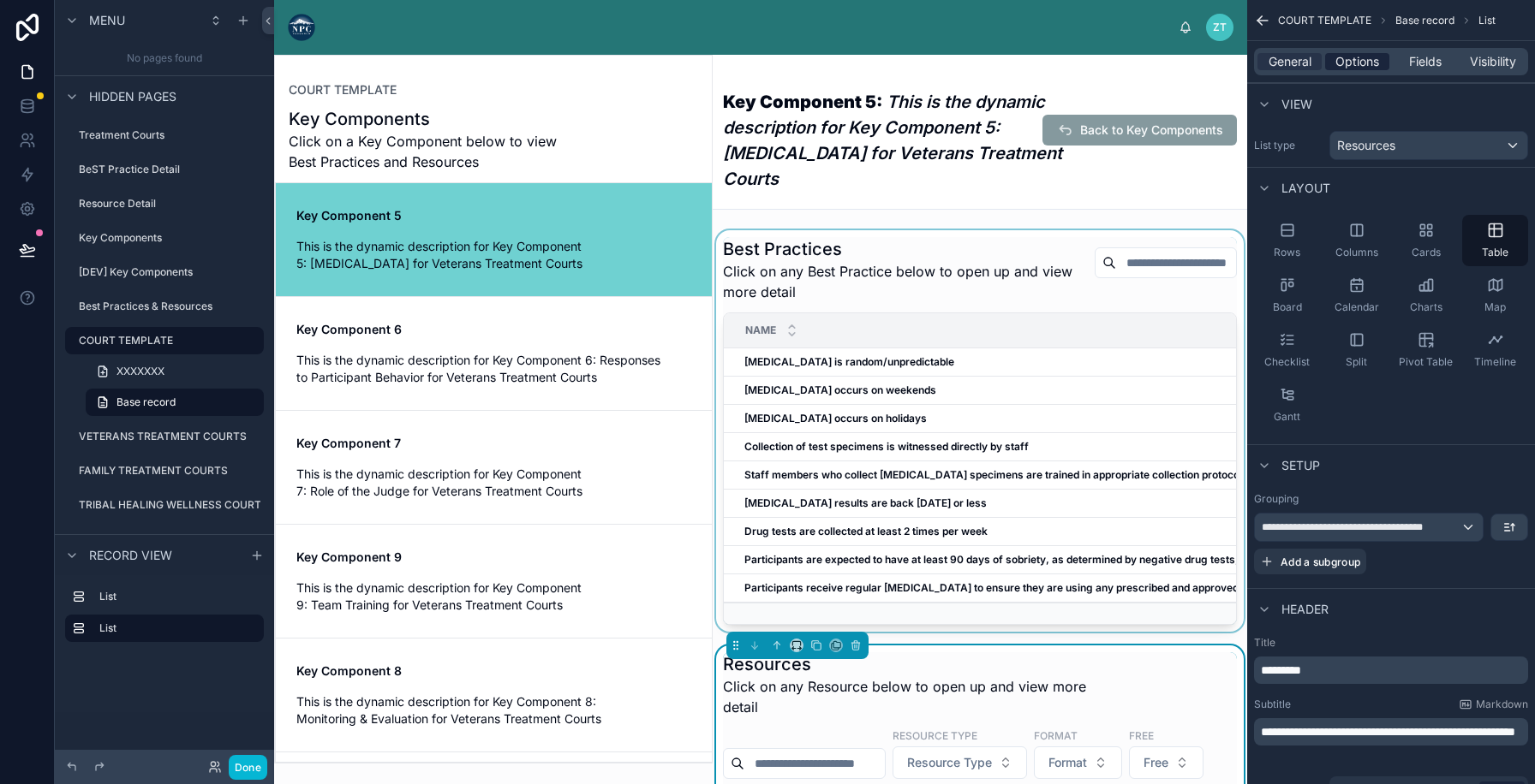
click at [1358, 56] on span "Options" at bounding box center [1357, 61] width 43 height 17
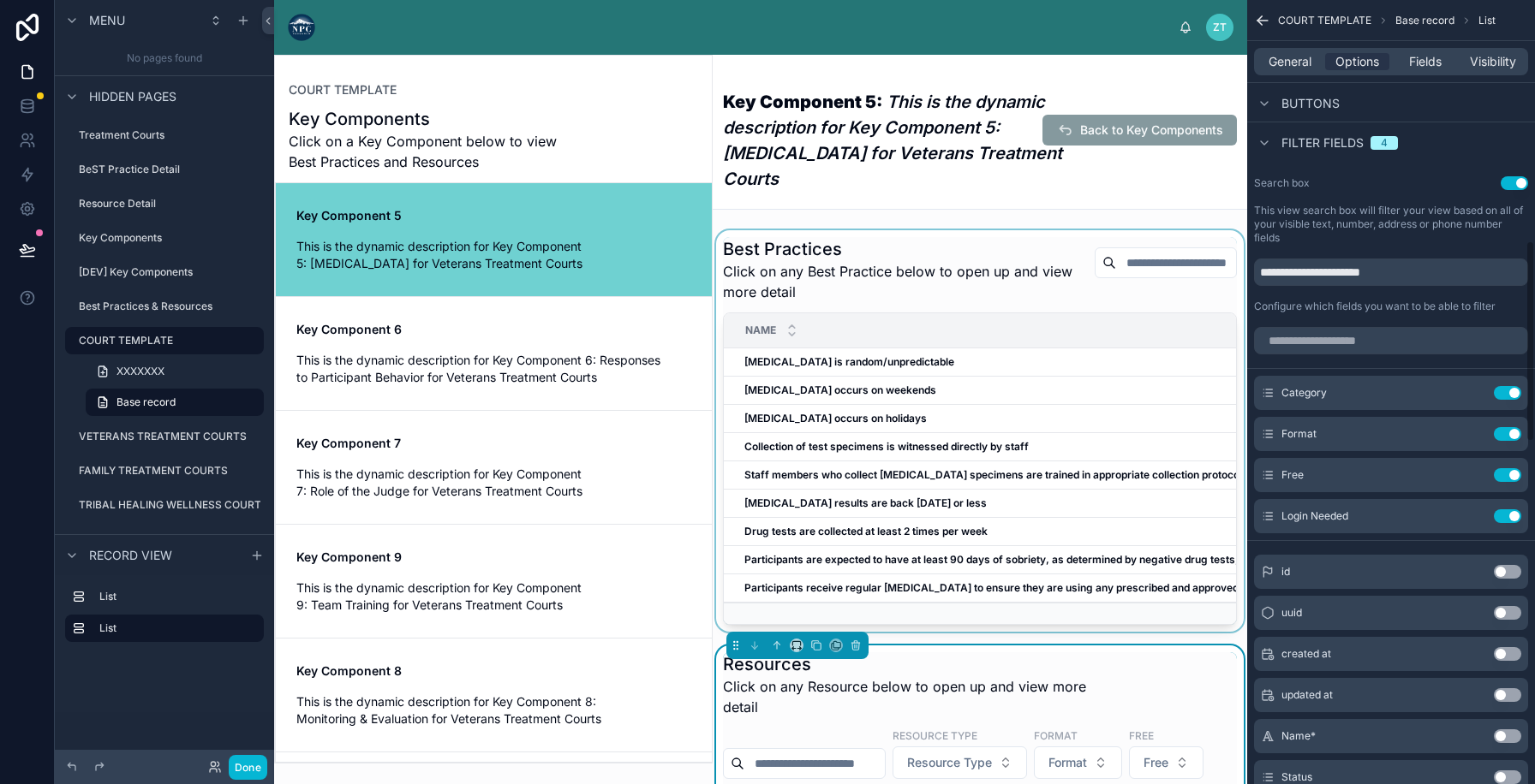
scroll to position [936, 0]
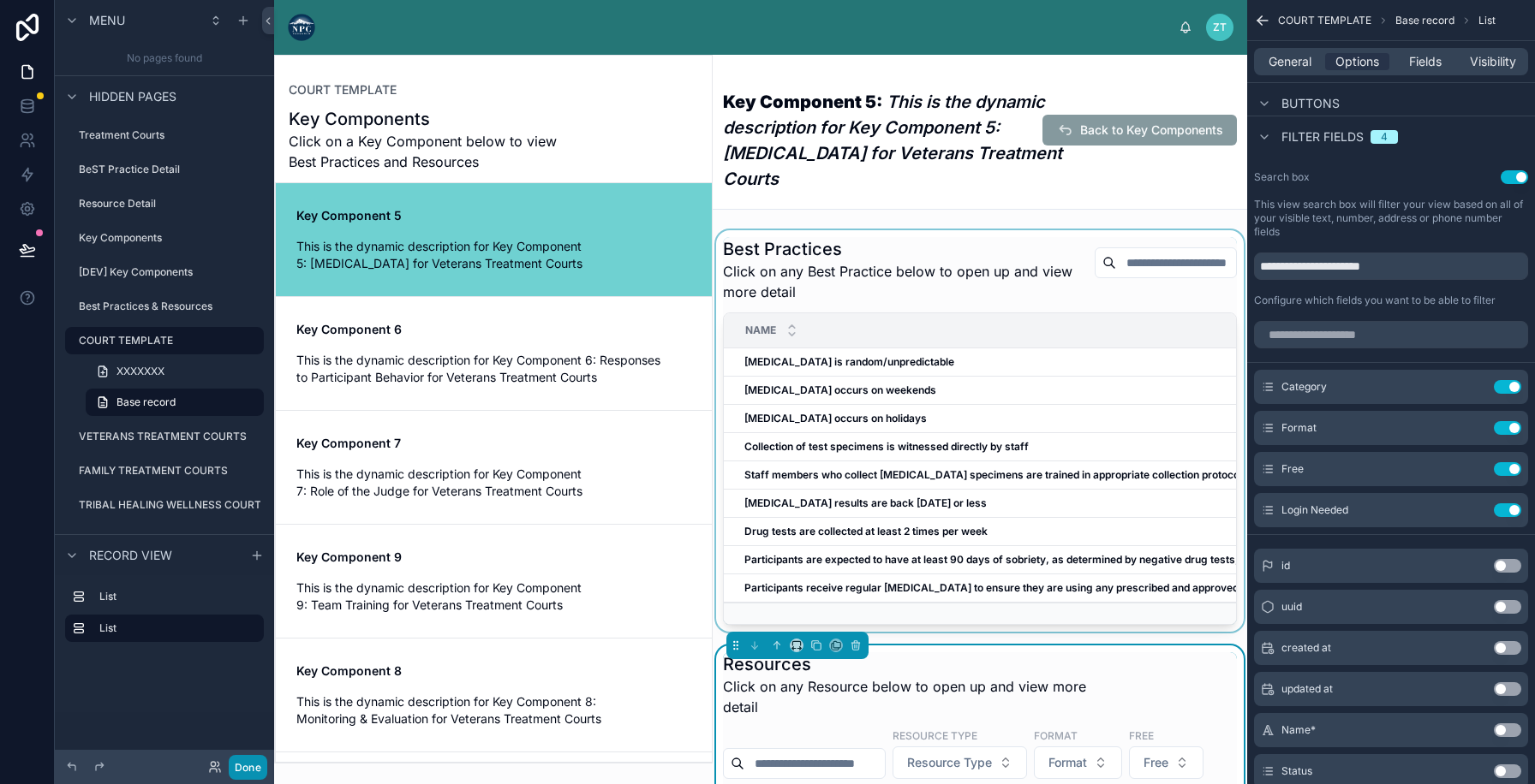
click at [265, 768] on button "Done" at bounding box center [248, 768] width 39 height 25
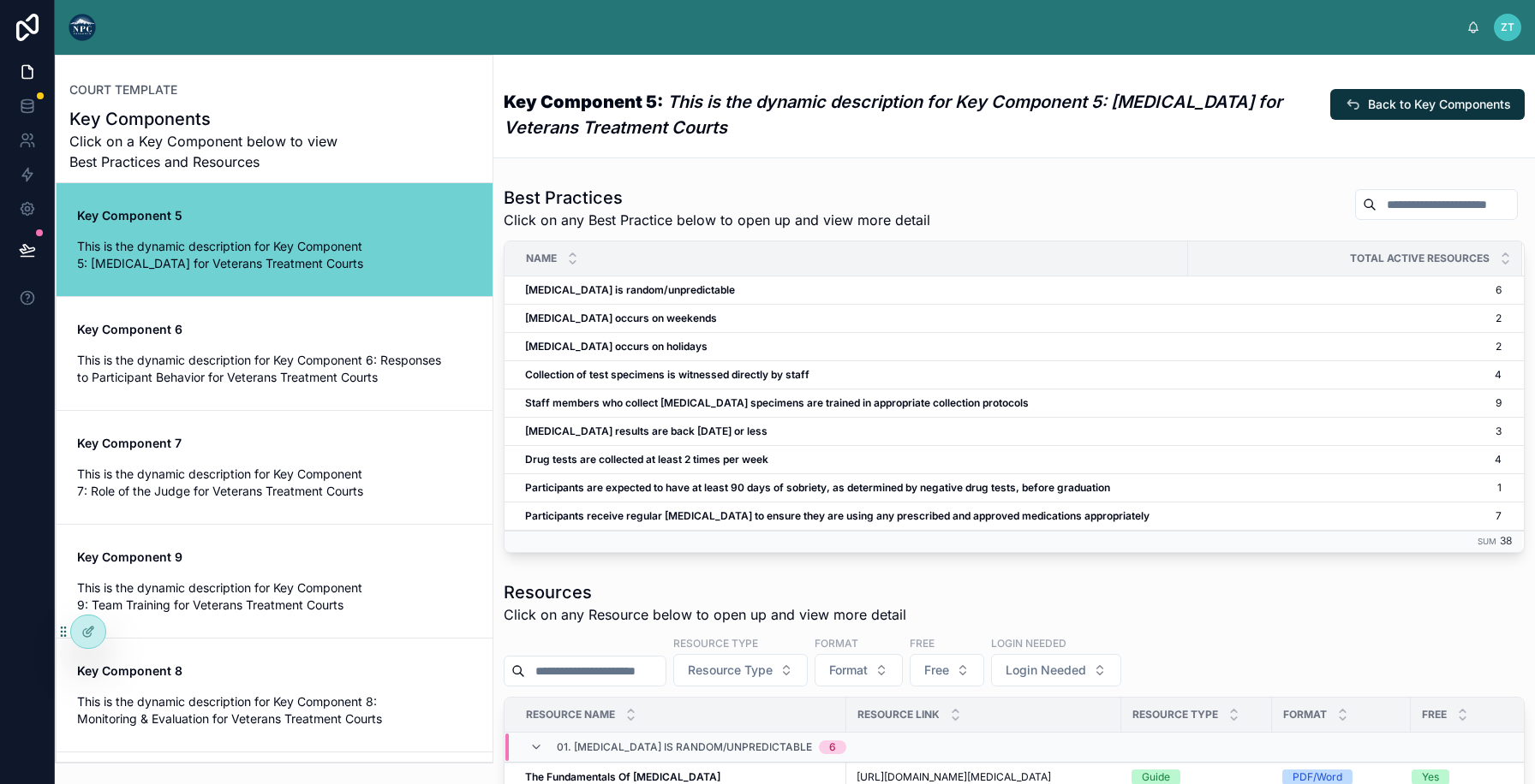
click at [1435, 192] on div at bounding box center [1436, 205] width 163 height 31
click at [1431, 201] on input "text" at bounding box center [1447, 205] width 140 height 24
type input "*******"
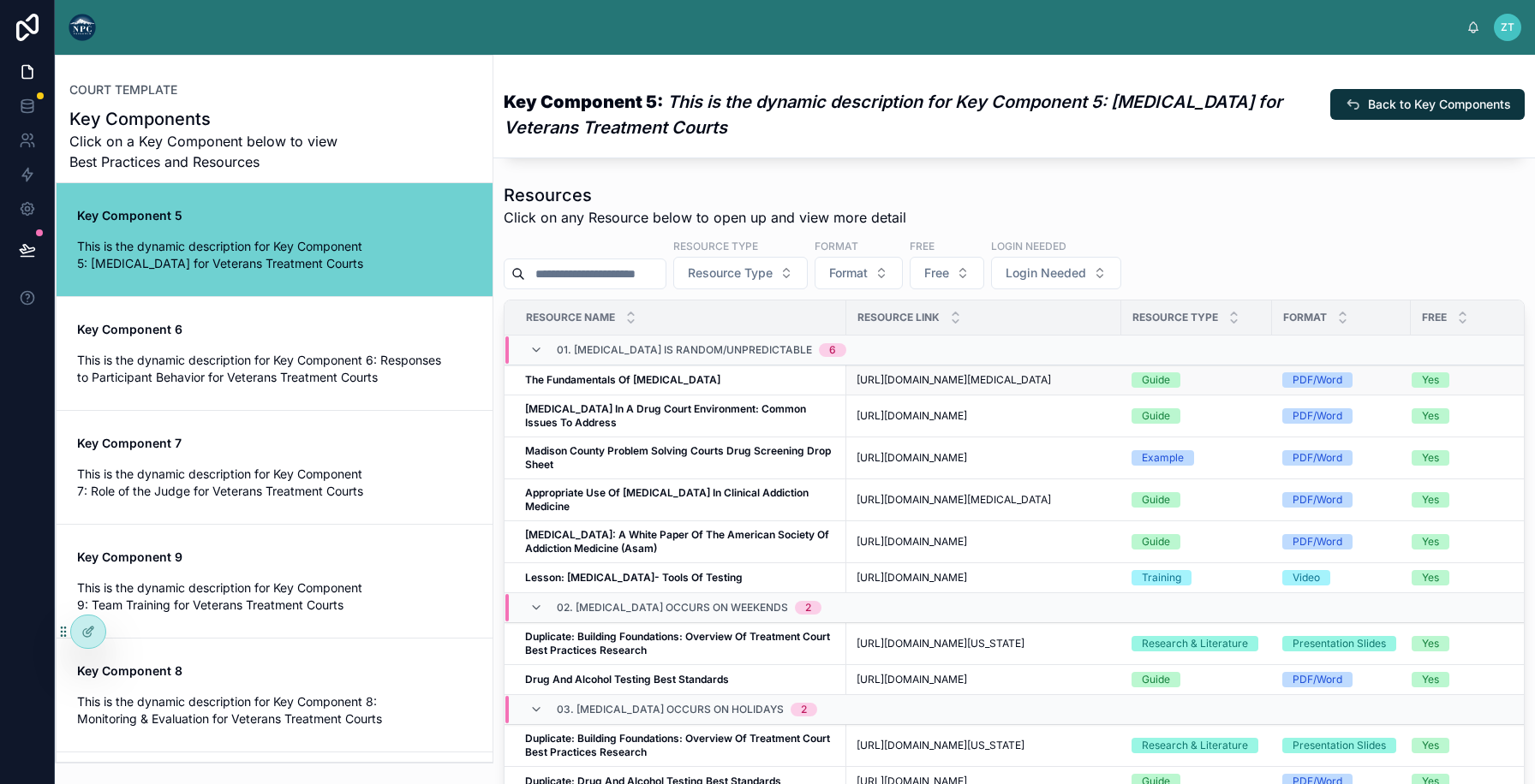
click at [773, 395] on td "The Fundamentals Of [MEDICAL_DATA] The Fundamentals Of [MEDICAL_DATA]" at bounding box center [675, 380] width 342 height 30
click at [856, 386] on div at bounding box center [854, 380] width 28 height 14
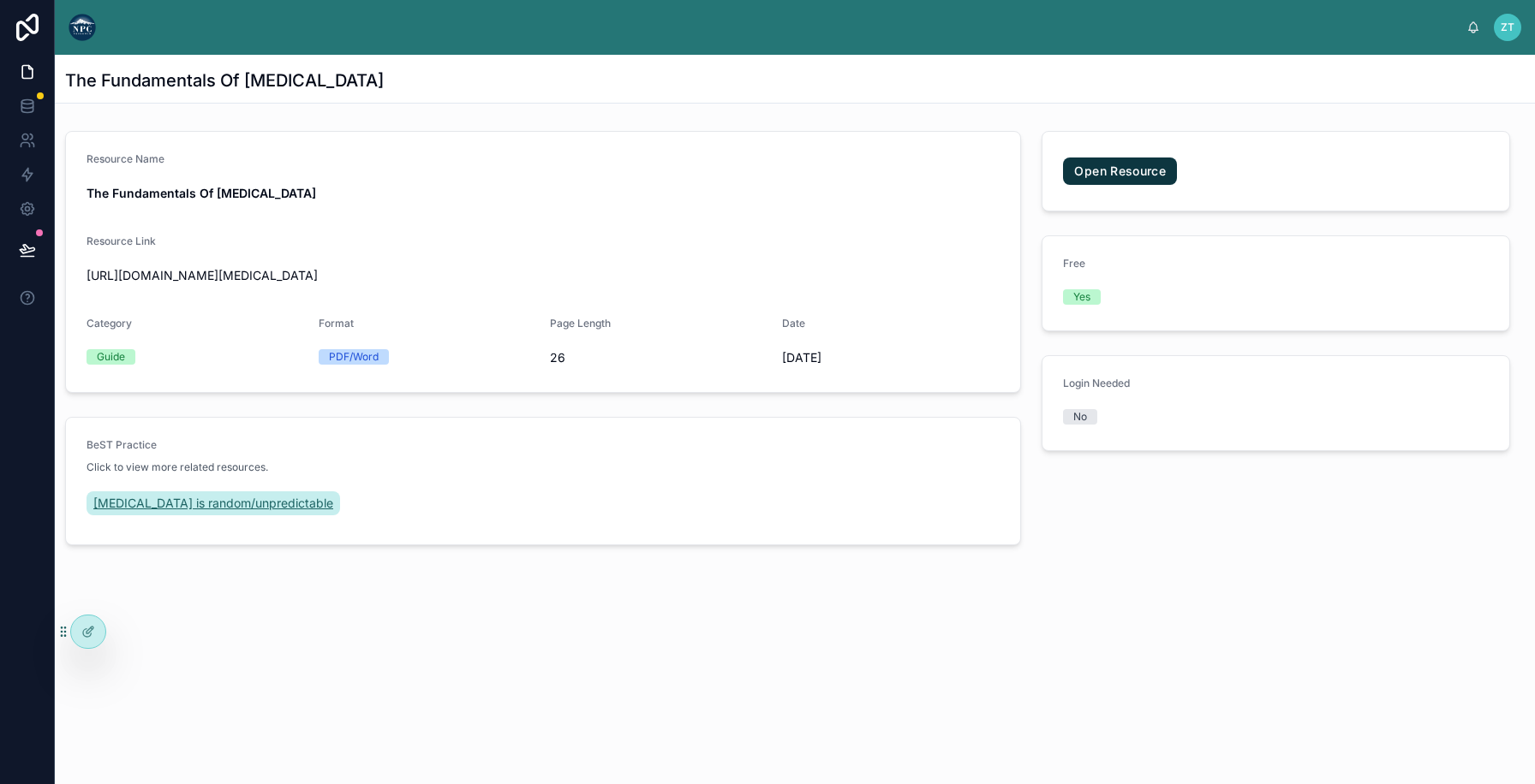
click at [211, 509] on span "[MEDICAL_DATA] is random/unpredictable" at bounding box center [213, 504] width 240 height 17
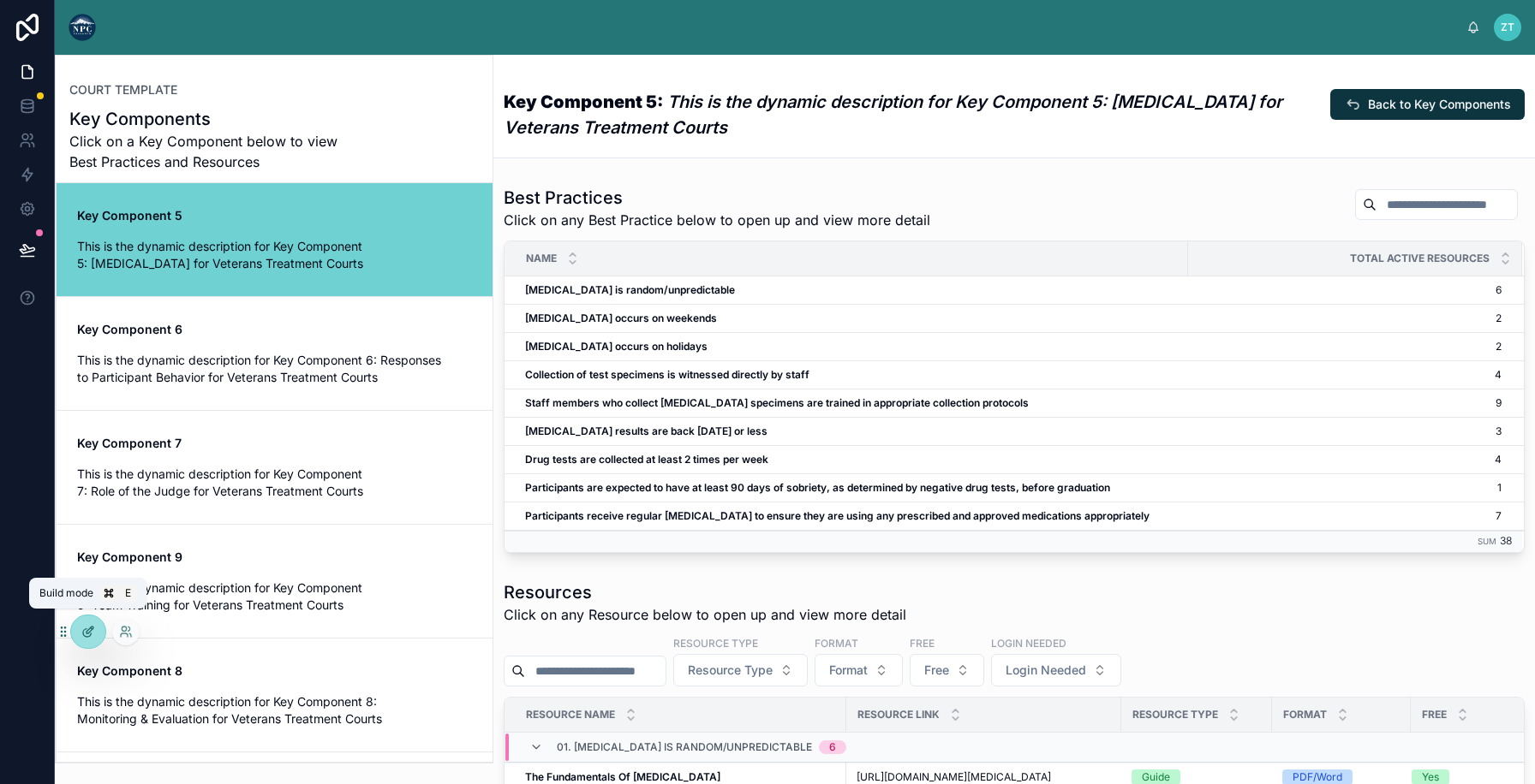
click at [89, 630] on icon at bounding box center [88, 632] width 14 height 14
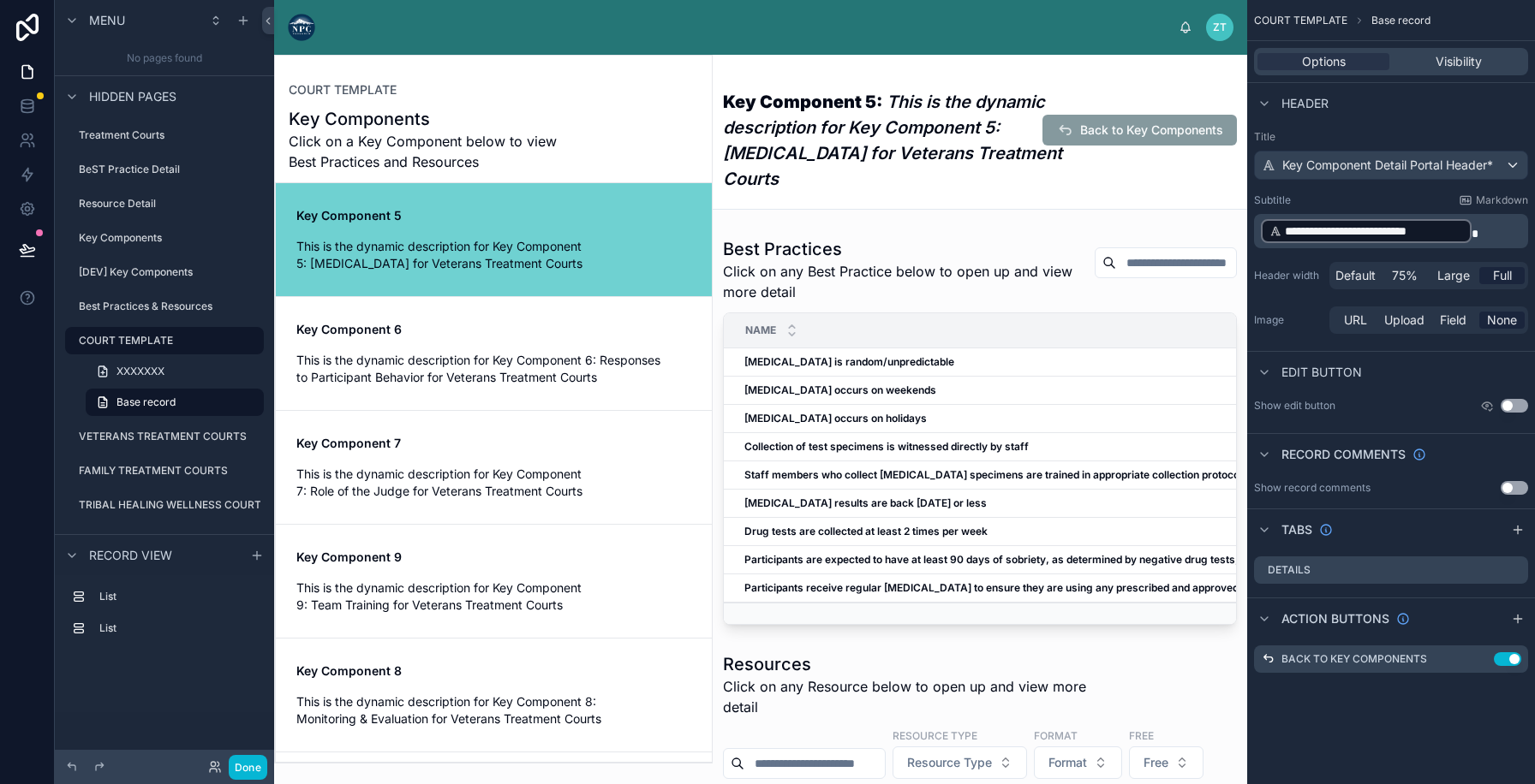
click at [951, 115] on h3 "Key Component 5: This is the dynamic description for Key Component 5: [MEDICAL_…" at bounding box center [915, 140] width 385 height 103
click at [1120, 151] on div "Key Component 5: This is the dynamic description for Key Component 5: [MEDICAL_…" at bounding box center [980, 133] width 514 height 130
click at [1507, 657] on button "Use setting" at bounding box center [1507, 659] width 28 height 14
click at [249, 770] on button "Done" at bounding box center [248, 768] width 39 height 25
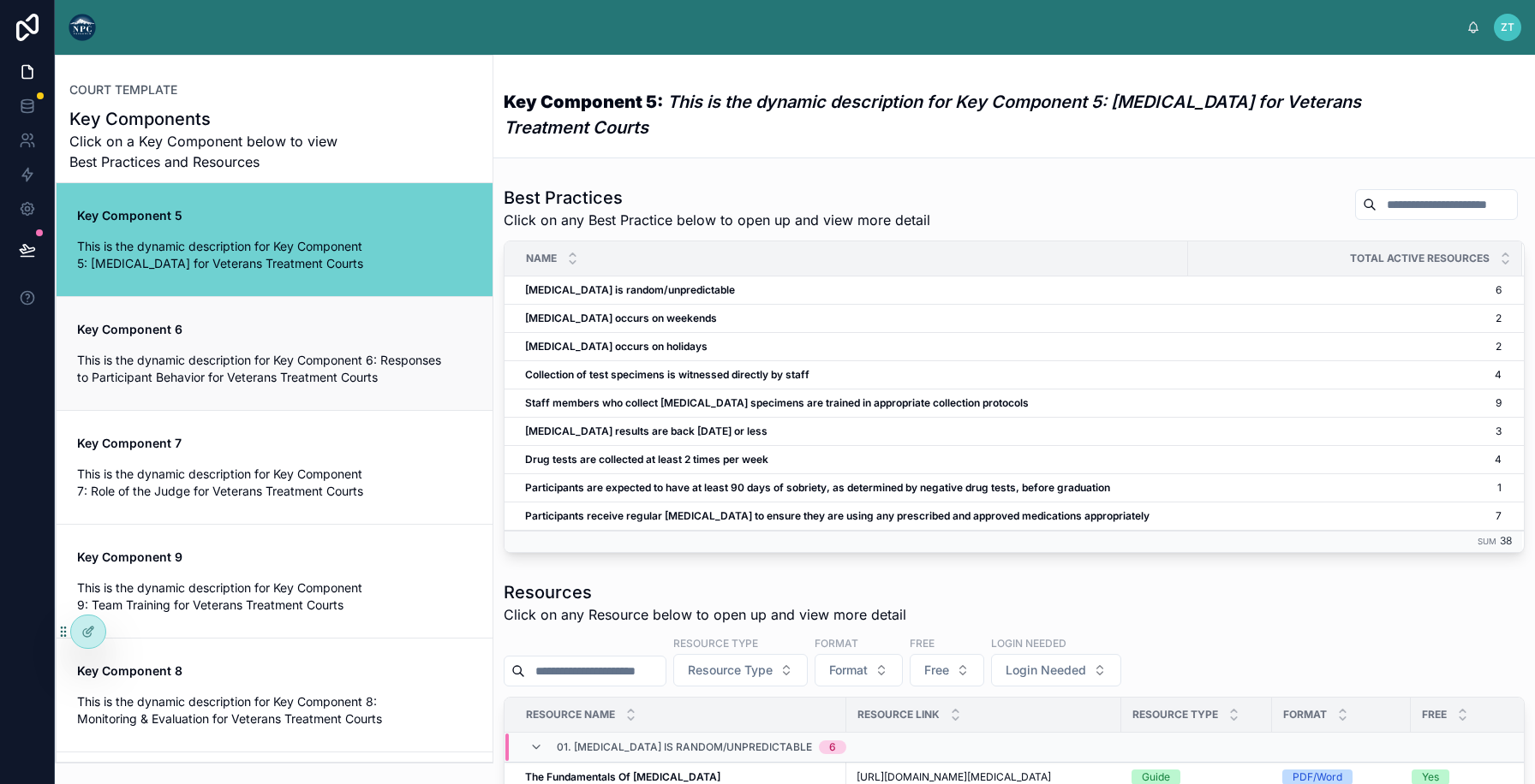
click at [374, 350] on div "Key Component 6 This is the dynamic description for Key Component 6: Responses …" at bounding box center [274, 353] width 395 height 65
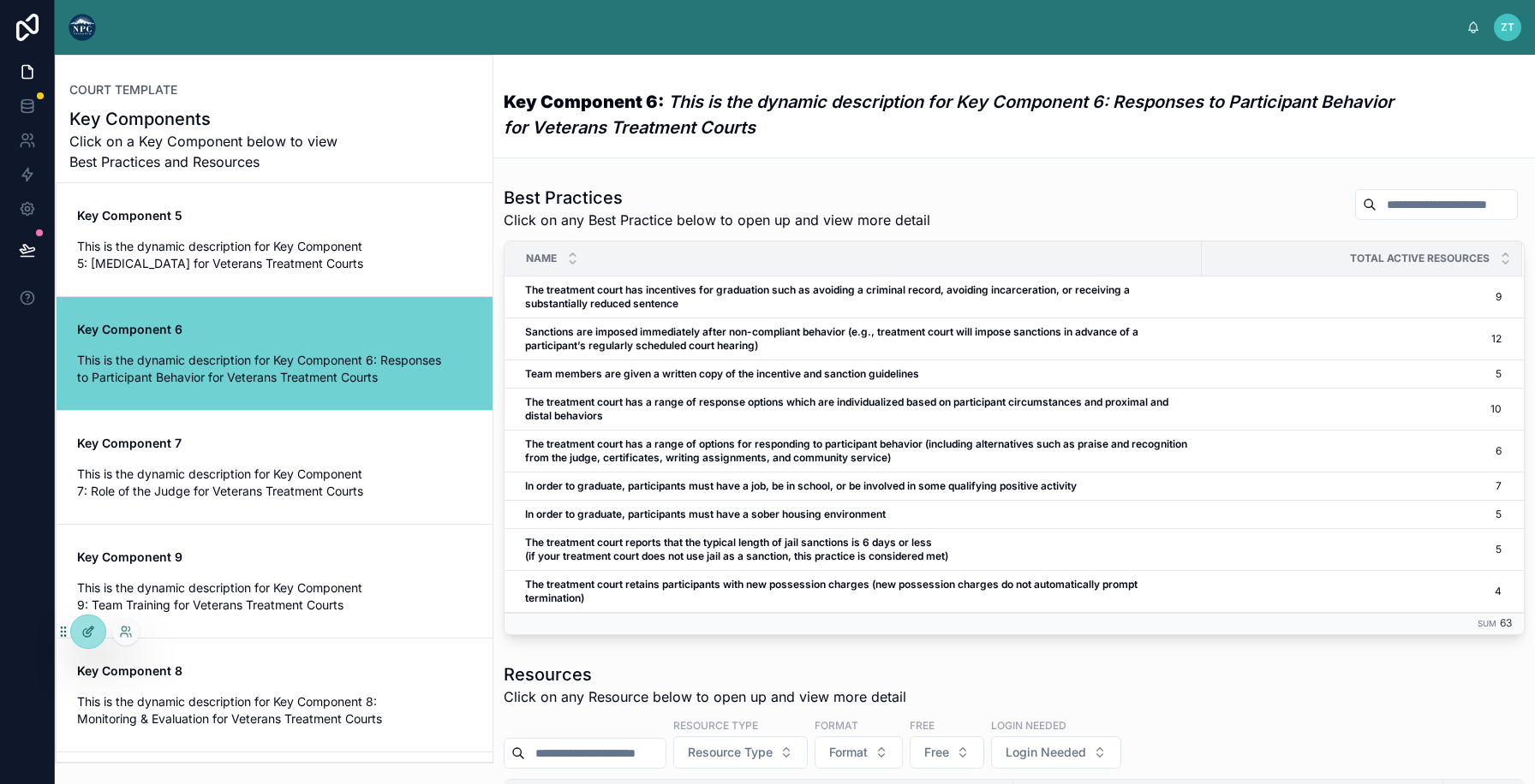
click at [88, 639] on div at bounding box center [88, 632] width 35 height 33
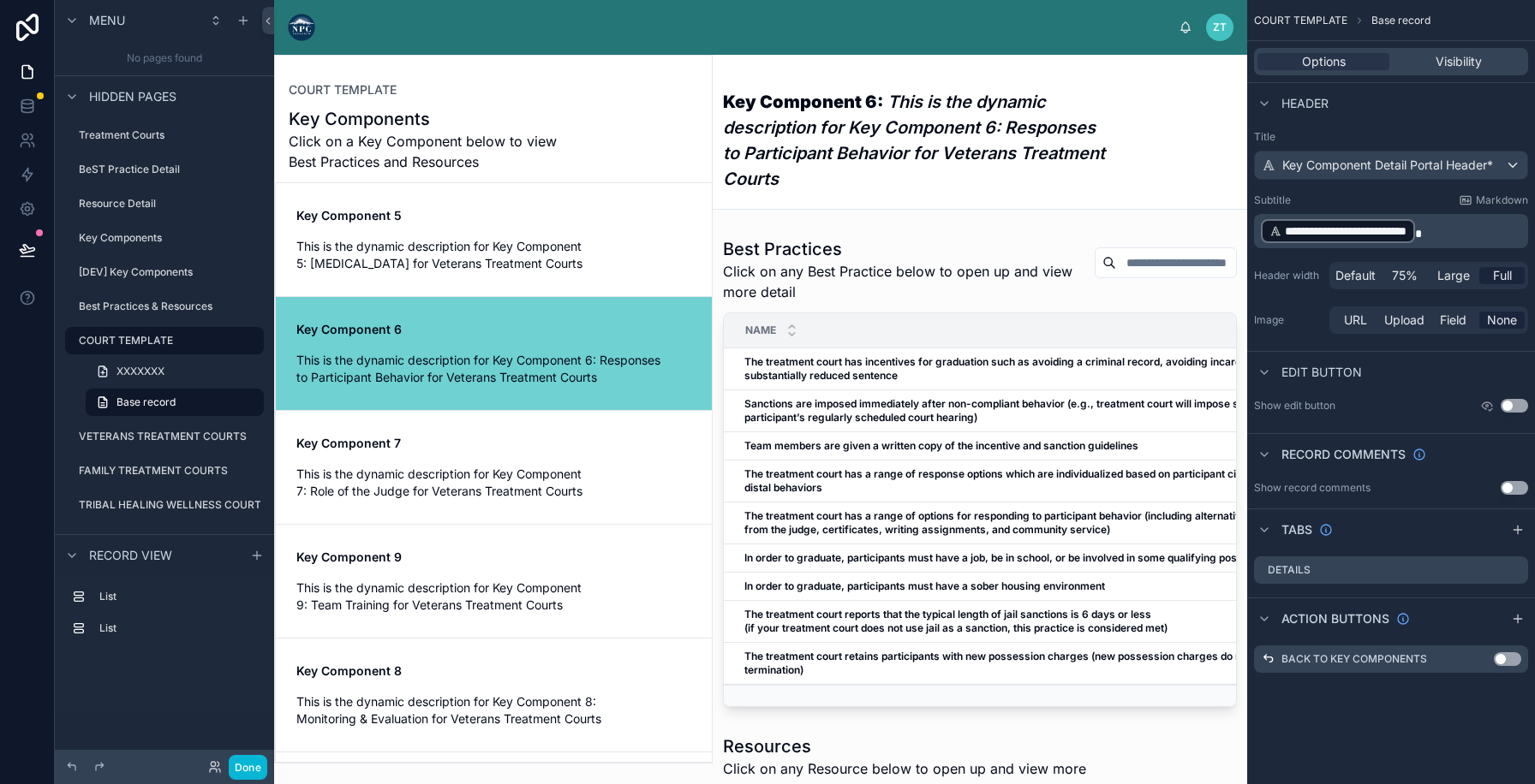
scroll to position [113, 0]
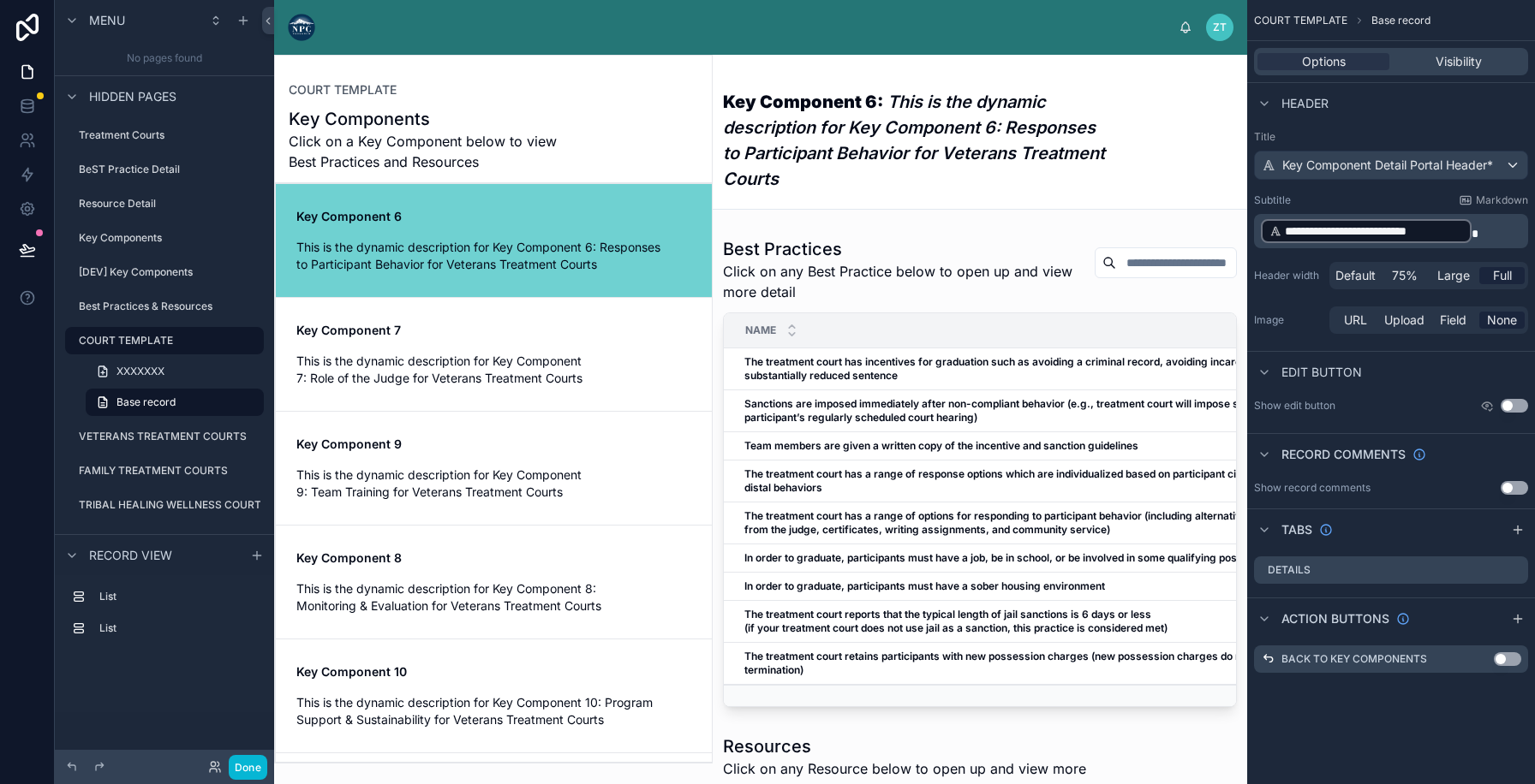
click at [443, 219] on div at bounding box center [493, 408] width 437 height 707
click at [150, 341] on label "COURT TEMPLATE" at bounding box center [154, 341] width 151 height 14
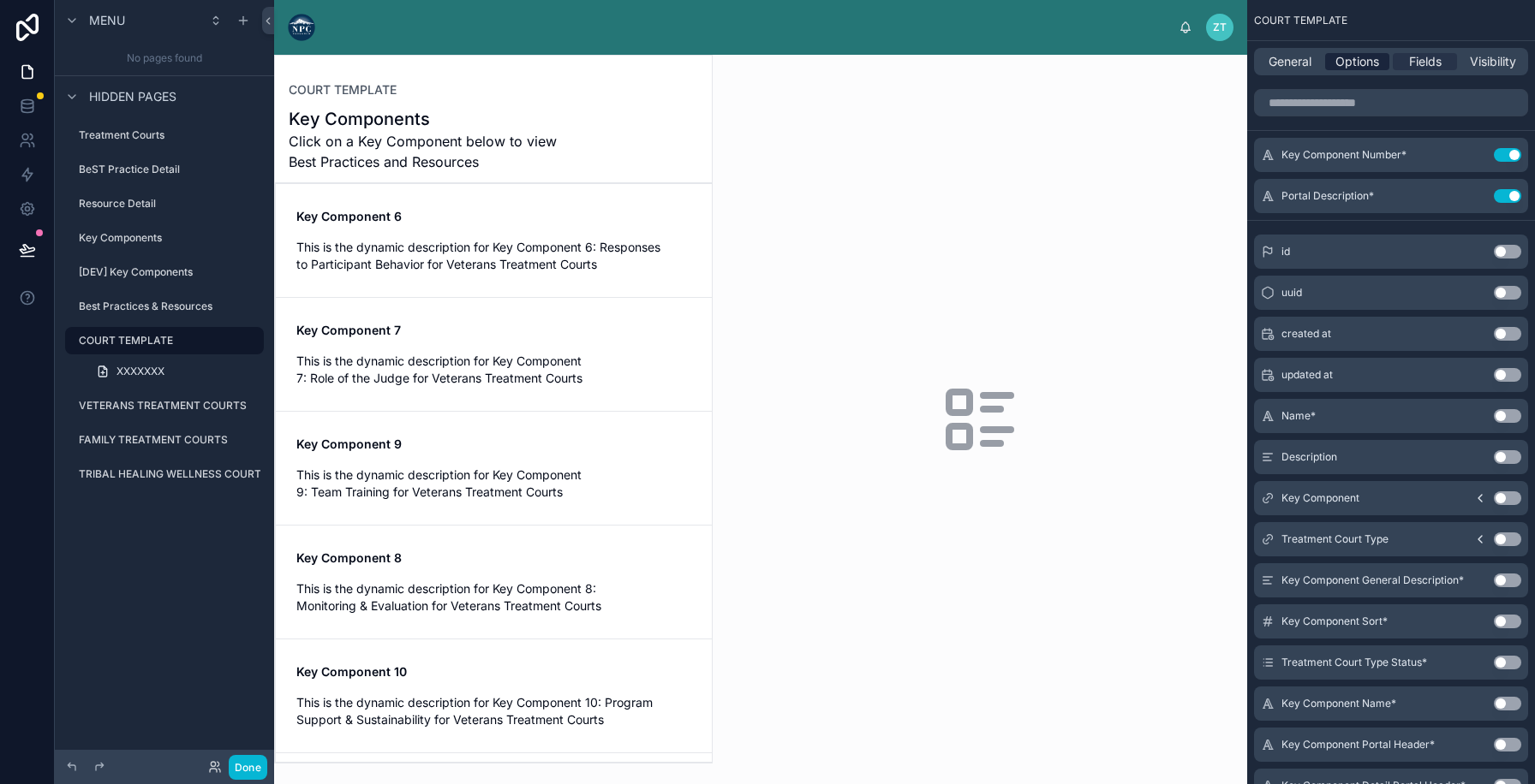
click at [1338, 55] on span "Options" at bounding box center [1357, 61] width 43 height 17
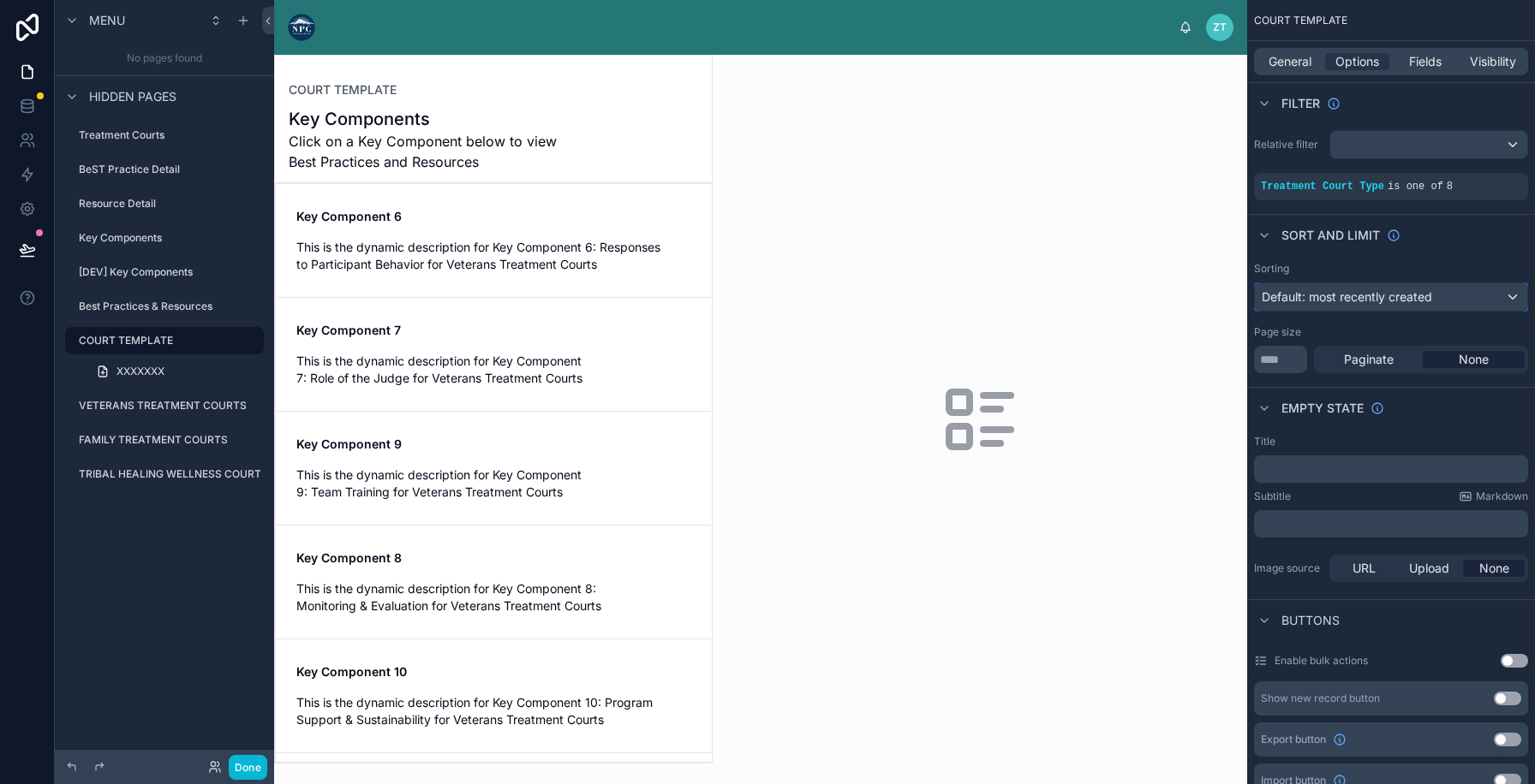
click at [1365, 292] on span "Default: most recently created" at bounding box center [1346, 296] width 171 height 15
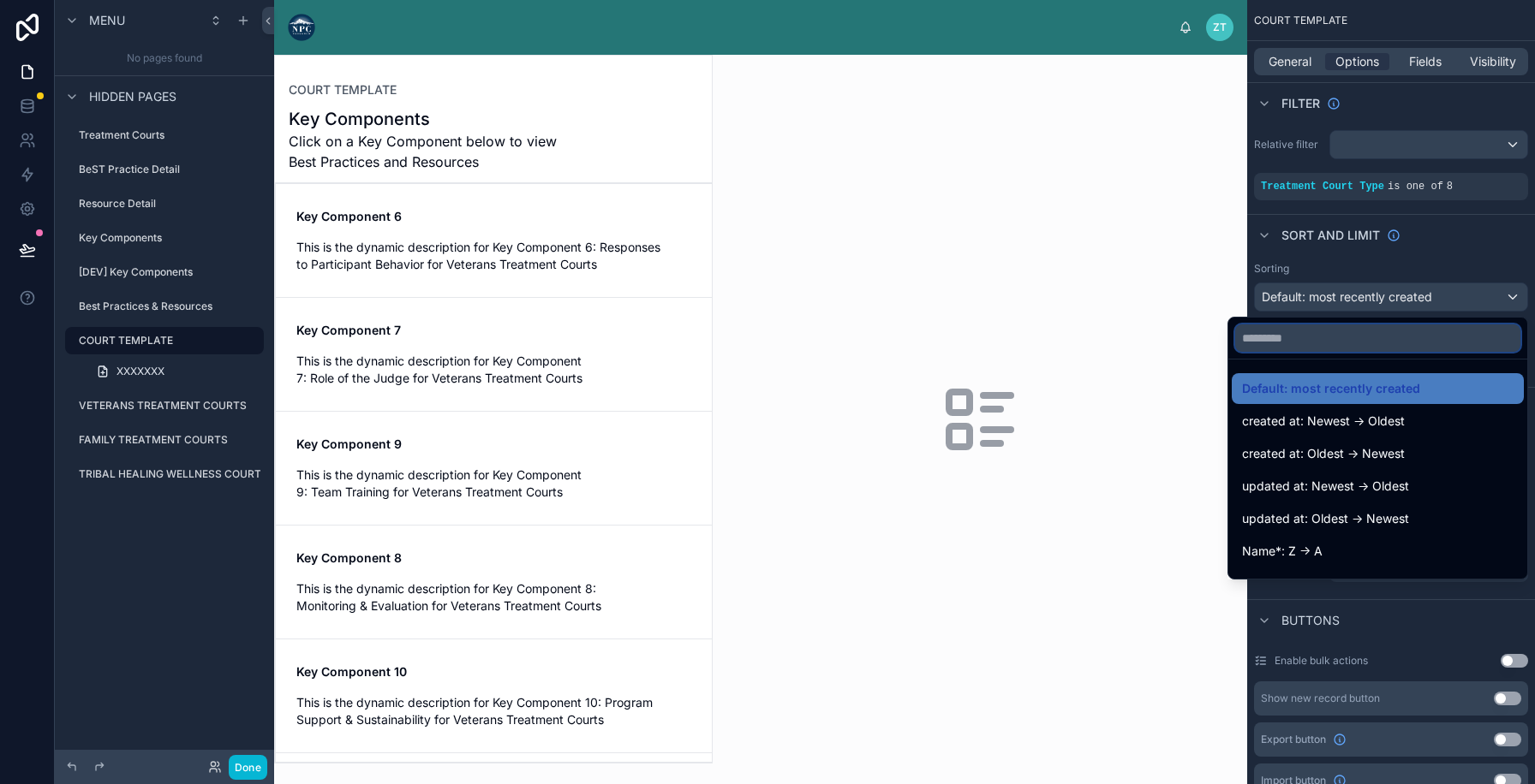
click at [1330, 350] on input "text" at bounding box center [1377, 338] width 285 height 28
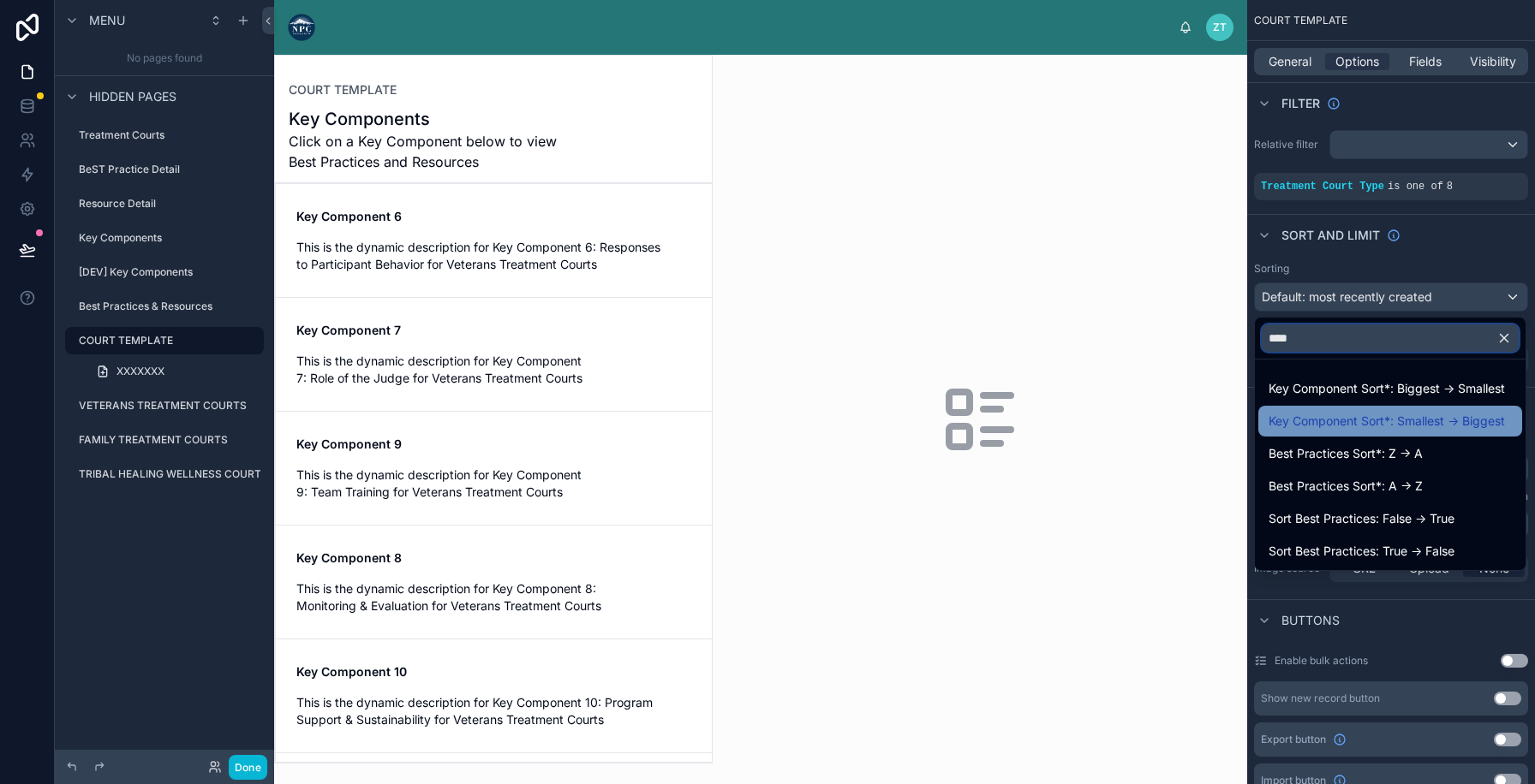
type input "****"
click at [1363, 419] on span "Key Component Sort*: Smallest -> Biggest" at bounding box center [1386, 421] width 236 height 21
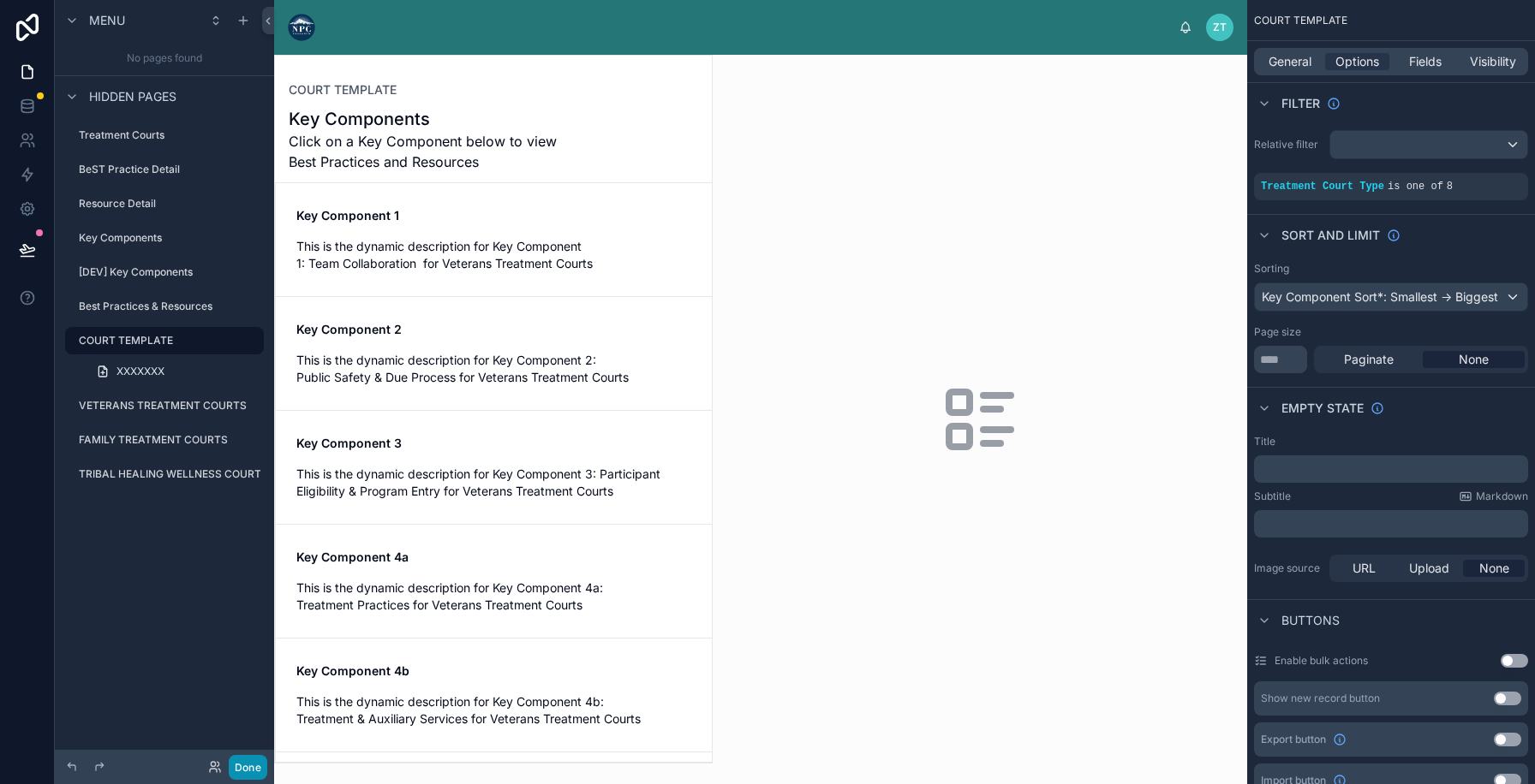
click at [242, 765] on button "Done" at bounding box center [248, 768] width 39 height 25
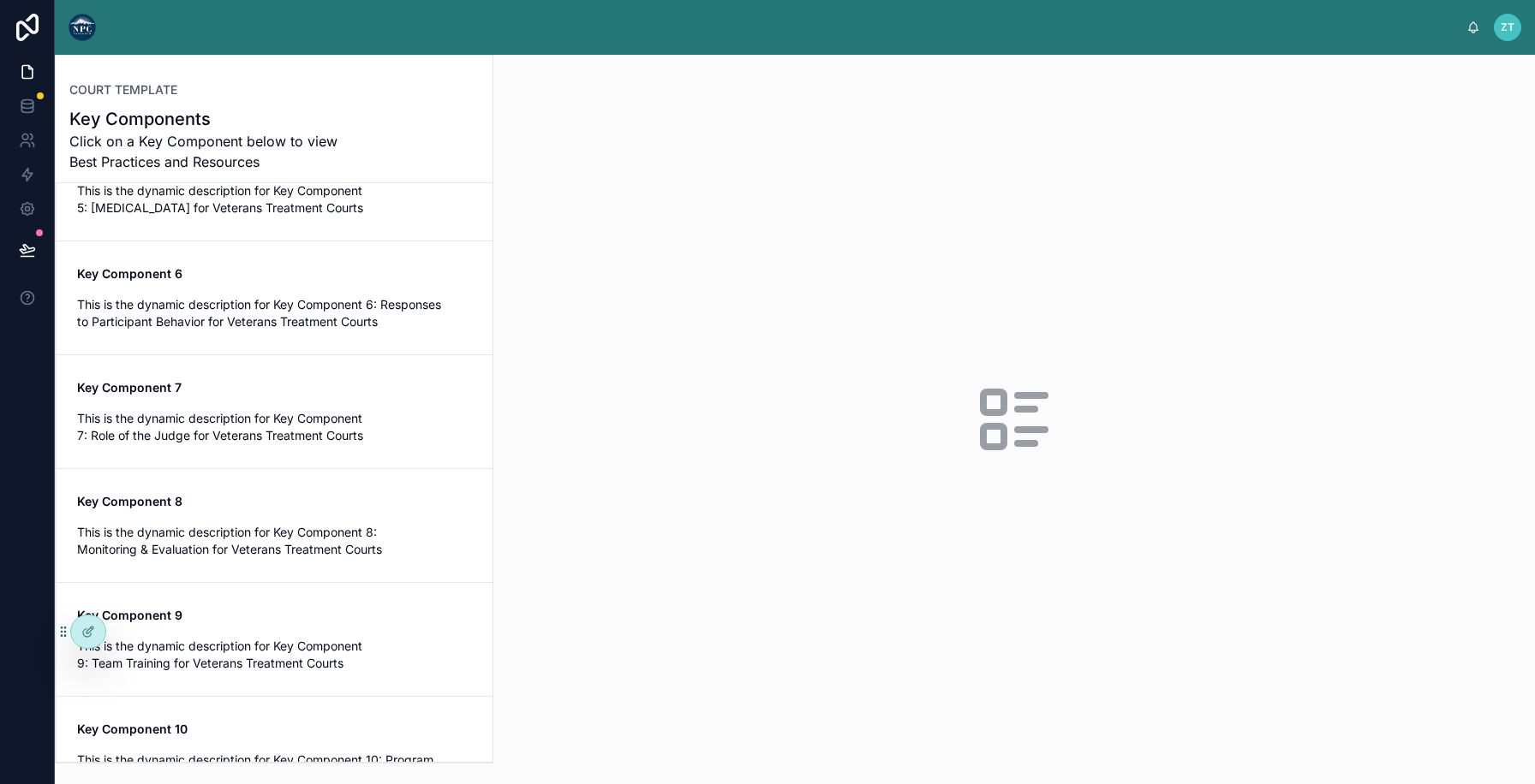
scroll to position [673, 0]
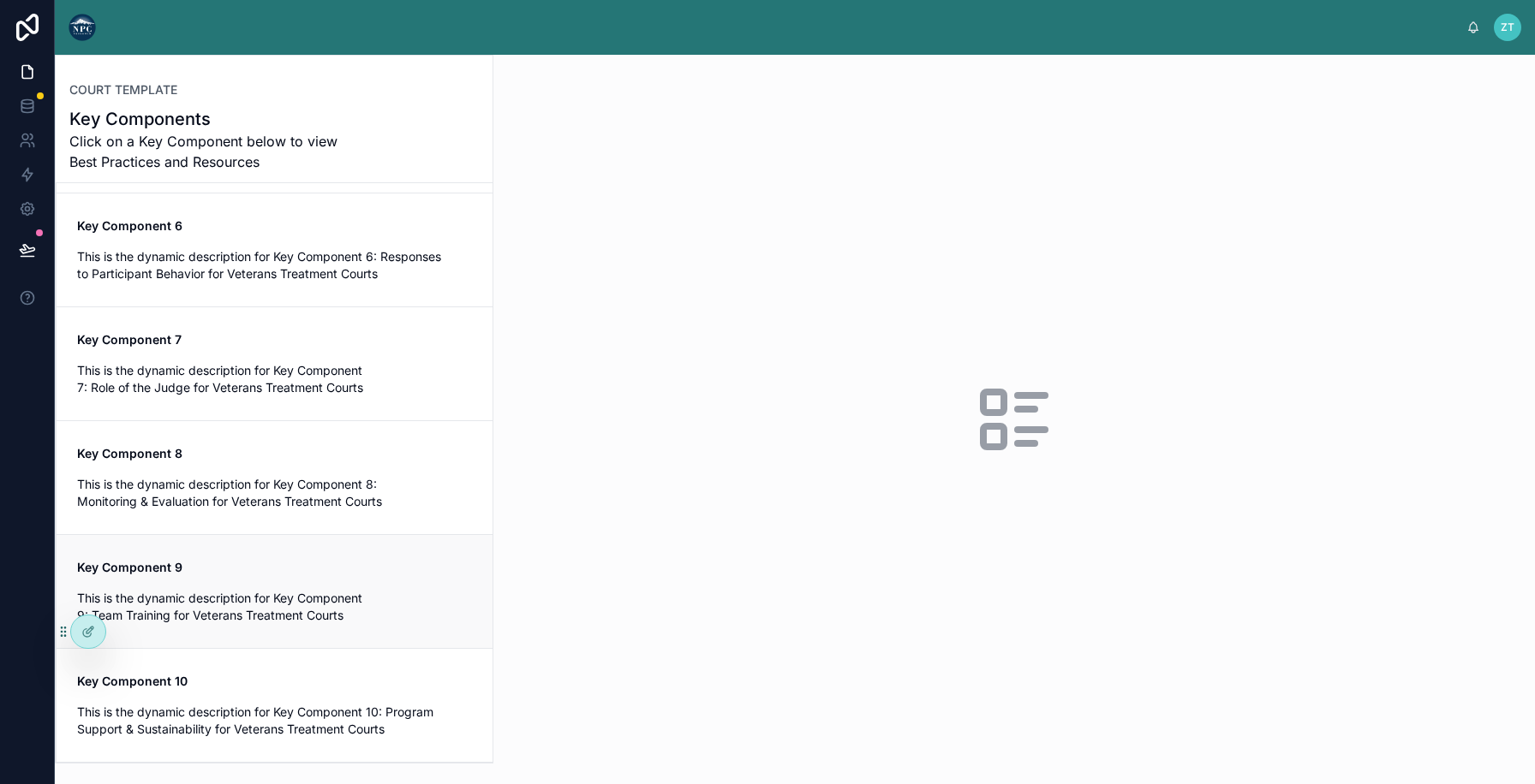
click at [333, 579] on div "Key Component 9 This is the dynamic description for Key Component 9: Team Train…" at bounding box center [274, 591] width 395 height 65
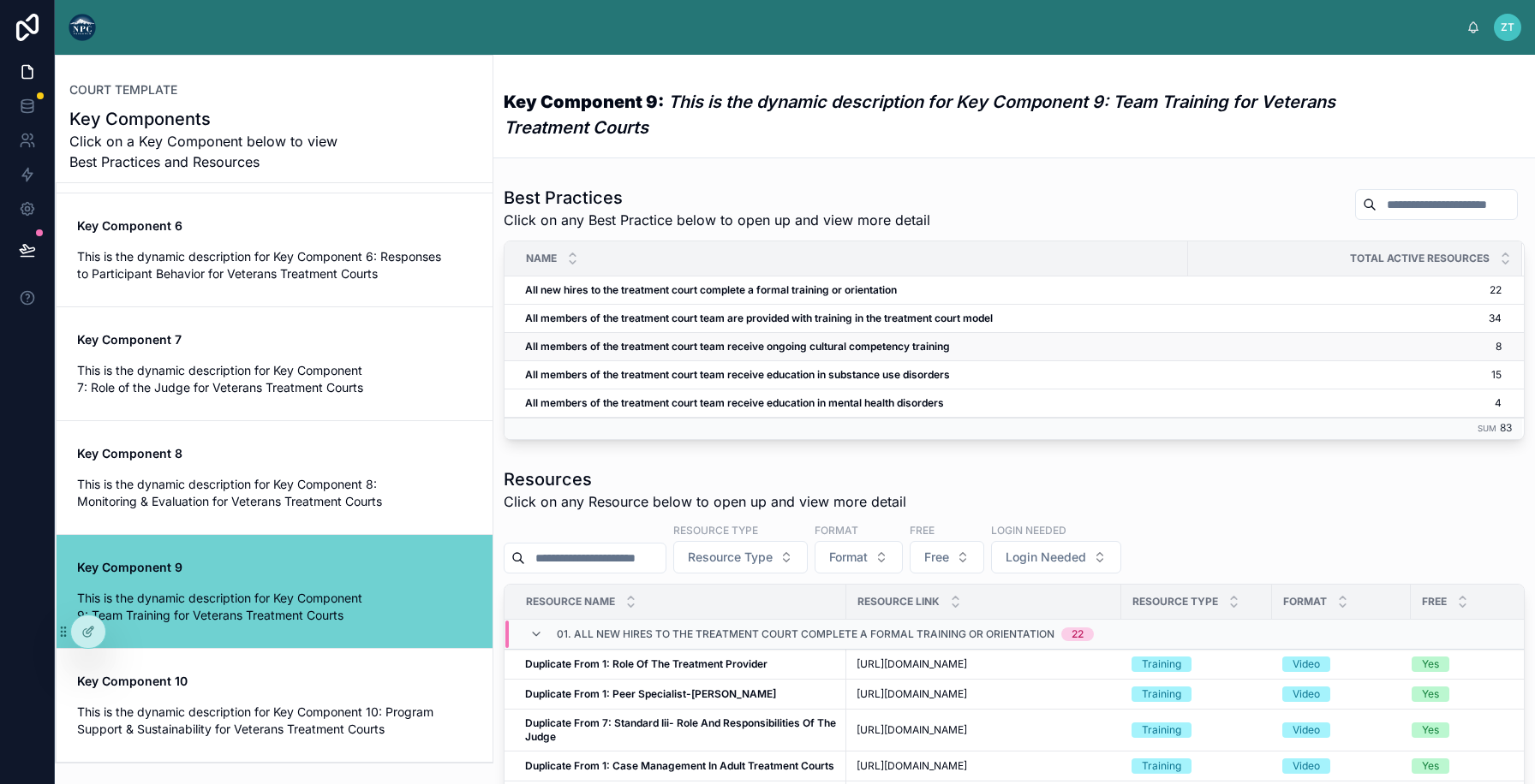
click at [721, 358] on td "All members of the treatment court team receive ongoing cultural competency tra…" at bounding box center [846, 347] width 683 height 29
click at [721, 346] on strong "All members of the treatment court team receive ongoing cultural competency tra…" at bounding box center [737, 346] width 425 height 13
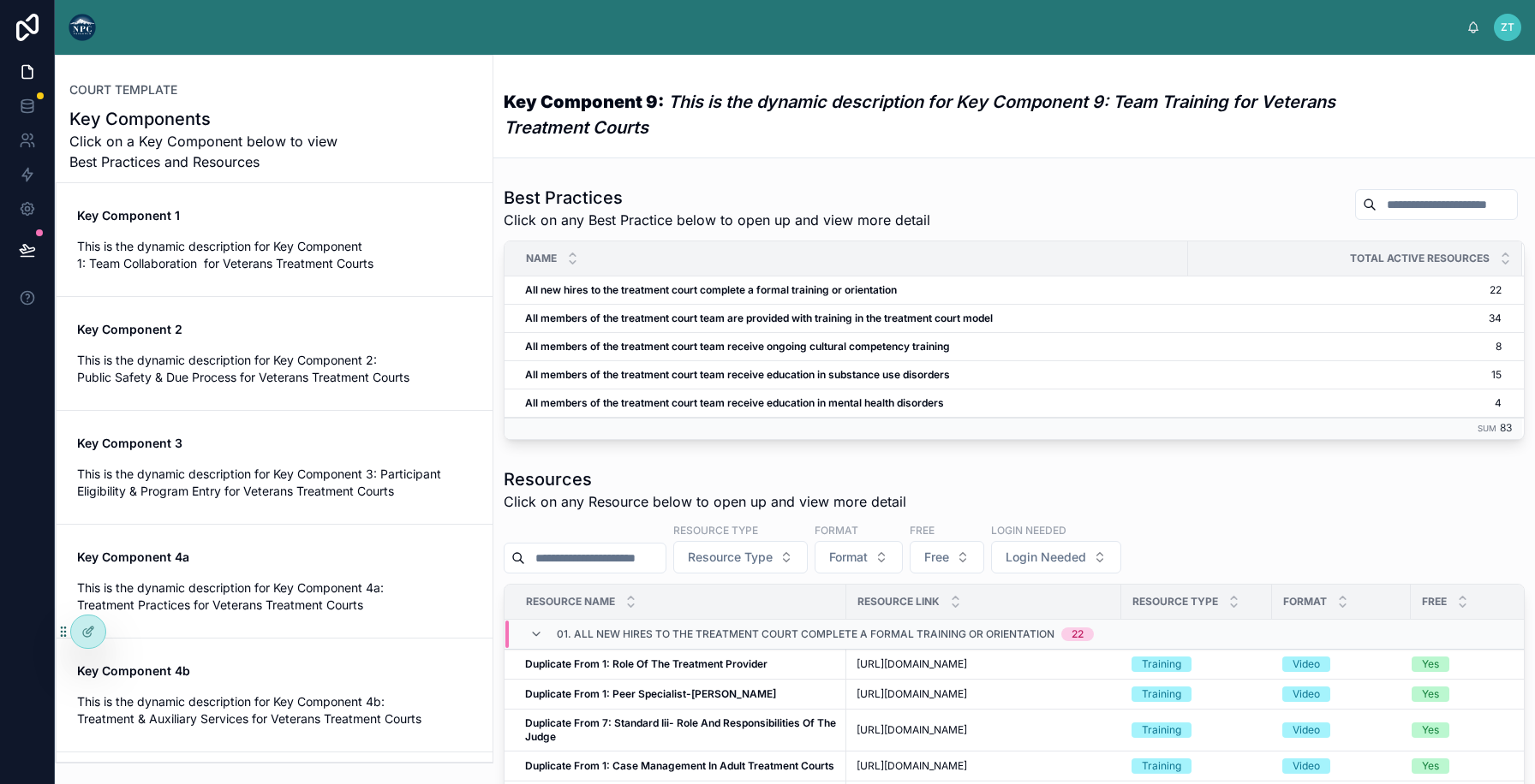
scroll to position [673, 0]
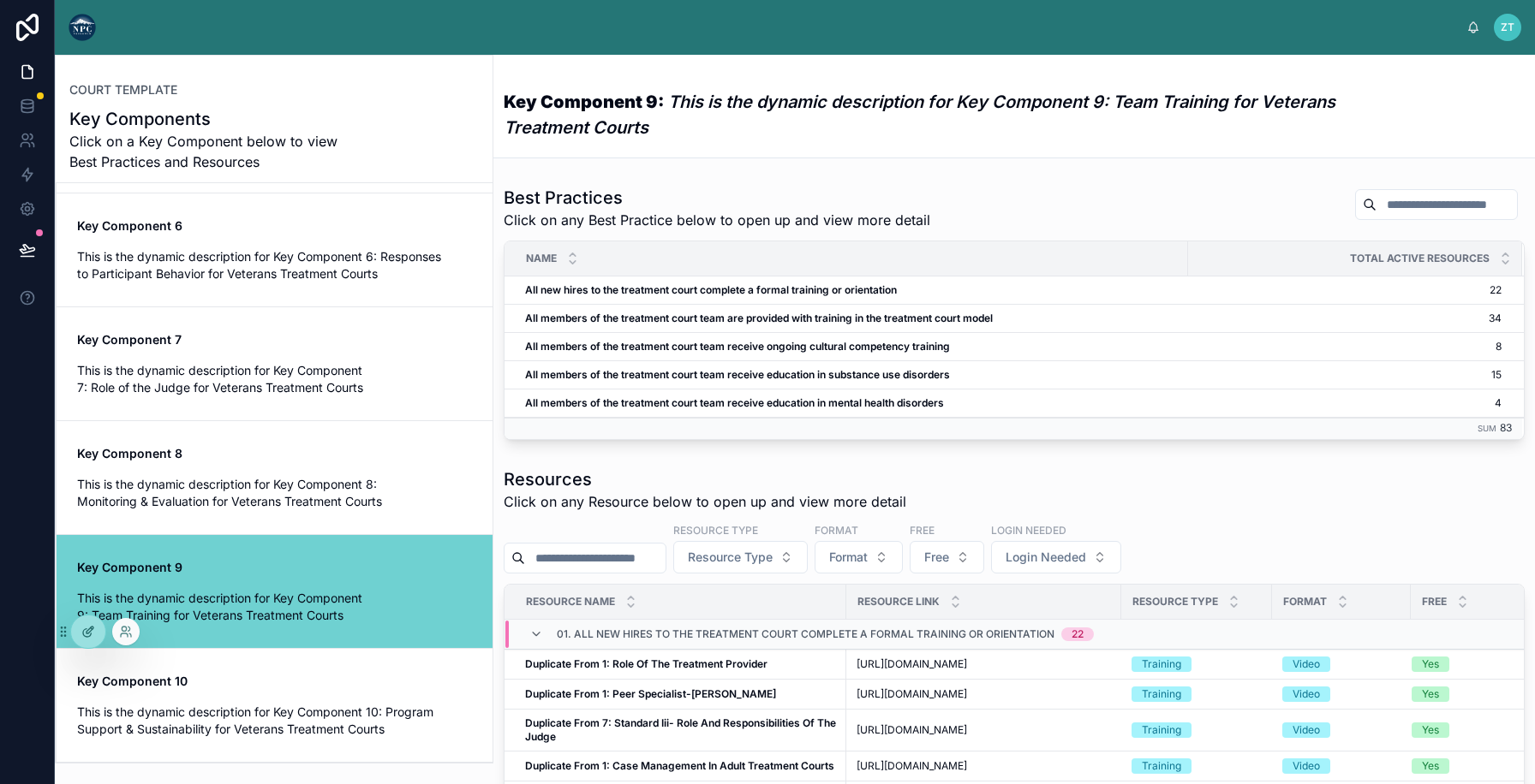
click at [81, 632] on icon at bounding box center [88, 632] width 14 height 14
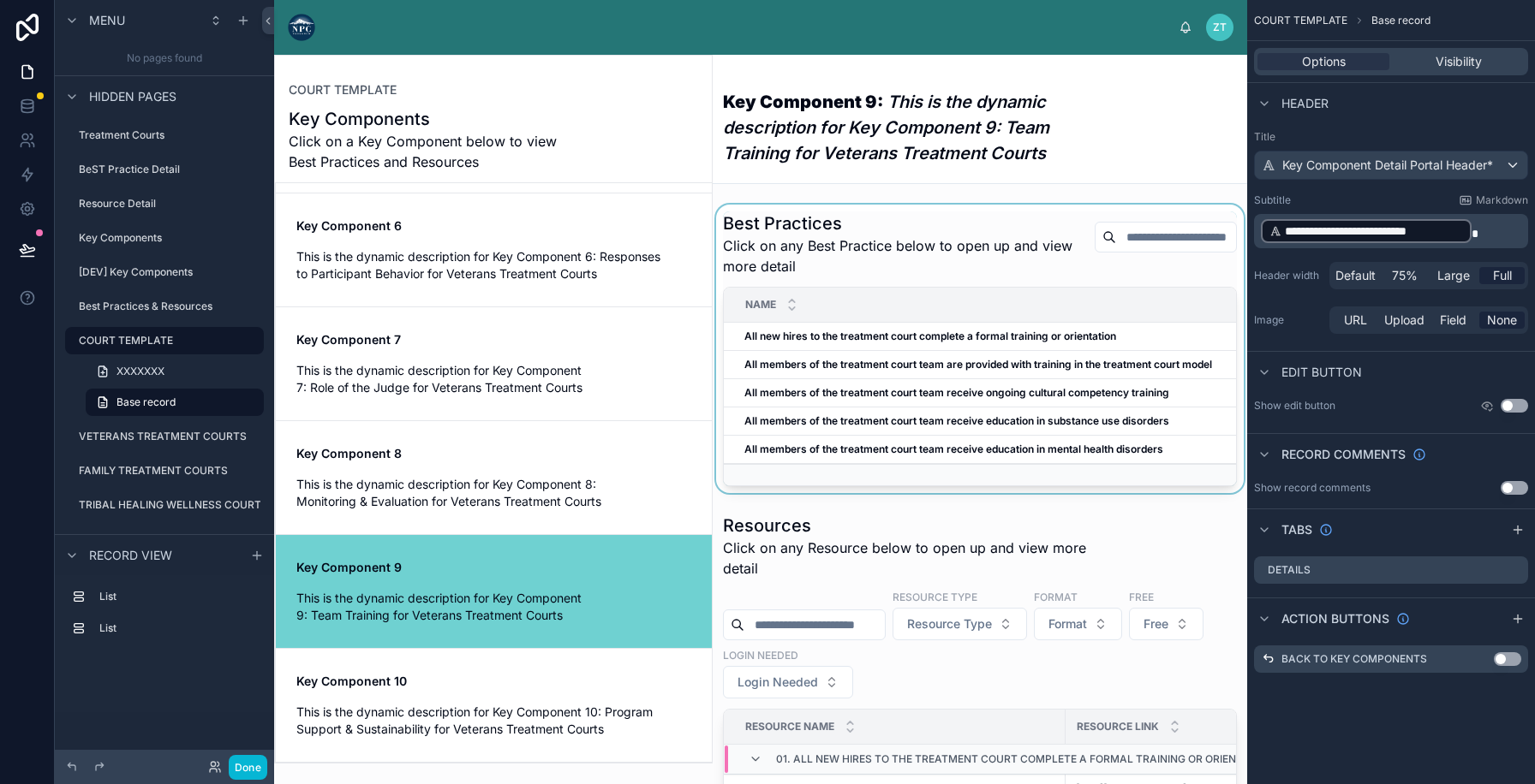
click at [878, 386] on div at bounding box center [979, 348] width 534 height 288
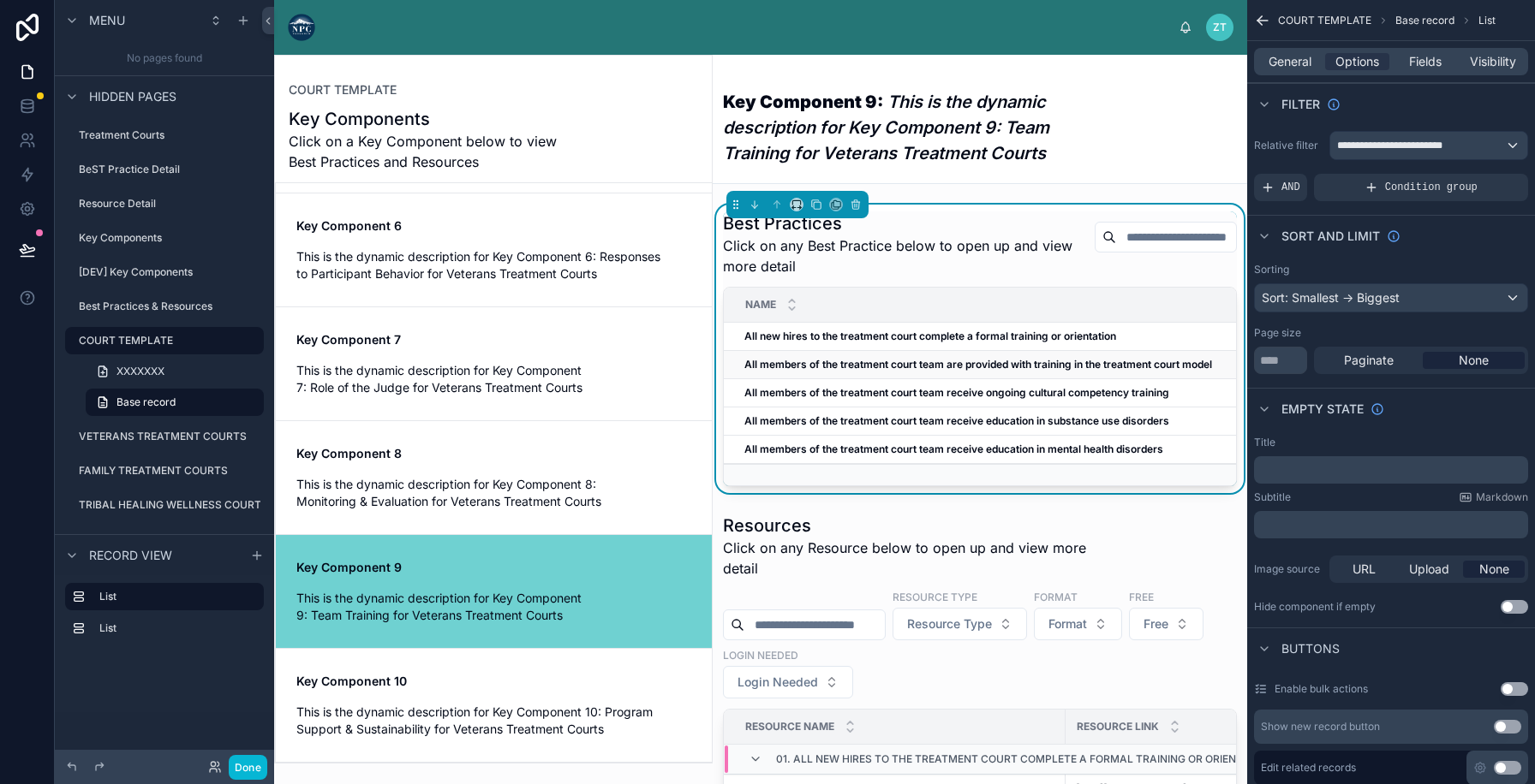
click at [911, 359] on strong "All members of the treatment court team are provided with training in the treat…" at bounding box center [978, 364] width 468 height 13
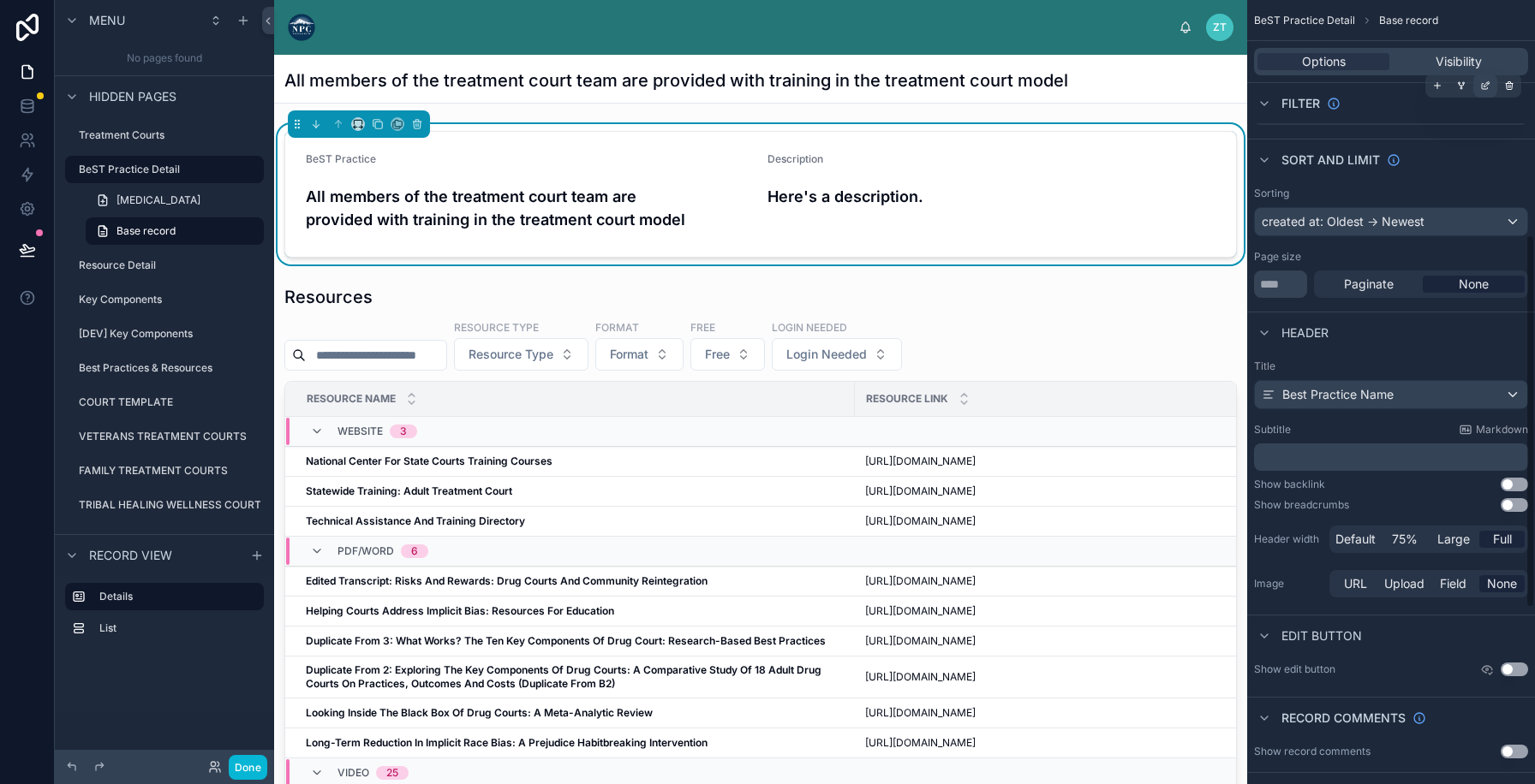
scroll to position [501, 0]
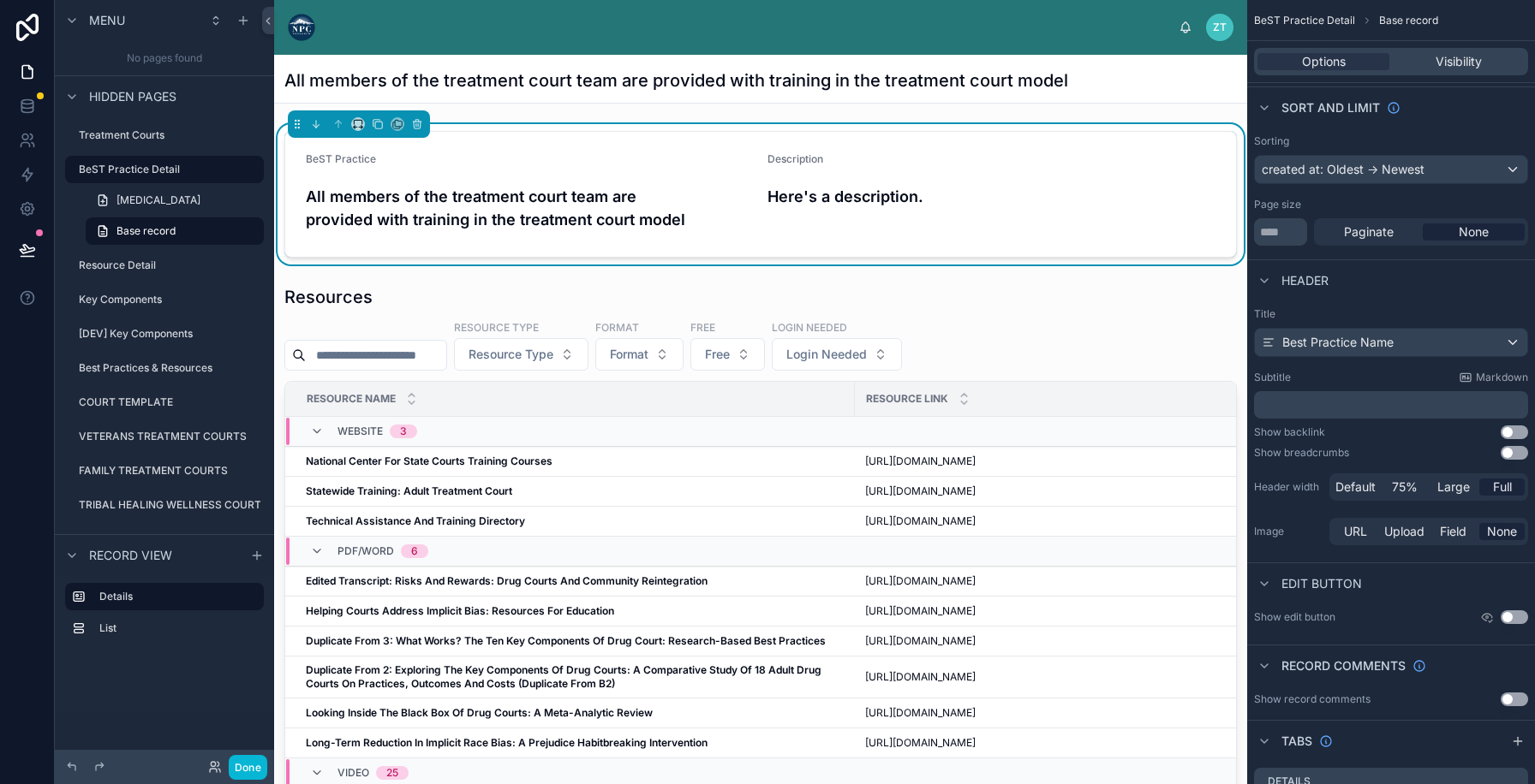
click at [1513, 434] on button "Use setting" at bounding box center [1514, 433] width 28 height 14
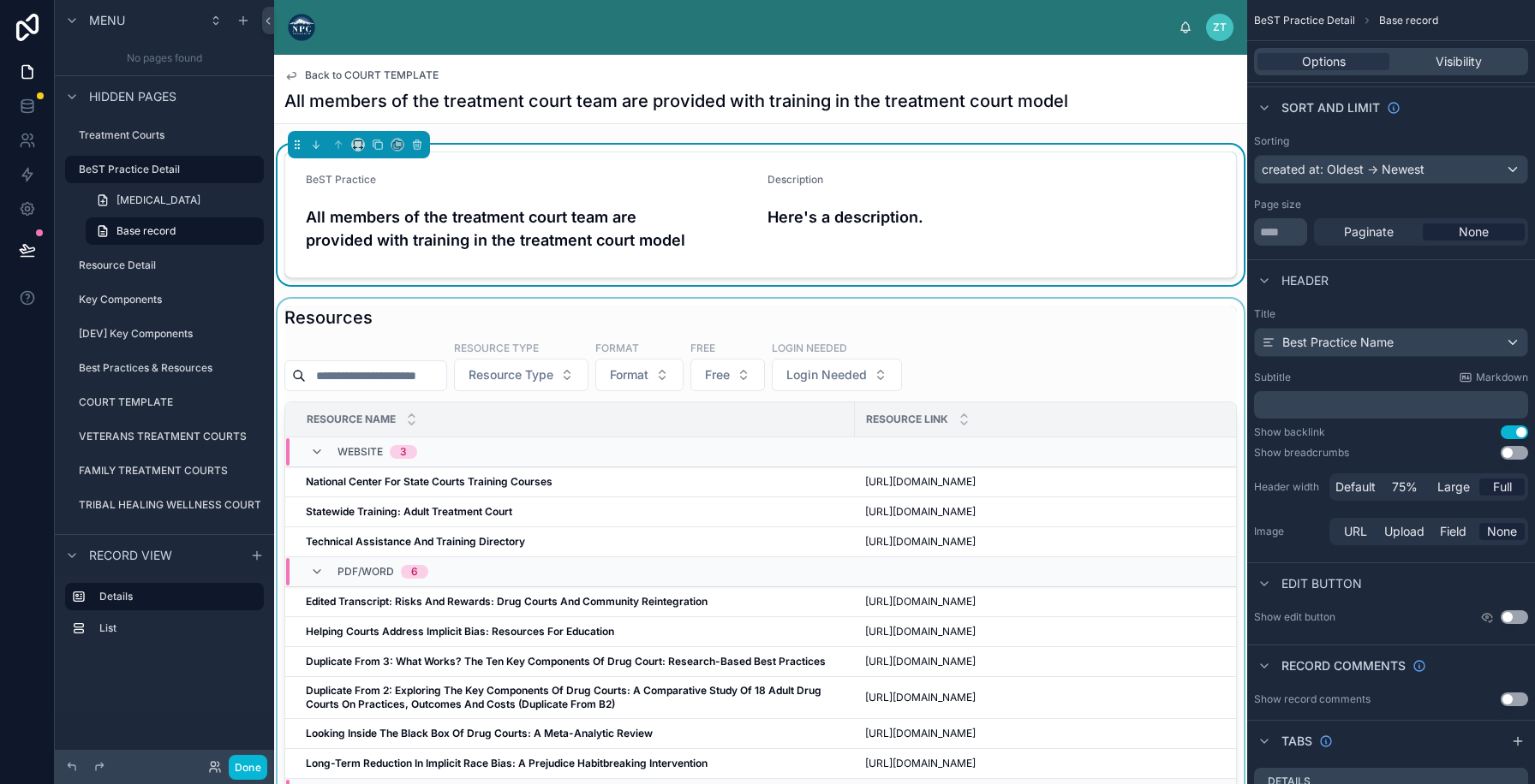
click at [713, 484] on div at bounding box center [761, 648] width 973 height 699
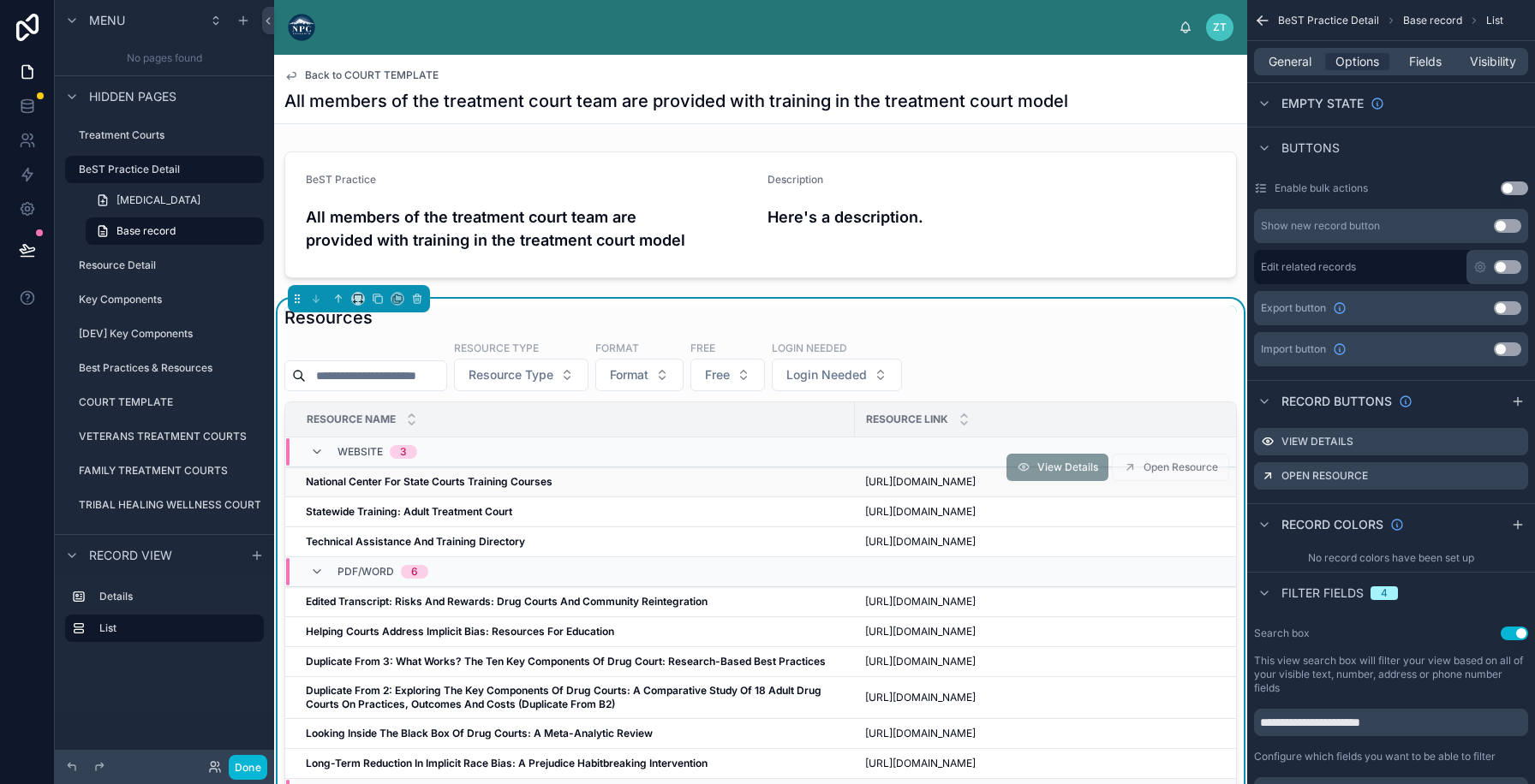
click at [708, 488] on div "National Center For State Courts Training Courses National Center For State Cou…" at bounding box center [575, 482] width 539 height 14
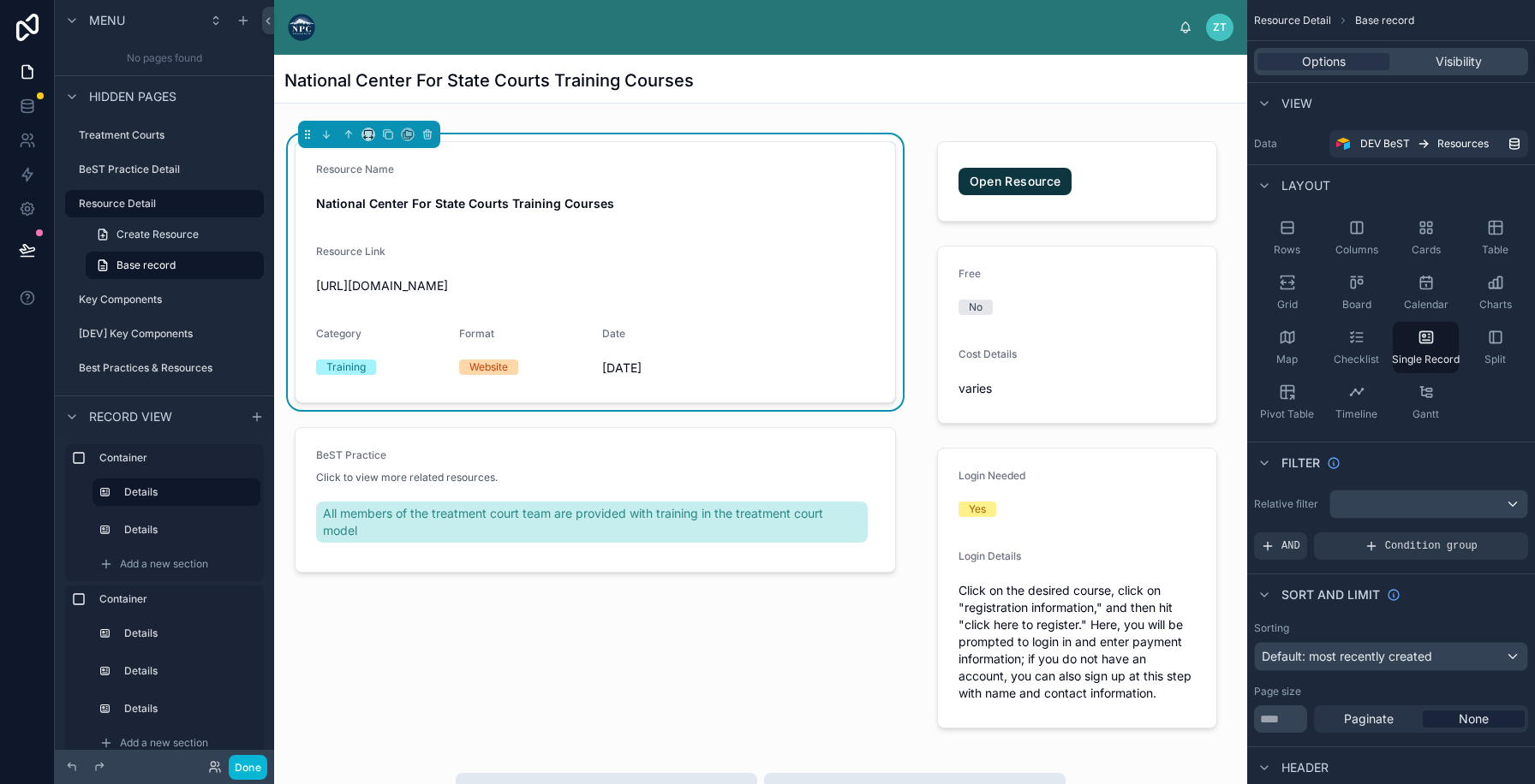
click at [1018, 104] on div "National Center For State Courts Training Courses Resource Name National Center…" at bounding box center [761, 787] width 973 height 1465
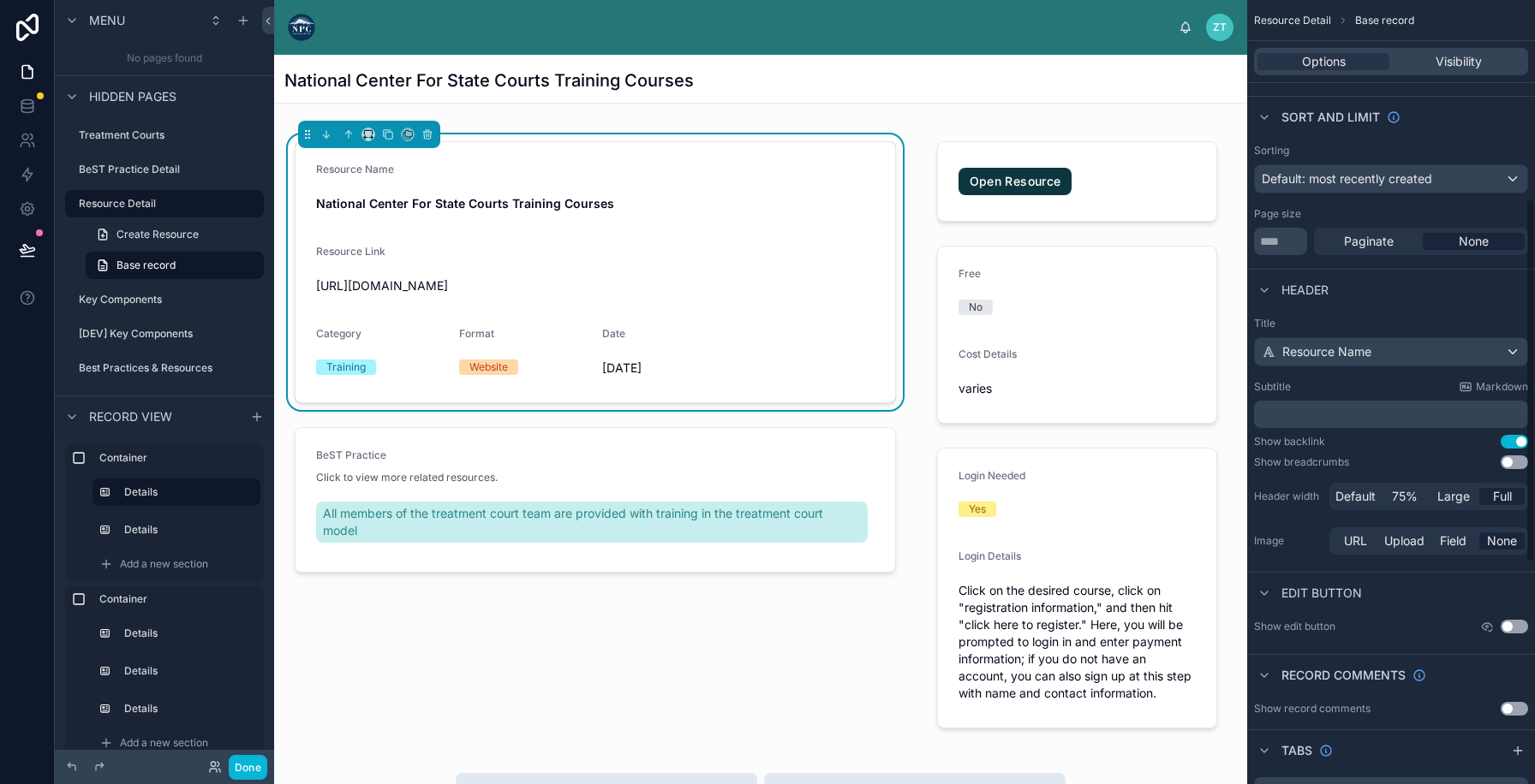
scroll to position [571, 0]
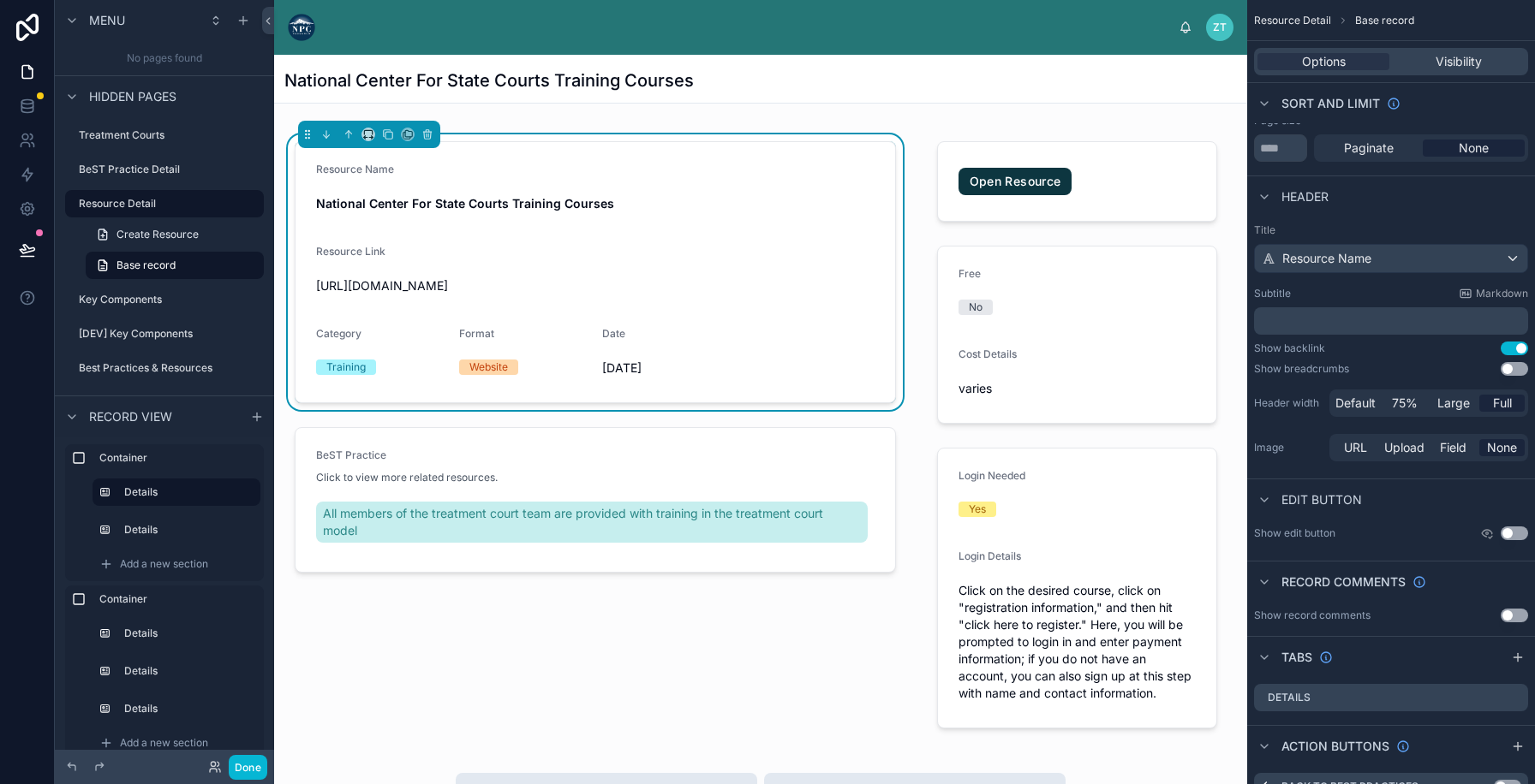
click at [1514, 350] on button "Use setting" at bounding box center [1514, 349] width 28 height 14
click at [1506, 346] on button "Use setting" at bounding box center [1514, 349] width 28 height 14
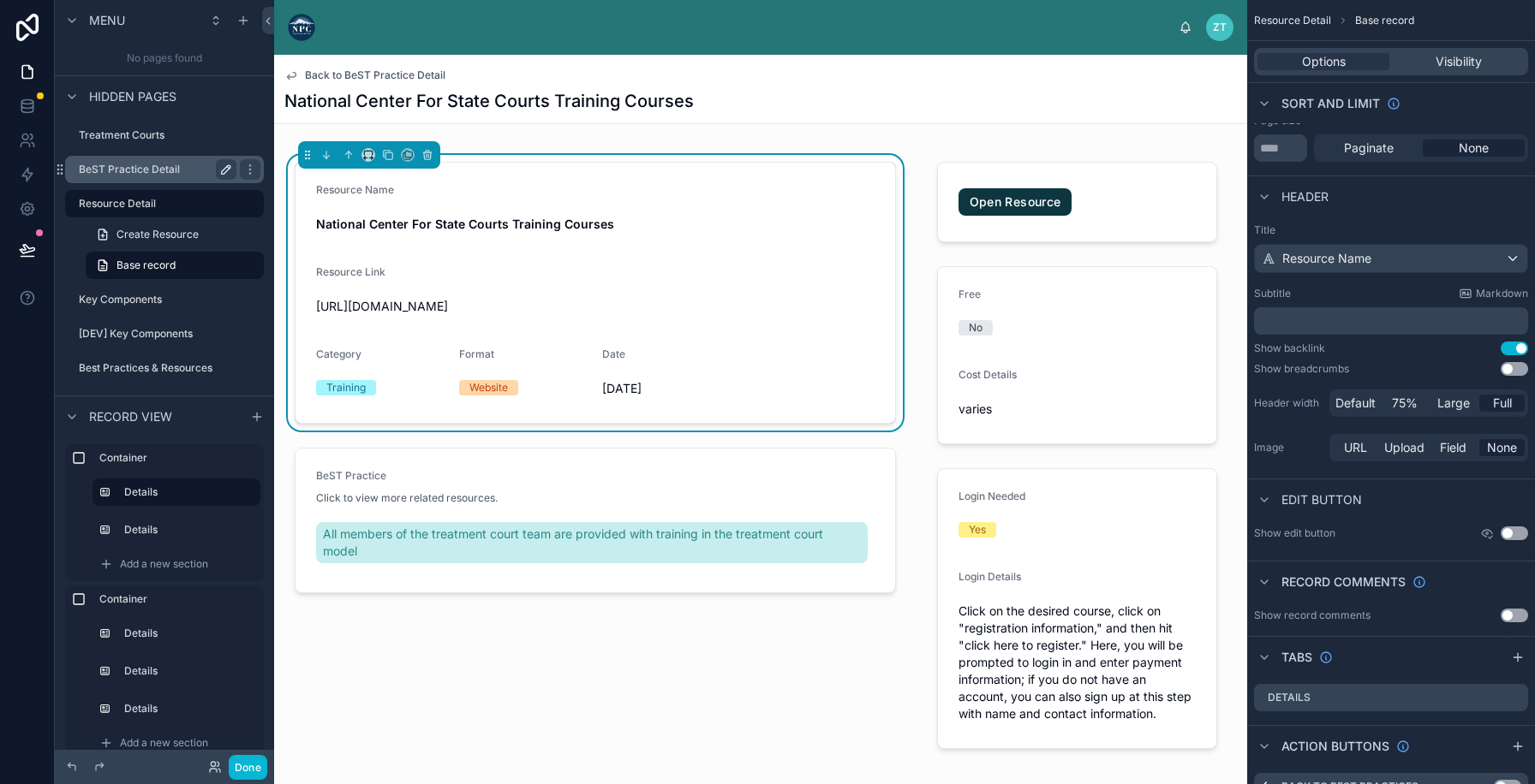
click at [228, 171] on icon "scrollable content" at bounding box center [226, 170] width 14 height 14
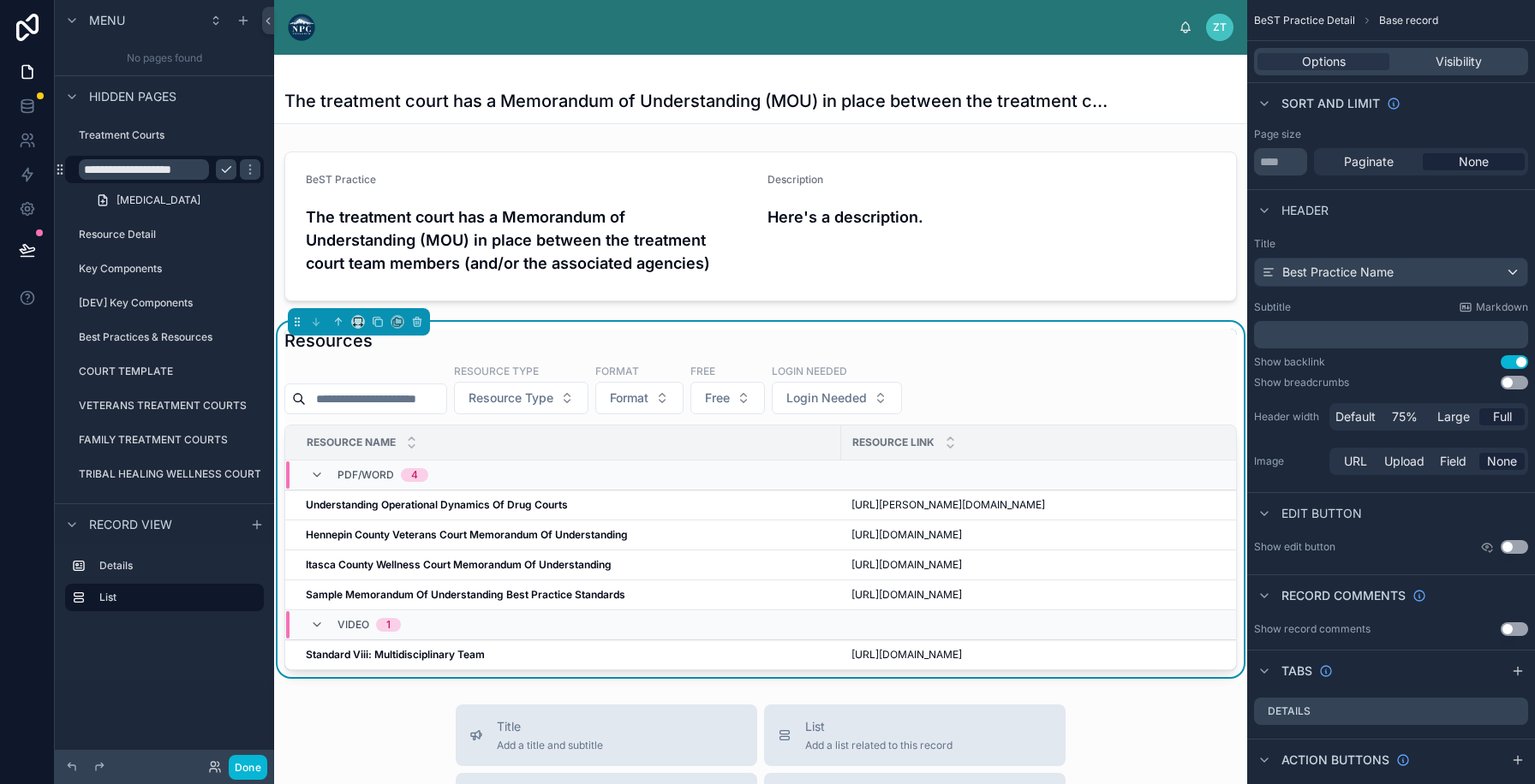
click at [167, 171] on input "**********" at bounding box center [144, 170] width 130 height 21
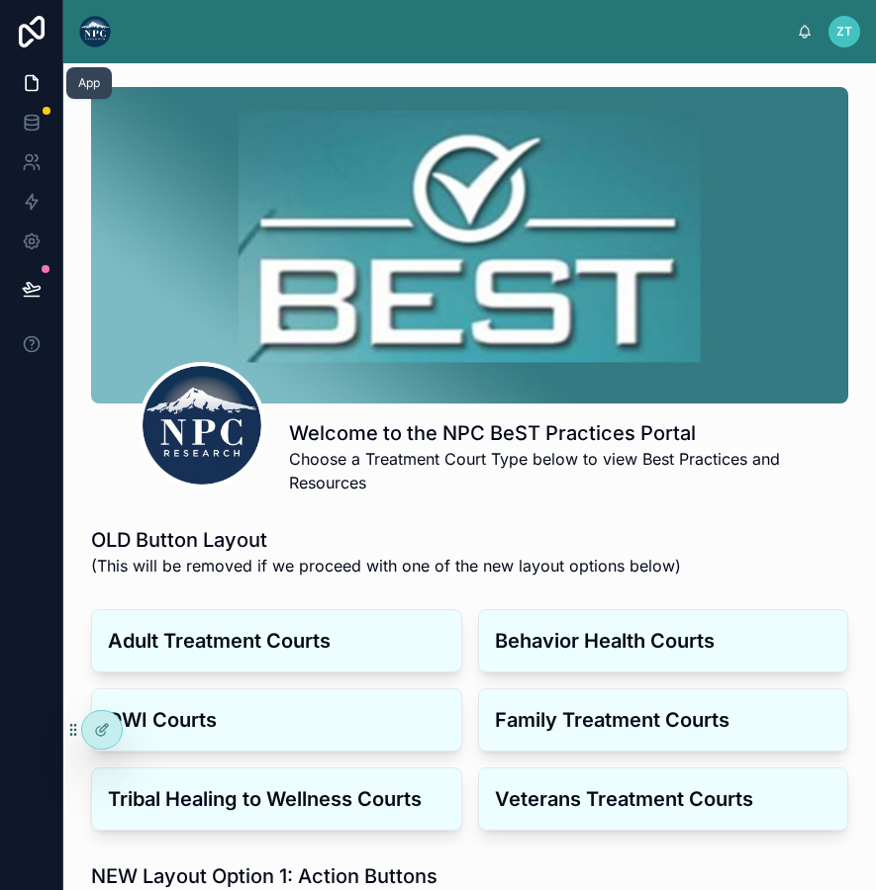
click at [38, 90] on icon at bounding box center [32, 83] width 20 height 20
click at [99, 714] on div at bounding box center [102, 730] width 40 height 38
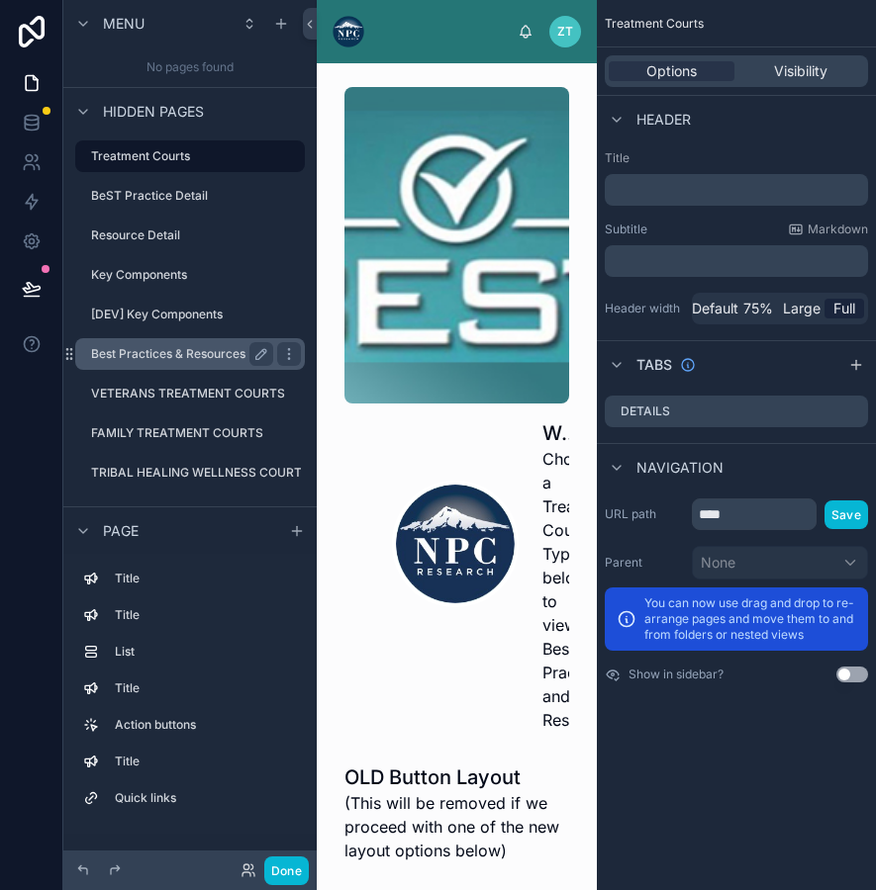
click at [128, 360] on label "Best Practices & Resources" at bounding box center [178, 354] width 174 height 16
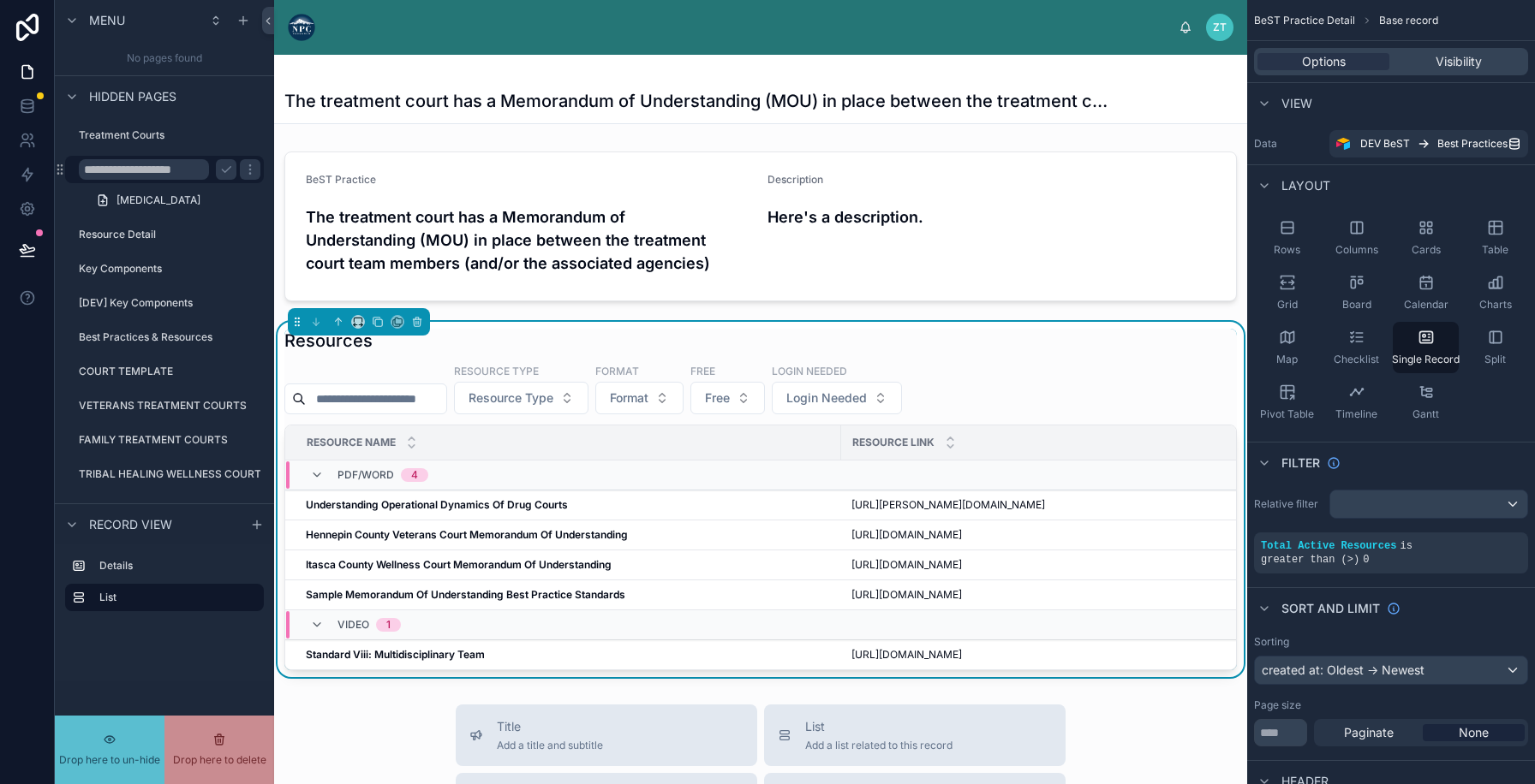
scroll to position [571, 0]
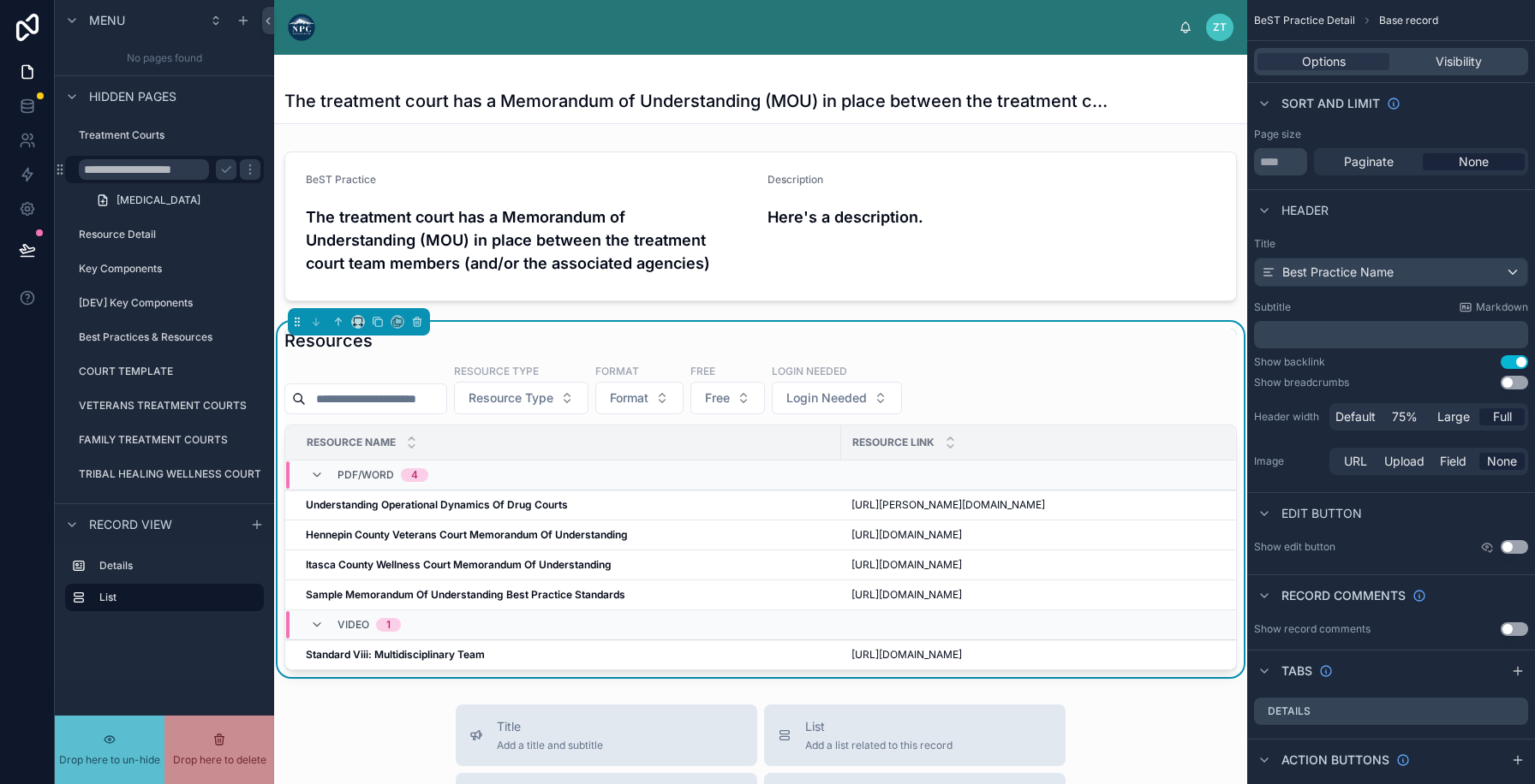
drag, startPoint x: 168, startPoint y: 170, endPoint x: 194, endPoint y: 169, distance: 26.0
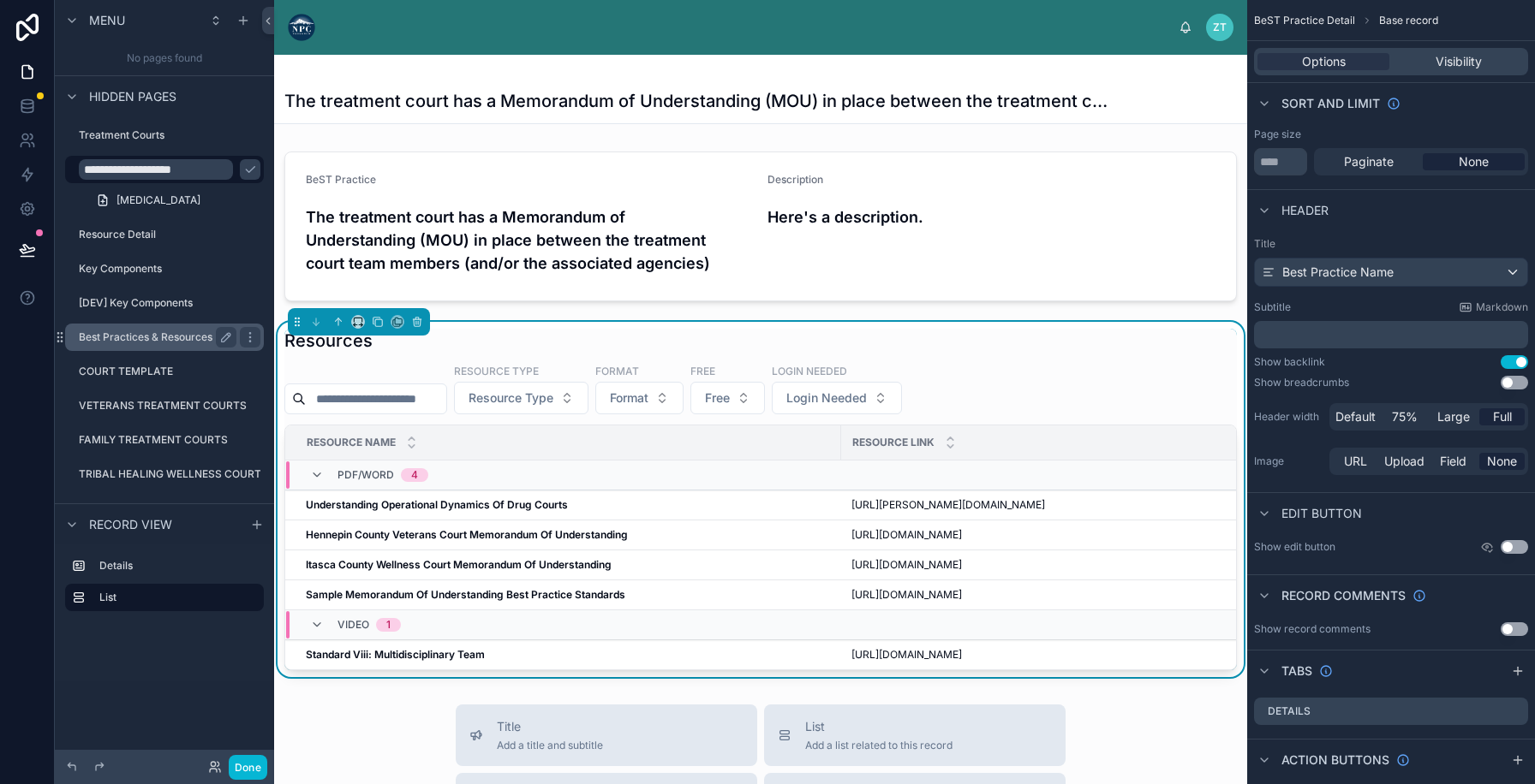
click at [163, 330] on div "Best Practices & Resources" at bounding box center [158, 337] width 158 height 21
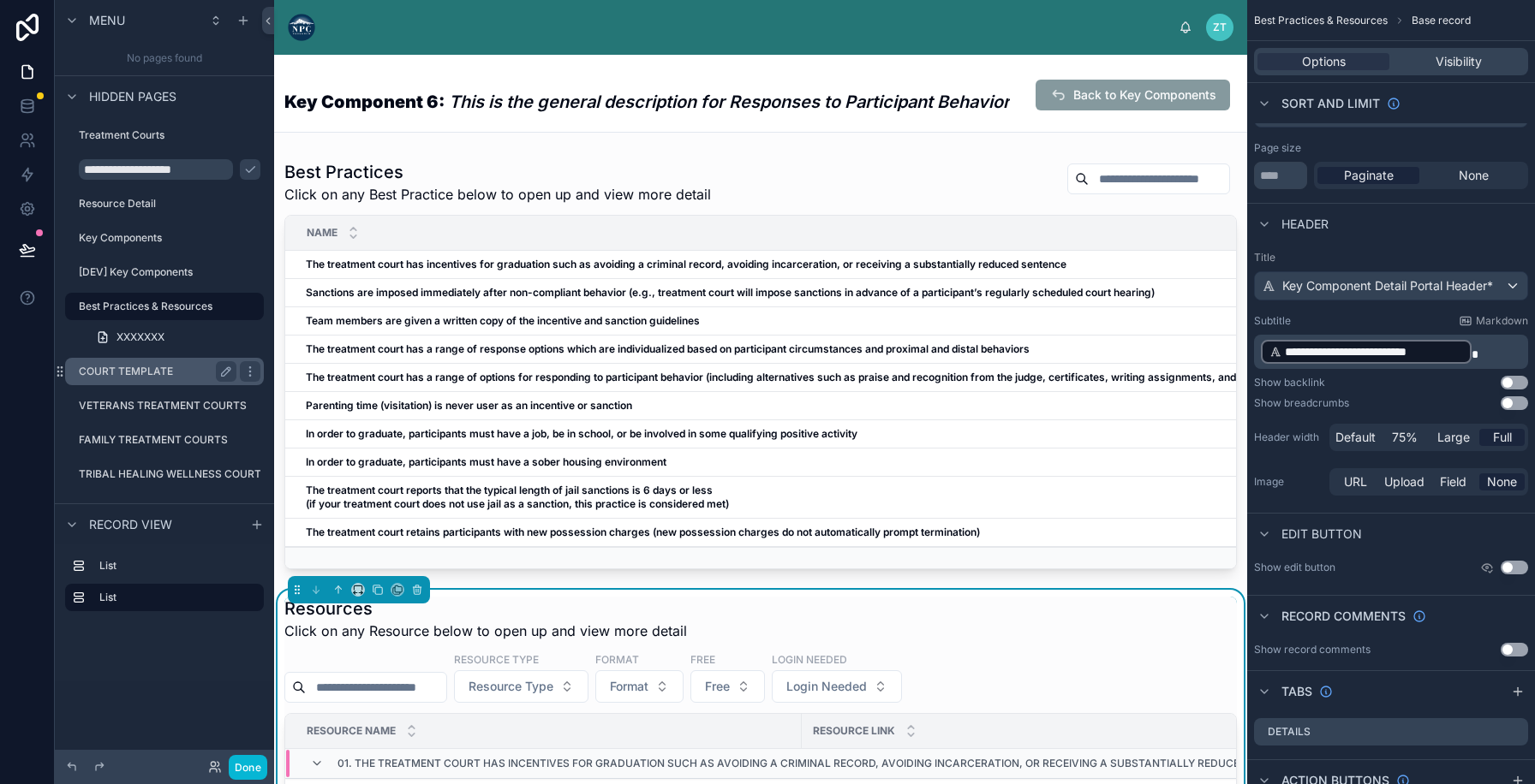
click at [149, 361] on div "COURT TEMPLATE" at bounding box center [158, 371] width 158 height 21
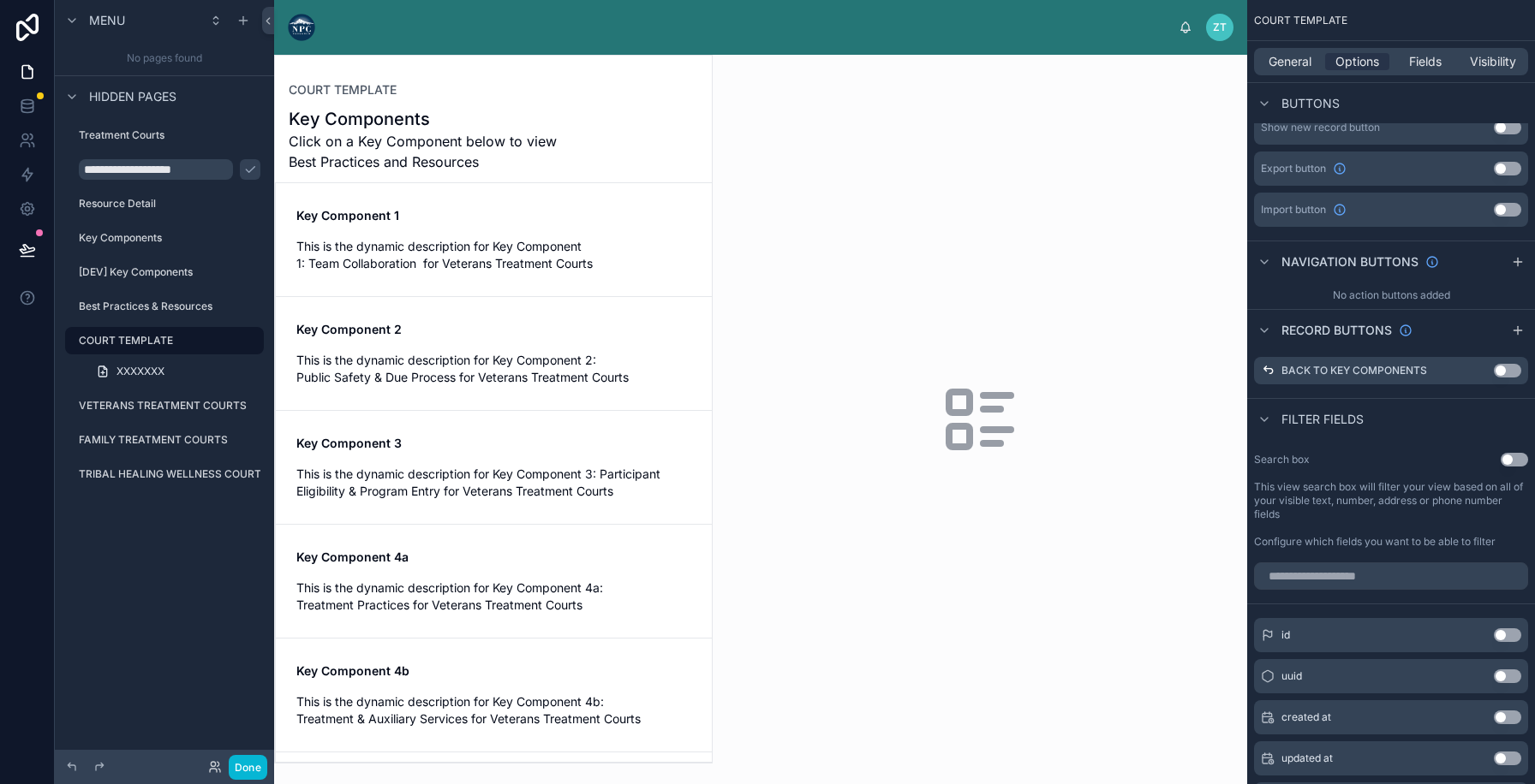
click at [543, 296] on div at bounding box center [493, 408] width 437 height 707
click at [532, 265] on span "This is the dynamic description for Key Component 1: Team Collaboration for Vet…" at bounding box center [493, 255] width 395 height 35
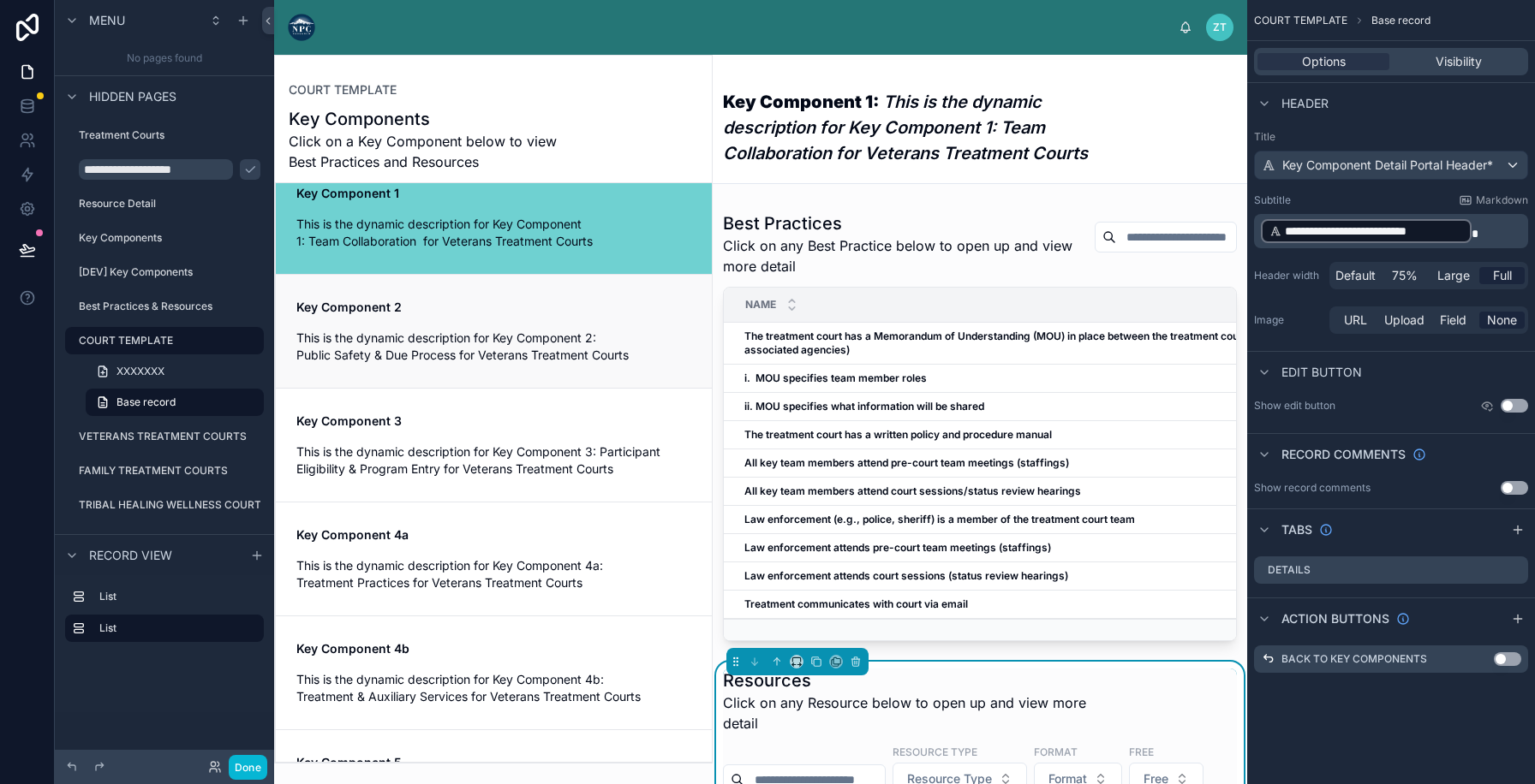
scroll to position [24, 0]
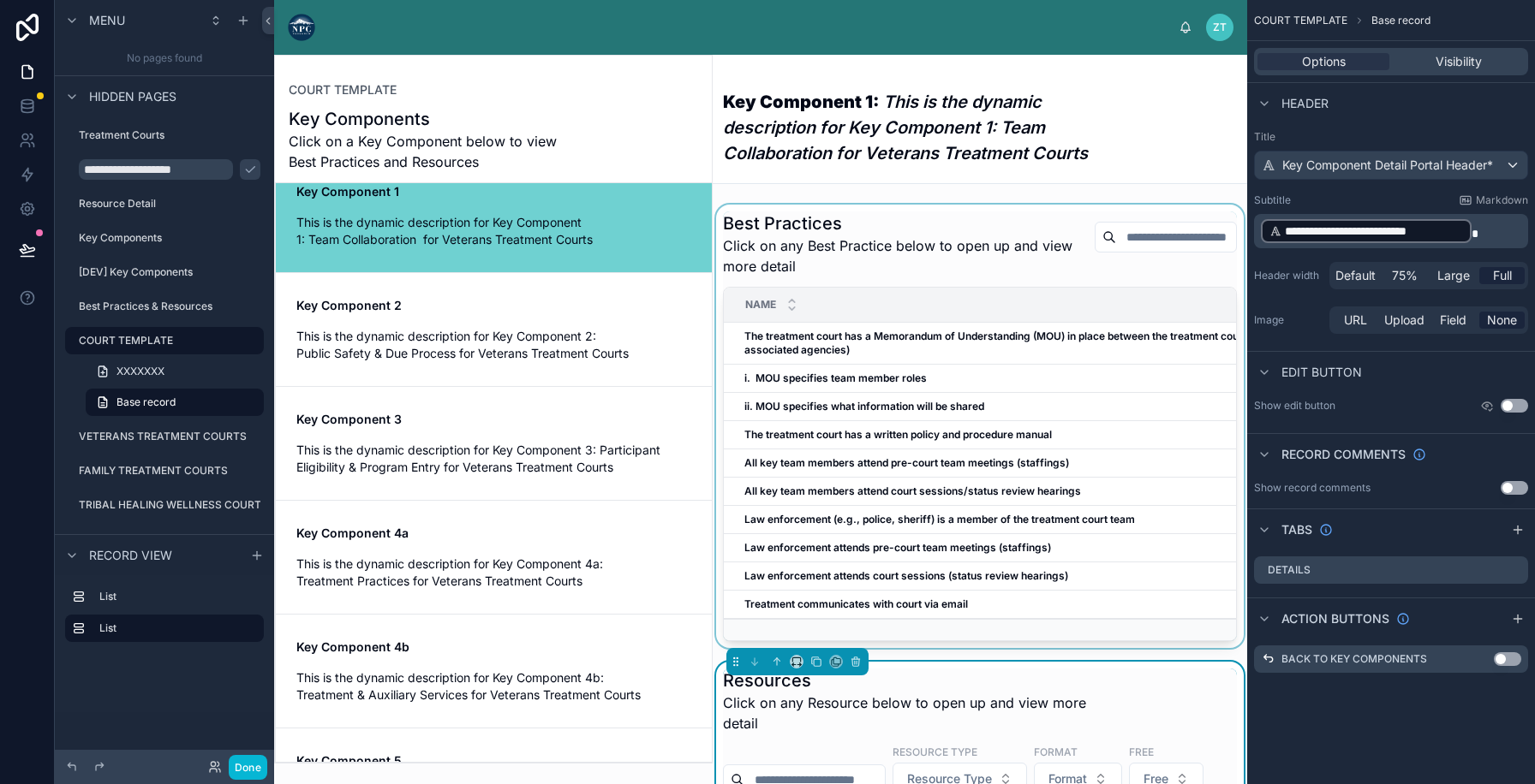
click at [858, 379] on div at bounding box center [979, 426] width 534 height 443
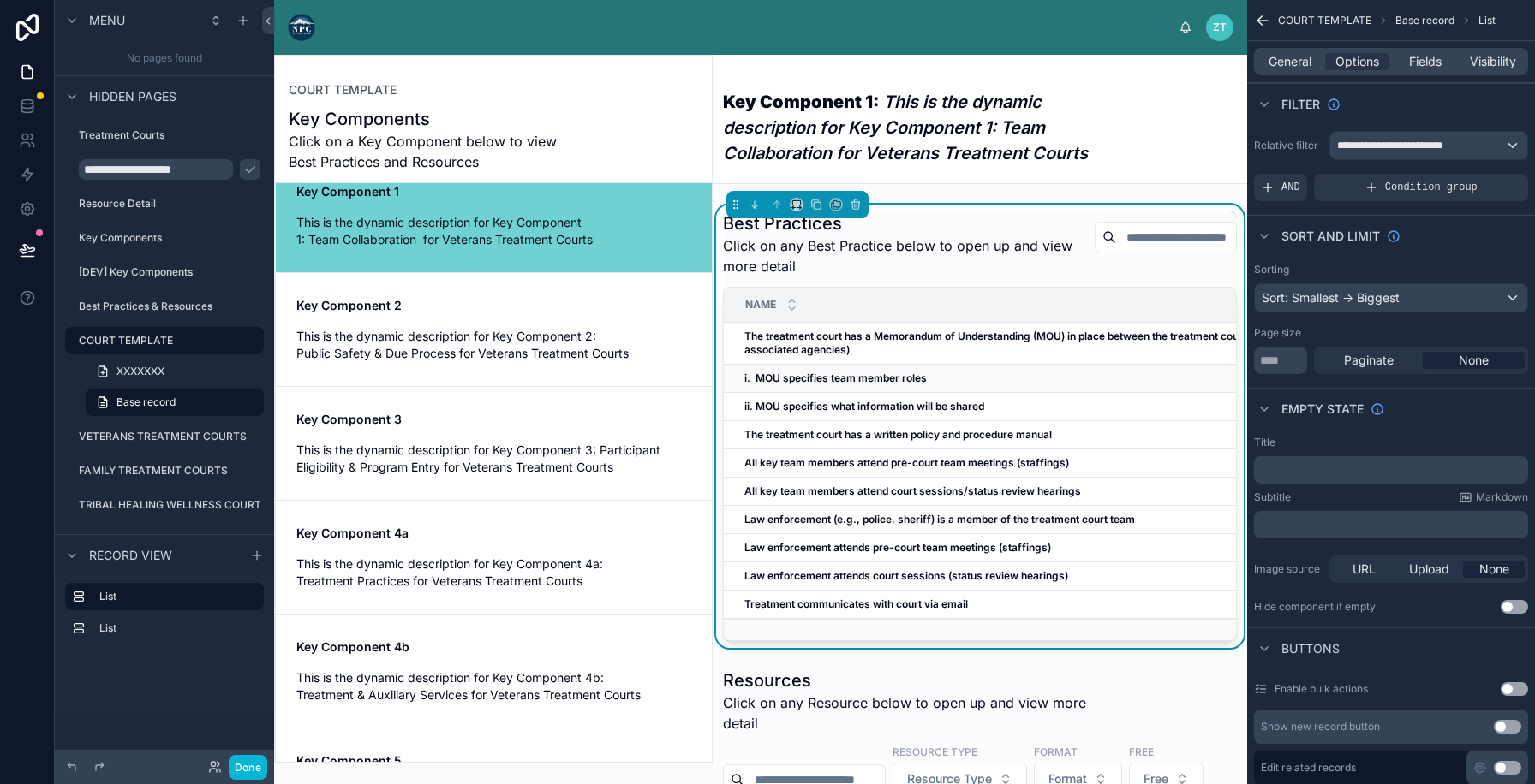
click at [869, 376] on strong "i. MOU specifies team member roles" at bounding box center [835, 377] width 183 height 13
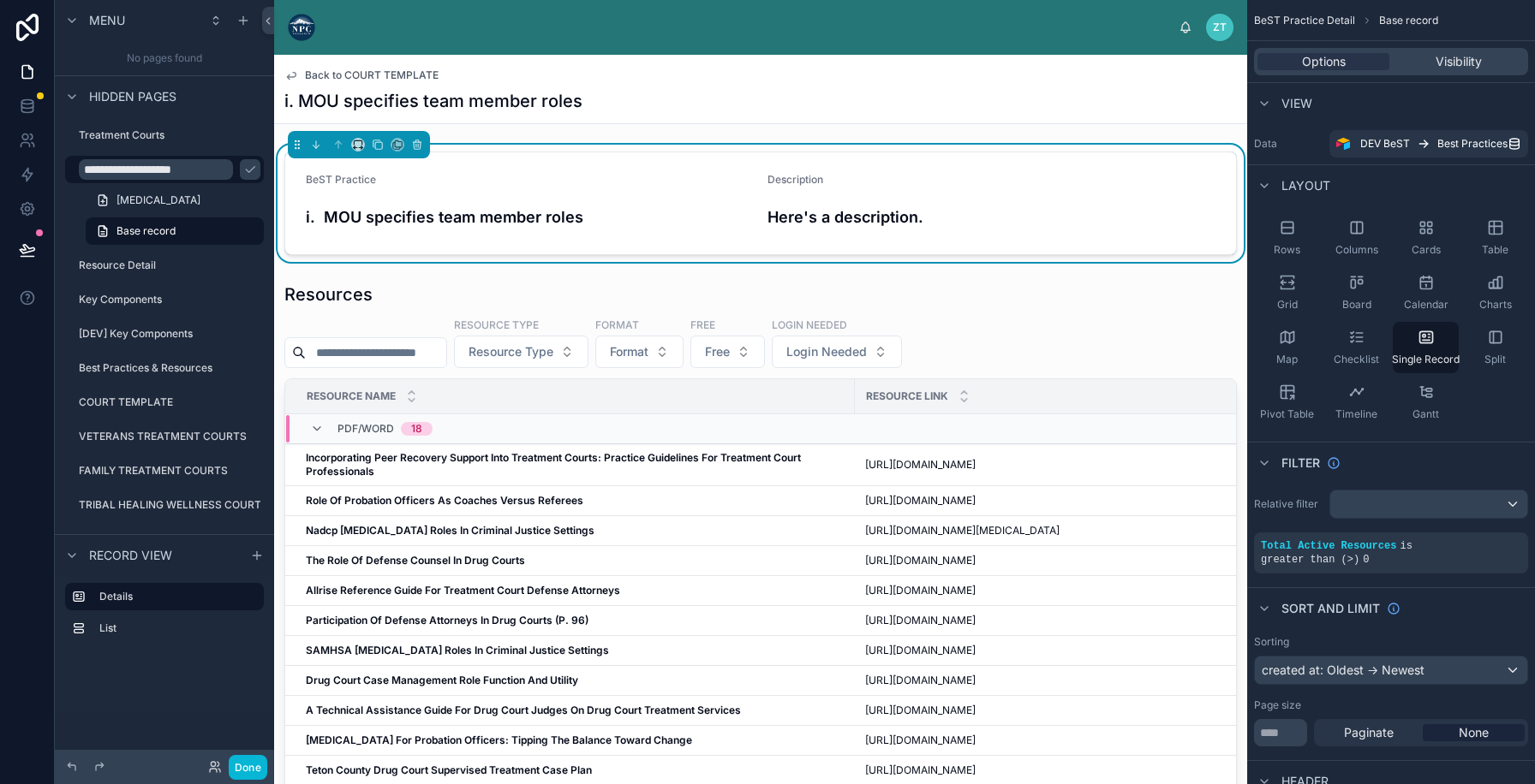
click at [415, 75] on span "Back to COURT TEMPLATE" at bounding box center [371, 75] width 133 height 14
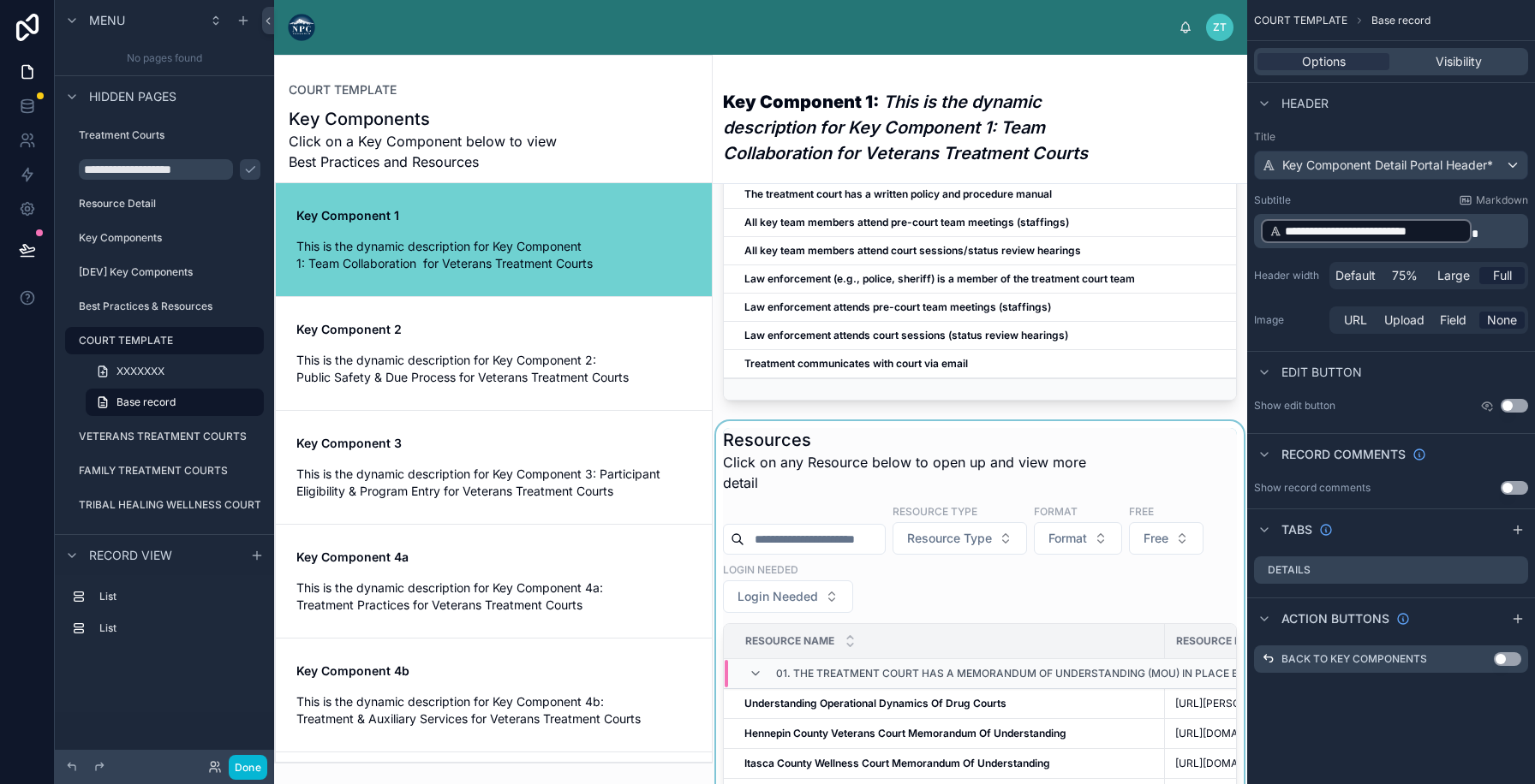
scroll to position [264, 0]
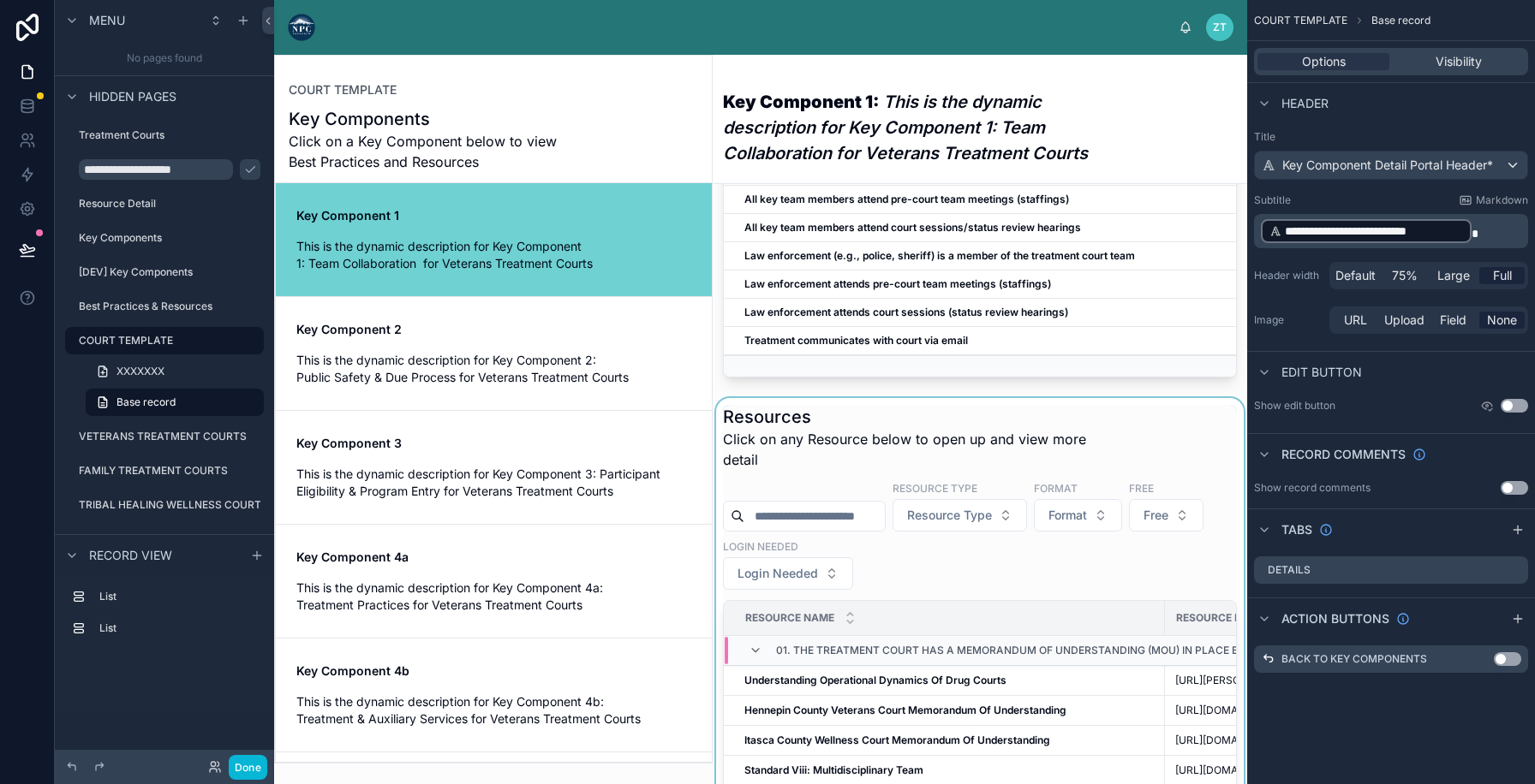
click at [873, 549] on div at bounding box center [979, 797] width 534 height 799
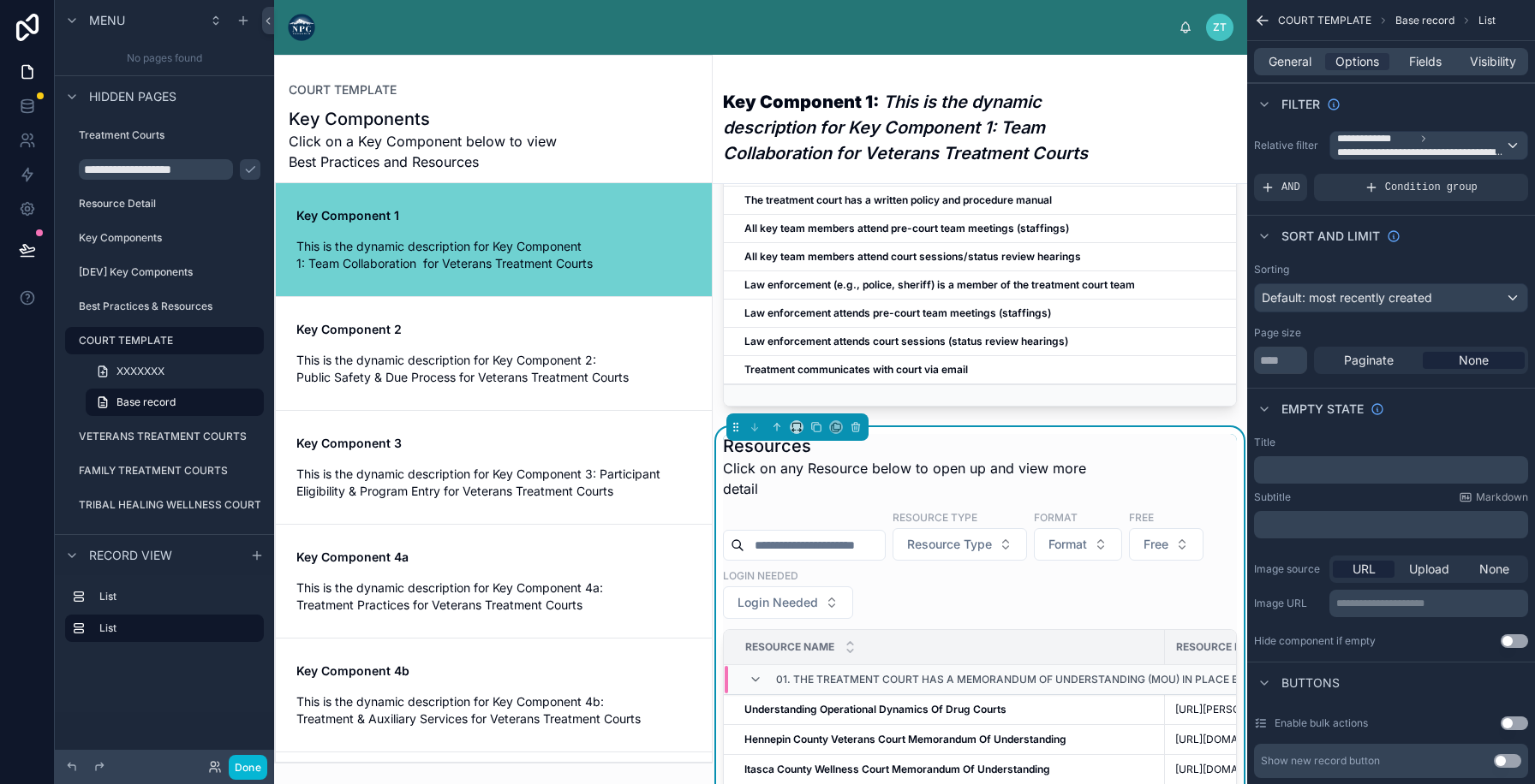
scroll to position [379, 0]
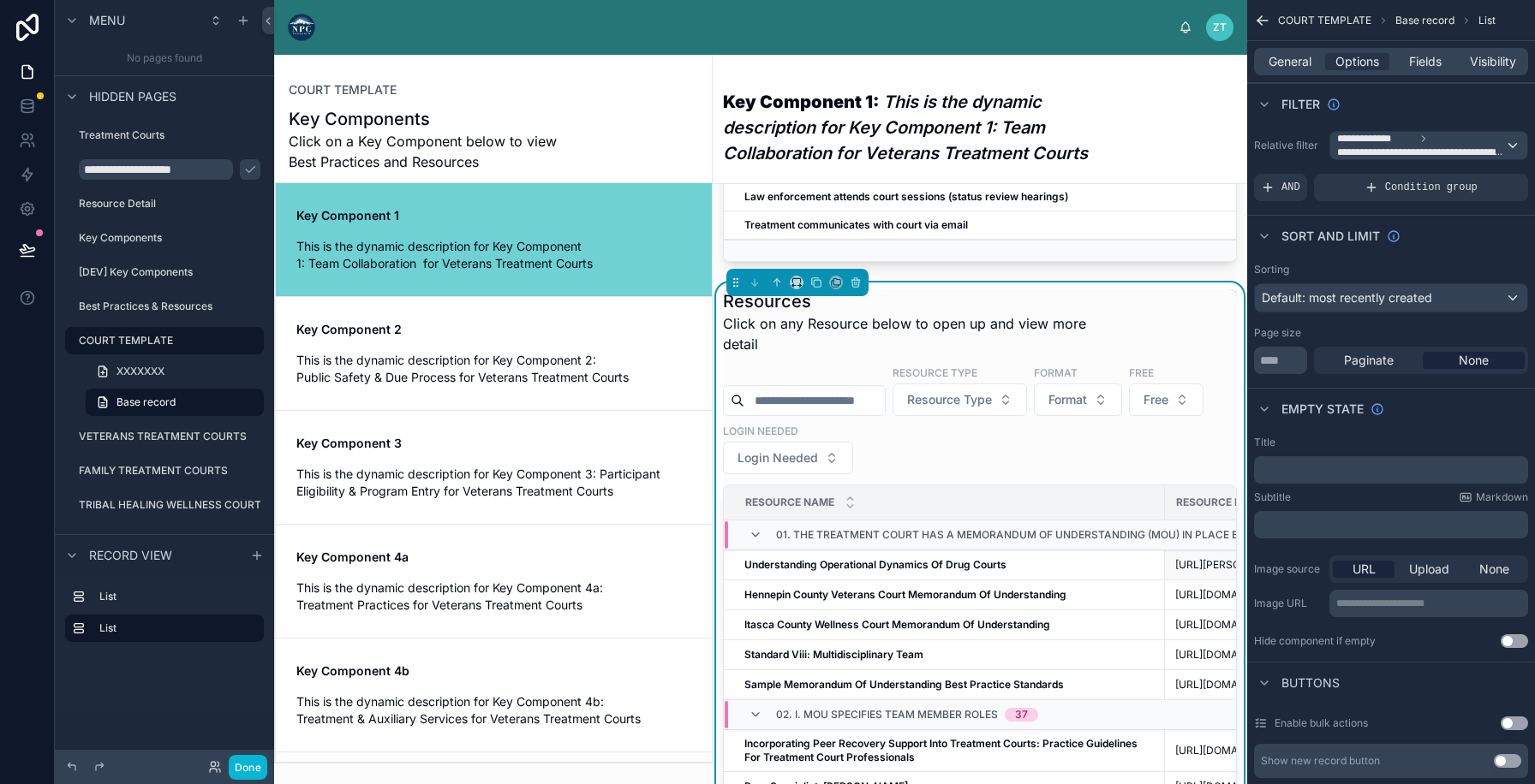
click at [874, 571] on strong "Understanding Operational Dynamics Of Drug Courts" at bounding box center [875, 564] width 262 height 13
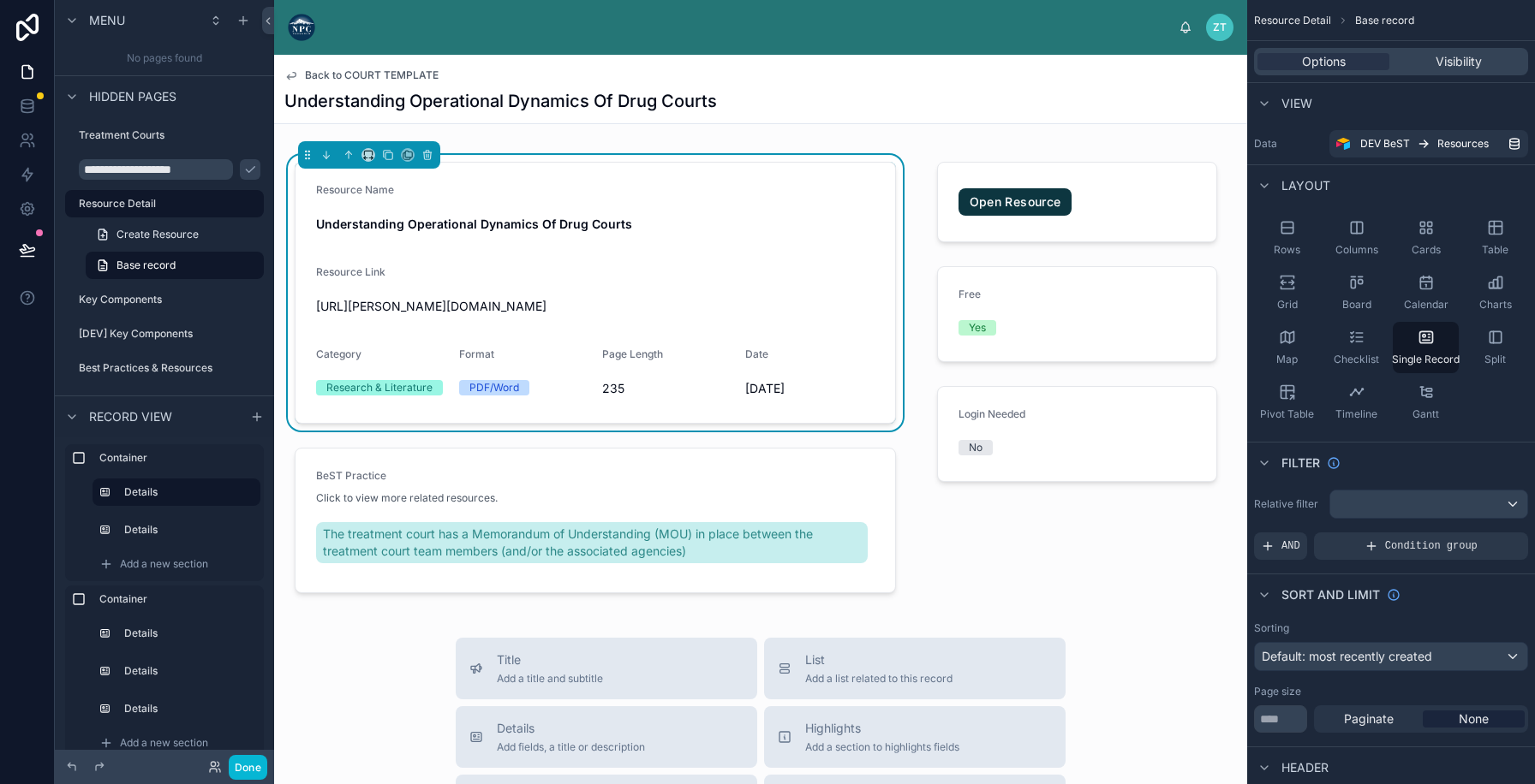
click at [364, 78] on span "Back to COURT TEMPLATE" at bounding box center [371, 75] width 133 height 14
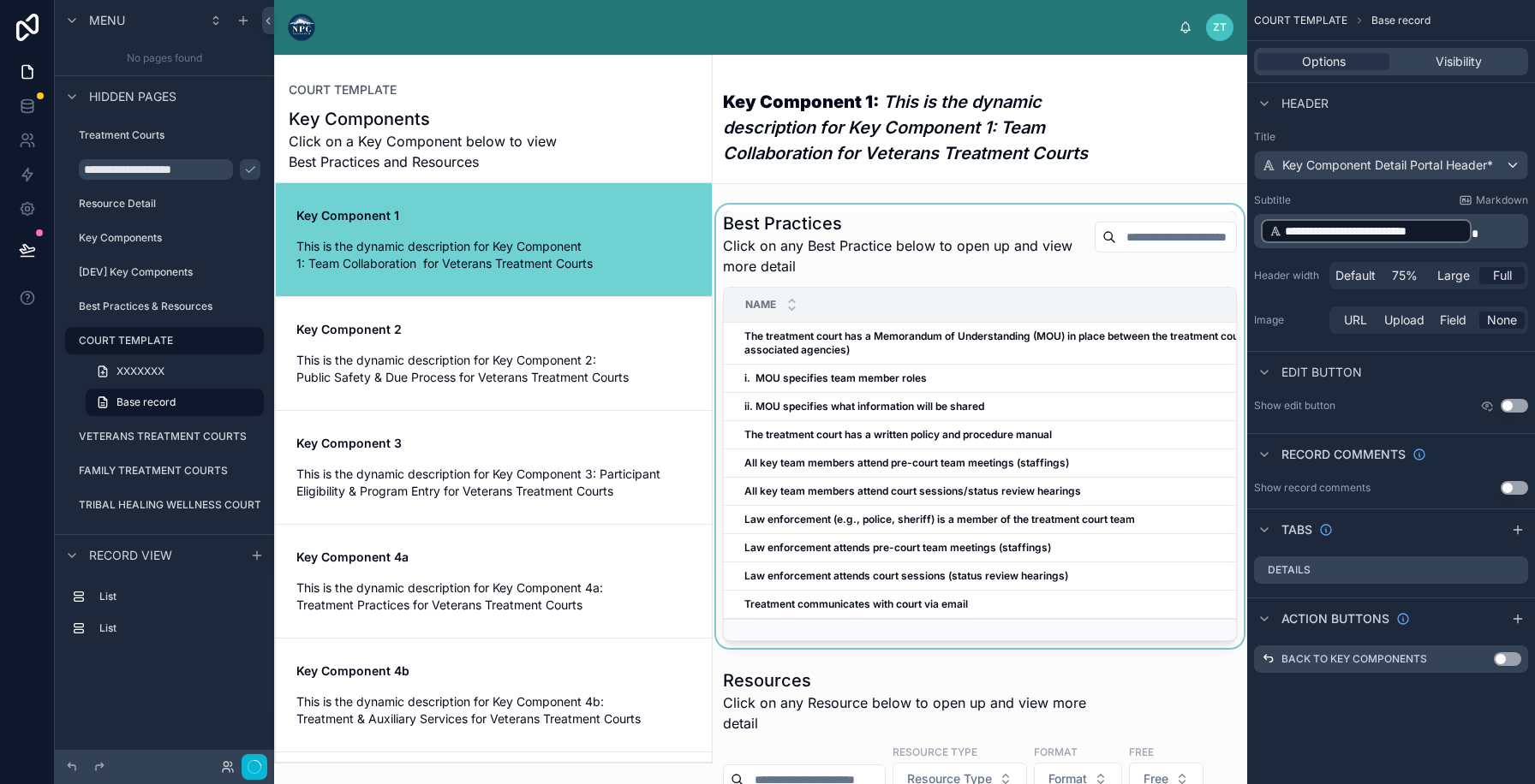
click at [855, 433] on div at bounding box center [979, 426] width 534 height 443
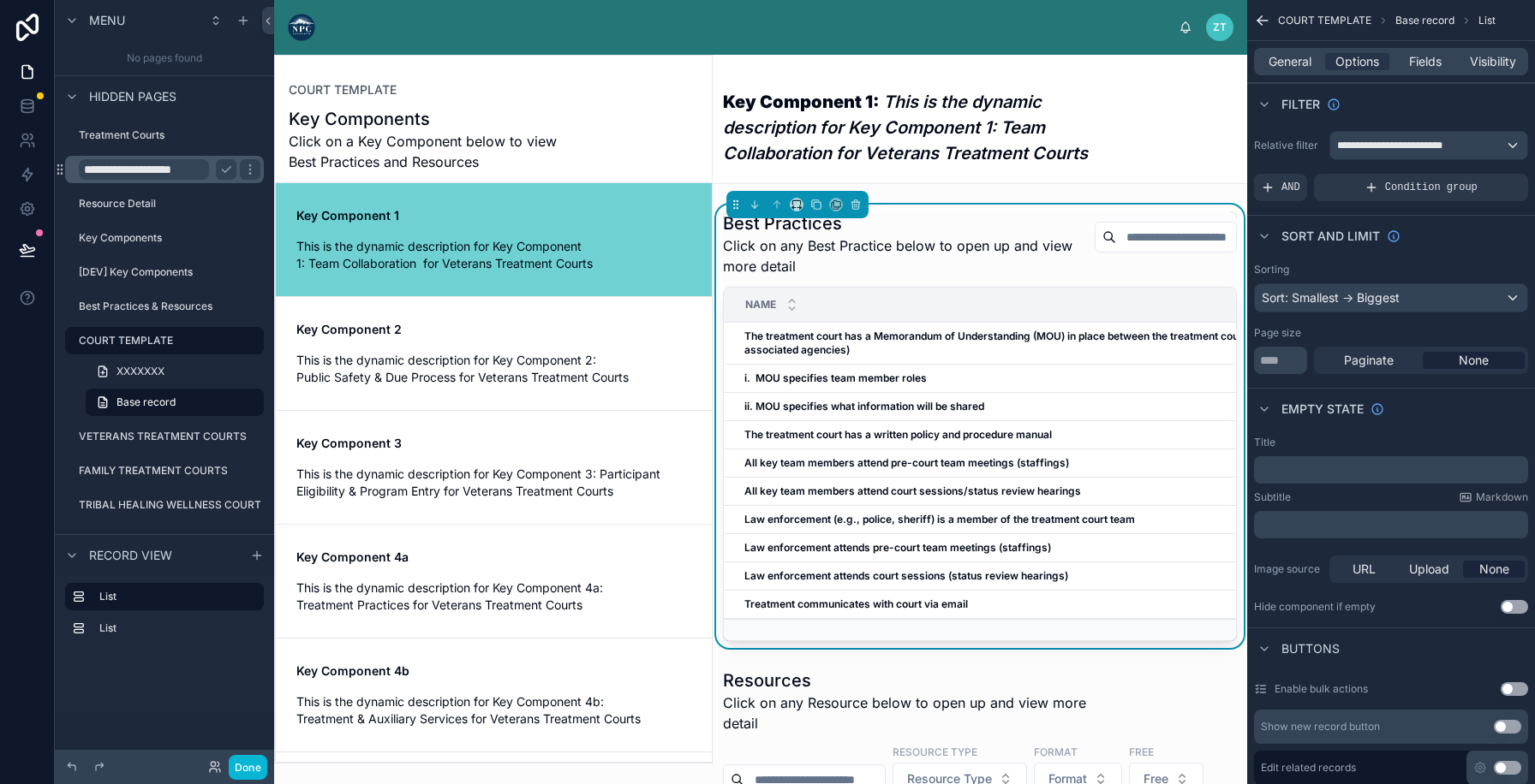
click at [197, 176] on input "**********" at bounding box center [144, 170] width 130 height 21
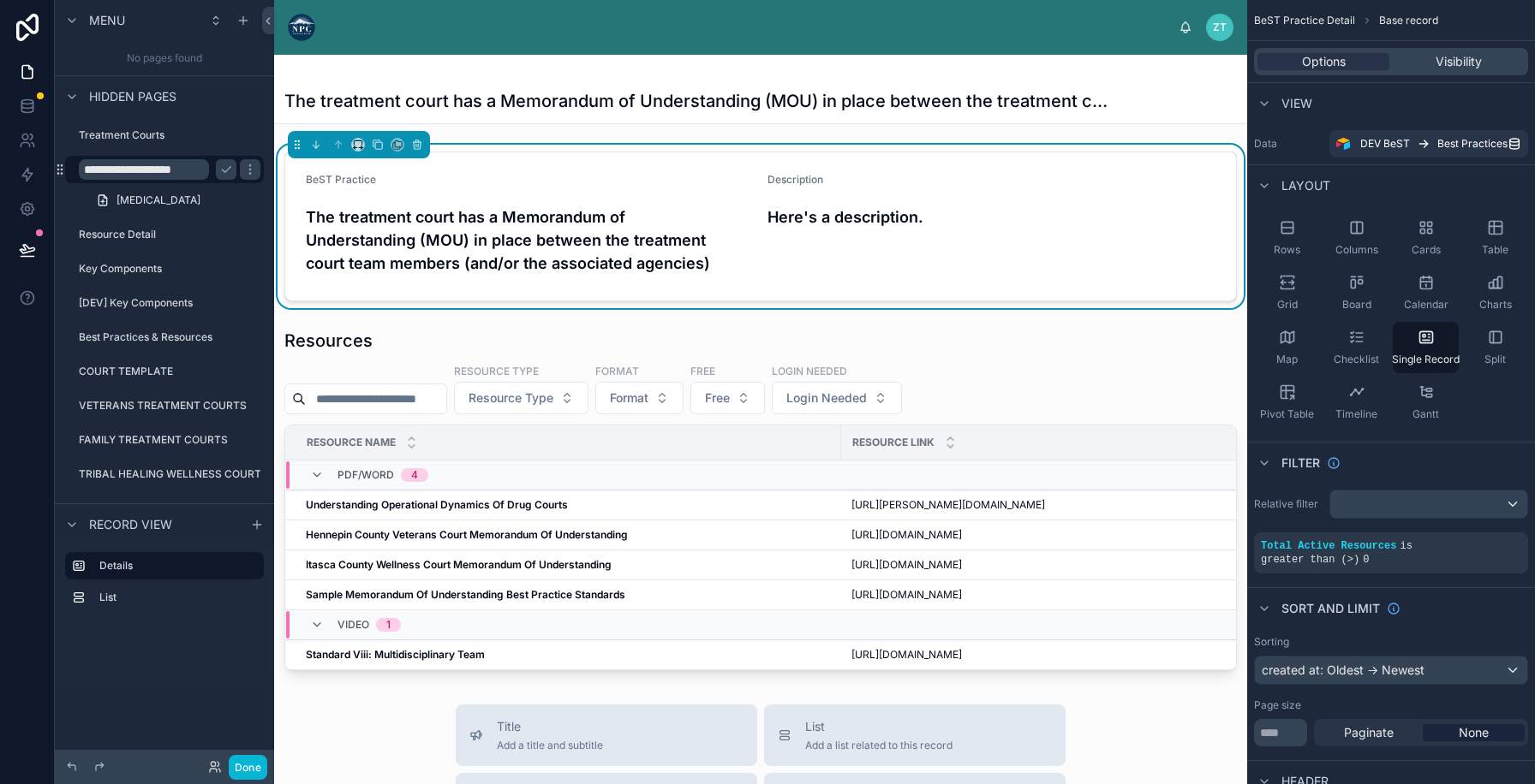
click at [171, 170] on input "**********" at bounding box center [144, 170] width 130 height 21
type input "**********"
click at [229, 170] on icon "scrollable content" at bounding box center [226, 170] width 14 height 14
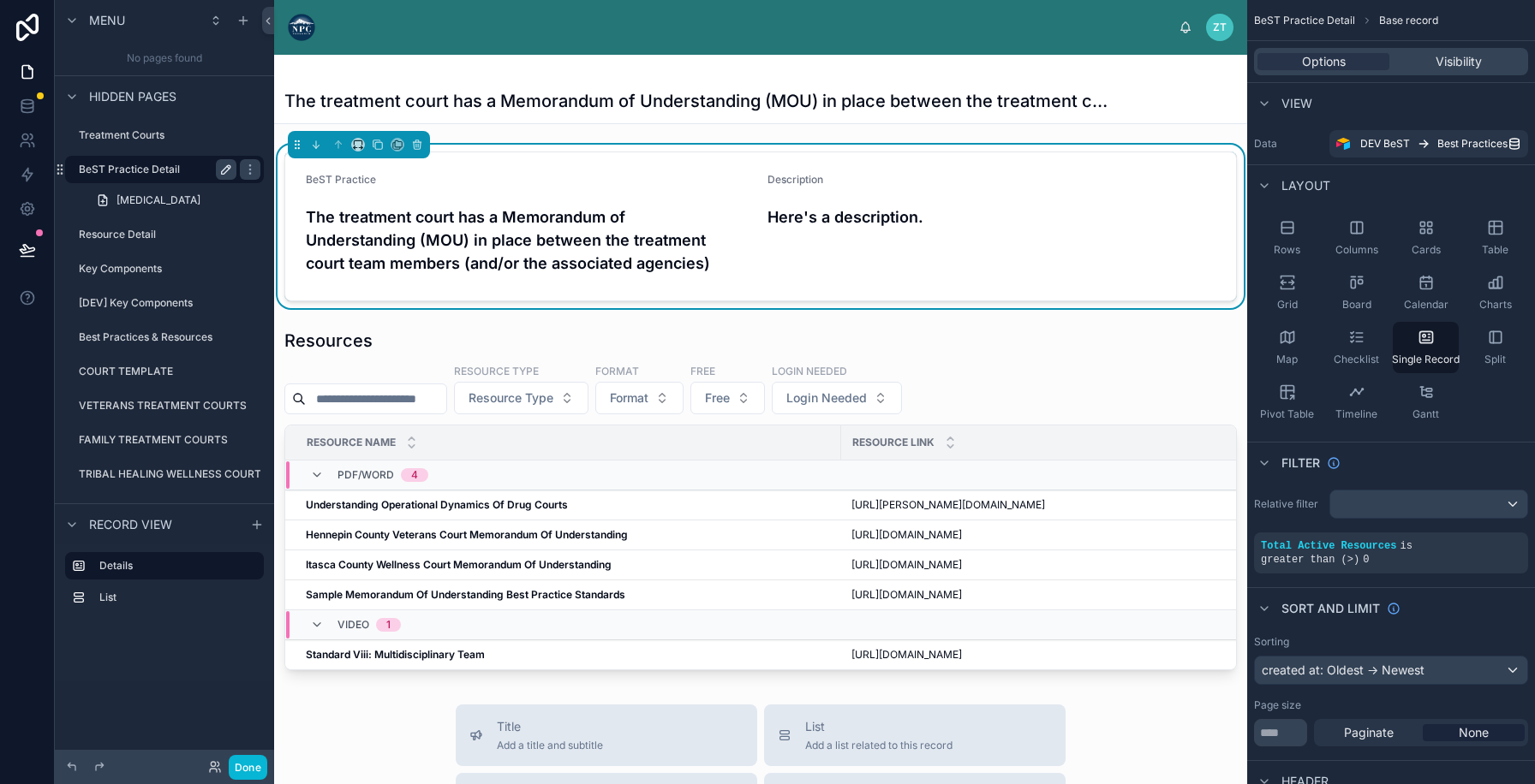
click at [399, 325] on div at bounding box center [761, 753] width 973 height 1397
click at [438, 486] on div "PDF/Word 4" at bounding box center [369, 475] width 159 height 28
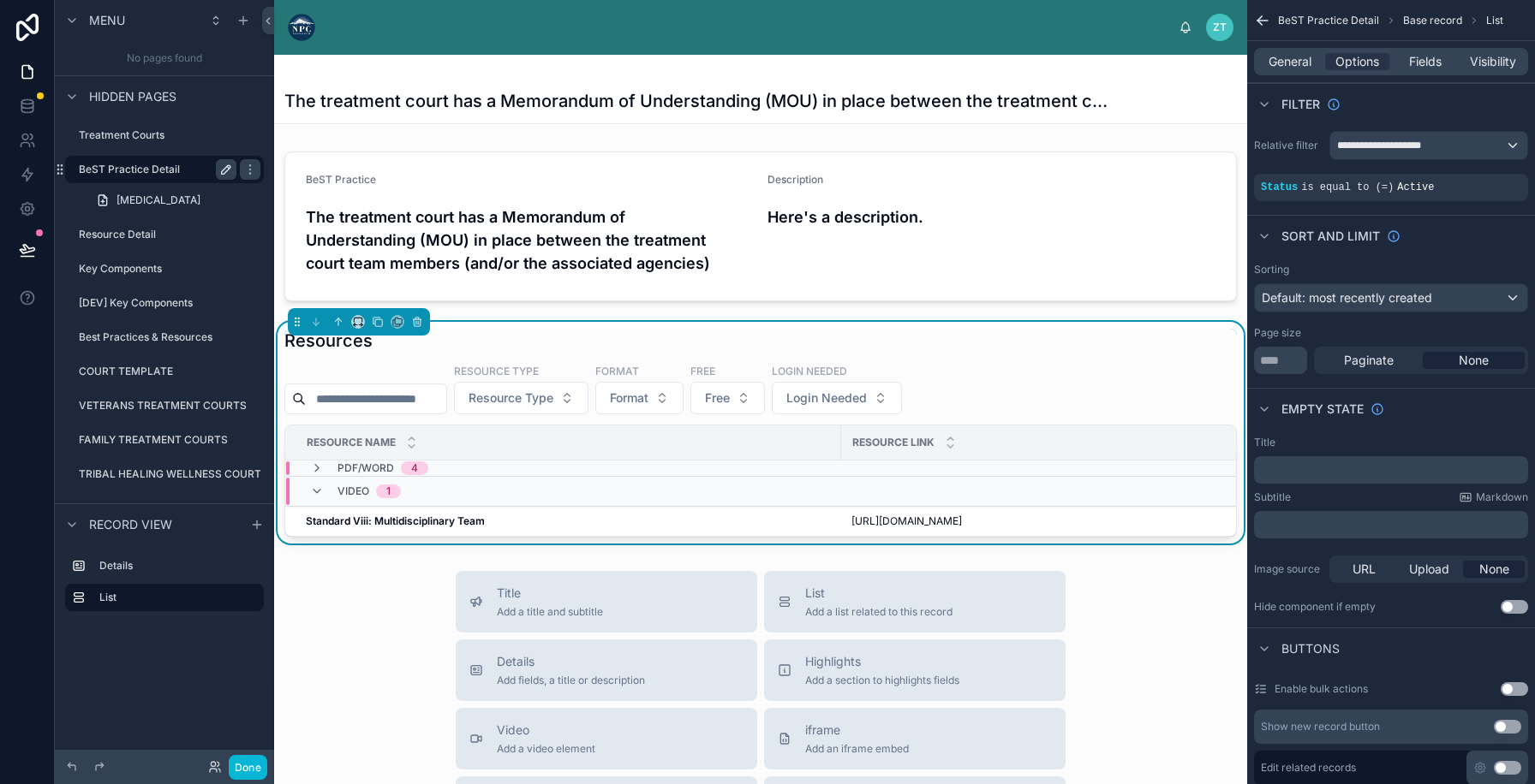
click at [448, 483] on div "Video 1" at bounding box center [930, 492] width 1288 height 28
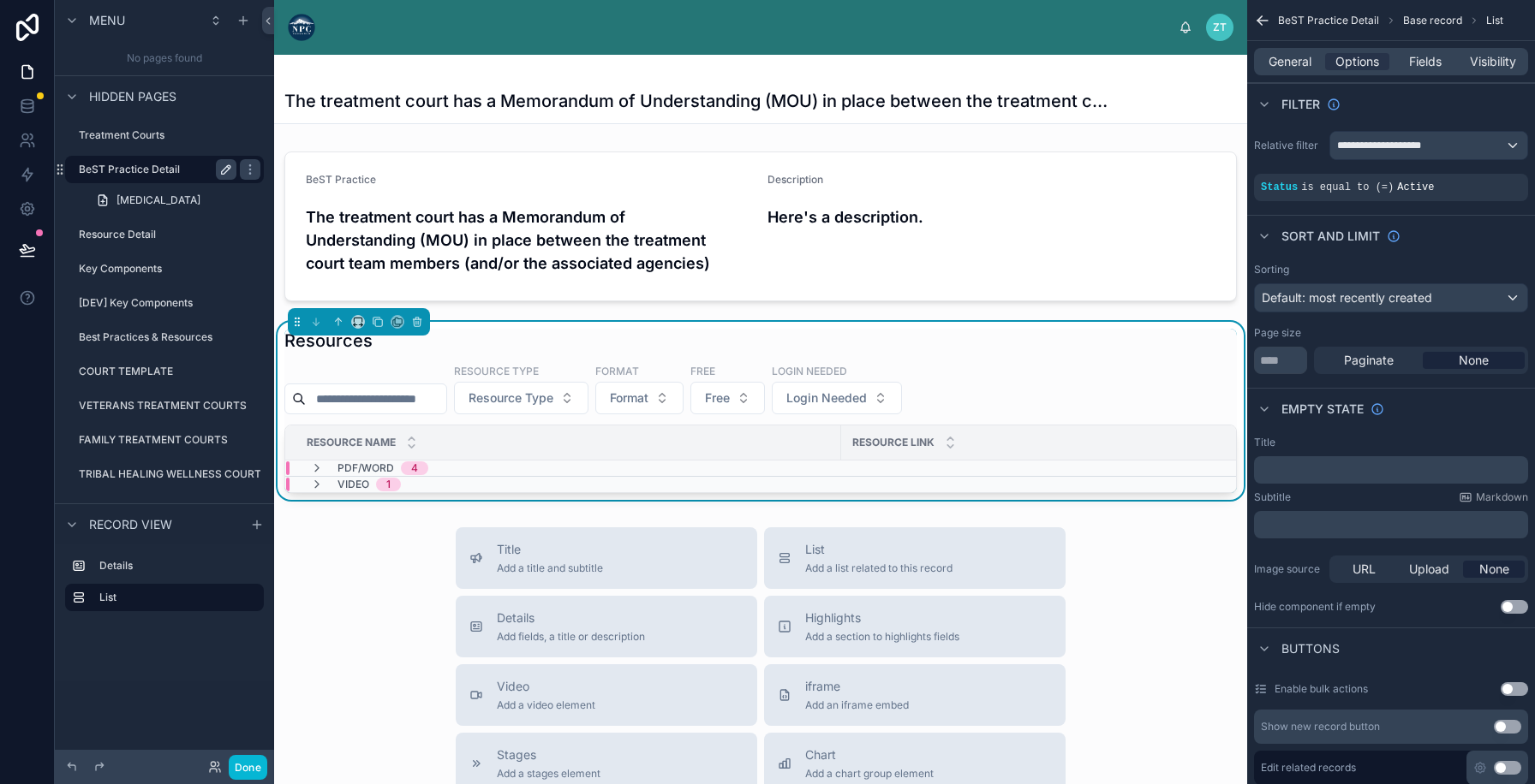
click at [448, 477] on td "Video 1" at bounding box center [930, 485] width 1290 height 16
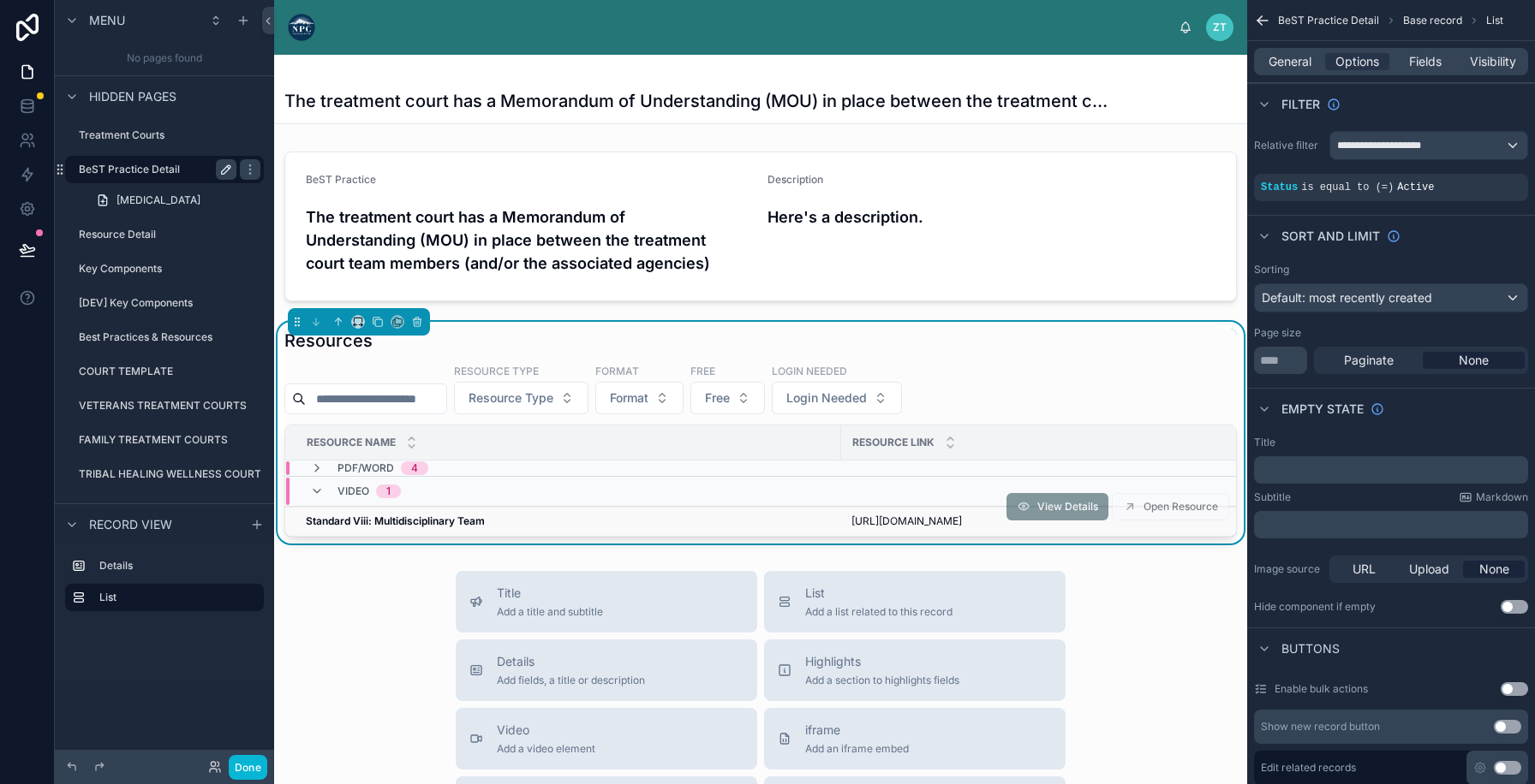
click at [431, 521] on strong "Standard Viii: Multidisciplinary Team" at bounding box center [395, 521] width 179 height 13
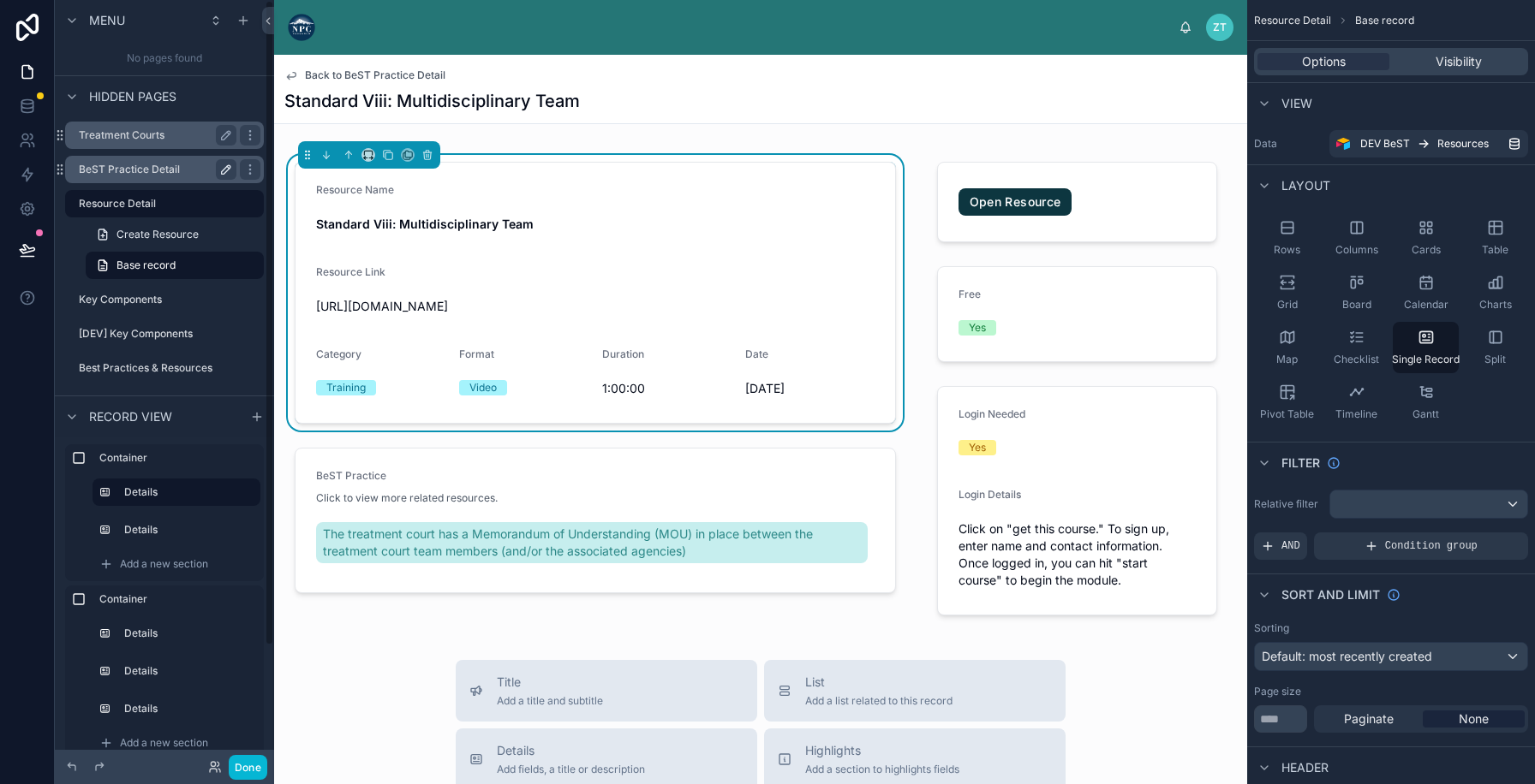
click at [123, 122] on div "Treatment Courts" at bounding box center [164, 135] width 192 height 28
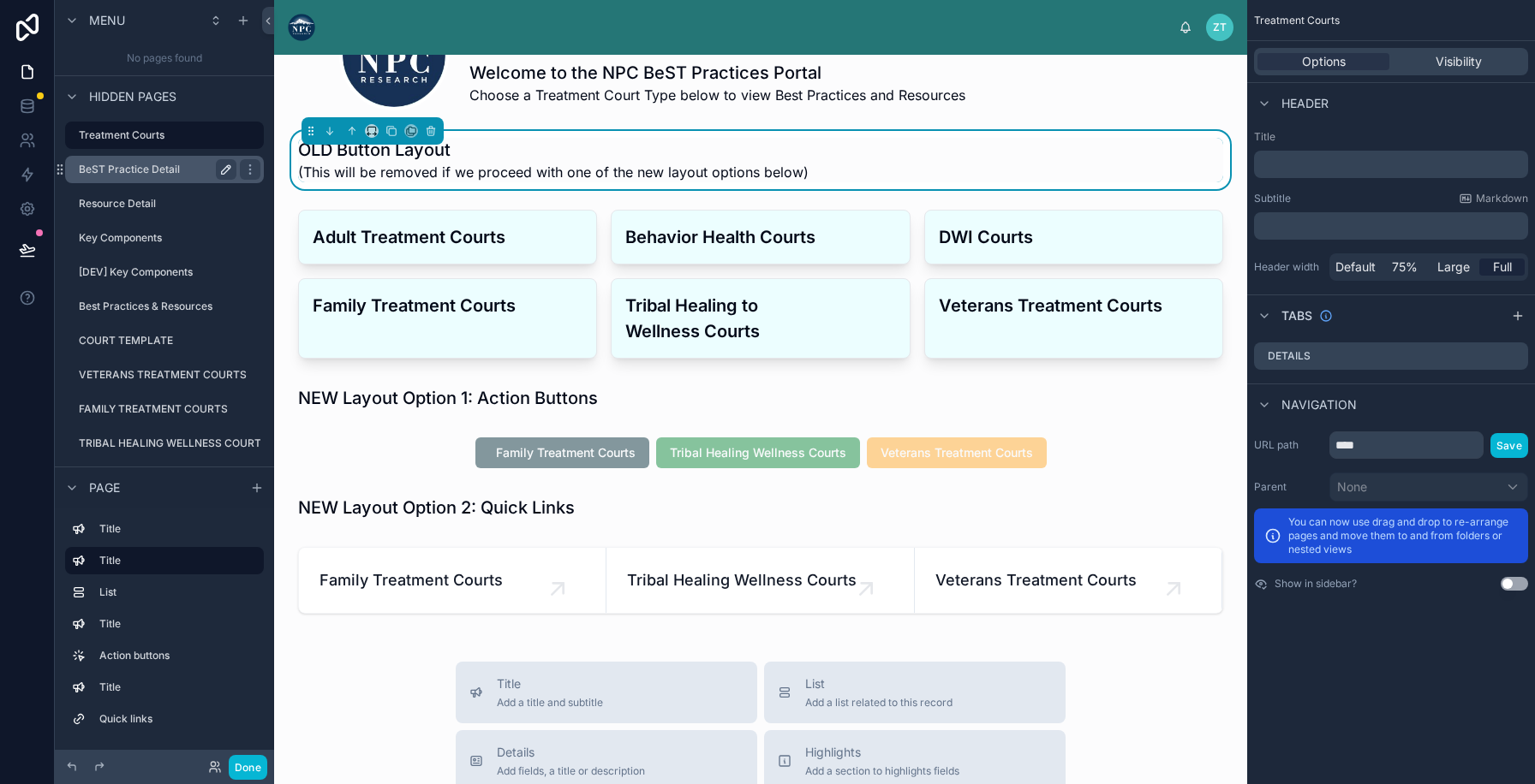
scroll to position [369, 0]
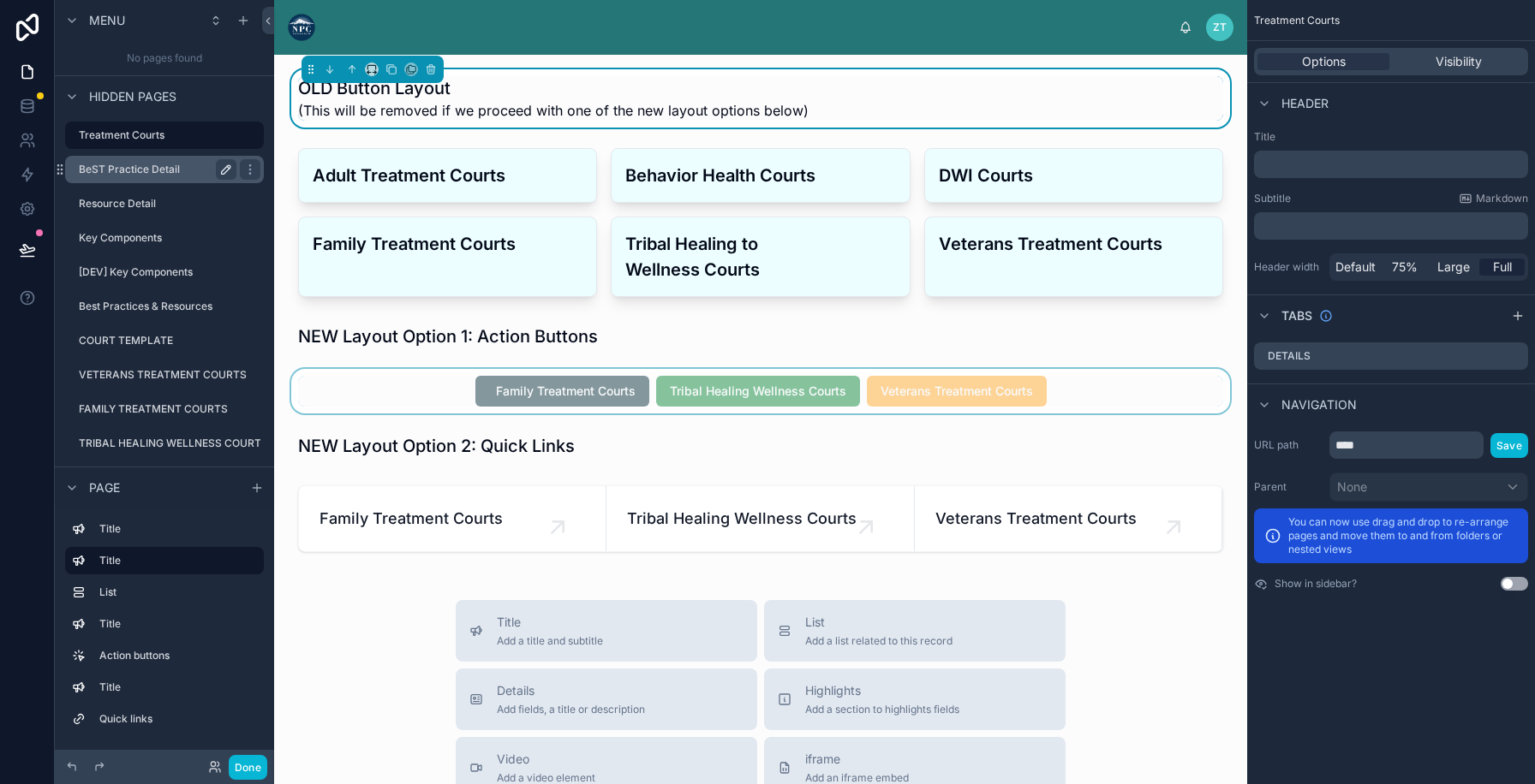
click at [386, 395] on div at bounding box center [760, 390] width 945 height 44
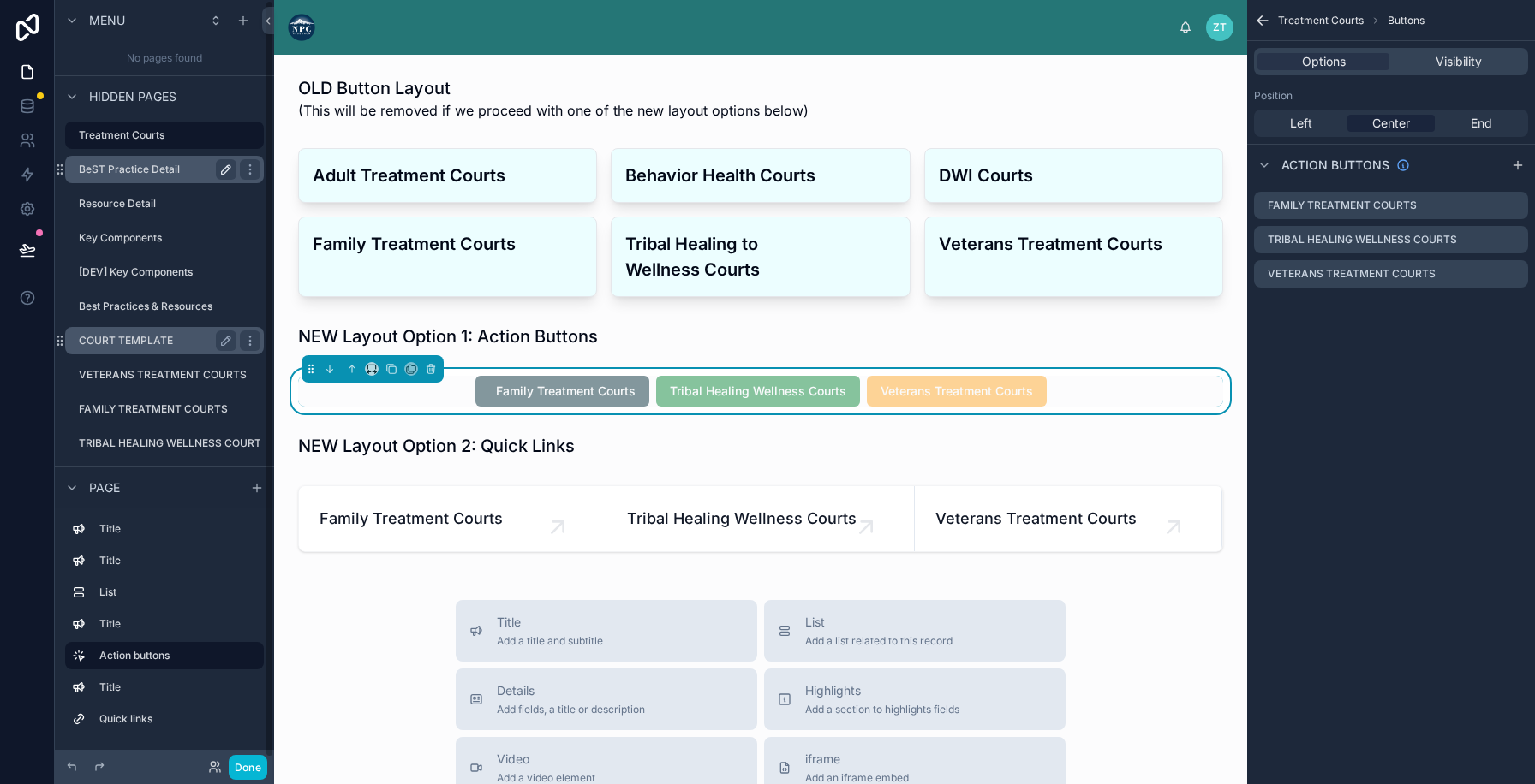
click at [115, 337] on label "COURT TEMPLATE" at bounding box center [154, 341] width 151 height 14
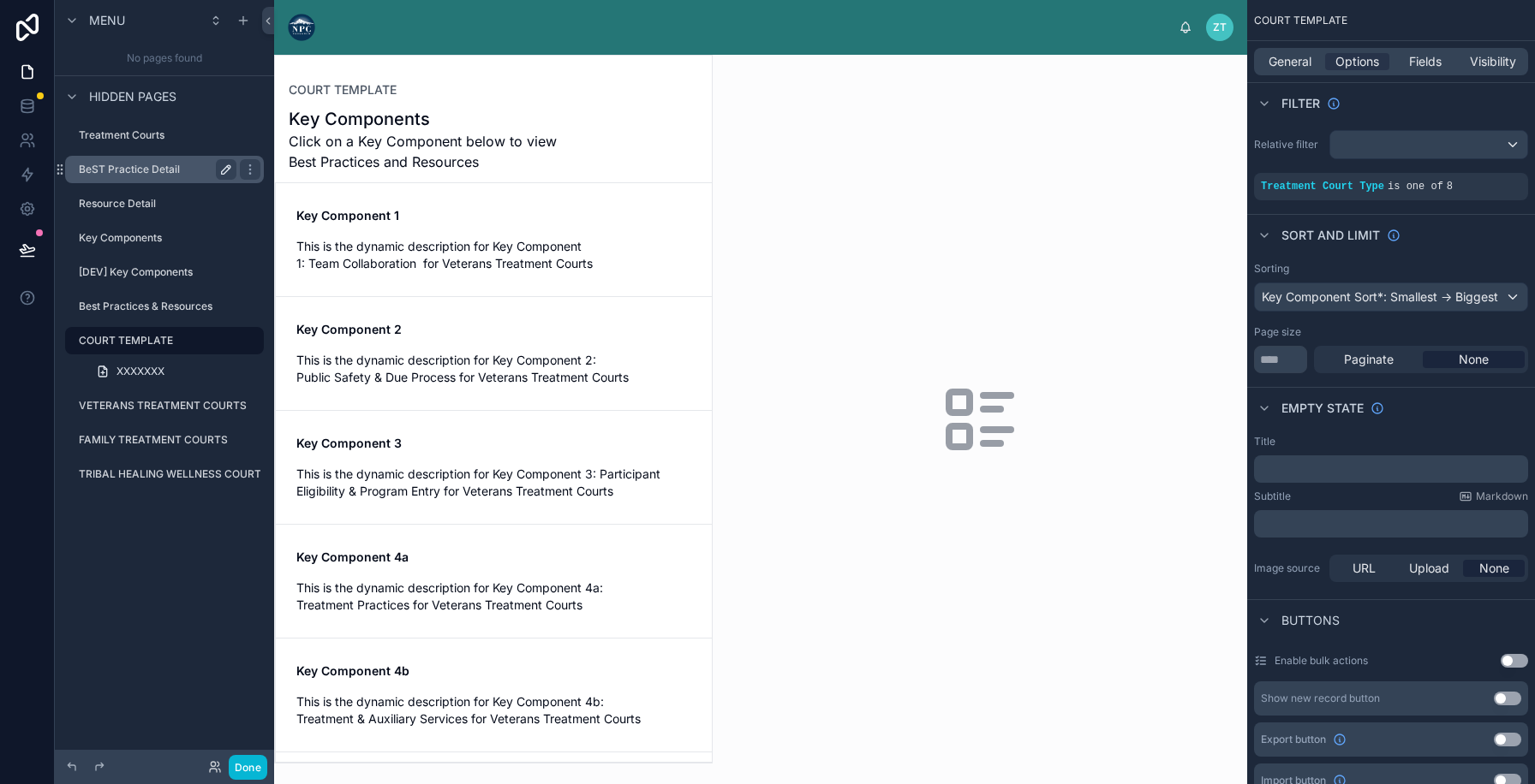
click at [473, 253] on div at bounding box center [493, 408] width 437 height 707
click at [474, 267] on span "This is the dynamic description for Key Component 1: Team Collaboration for Vet…" at bounding box center [493, 255] width 395 height 35
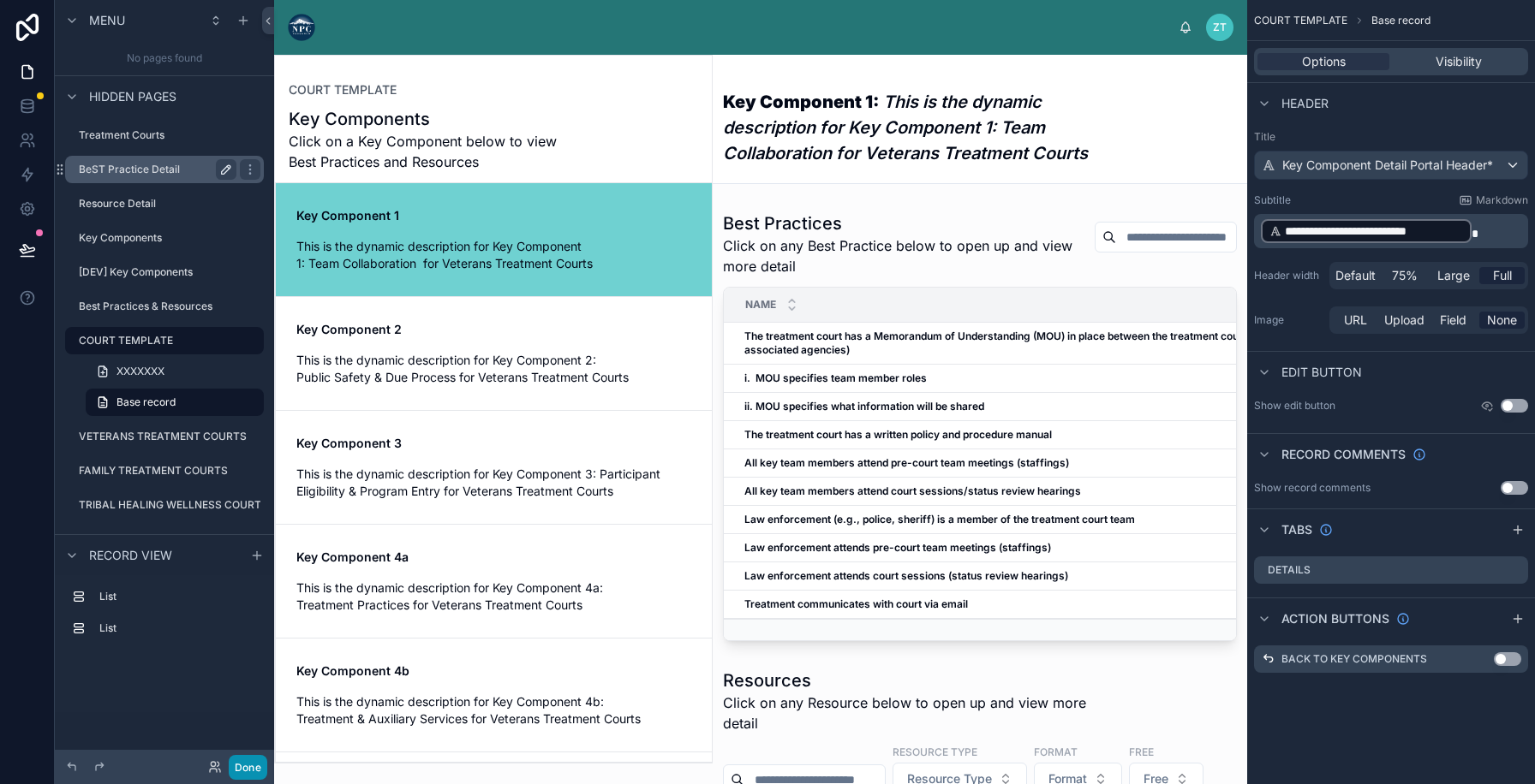
click at [248, 768] on button "Done" at bounding box center [248, 768] width 39 height 25
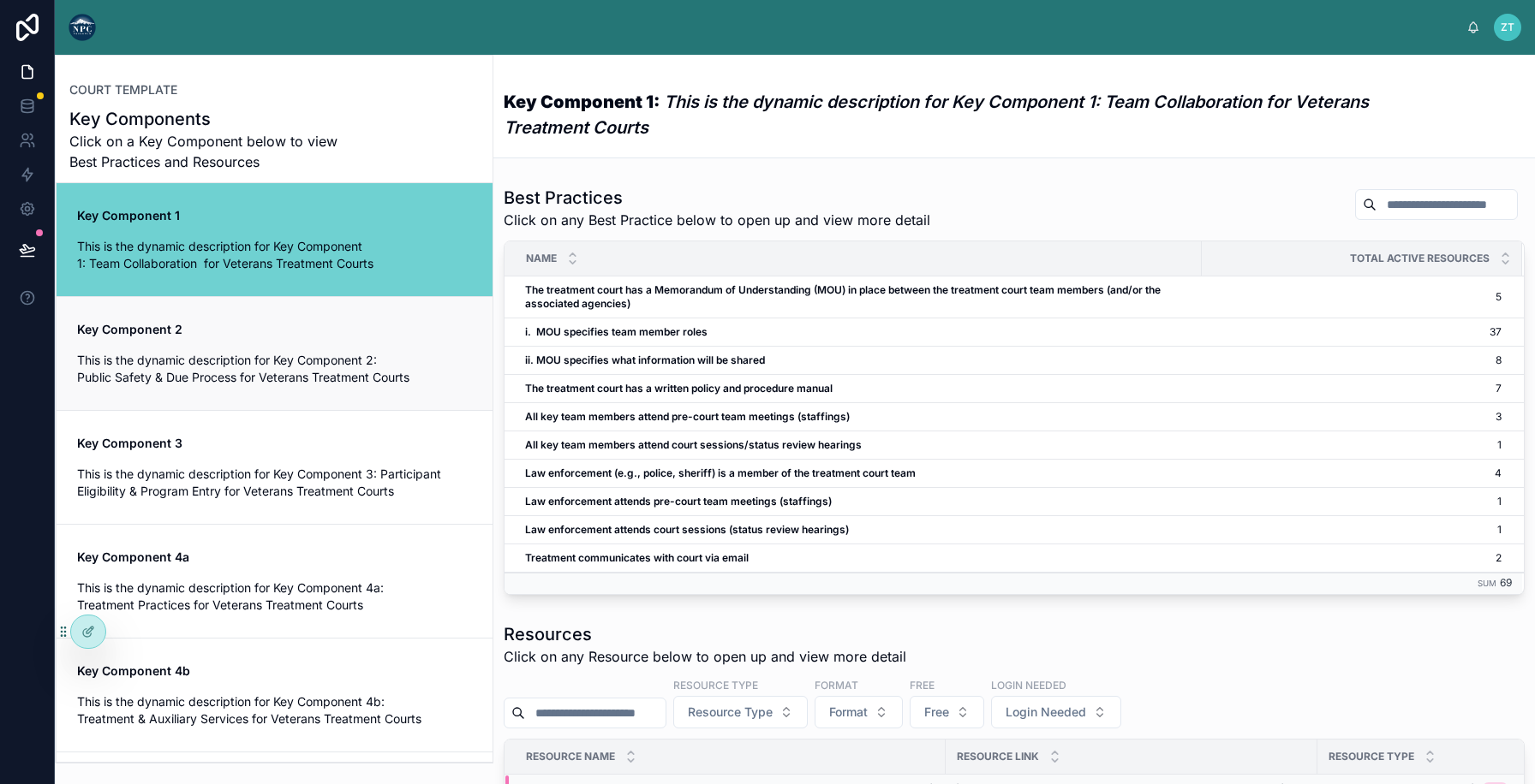
click at [247, 358] on span "This is the dynamic description for Key Component 2: Public Safety & Due Proces…" at bounding box center [274, 370] width 395 height 35
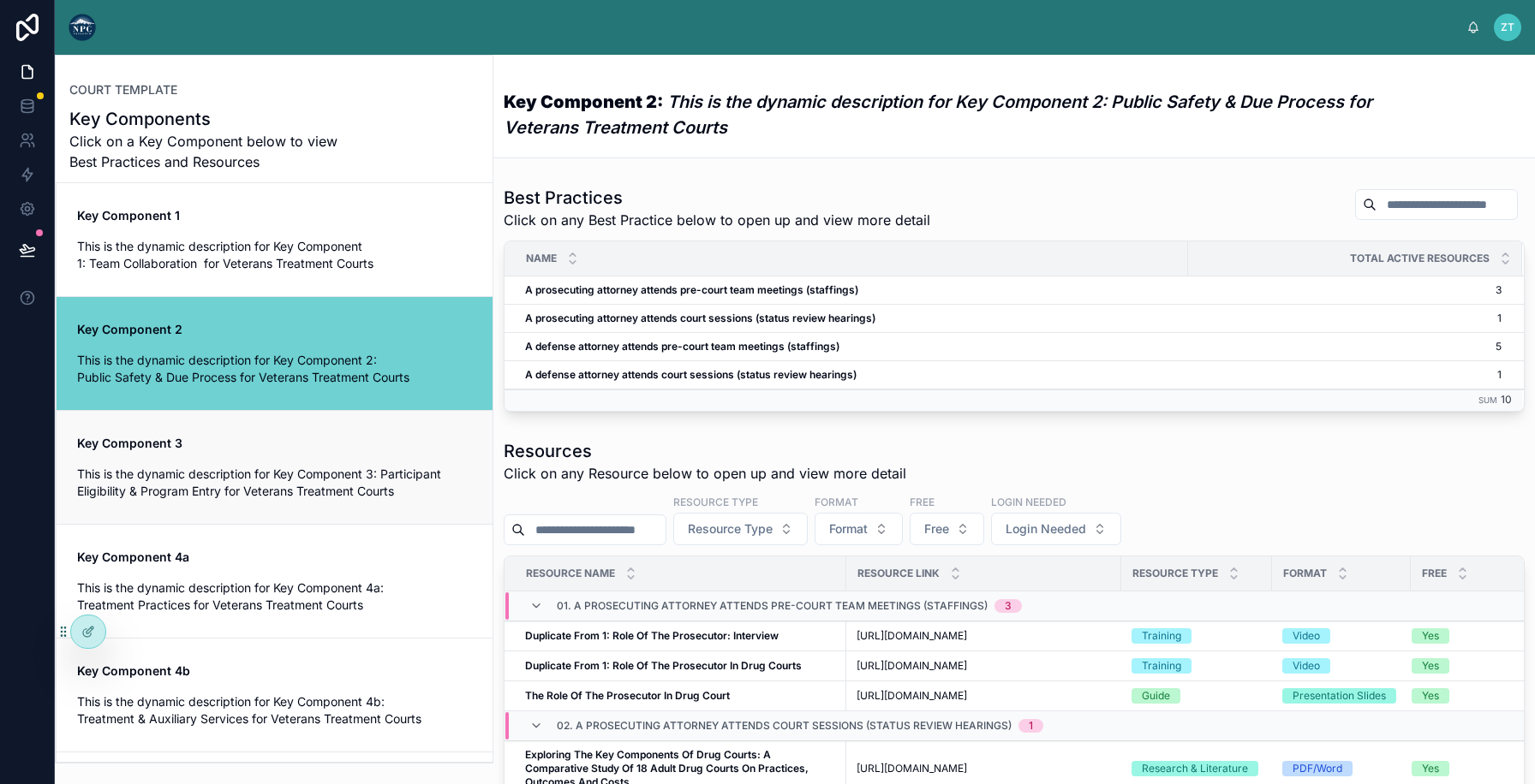
click at [249, 478] on span "This is the dynamic description for Key Component 3: Participant Eligibility & …" at bounding box center [274, 483] width 395 height 35
